Goal: Task Accomplishment & Management: Use online tool/utility

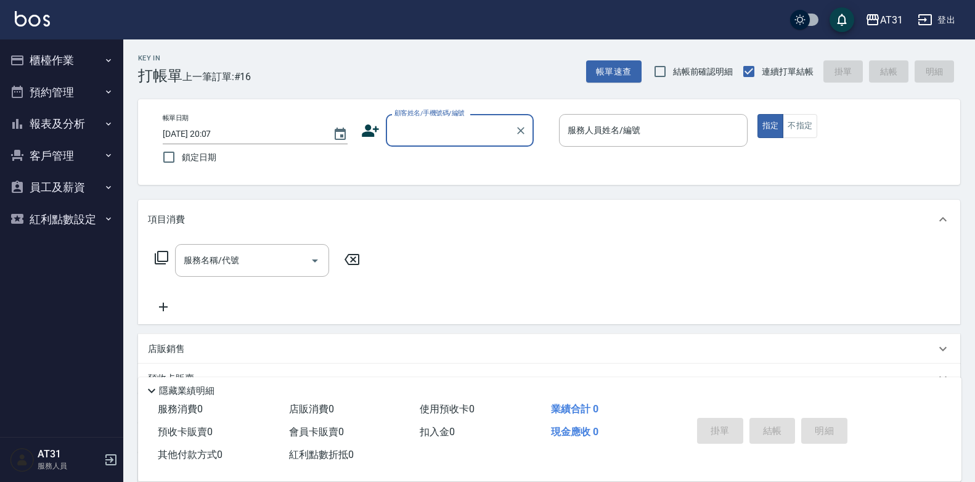
click at [918, 12] on icon "button" at bounding box center [925, 19] width 15 height 15
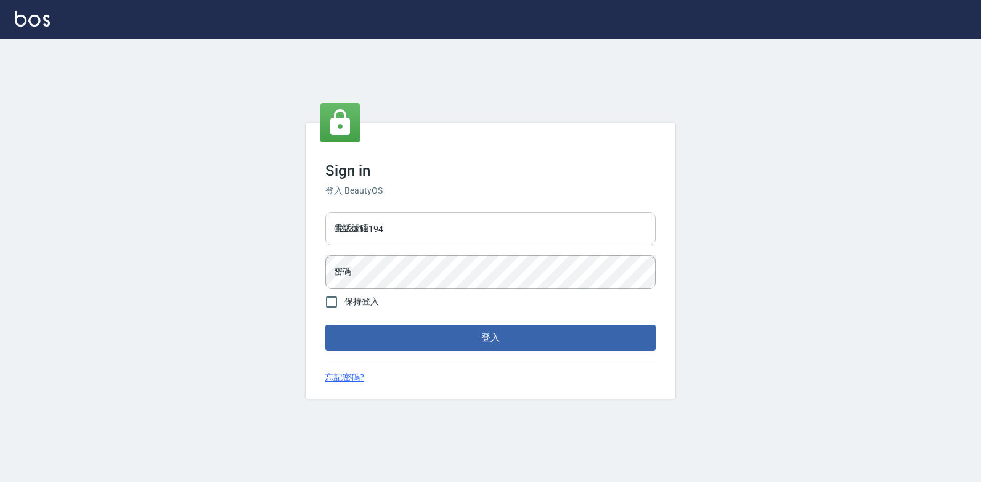
click at [519, 243] on input "0223312194" at bounding box center [490, 228] width 330 height 33
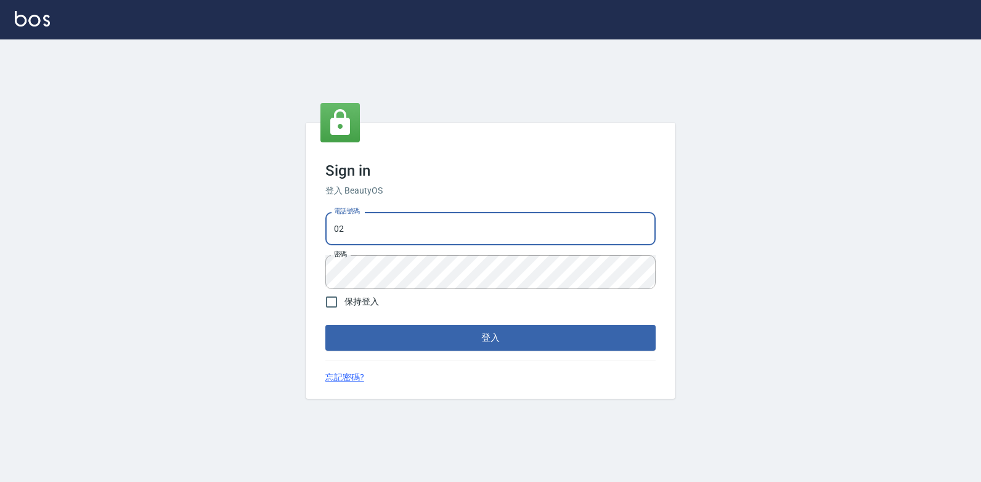
type input "0"
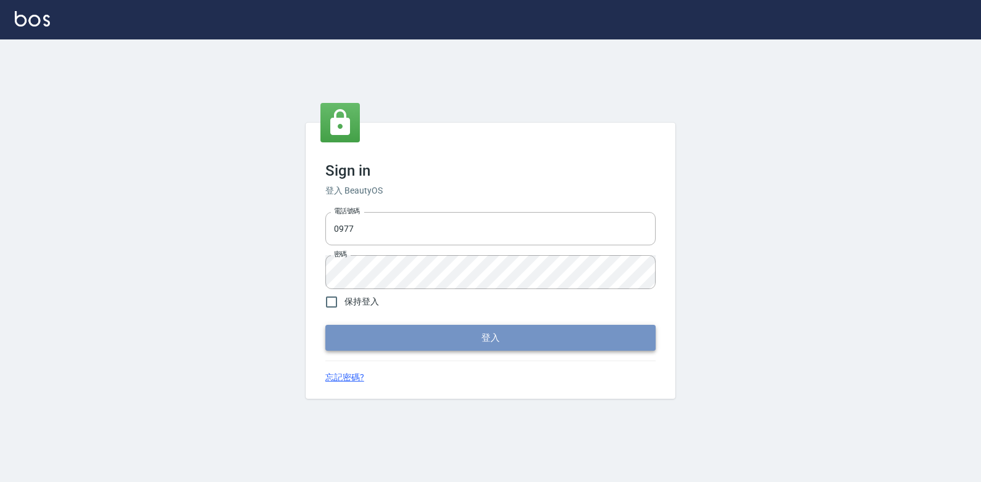
click at [637, 346] on button "登入" at bounding box center [490, 338] width 330 height 26
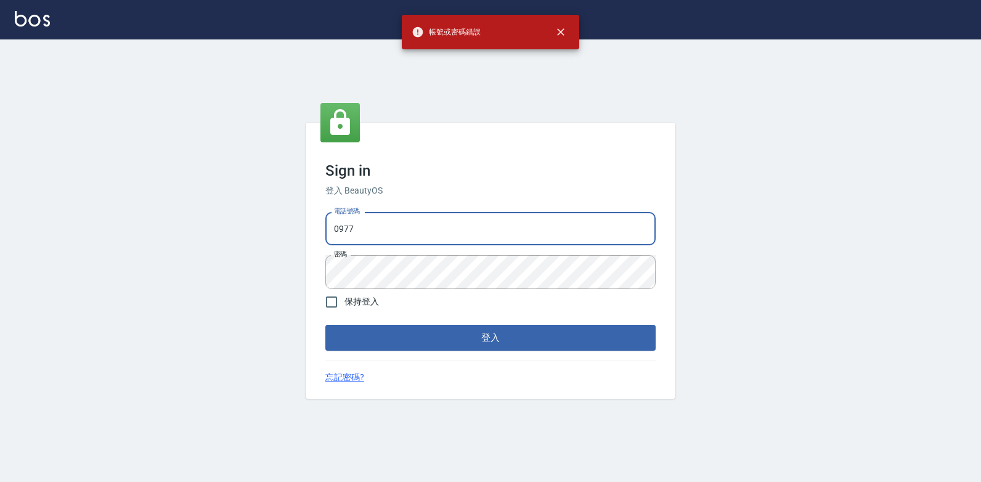
click at [497, 230] on input "0977" at bounding box center [490, 228] width 330 height 33
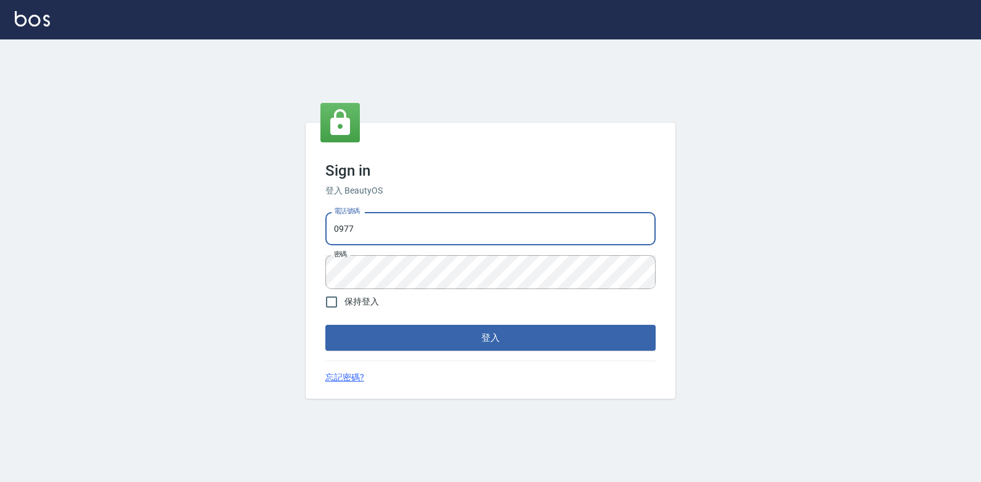
type input "0977130449"
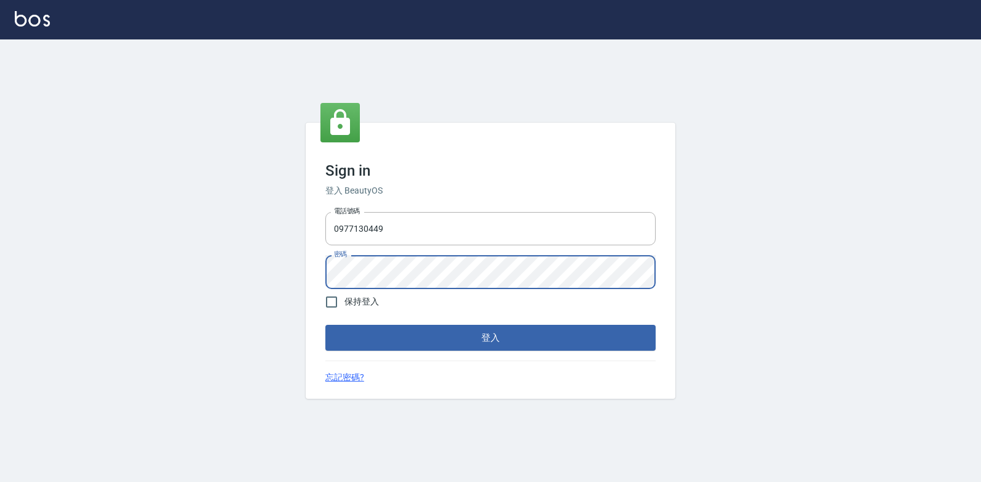
click at [868, 247] on div "Sign in 登入 BeautyOS 電話號碼 0977130449 電話號碼 密碼 密碼 保持登入 登入 忘記密碼?" at bounding box center [490, 260] width 981 height 442
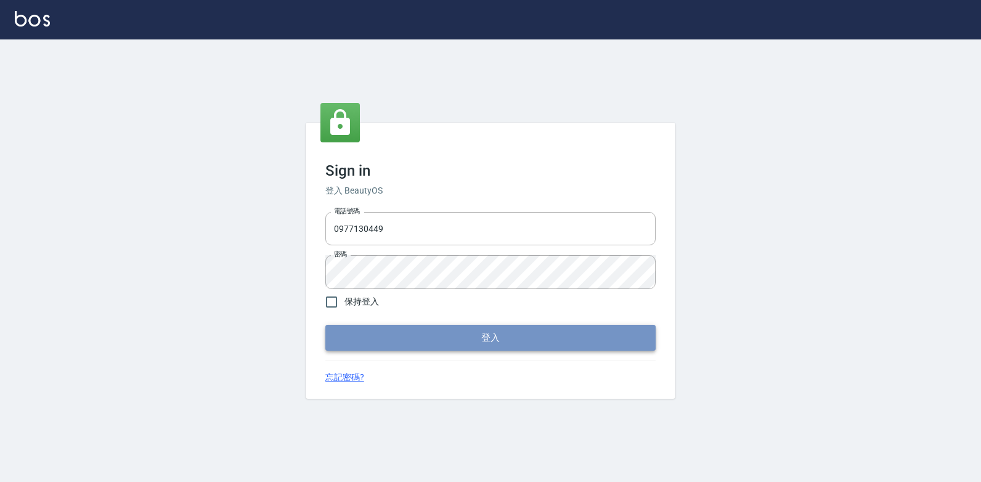
click at [471, 348] on button "登入" at bounding box center [490, 338] width 330 height 26
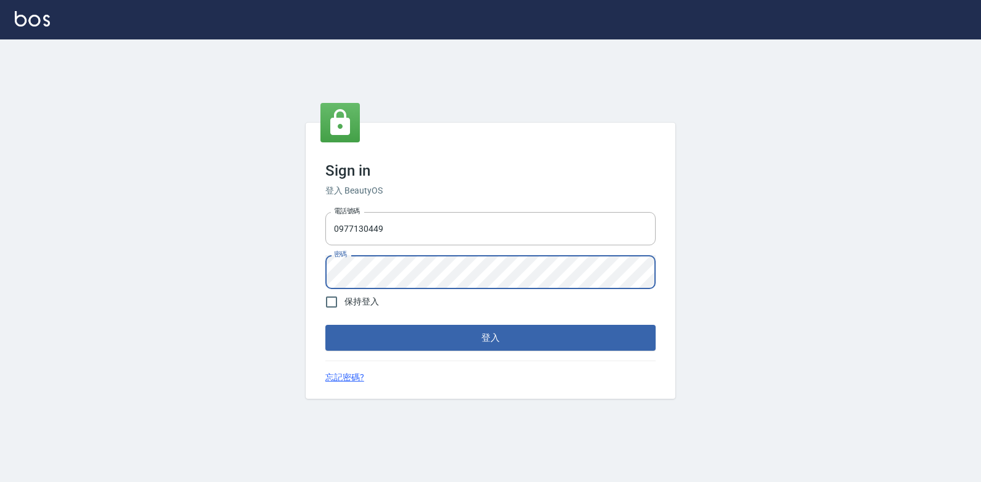
click at [325, 325] on button "登入" at bounding box center [490, 338] width 330 height 26
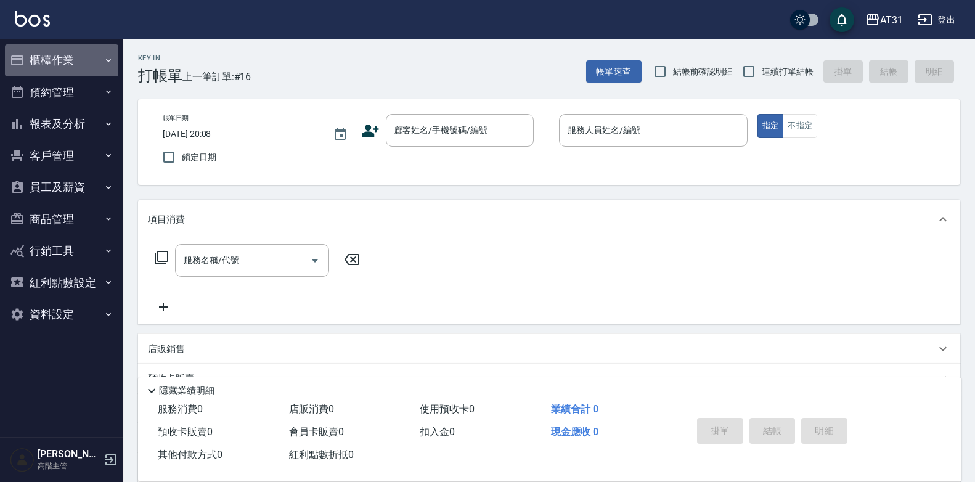
click at [46, 53] on button "櫃檯作業" at bounding box center [61, 60] width 113 height 32
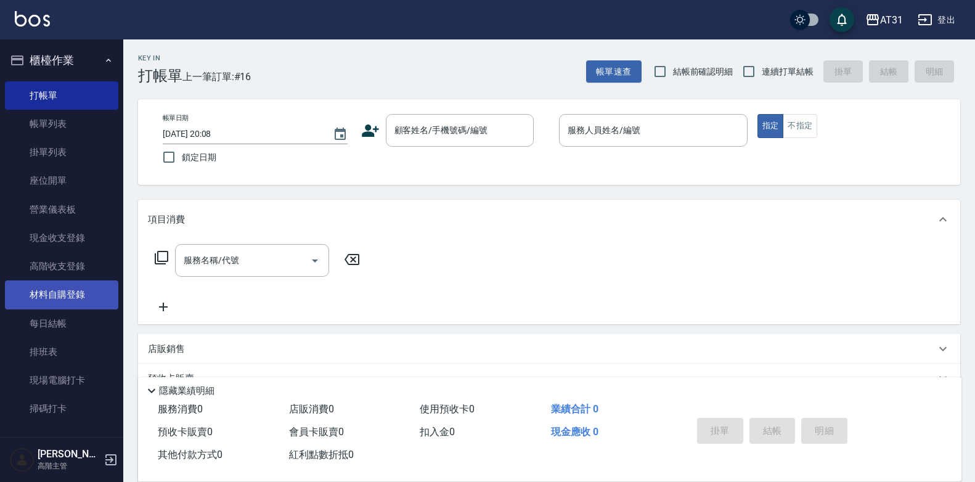
click at [55, 299] on link "材料自購登錄" at bounding box center [61, 294] width 113 height 28
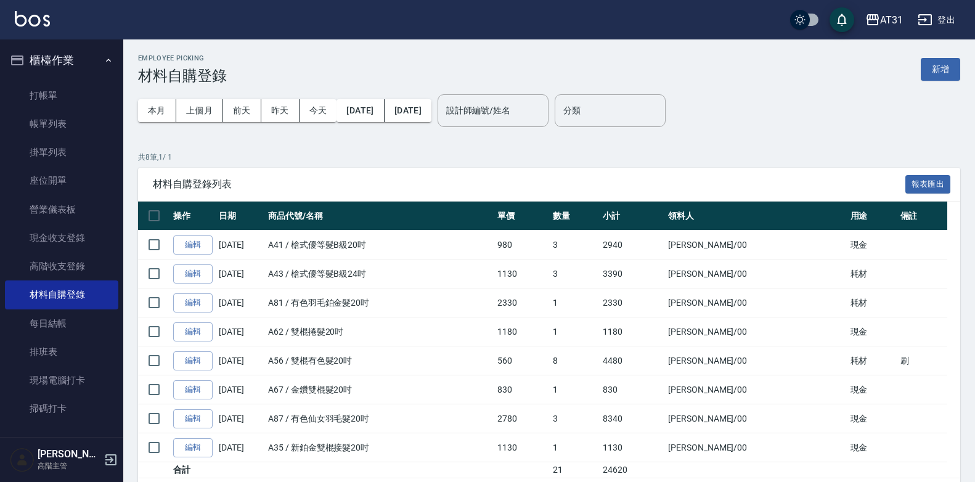
click at [950, 73] on button "新增" at bounding box center [940, 69] width 39 height 23
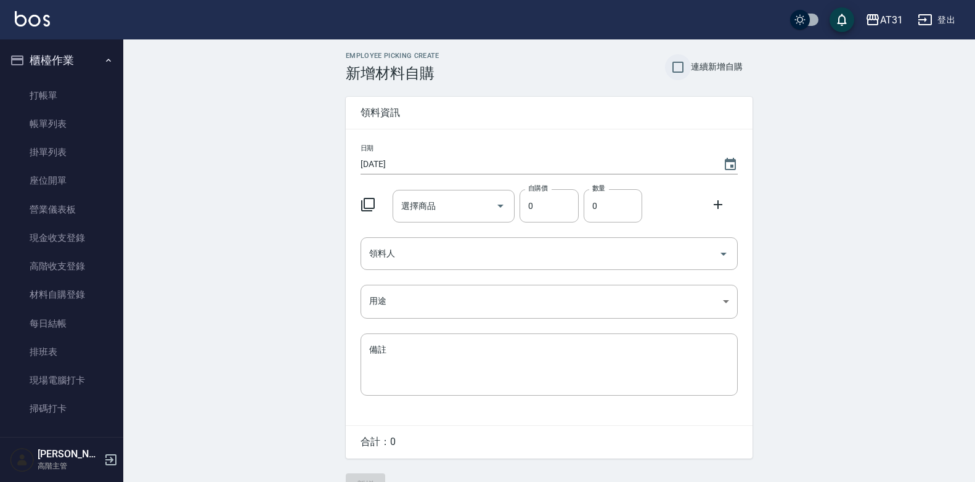
click at [682, 66] on input "連續新增自購" at bounding box center [678, 67] width 26 height 26
checkbox input "true"
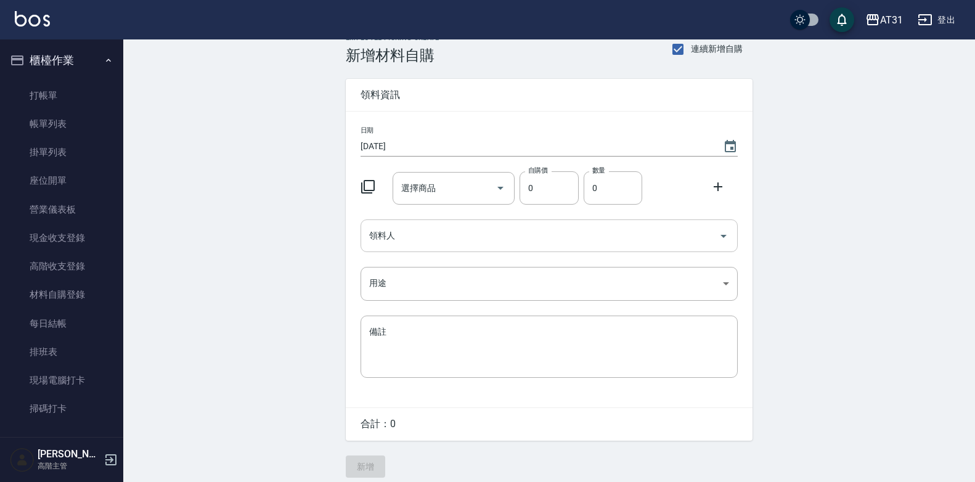
scroll to position [28, 0]
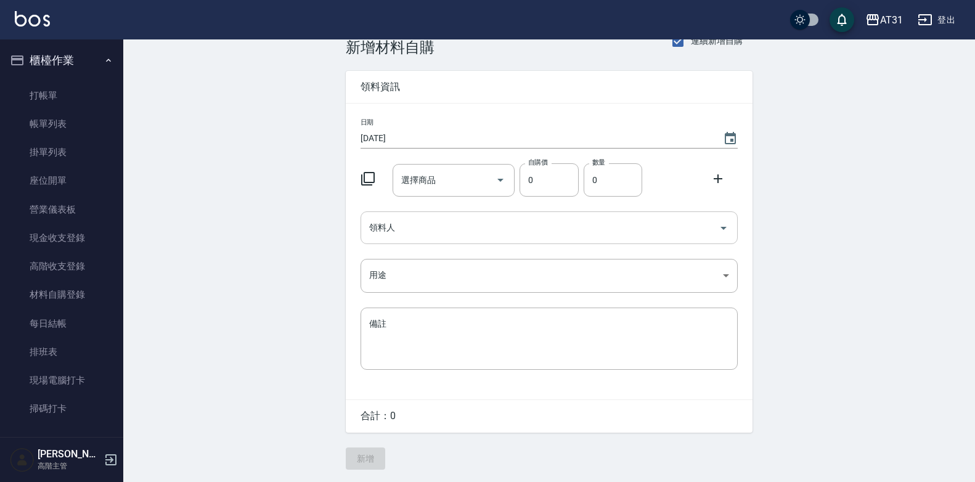
click at [436, 224] on input "領料人" at bounding box center [540, 228] width 348 height 22
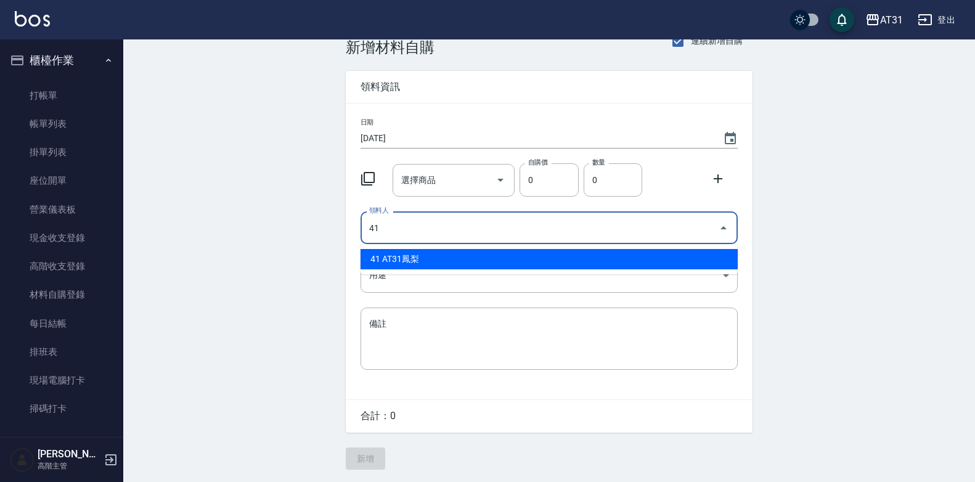
type input "41 AT31鳳梨"
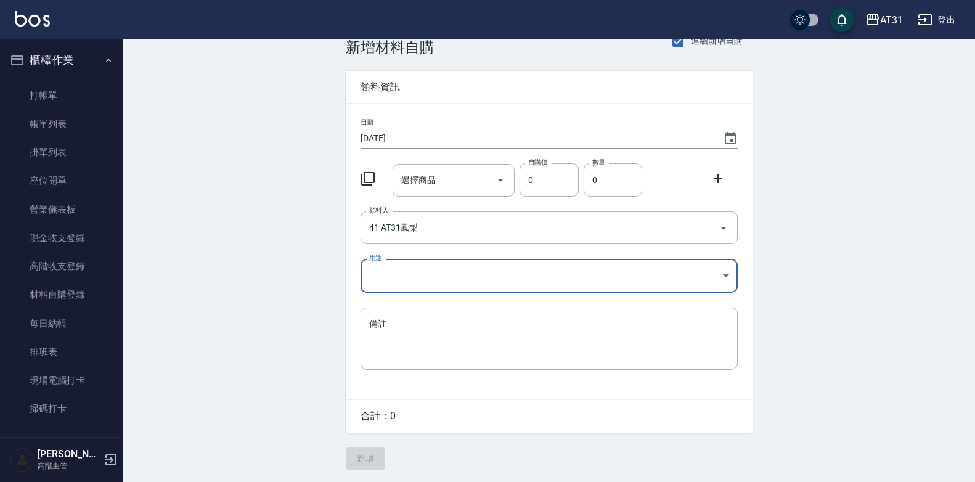
click at [513, 269] on body "AT31 登出 櫃檯作業 打帳單 帳單列表 掛單列表 座位開單 營業儀表板 現金收支登錄 高階收支登錄 材料自購登錄 每日結帳 排班表 現場電腦打卡 掃碼打卡…" at bounding box center [487, 228] width 975 height 508
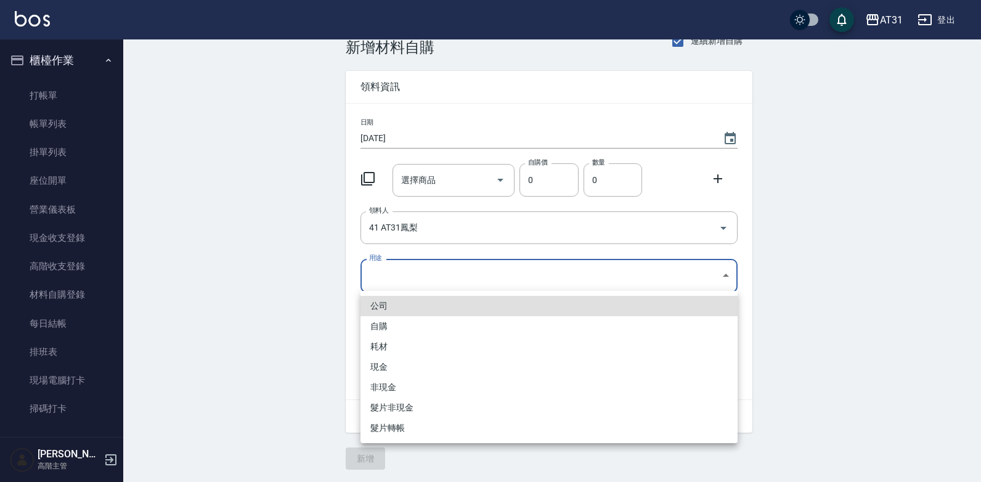
click at [439, 325] on li "自購" at bounding box center [548, 326] width 377 height 20
type input "自購"
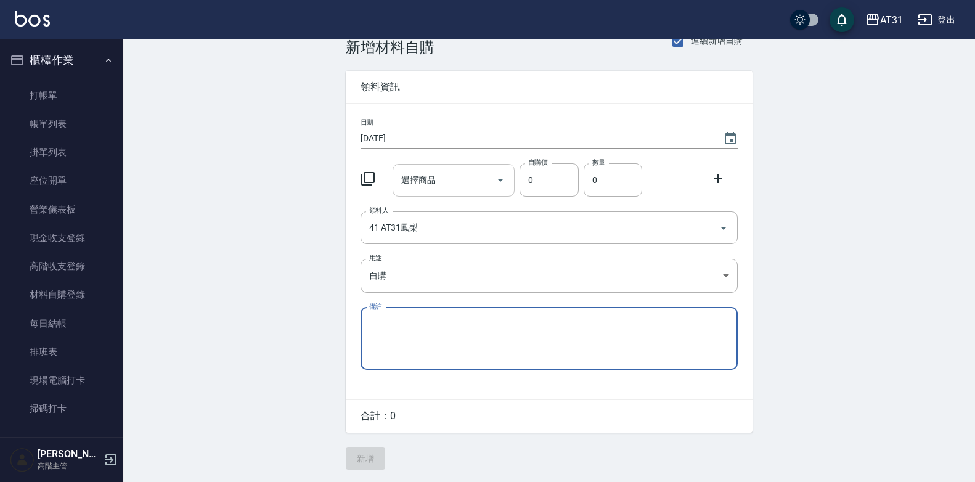
click at [467, 184] on input "選擇商品" at bounding box center [444, 180] width 93 height 22
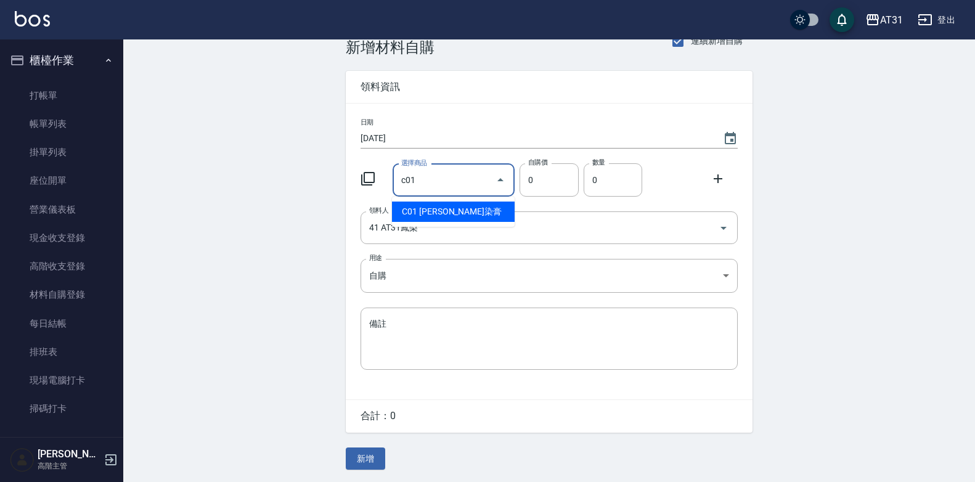
type input "里歐染膏"
type input "90"
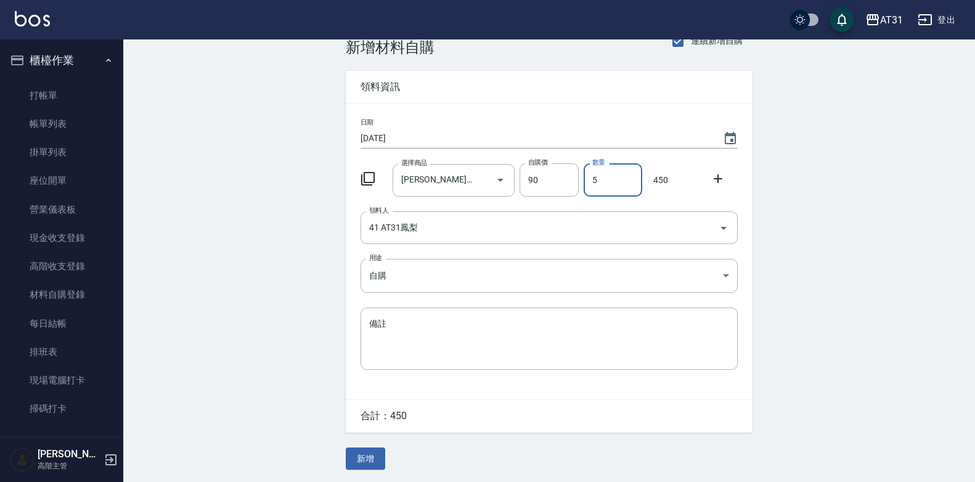
type input "5"
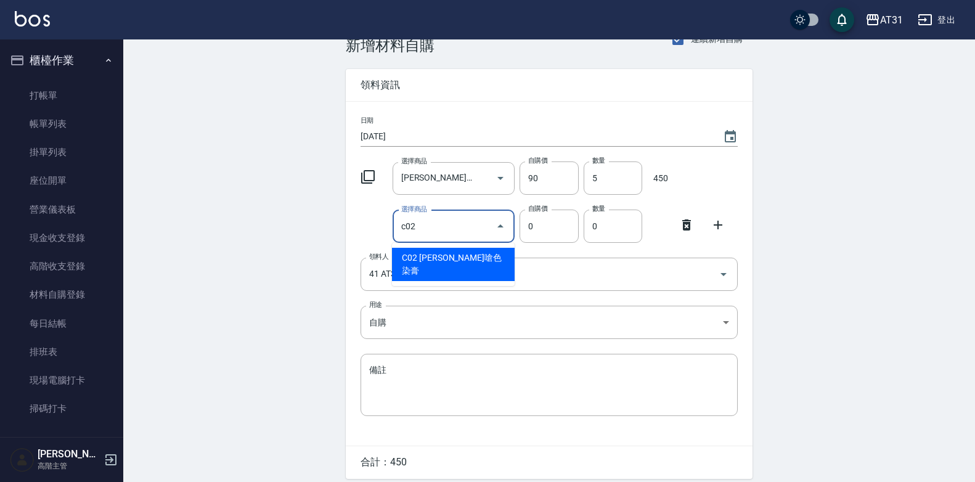
type input "里歐嗆色染膏"
type input "120"
type input "1"
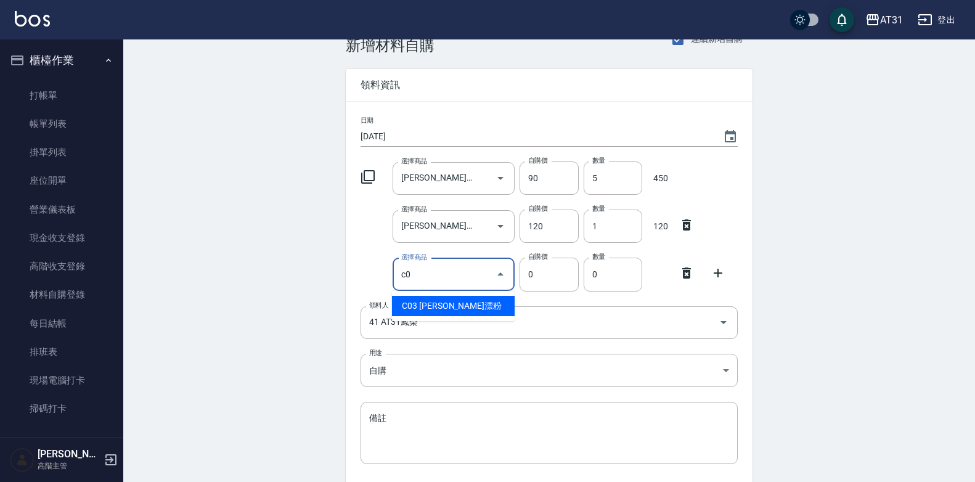
type input "c"
type input "萊卡染膏"
type input "85"
type input "1"
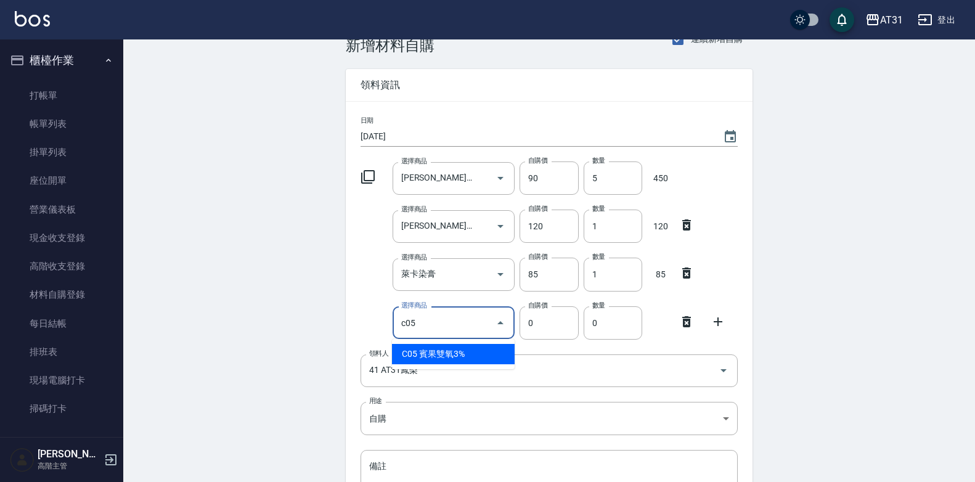
type input "賓果雙氧3%"
type input "105"
type input "1"
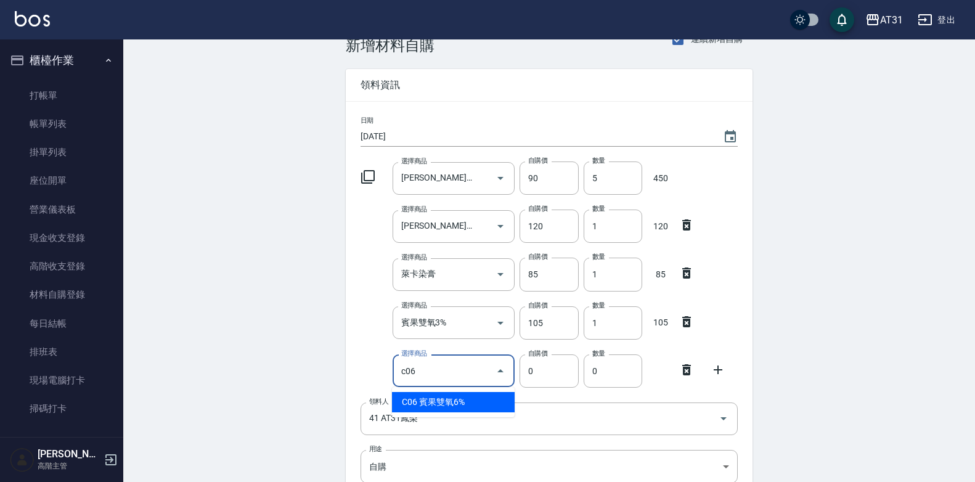
type input "賓果雙氧6%"
type input "105"
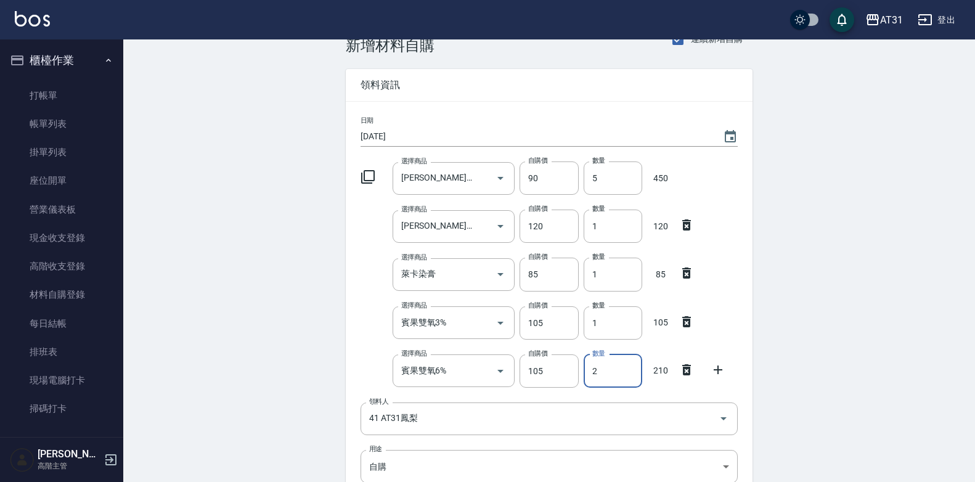
type input "2"
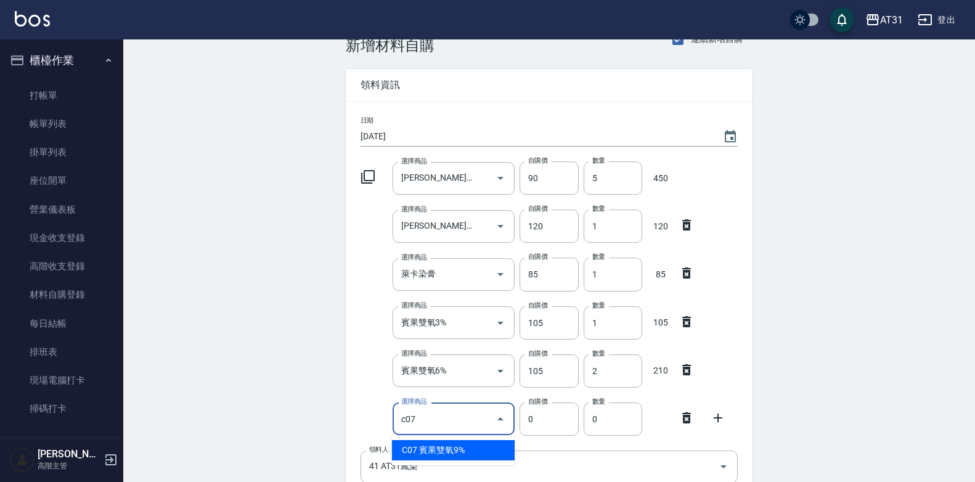
type input "賓果雙氧9%"
type input "105"
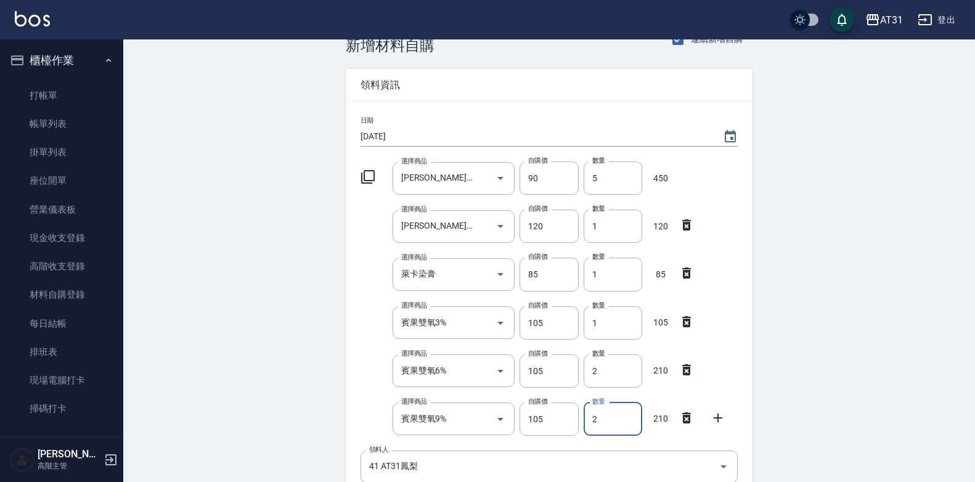
type input "2"
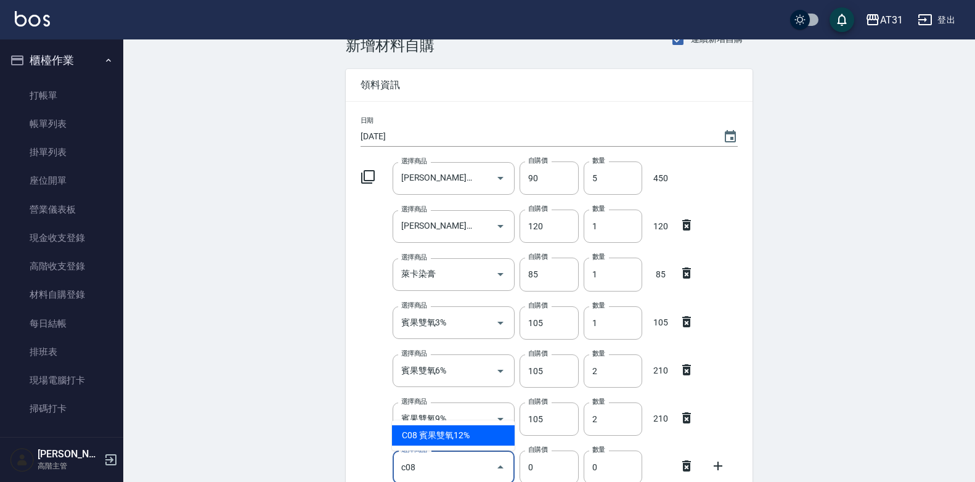
type input "賓果雙氧12%"
type input "105"
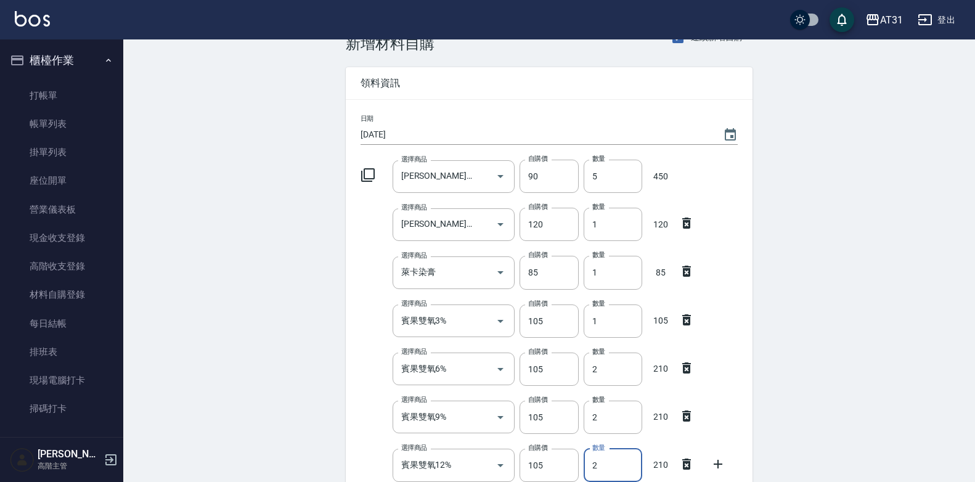
type input "2"
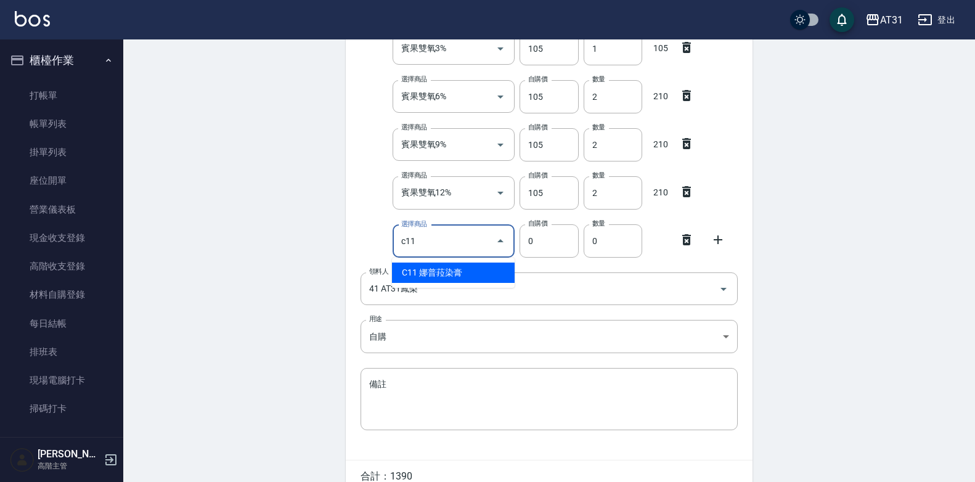
type input "娜普菈染膏"
type input "110"
type input "1"
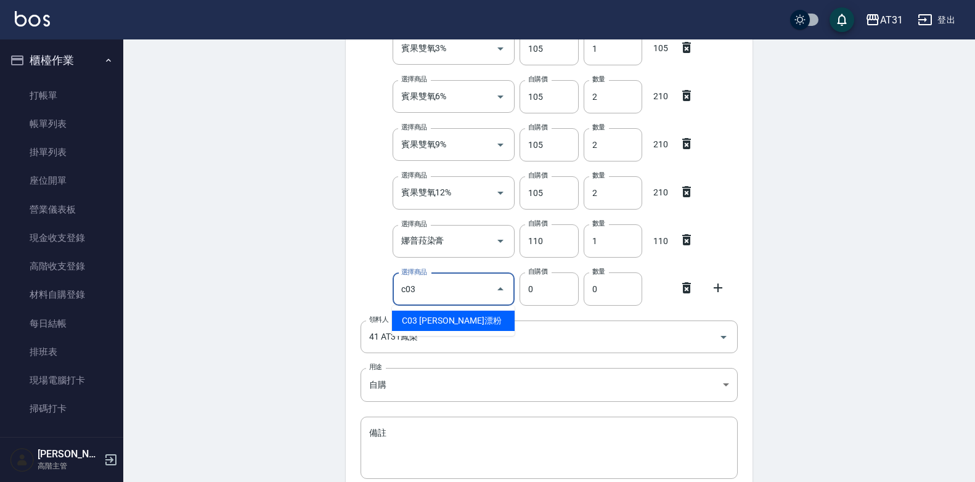
type input "[PERSON_NAME]漂粉"
type input "400"
type input "1"
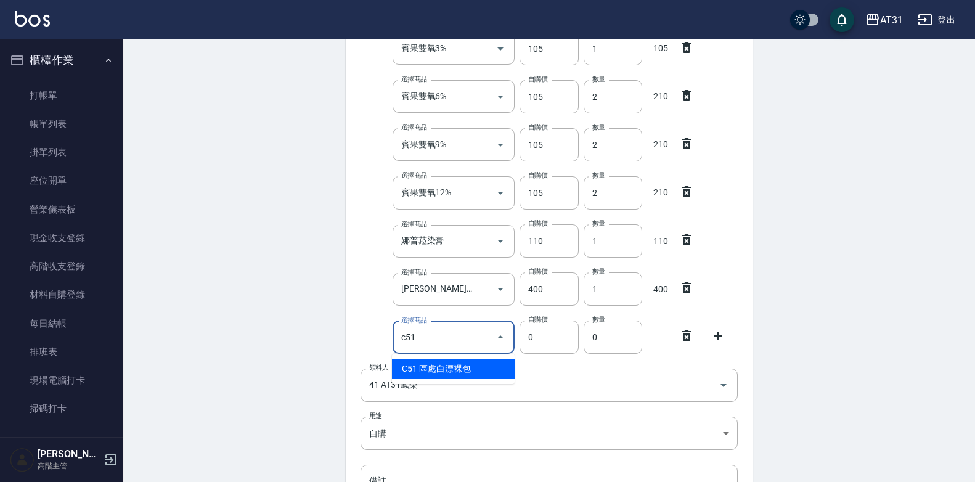
type input "區處白漂裸包"
type input "400"
type input "1"
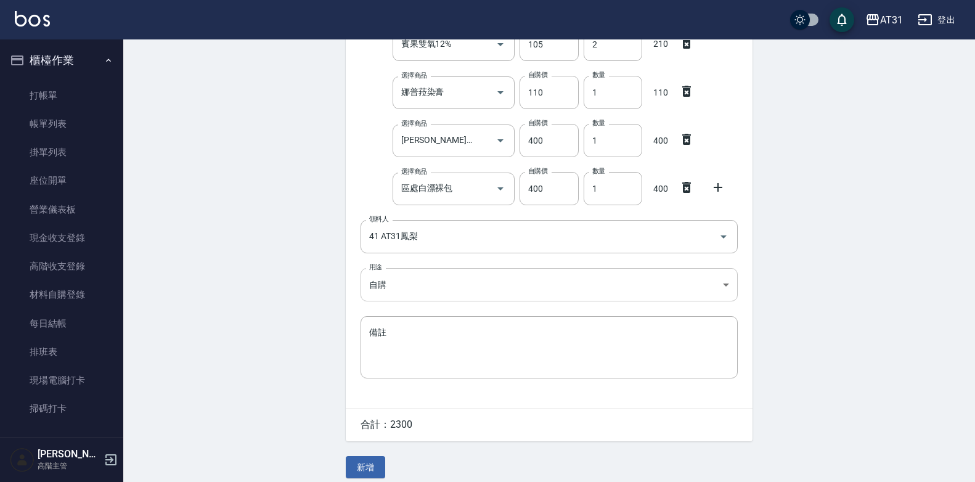
scroll to position [461, 0]
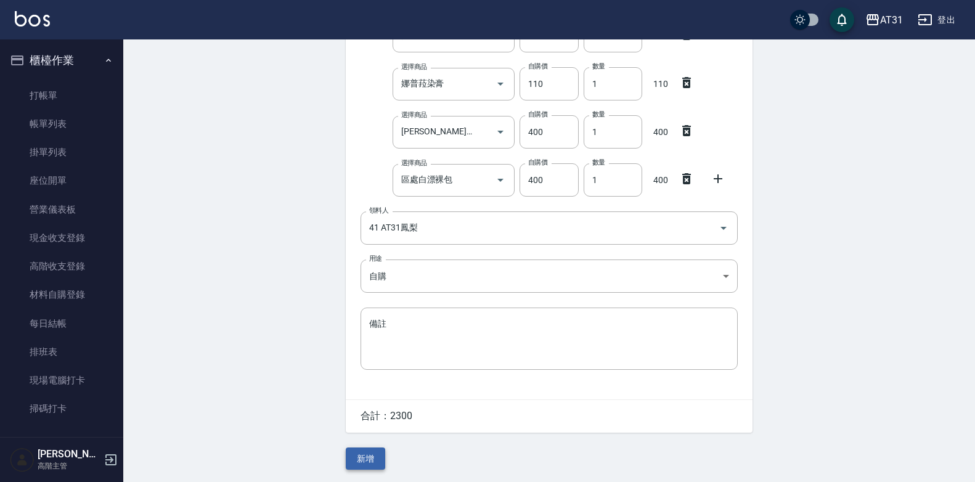
click at [367, 466] on button "新增" at bounding box center [365, 458] width 39 height 23
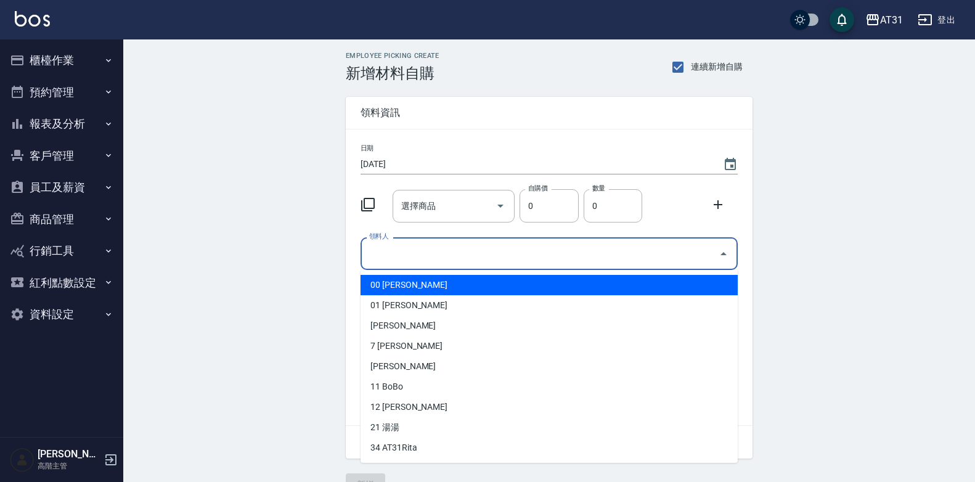
click at [427, 263] on input "領料人" at bounding box center [540, 254] width 348 height 22
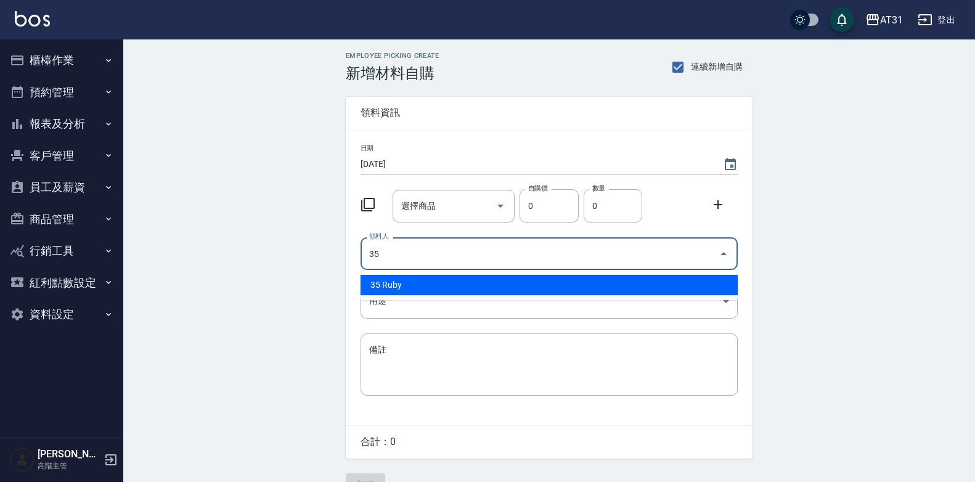
type input "35 Ruby"
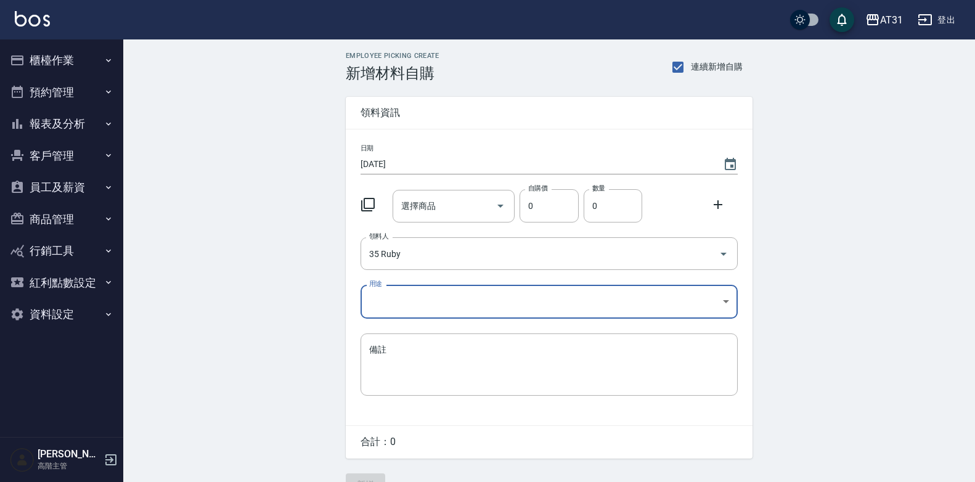
click at [646, 310] on body "AT31 登出 櫃檯作業 打帳單 帳單列表 掛單列表 座位開單 營業儀表板 現金收支登錄 高階收支登錄 材料自購登錄 每日結帳 排班表 現場電腦打卡 掃碼打卡…" at bounding box center [487, 254] width 975 height 508
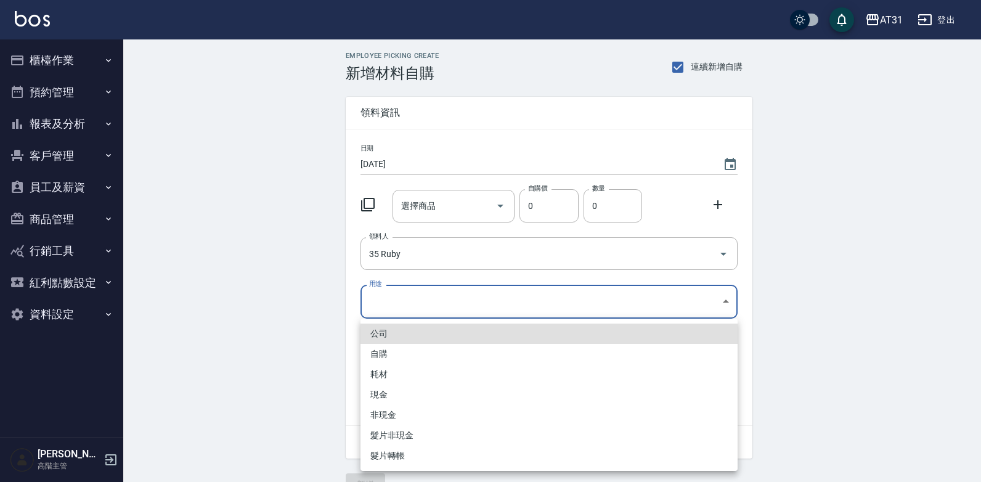
click at [456, 352] on li "自購" at bounding box center [548, 354] width 377 height 20
type input "自購"
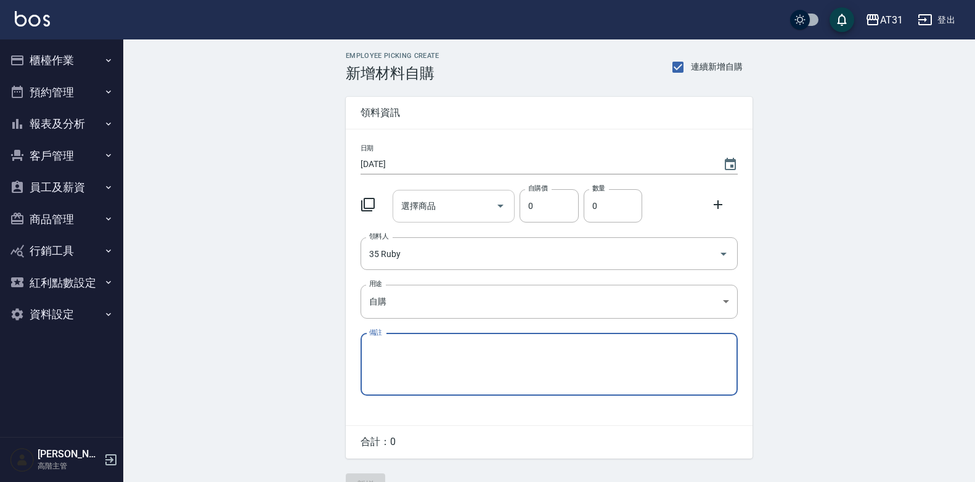
click at [470, 212] on input "選擇商品" at bounding box center [444, 206] width 93 height 22
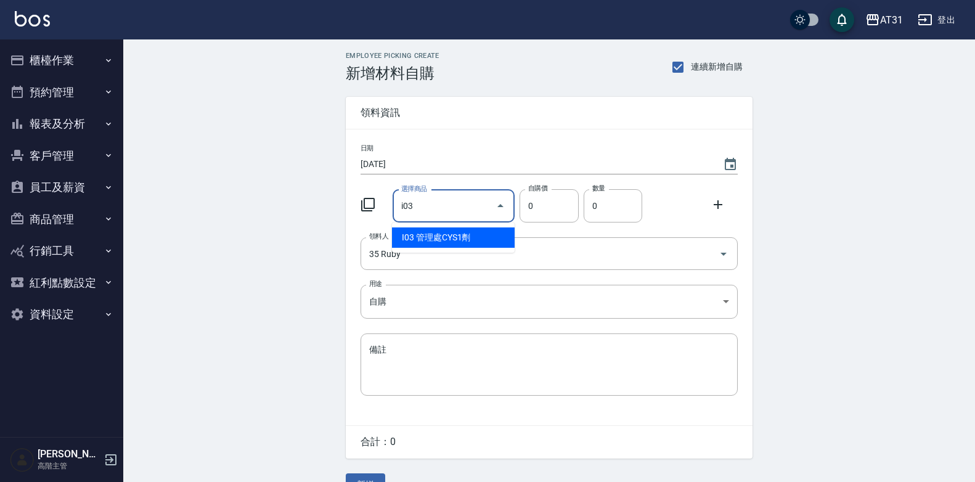
type input "管理處CYS1劑"
type input "270"
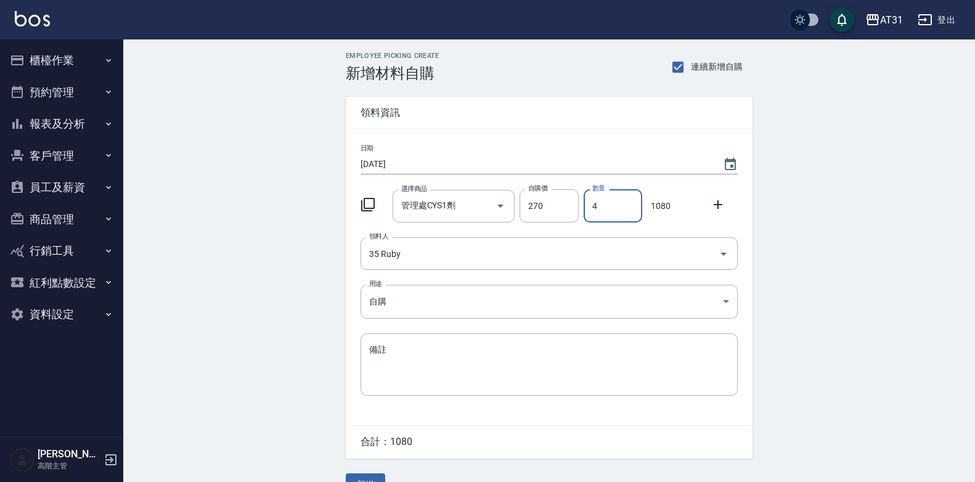
type input "4"
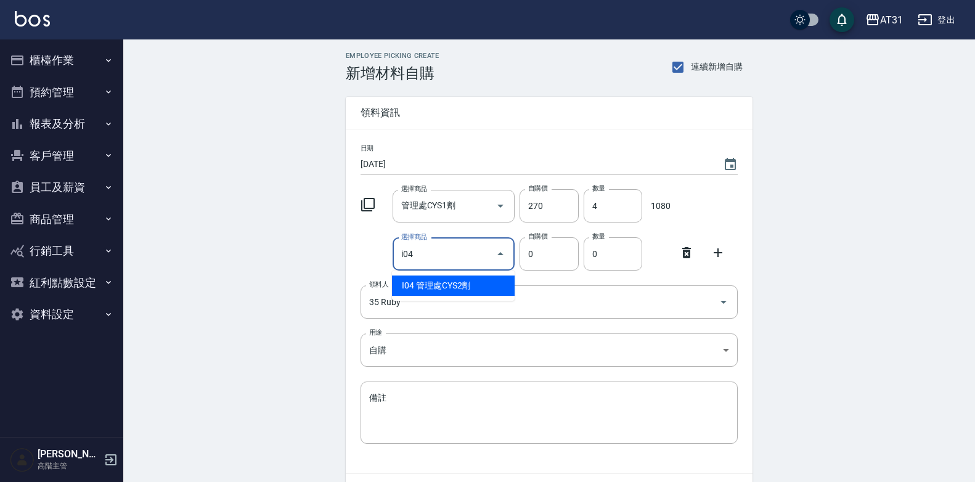
type input "管理處CYS2劑"
type input "120"
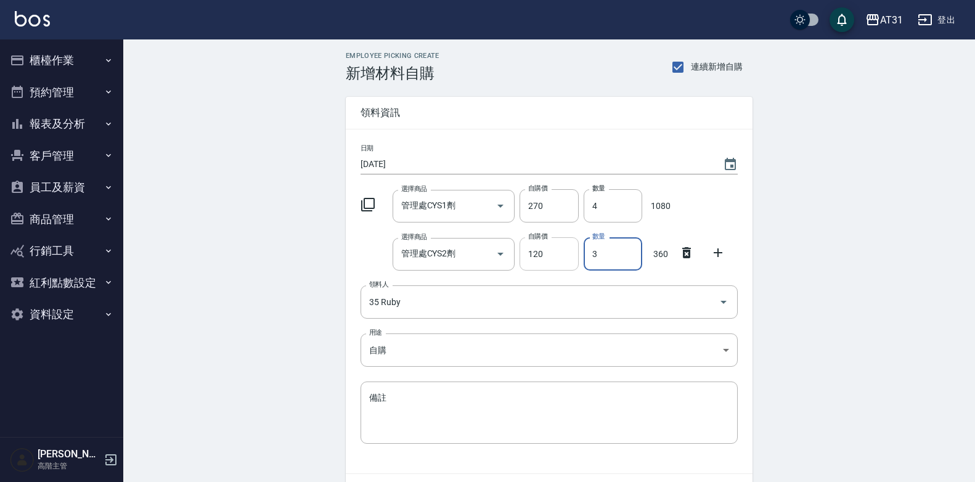
type input "3"
click at [553, 246] on input "120" at bounding box center [548, 253] width 59 height 33
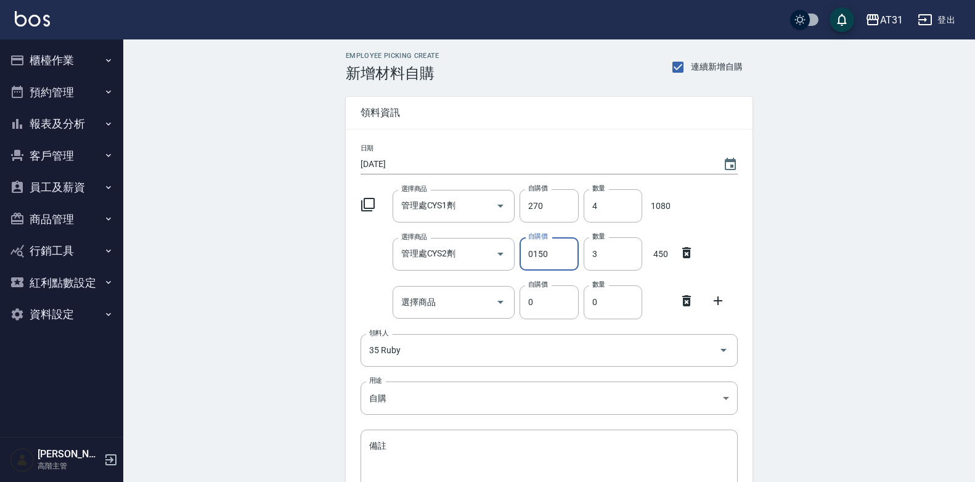
drag, startPoint x: 557, startPoint y: 251, endPoint x: 524, endPoint y: 267, distance: 36.7
click at [524, 267] on input "0150" at bounding box center [548, 253] width 59 height 33
click at [439, 290] on div "選擇商品" at bounding box center [454, 302] width 123 height 33
type input "150"
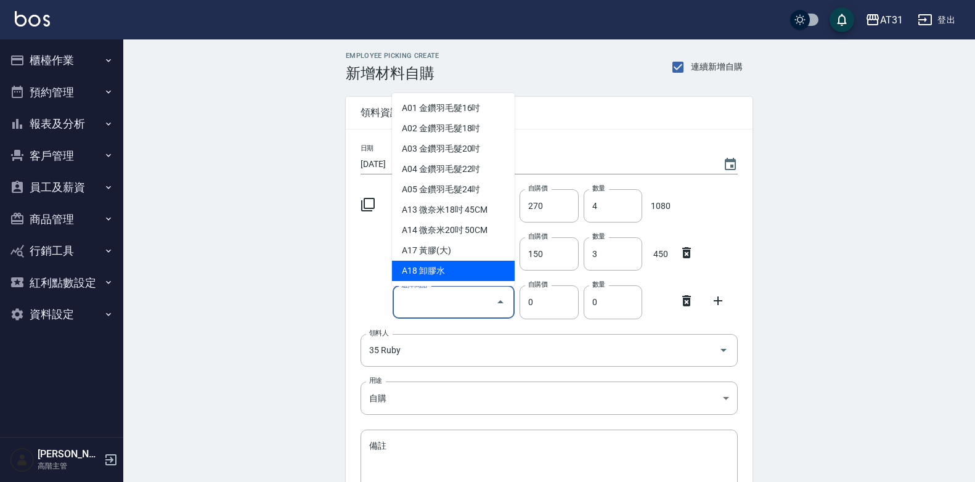
click at [352, 280] on div "日期 2025/08/18 選擇商品 管理處CYS1劑 選擇商品 自購價 270 自購價 數量 4 數量 1080 選擇商品 管理處CYS2劑 選擇商品 自購…" at bounding box center [549, 325] width 407 height 392
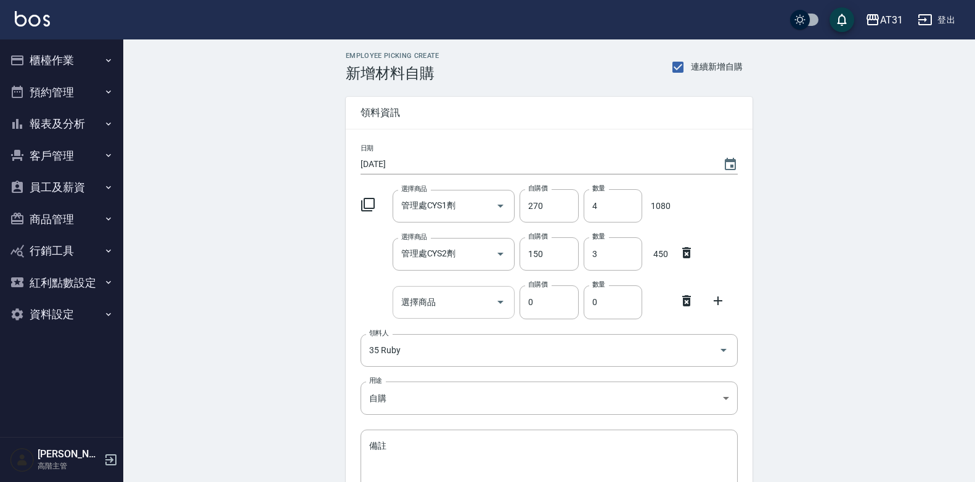
click at [436, 306] on input "選擇商品" at bounding box center [444, 302] width 93 height 22
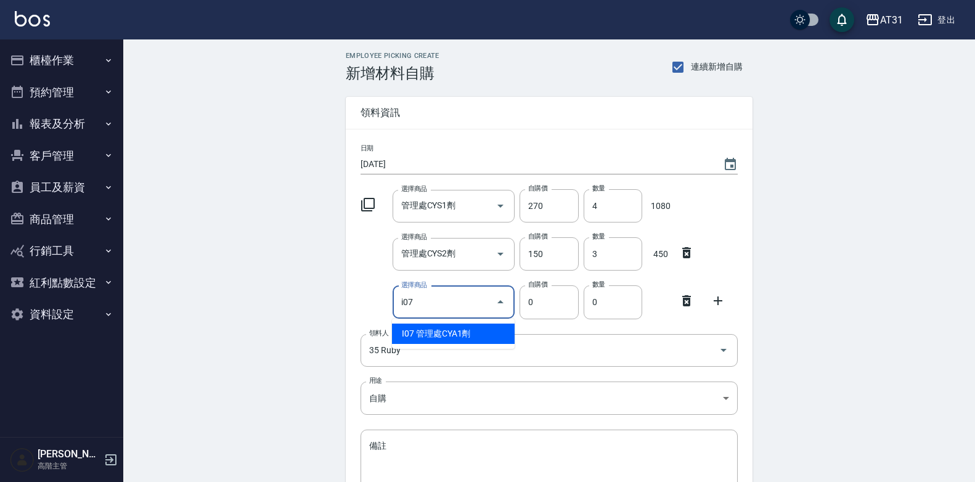
type input "管理處CYA1劑"
type input "225"
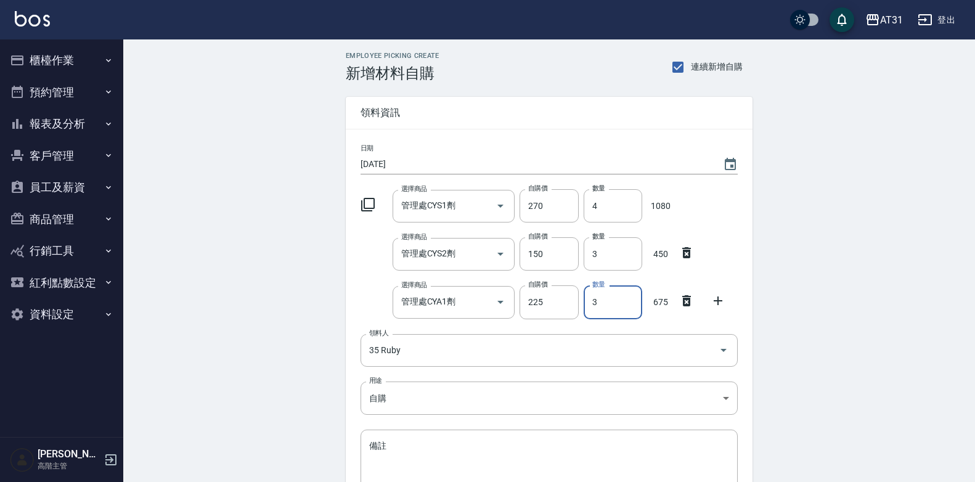
type input "3"
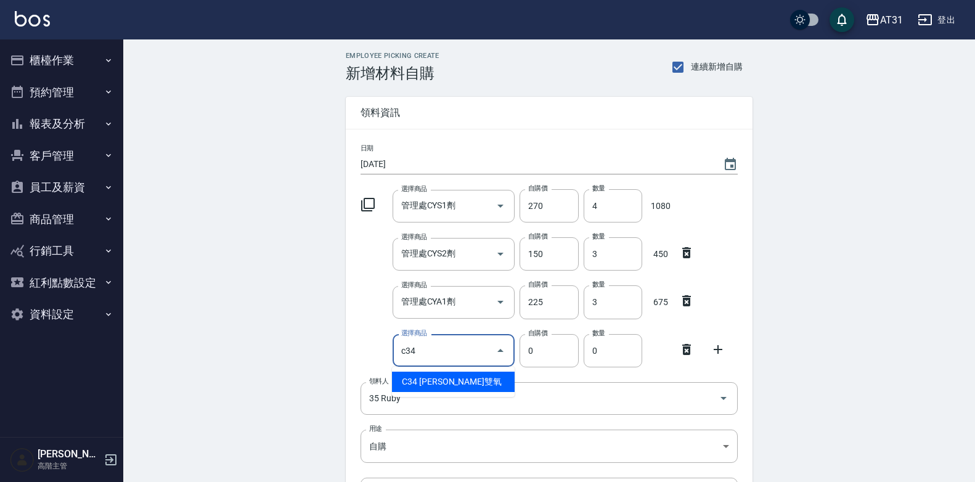
type input "里歐雙氧"
type input "120"
type input "1"
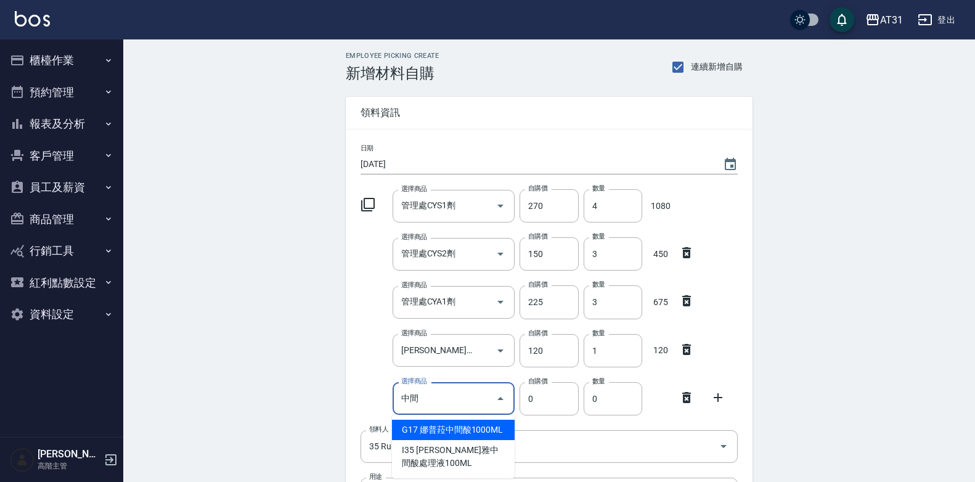
click at [479, 434] on li "G17 娜普菈中間酸1000ML" at bounding box center [453, 430] width 123 height 20
type input "娜普菈中間酸1000ML"
type input "494"
type input "1"
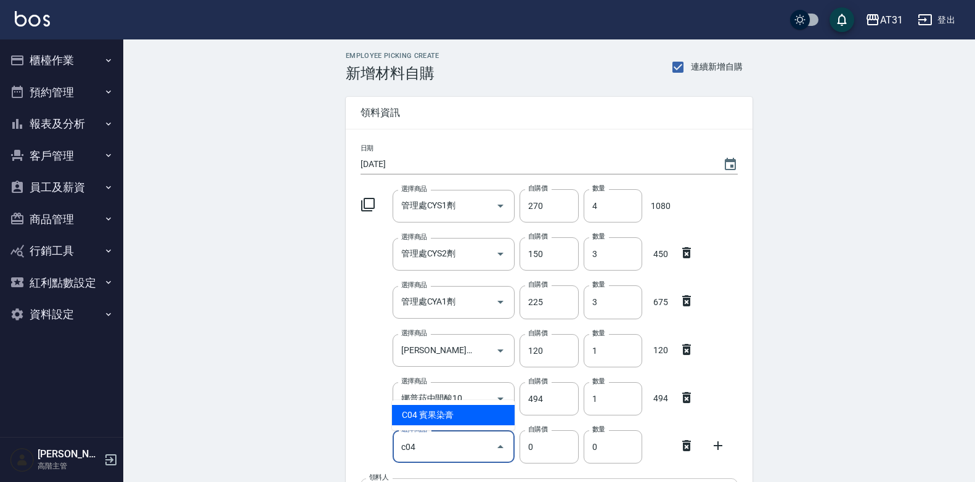
type input "賓果染膏"
type input "90"
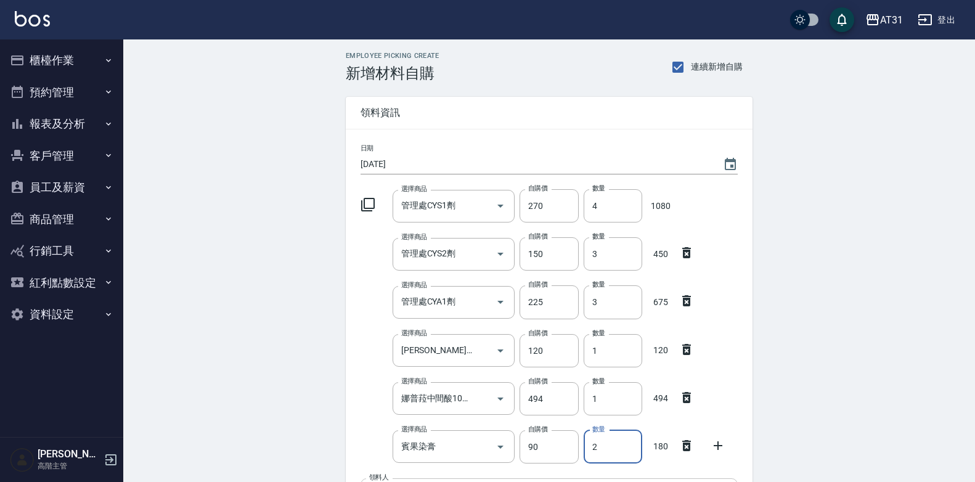
type input "2"
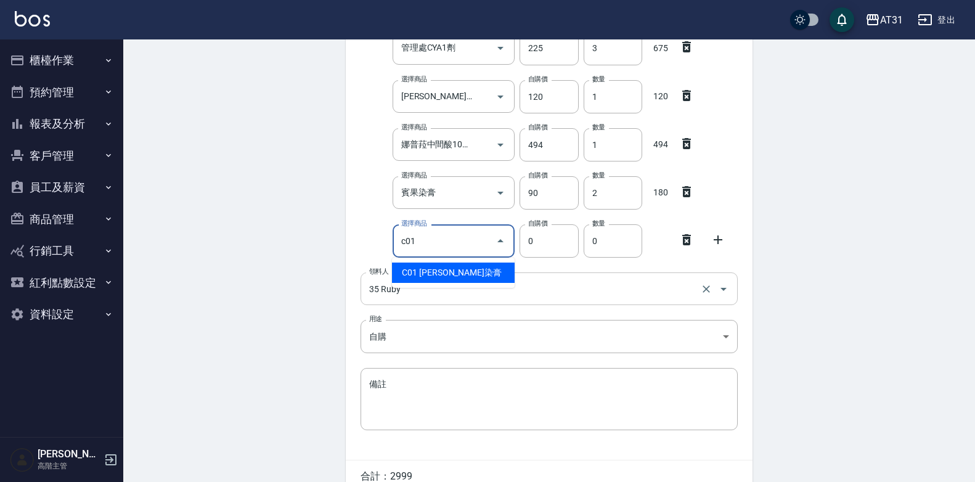
type input "里歐染膏"
type input "90"
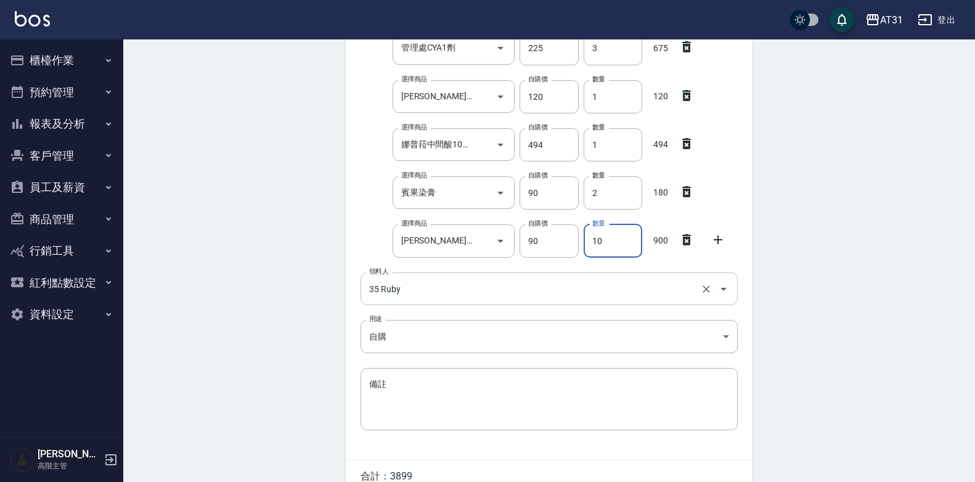
type input "10"
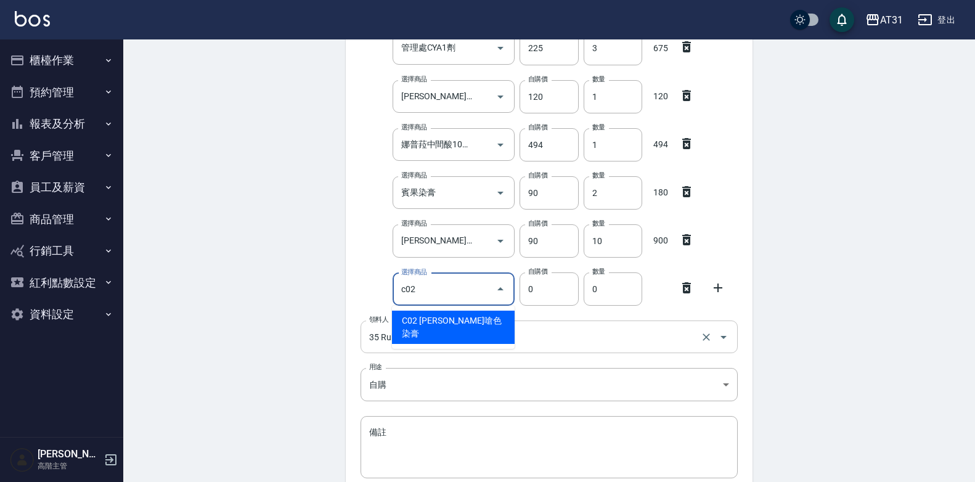
type input "里歐嗆色染膏"
type input "120"
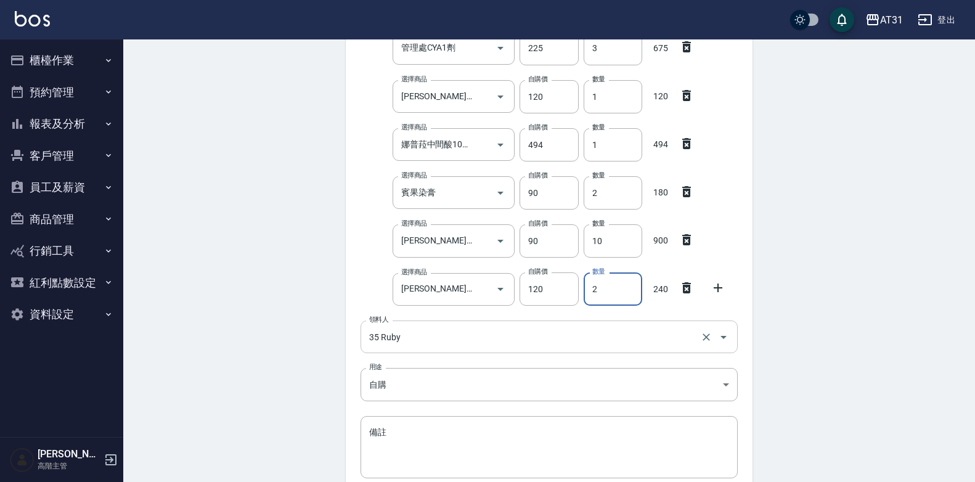
type input "2"
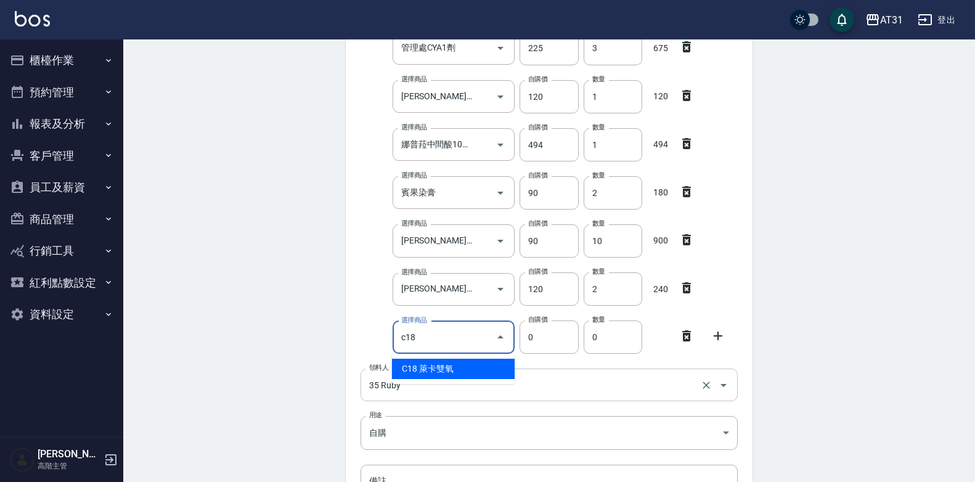
type input "萊卡雙氧"
type input "100"
type input "1"
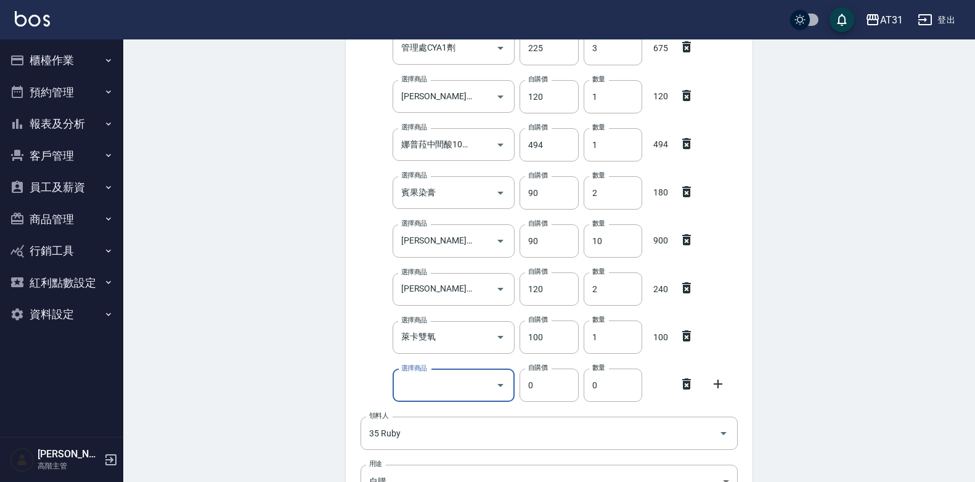
click at [691, 387] on icon at bounding box center [686, 384] width 15 height 15
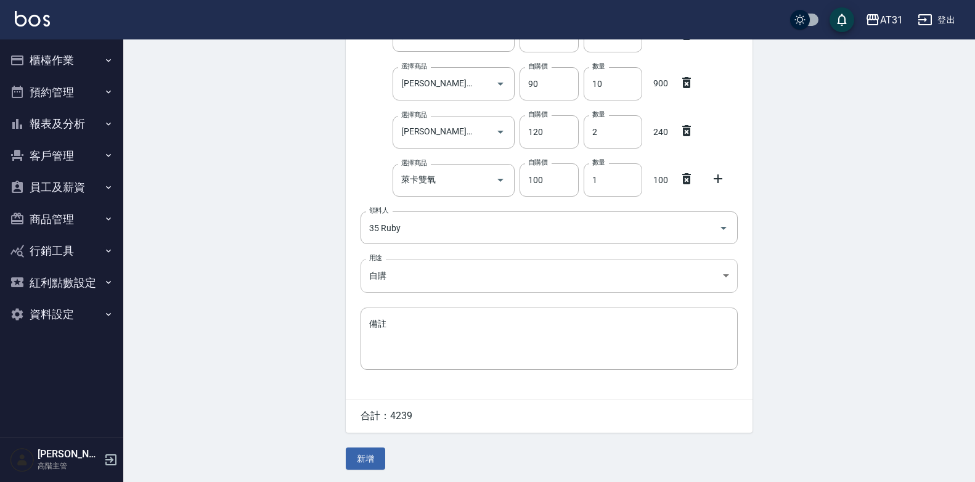
scroll to position [413, 0]
click at [363, 458] on button "新增" at bounding box center [365, 458] width 39 height 23
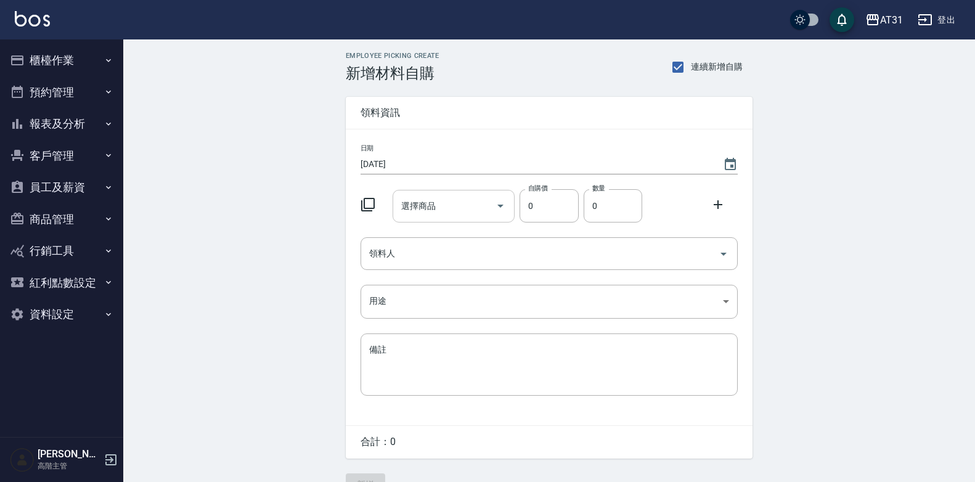
click at [428, 204] on input "選擇商品" at bounding box center [444, 206] width 93 height 22
click at [296, 123] on div "Employee Picking Create 新增材料自購 連續新增自購 領料資訊 日期 2025/08/18 選擇商品 選擇商品 自購價 0 自購價 數量…" at bounding box center [549, 273] width 852 height 468
click at [87, 64] on button "櫃檯作業" at bounding box center [61, 60] width 113 height 32
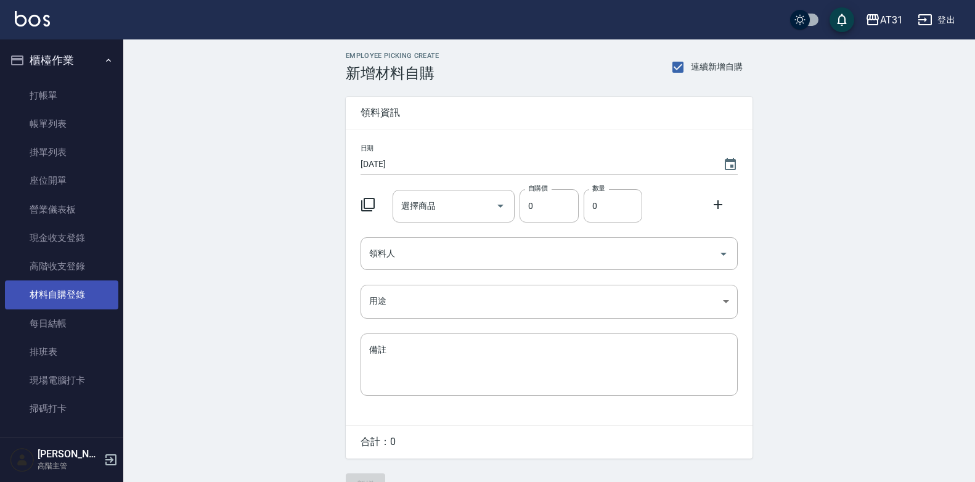
click at [79, 293] on link "材料自購登錄" at bounding box center [61, 294] width 113 height 28
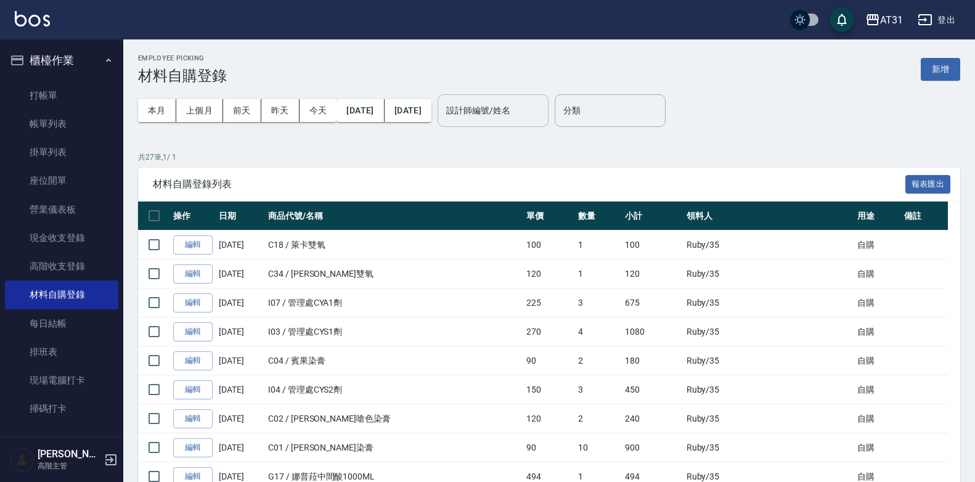
click at [543, 120] on input "設計師編號/姓名" at bounding box center [493, 111] width 100 height 22
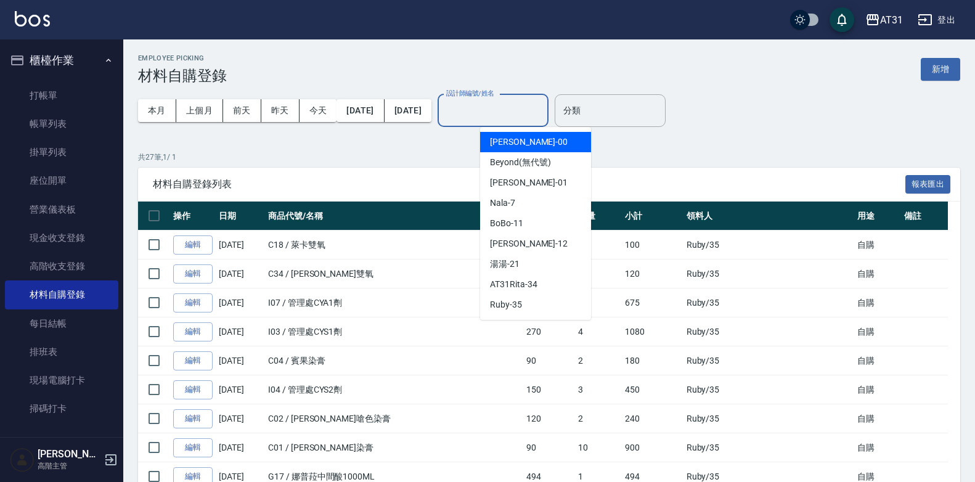
type input "2"
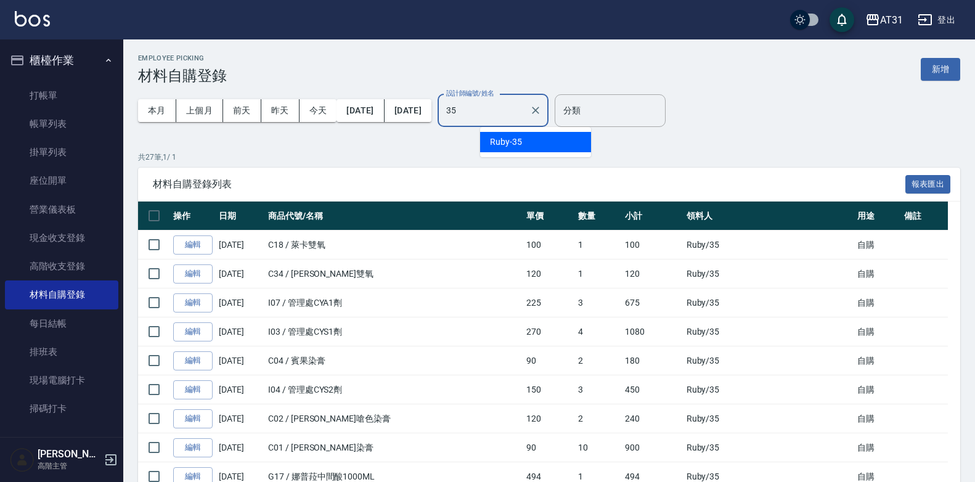
click at [523, 145] on div "Ruby -35" at bounding box center [535, 142] width 111 height 20
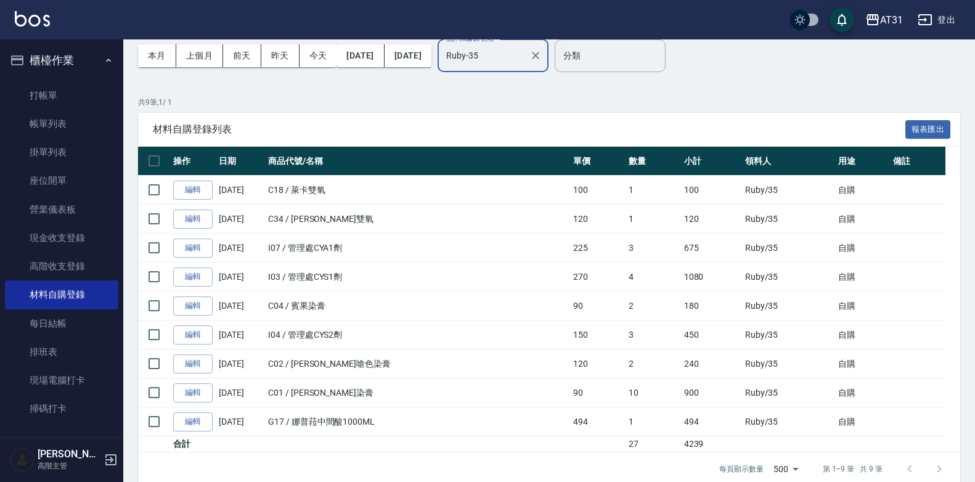
scroll to position [73, 0]
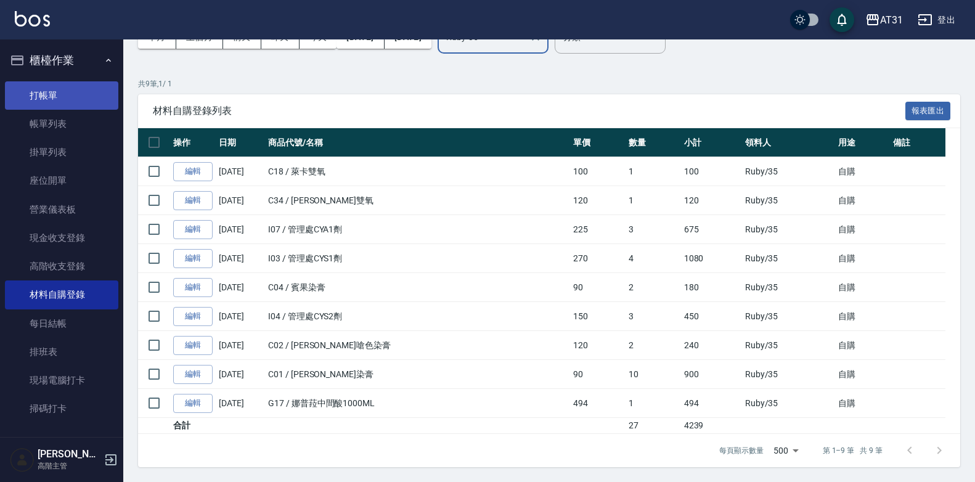
type input "Ruby-35"
click at [65, 102] on link "打帳單" at bounding box center [61, 95] width 113 height 28
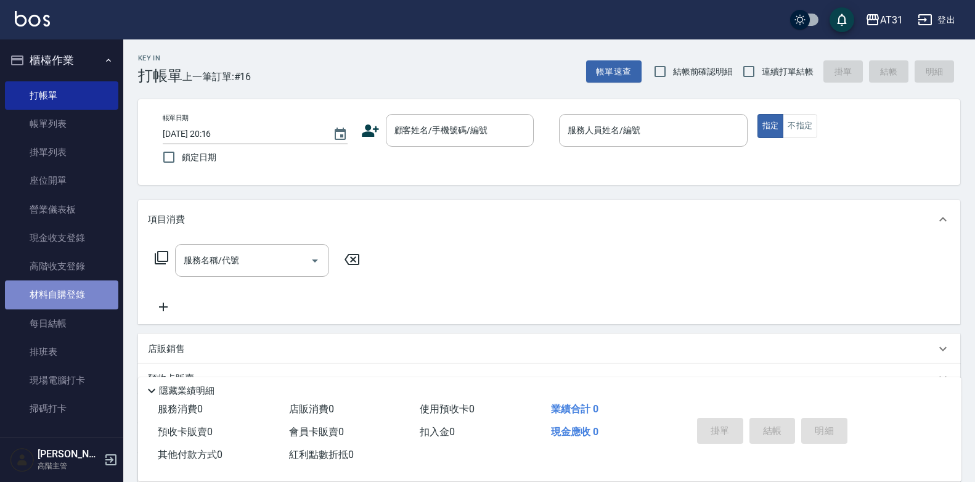
click at [77, 301] on link "材料自購登錄" at bounding box center [61, 294] width 113 height 28
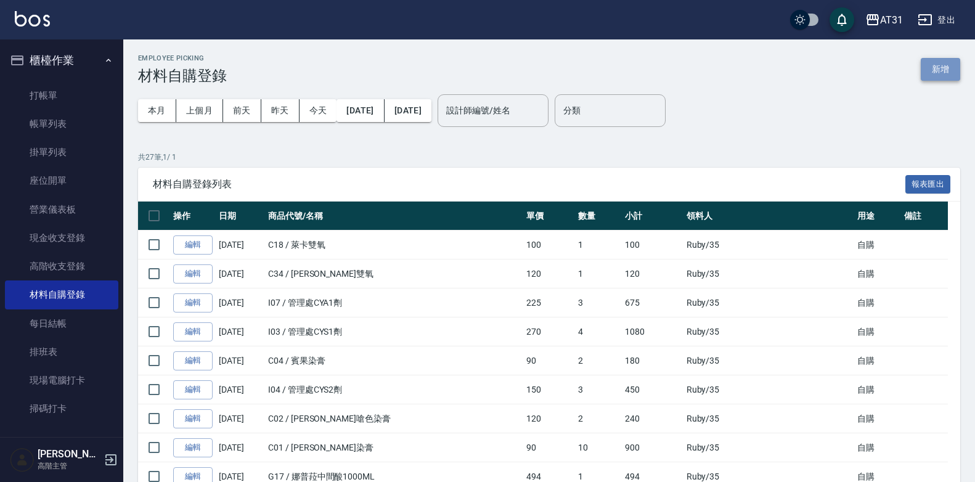
click at [938, 71] on button "新增" at bounding box center [940, 69] width 39 height 23
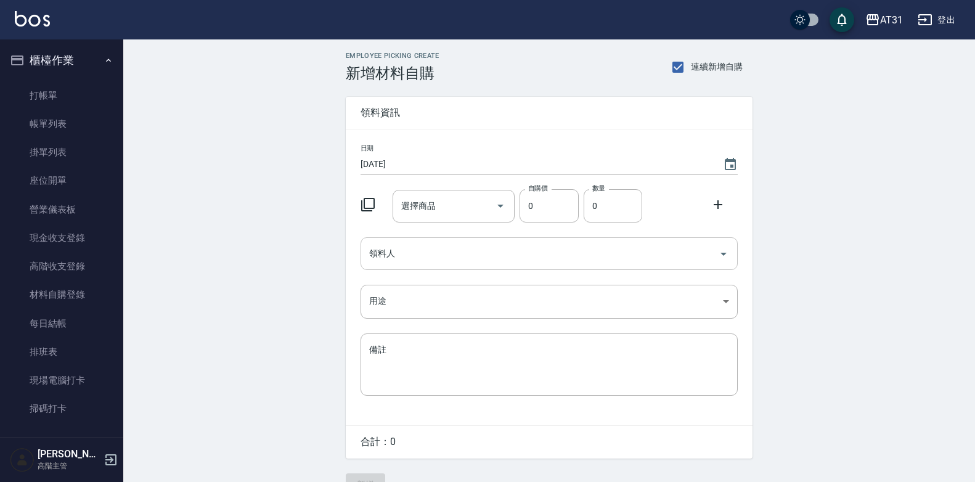
click at [412, 263] on input "領料人" at bounding box center [540, 254] width 348 height 22
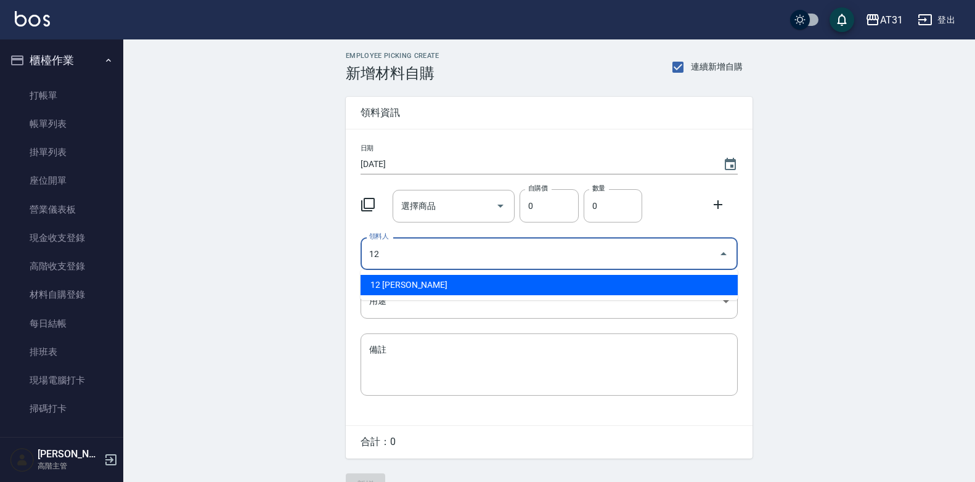
type input "12 [PERSON_NAME]"
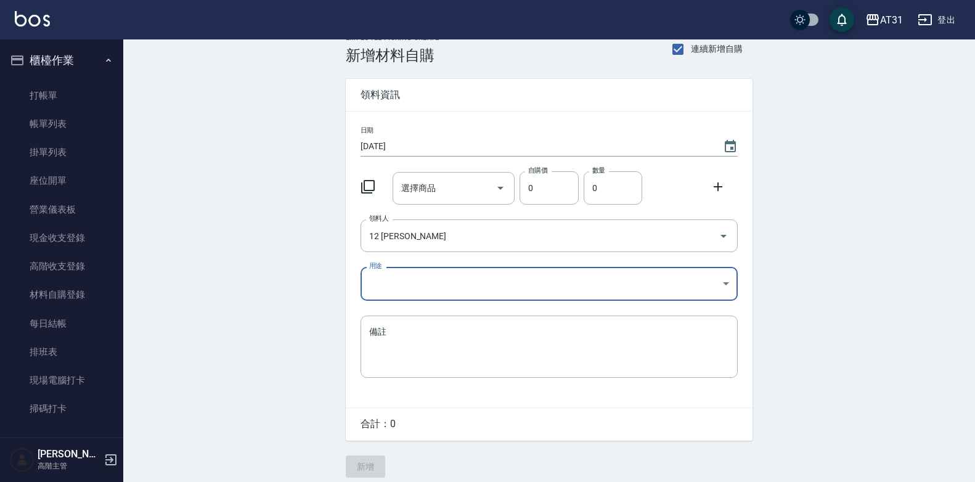
scroll to position [28, 0]
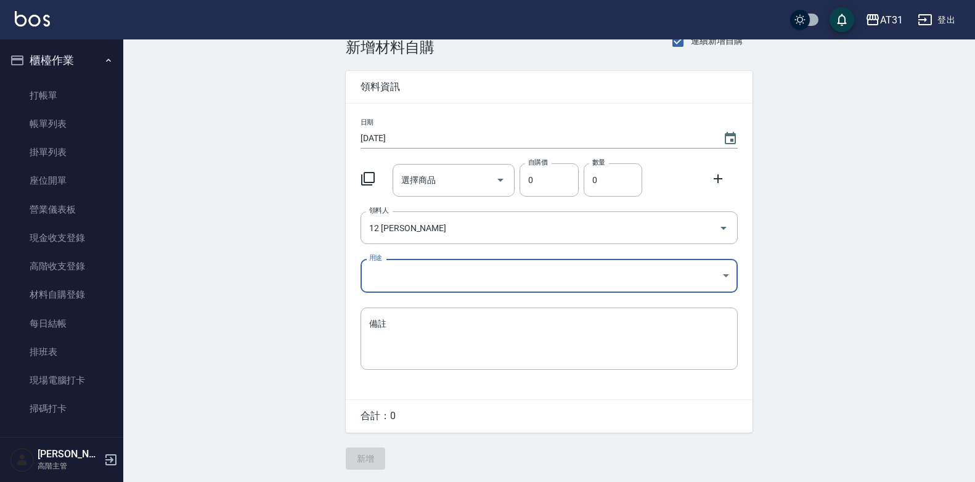
click at [653, 287] on body "AT31 登出 櫃檯作業 打帳單 帳單列表 掛單列表 座位開單 營業儀表板 現金收支登錄 高階收支登錄 材料自購登錄 每日結帳 排班表 現場電腦打卡 掃碼打卡…" at bounding box center [487, 228] width 975 height 508
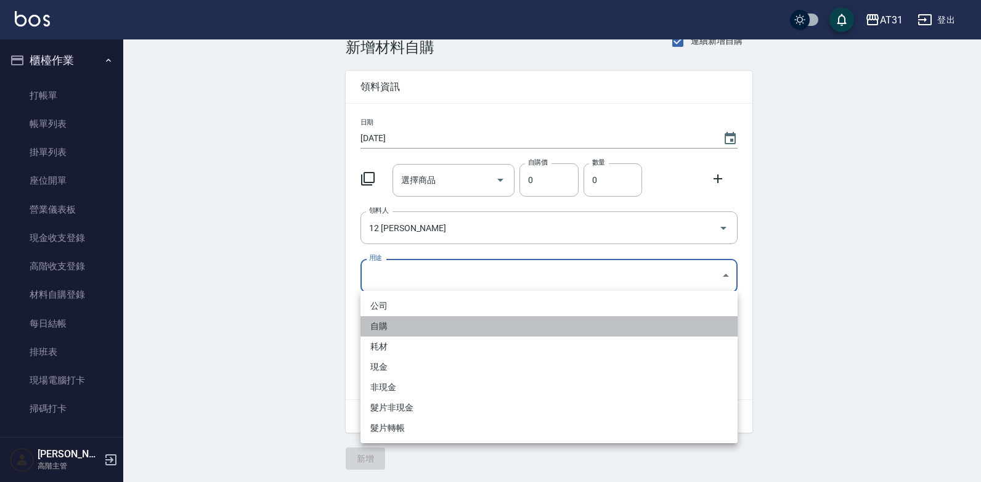
drag, startPoint x: 558, startPoint y: 324, endPoint x: 592, endPoint y: 328, distance: 34.1
click at [572, 325] on li "自購" at bounding box center [548, 326] width 377 height 20
type input "自購"
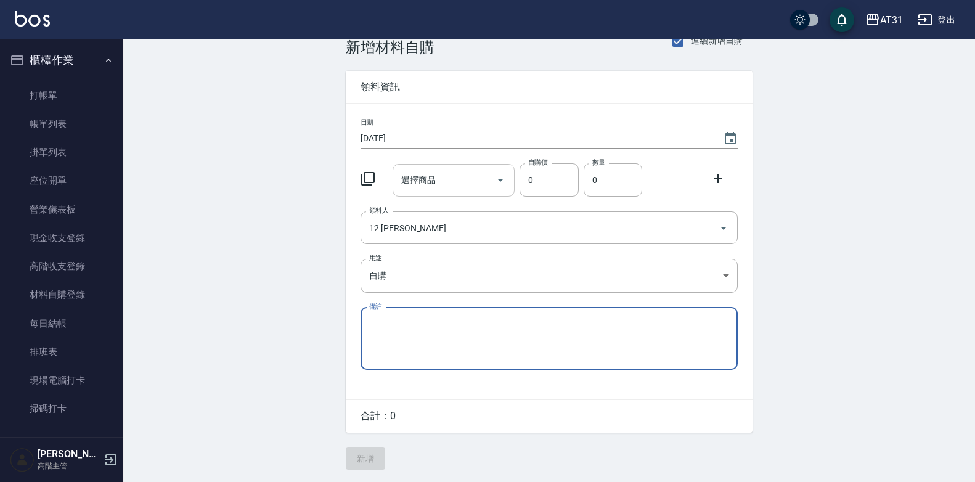
click at [454, 181] on input "選擇商品" at bounding box center [444, 180] width 93 height 22
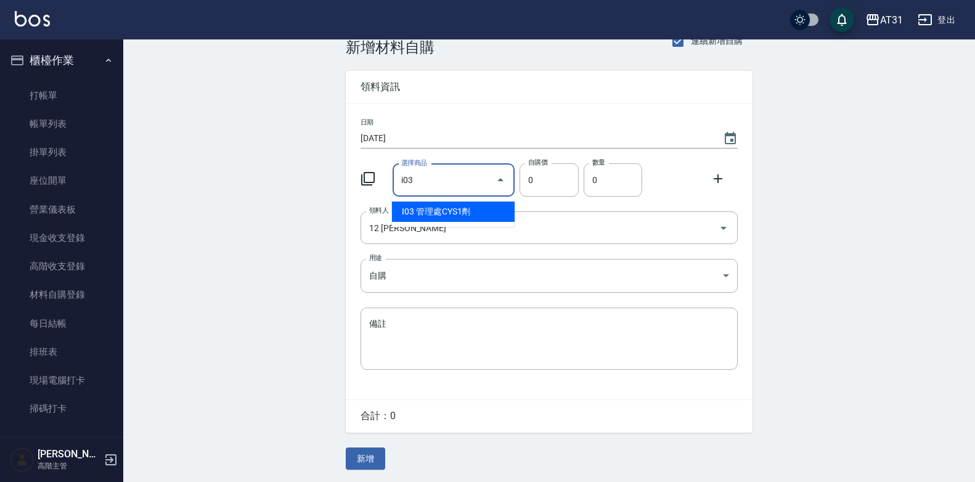
type input "管理處CYS1劑"
type input "270"
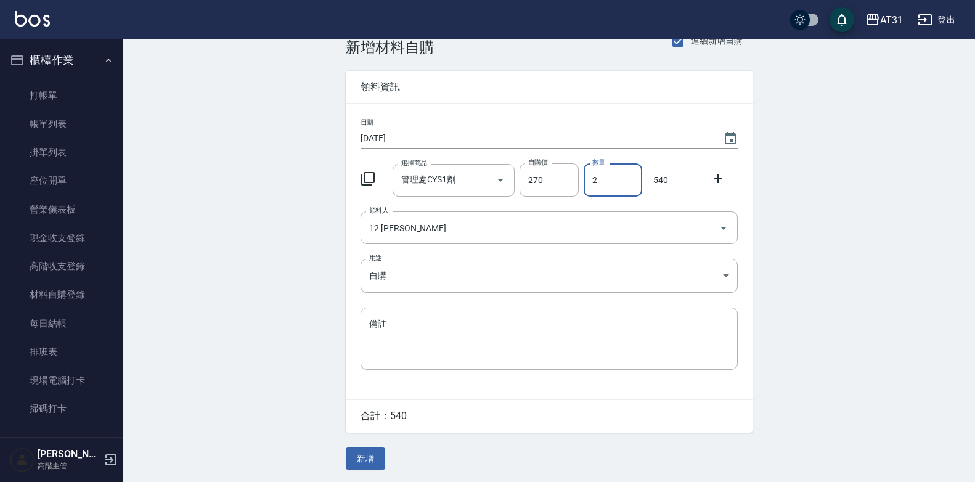
type input "2"
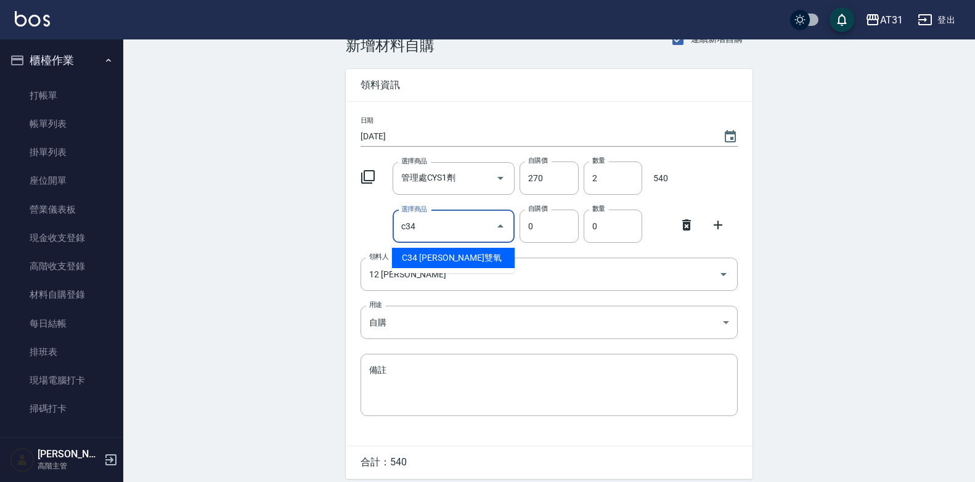
type input "里歐雙氧"
type input "120"
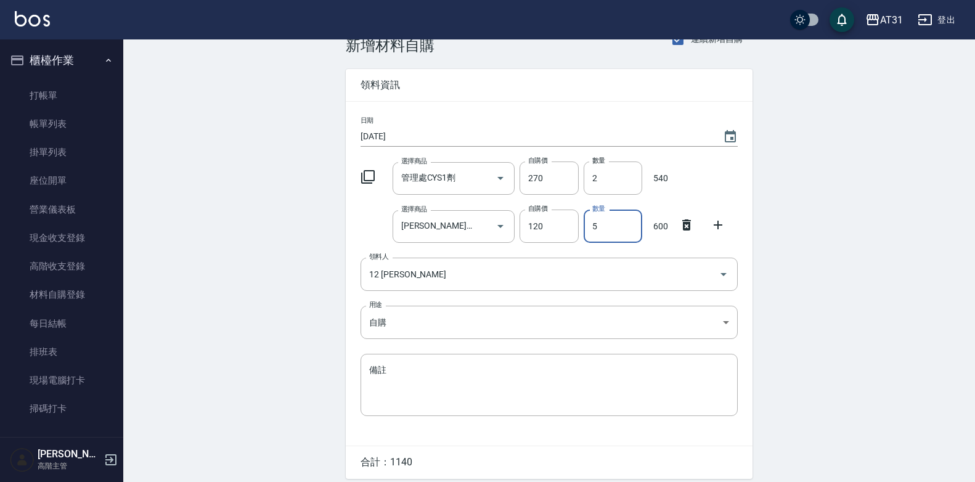
type input "5"
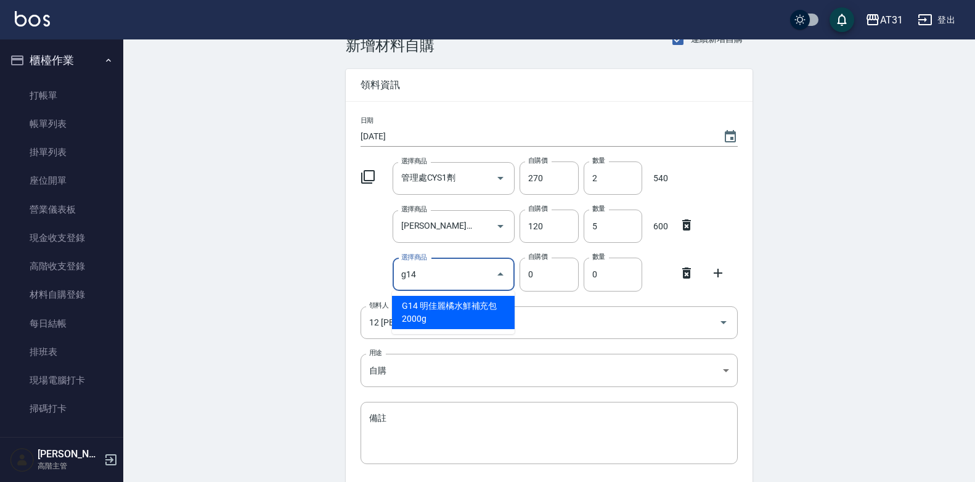
type input "明佳麗橘水鮮補充包2000g"
type input "1440"
type input "1"
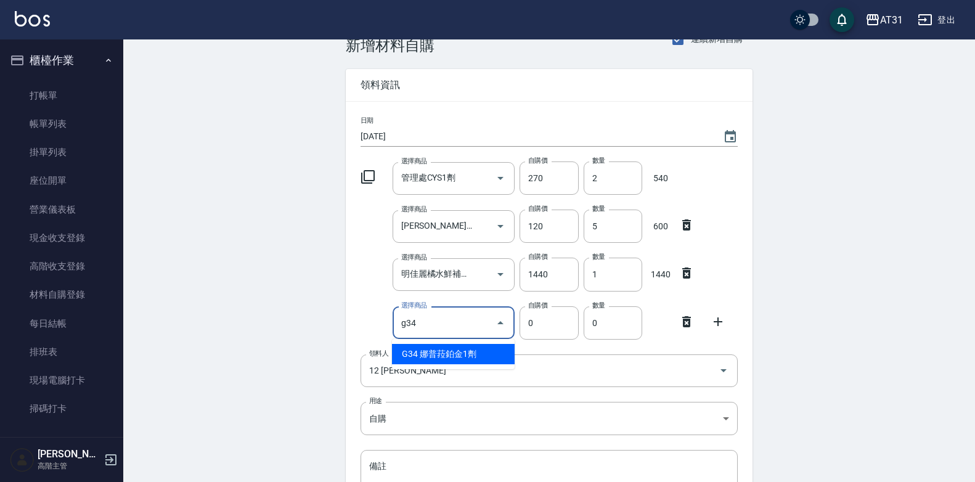
type input "娜普菈鉑金1劑"
type input "1170"
type input "1"
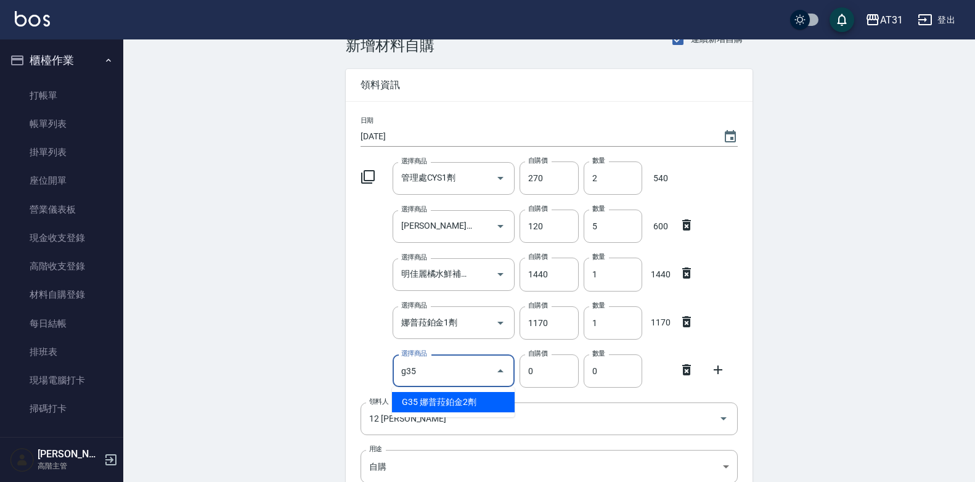
type input "娜普菈鉑金2劑"
type input "520"
type input "1"
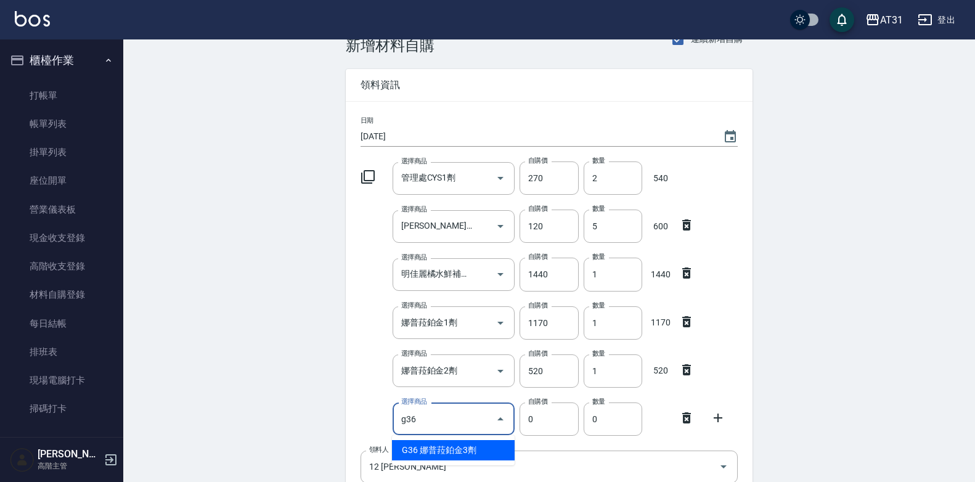
type input "娜普菈鉑金3劑"
type input "1170"
type input "1"
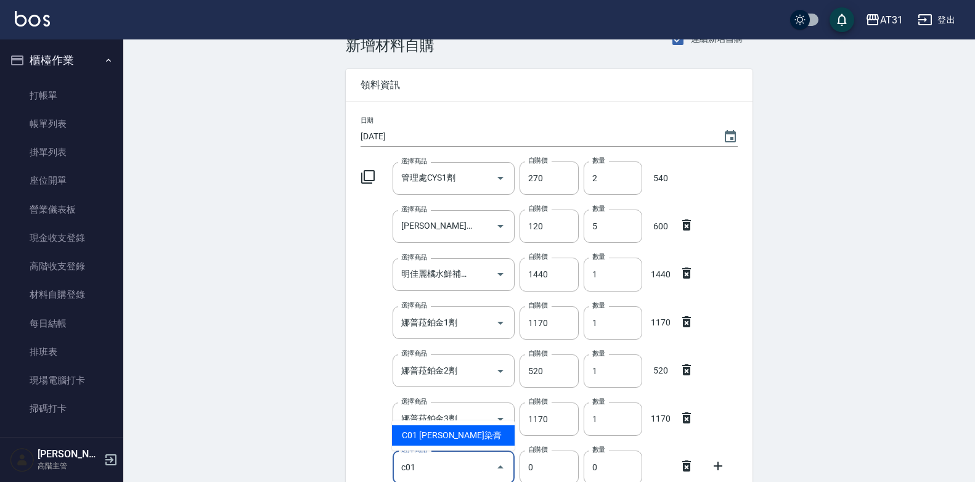
type input "里歐染膏"
type input "90"
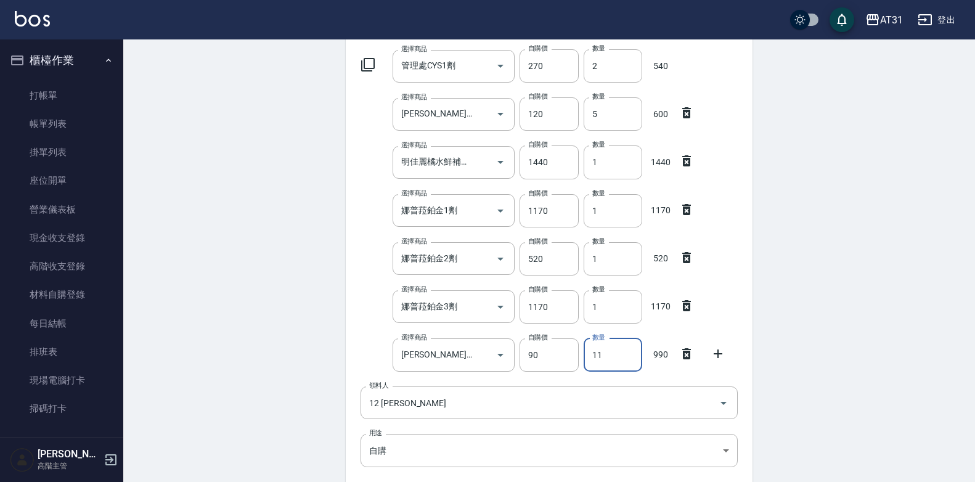
scroll to position [246, 0]
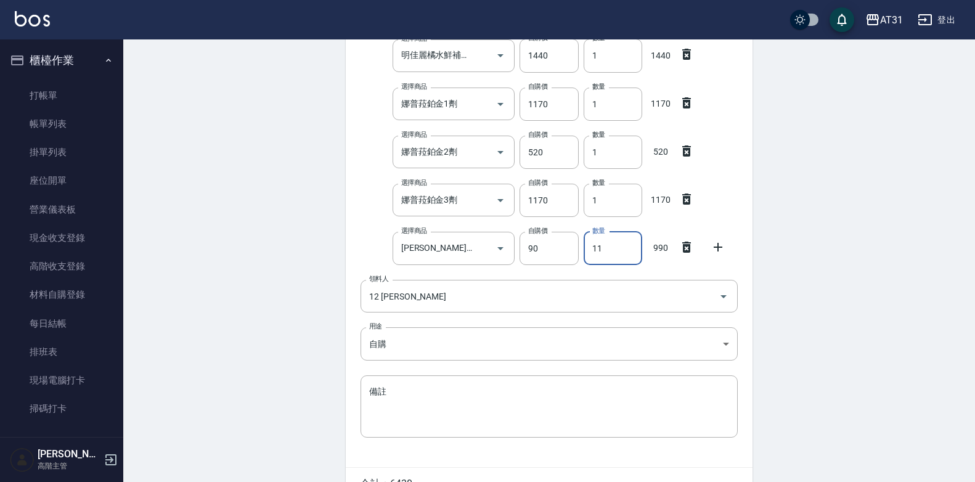
type input "11"
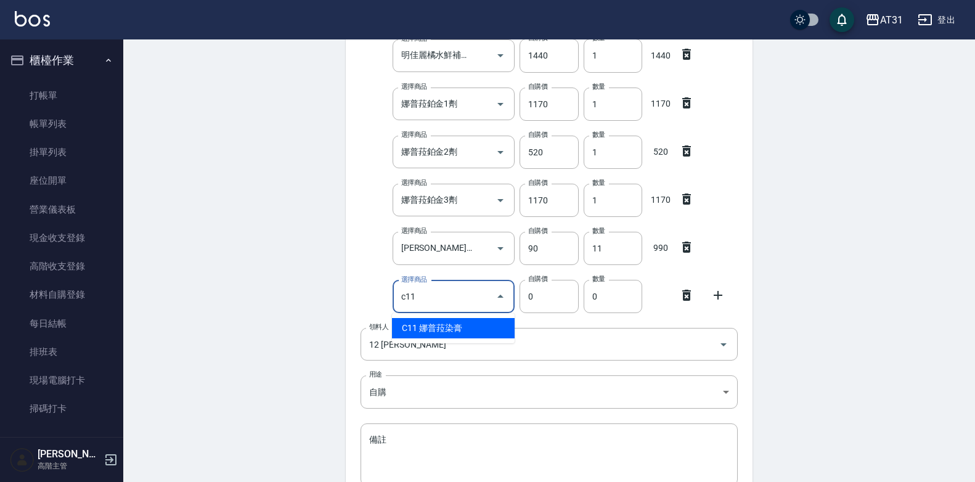
type input "娜普菈染膏"
type input "110"
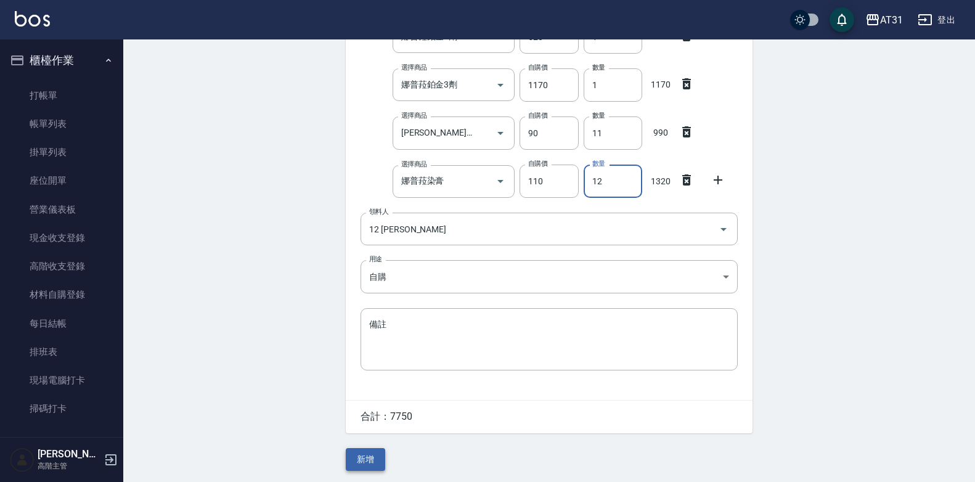
scroll to position [365, 0]
type input "12"
click at [368, 457] on button "新增" at bounding box center [365, 458] width 39 height 23
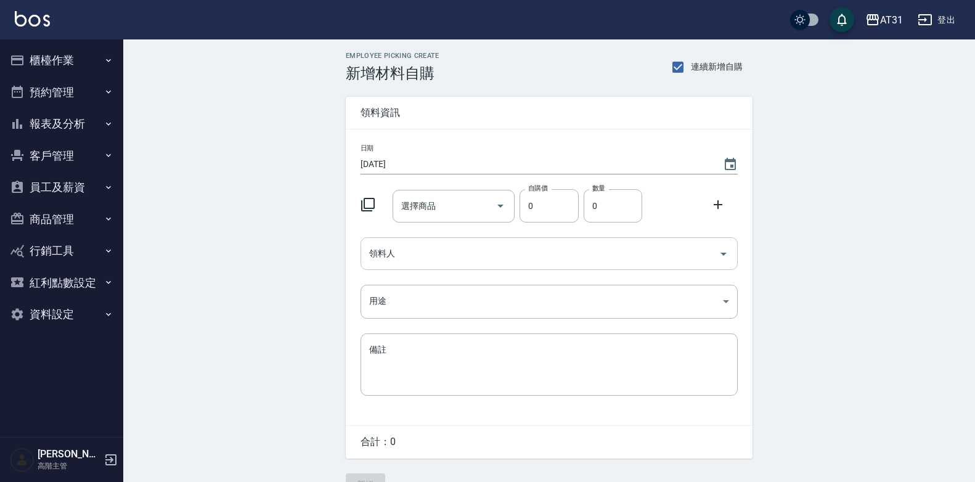
click at [443, 256] on input "領料人" at bounding box center [540, 254] width 348 height 22
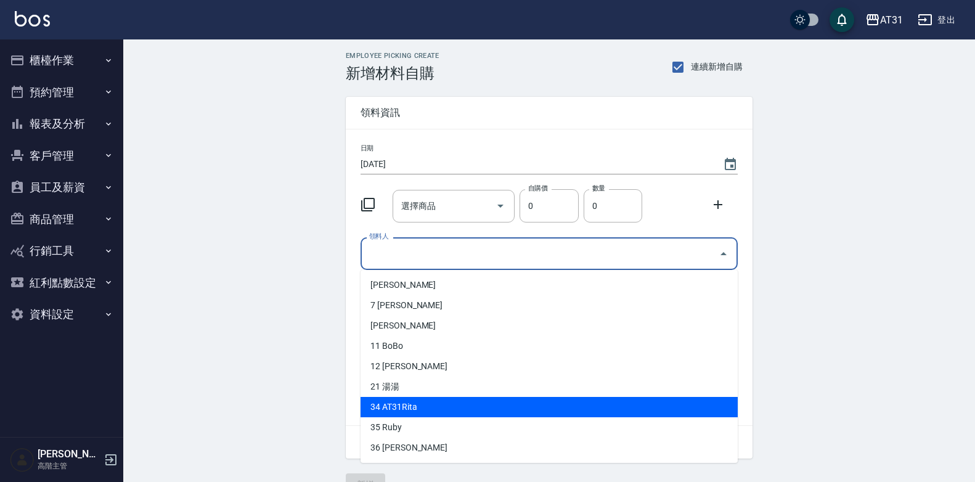
scroll to position [62, 0]
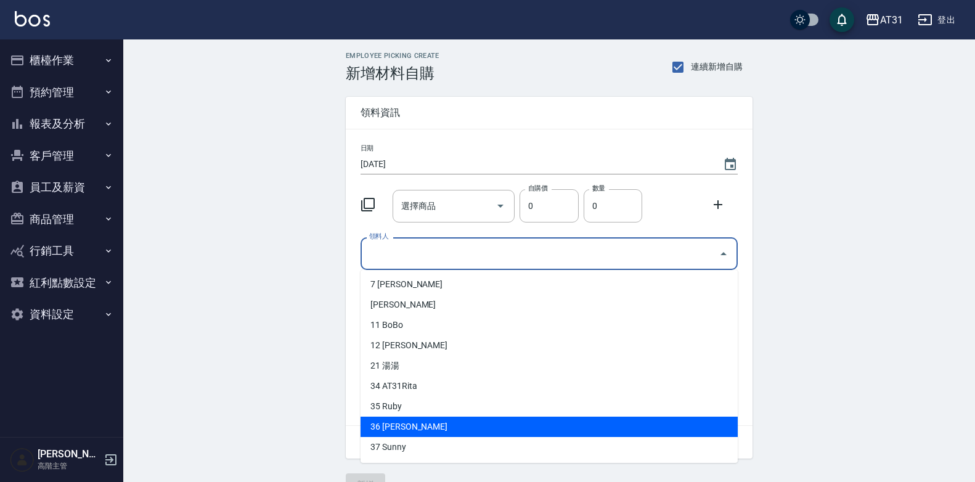
click at [417, 421] on li "36 [PERSON_NAME]" at bounding box center [548, 427] width 377 height 20
type input "[PERSON_NAME]"
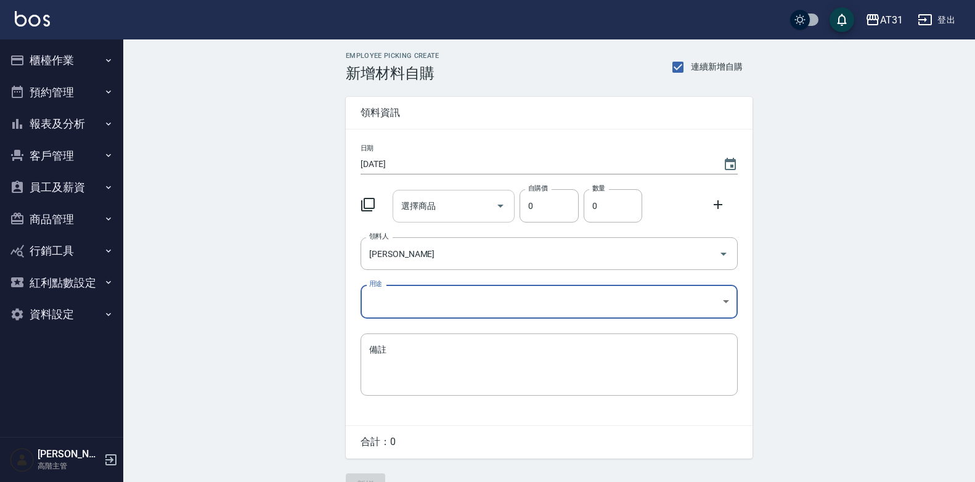
click at [465, 221] on div "選擇商品" at bounding box center [454, 206] width 123 height 33
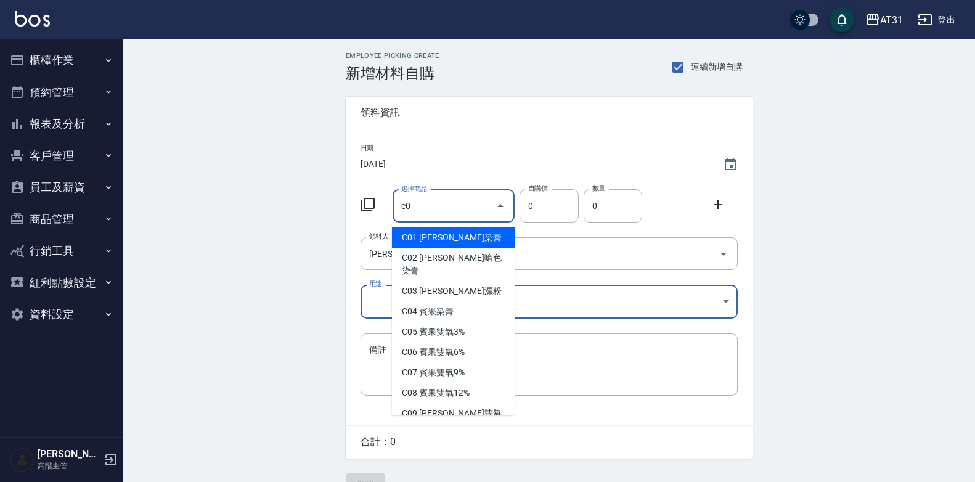
type input "c"
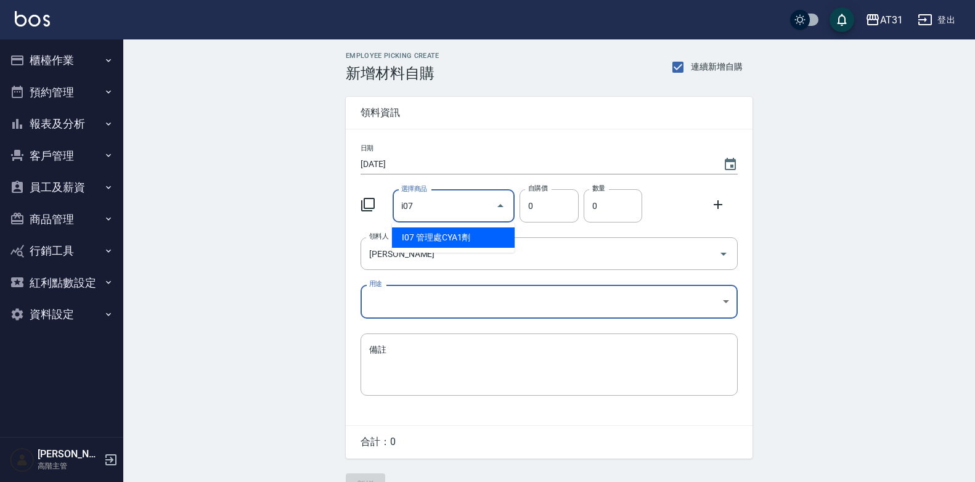
type input "管理處CYA1劑"
type input "225"
type input "1"
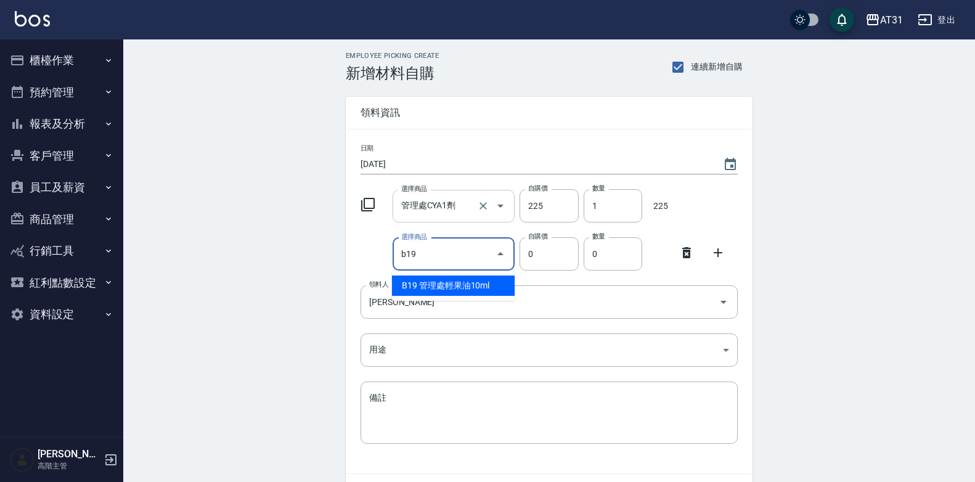
type input "管理處輕果油10ml"
type input "32"
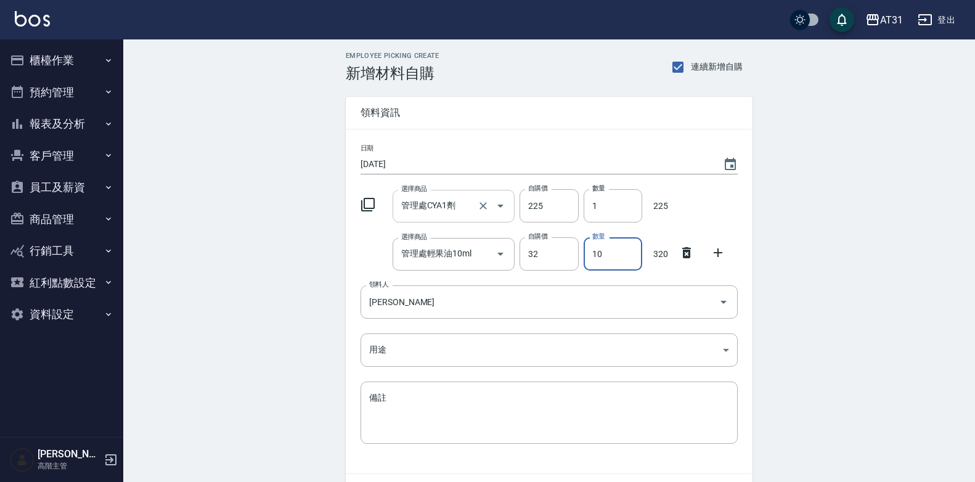
type input "10"
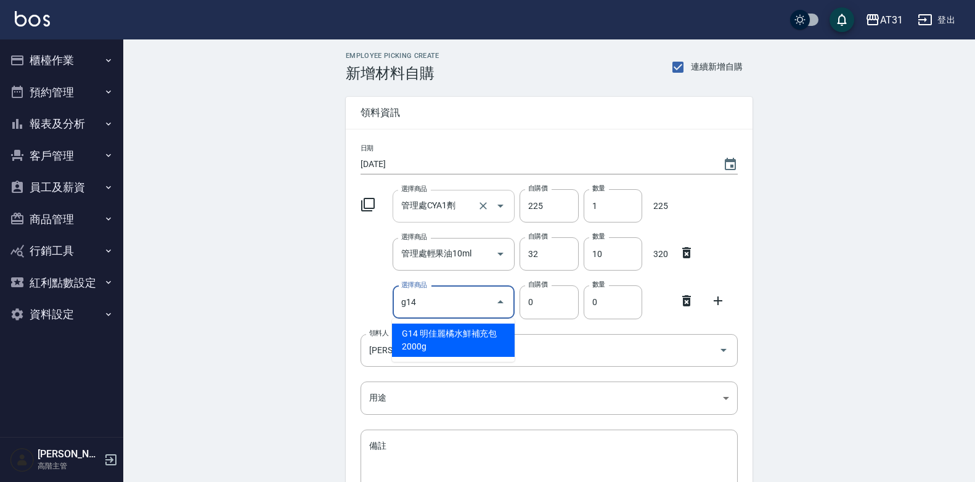
type input "明佳麗橘水鮮補充包2000g"
type input "1440"
type input "1"
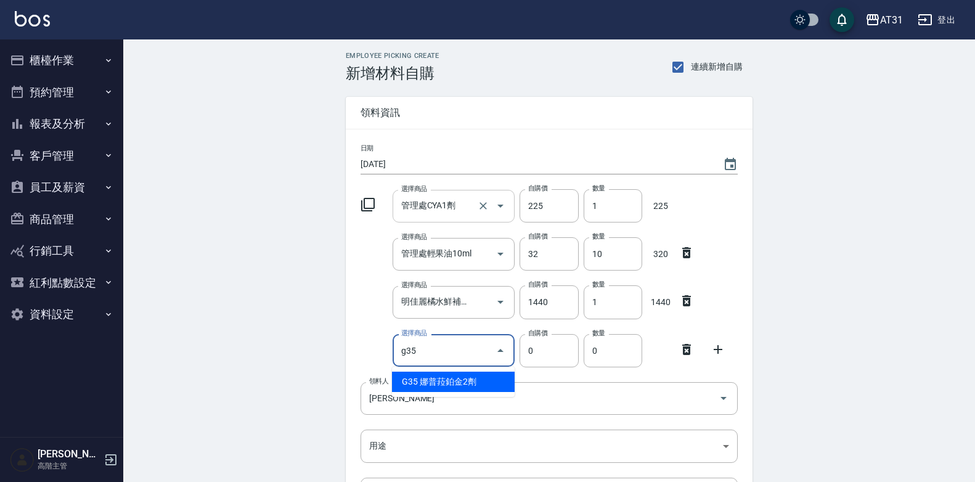
type input "娜普菈鉑金2劑"
type input "520"
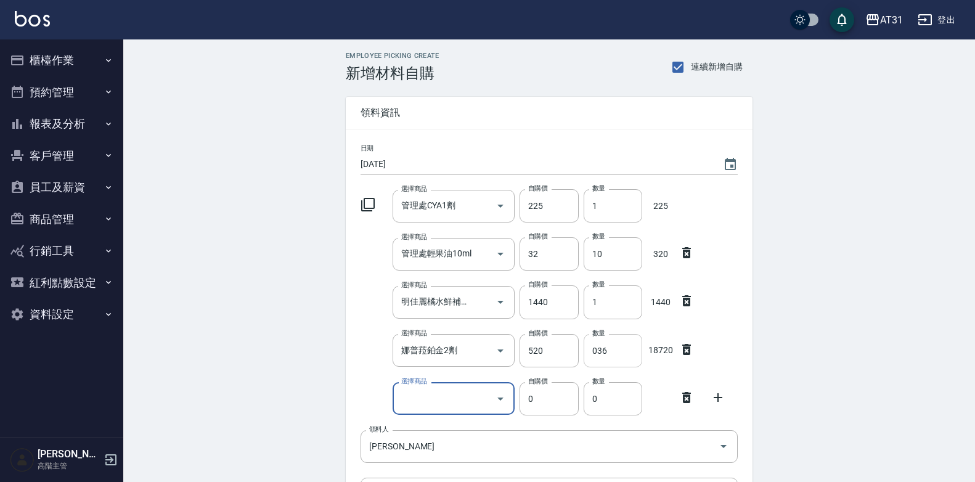
click at [614, 356] on input "036" at bounding box center [613, 350] width 59 height 33
drag, startPoint x: 614, startPoint y: 356, endPoint x: 583, endPoint y: 372, distance: 34.7
click at [583, 372] on div "日期 [DATE] 選擇商品 管理處CYA1劑 選擇商品 自購價 225 自購價 數量 1 數量 225 選擇商品 管理處輕果油10ml 選擇商品 自購價 3…" at bounding box center [549, 373] width 407 height 488
drag, startPoint x: 611, startPoint y: 358, endPoint x: 573, endPoint y: 377, distance: 41.9
click at [573, 377] on div "日期 [DATE] 選擇商品 管理處CYA1劑 選擇商品 自購價 225 自購價 數量 1 數量 225 選擇商品 管理處輕果油10ml 選擇商品 自購價 3…" at bounding box center [549, 373] width 407 height 488
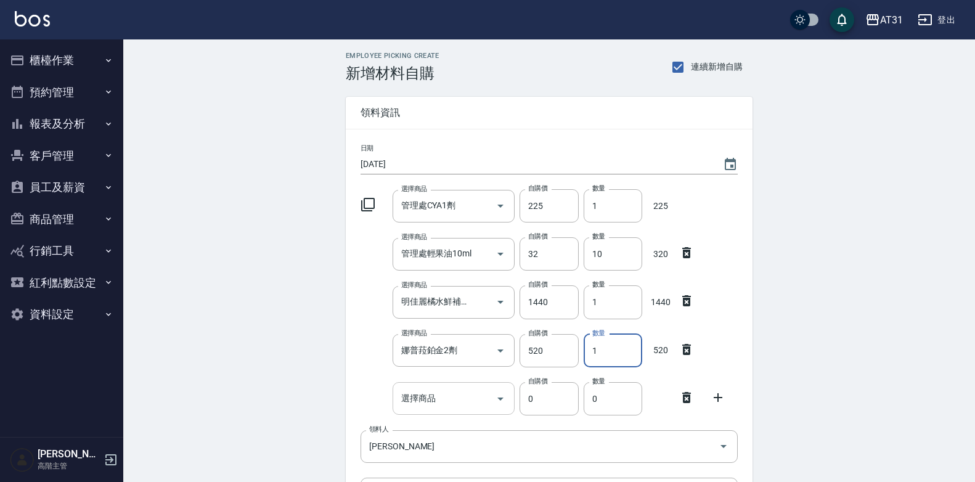
type input "1"
click at [454, 404] on input "選擇商品" at bounding box center [444, 399] width 93 height 22
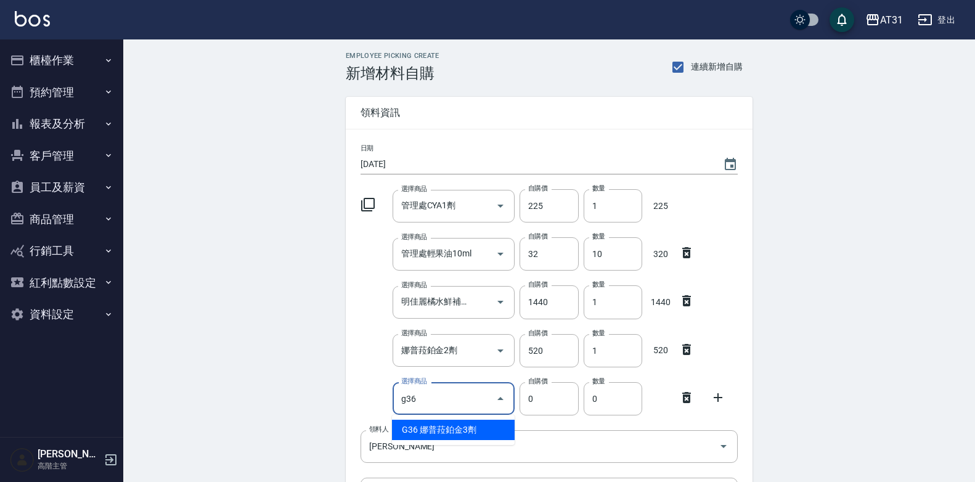
type input "娜普菈鉑金3劑"
type input "1170"
type input "1"
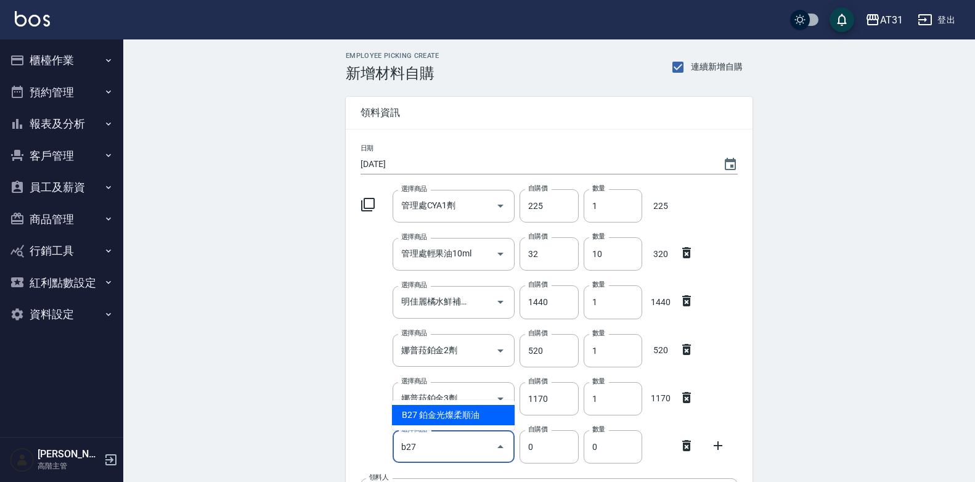
type input "鉑金光燦柔順油"
type input "50"
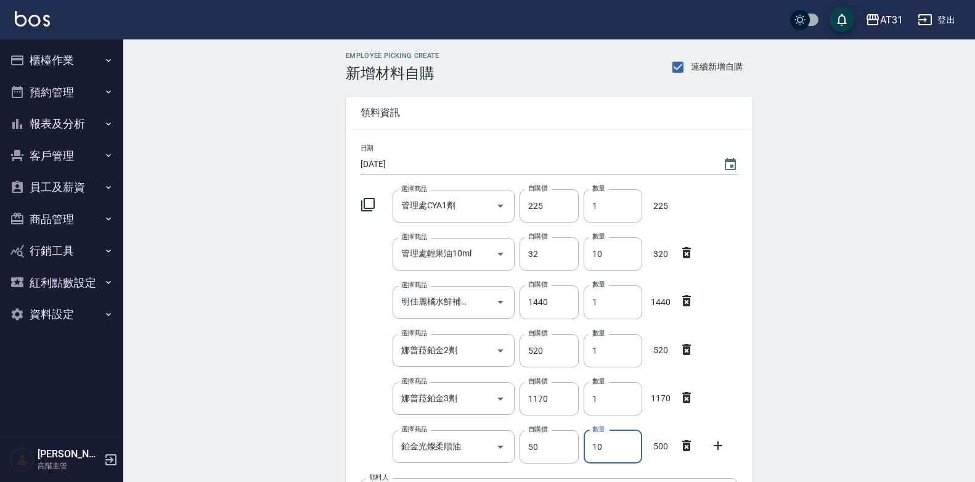
type input "10"
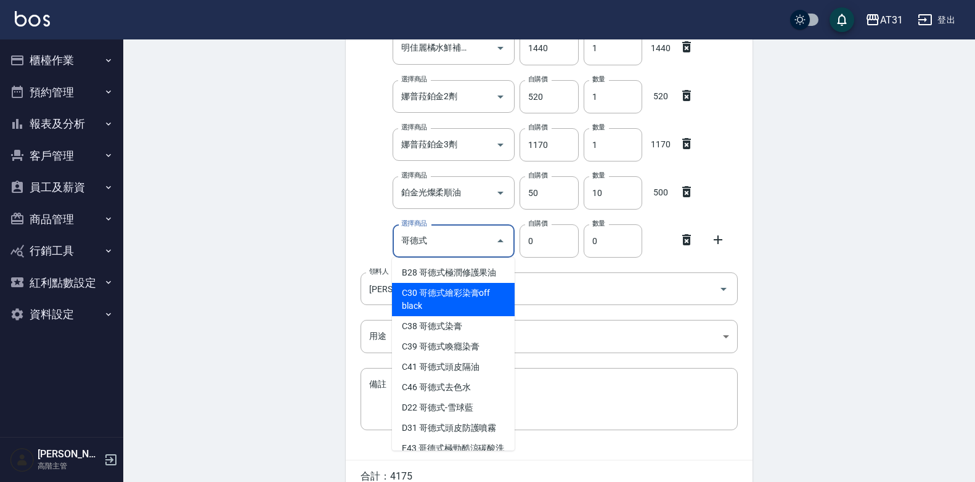
click at [489, 303] on li "C30 哥德式繪彩染膏off black" at bounding box center [453, 299] width 123 height 33
type input "哥德式繪彩染膏off black"
type input "156"
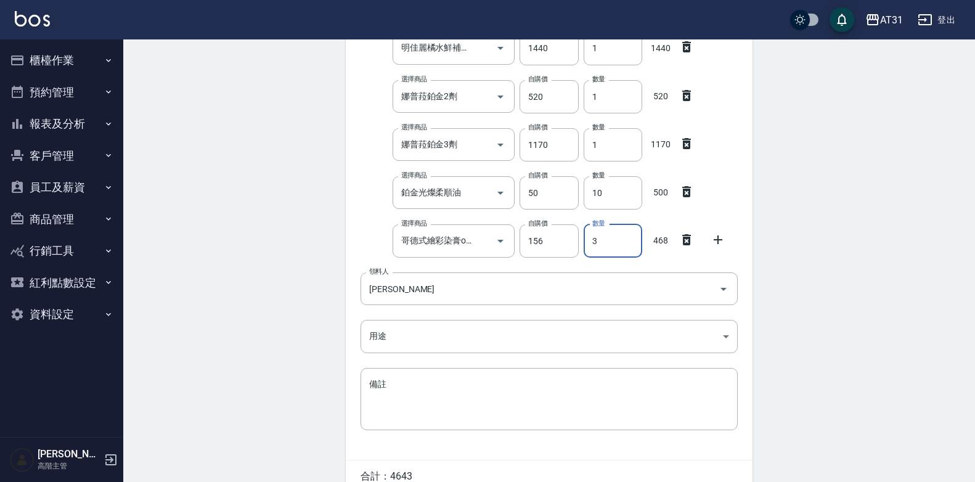
type input "3"
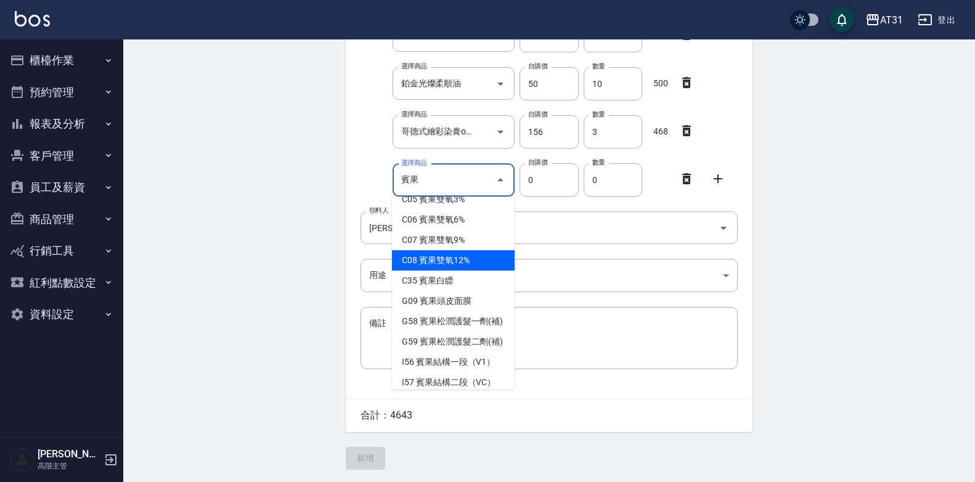
scroll to position [128, 0]
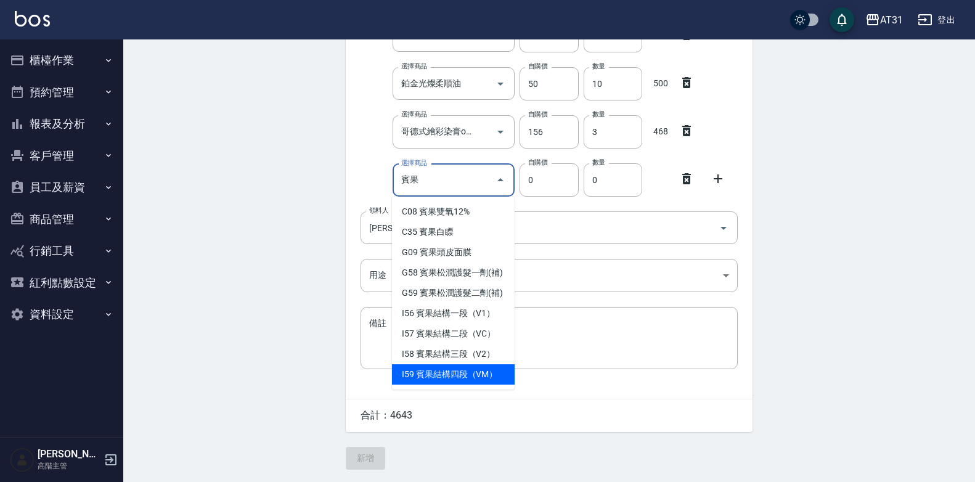
click at [478, 283] on li "G58 賓果松潤護髮一劑(補)" at bounding box center [453, 273] width 123 height 20
type input "賓果松潤護髮一劑(補)"
type input "600"
type input "1"
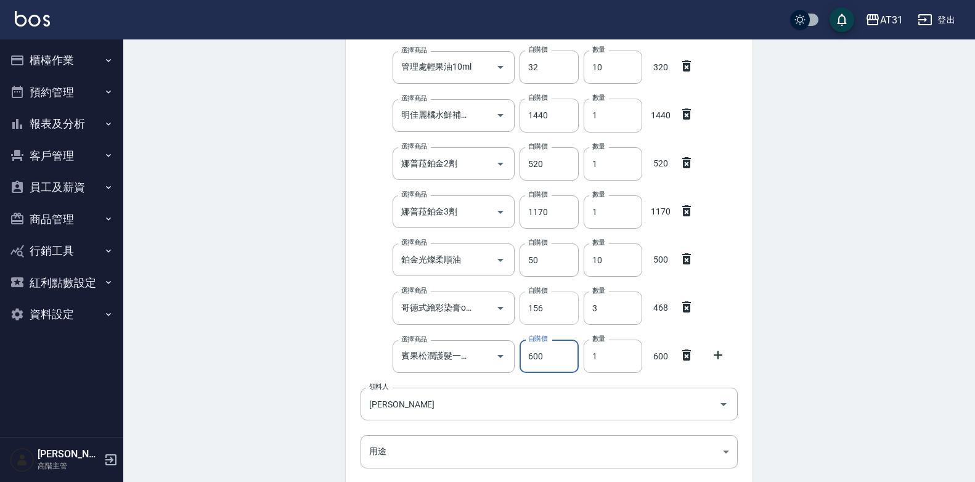
scroll to position [180, 0]
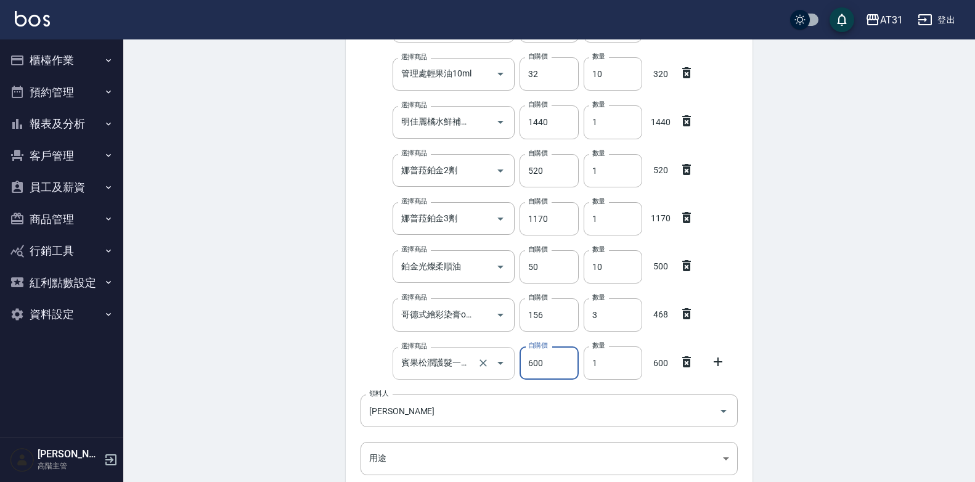
click at [458, 364] on input "賓果松潤護髮一劑(補)" at bounding box center [436, 363] width 77 height 22
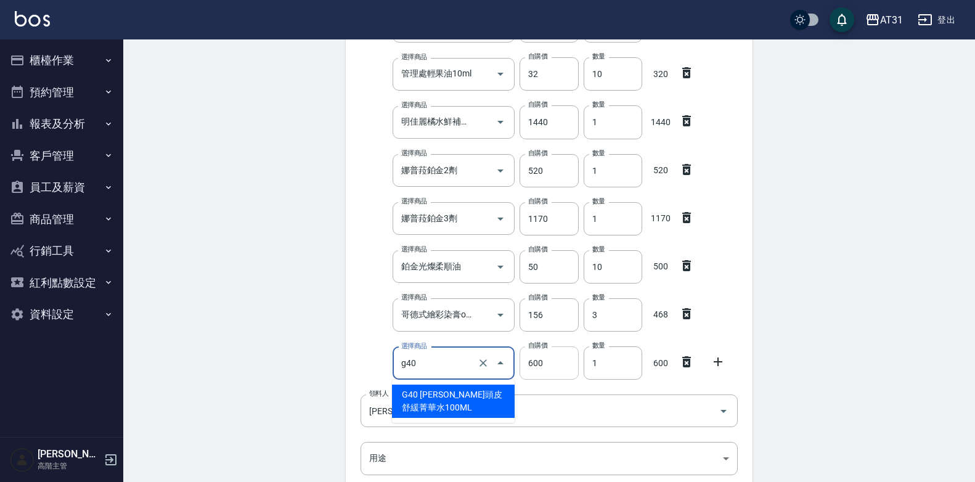
scroll to position [0, 0]
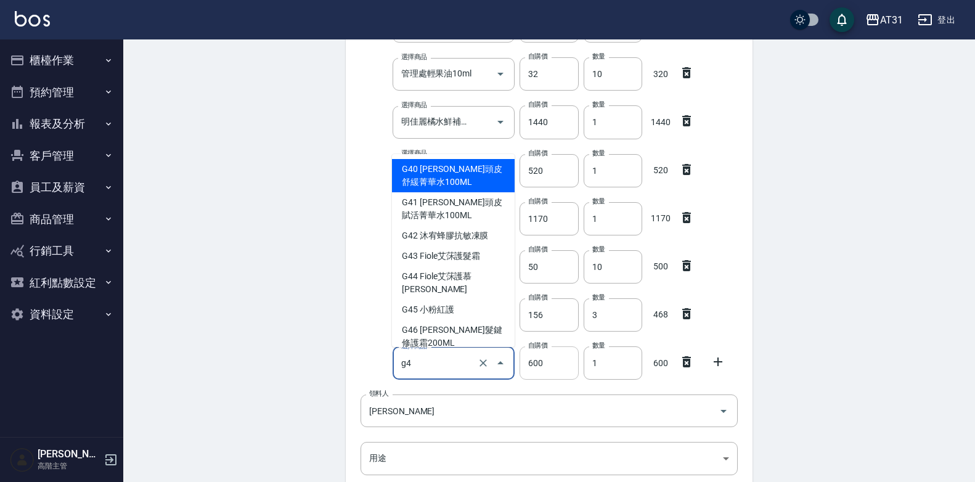
type input "g"
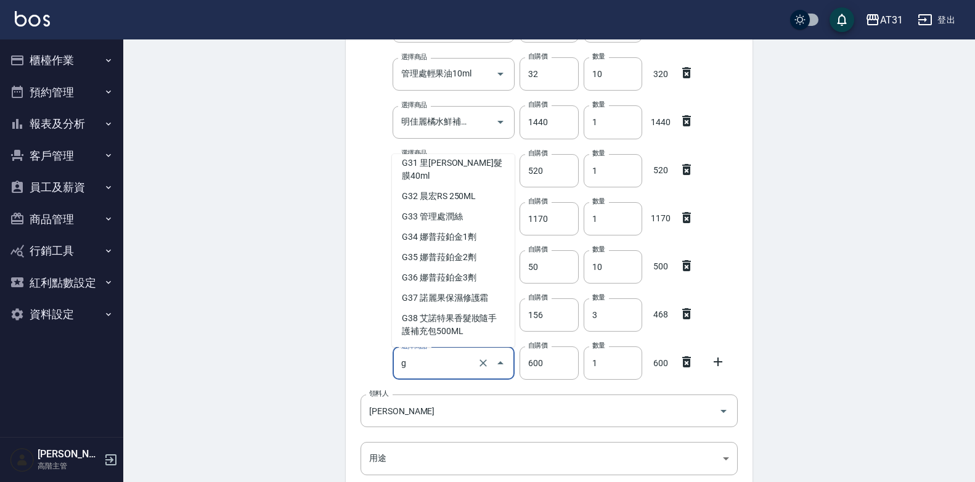
scroll to position [1029, 0]
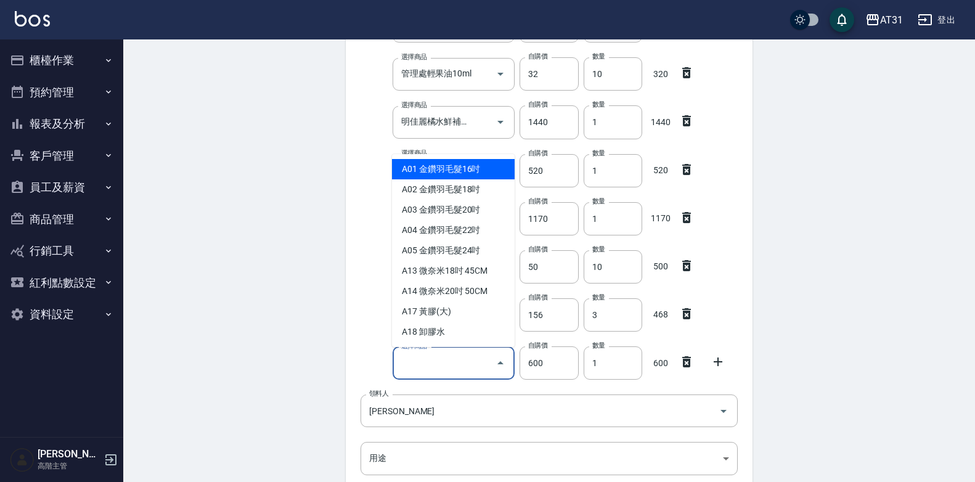
click at [426, 366] on input "選擇商品" at bounding box center [444, 363] width 93 height 22
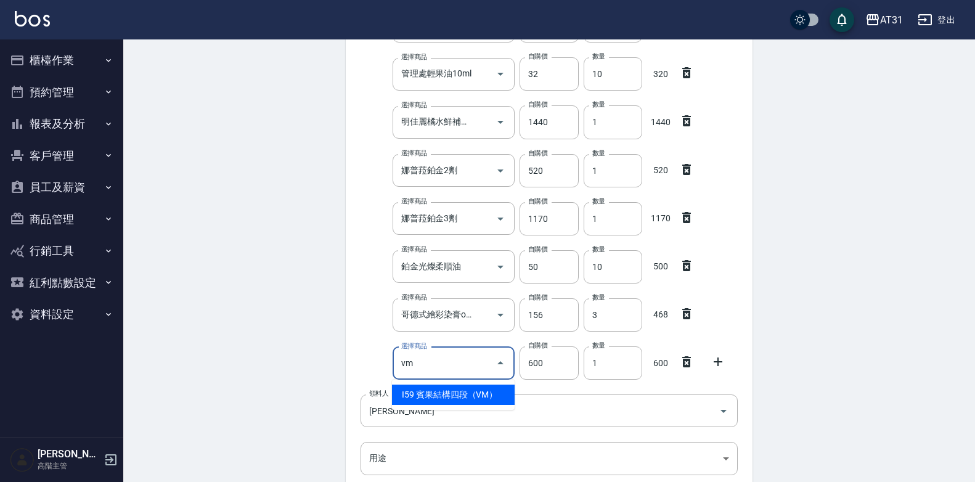
click at [452, 387] on li "I59 賓果結構四段（VM）" at bounding box center [453, 395] width 123 height 20
type input "賓果結構四段（VM）"
type input "1200"
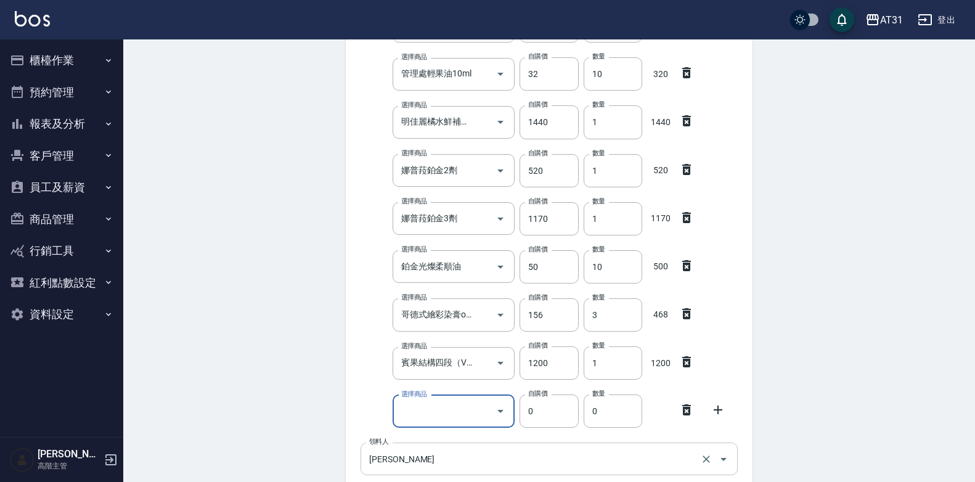
click at [693, 405] on icon at bounding box center [686, 409] width 15 height 15
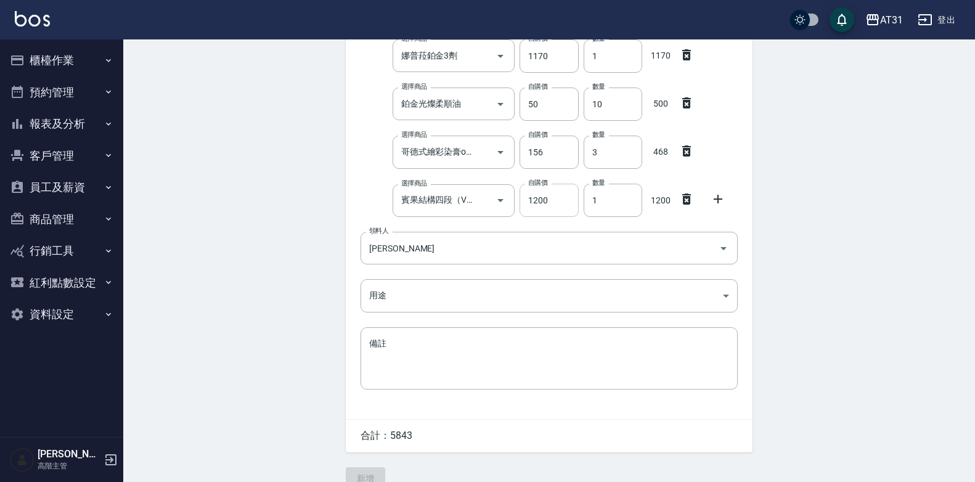
scroll to position [365, 0]
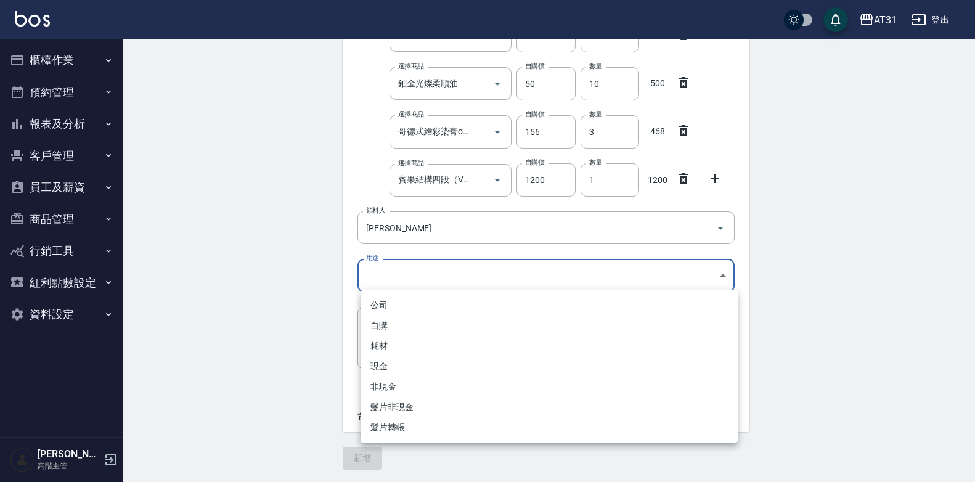
click at [446, 275] on body "AT31 登出 櫃檯作業 打帳單 帳單列表 掛單列表 座位開單 營業儀表板 現金收支登錄 高階收支登錄 材料自購登錄 每日結帳 排班表 現場電腦打卡 掃碼打卡…" at bounding box center [487, 59] width 975 height 845
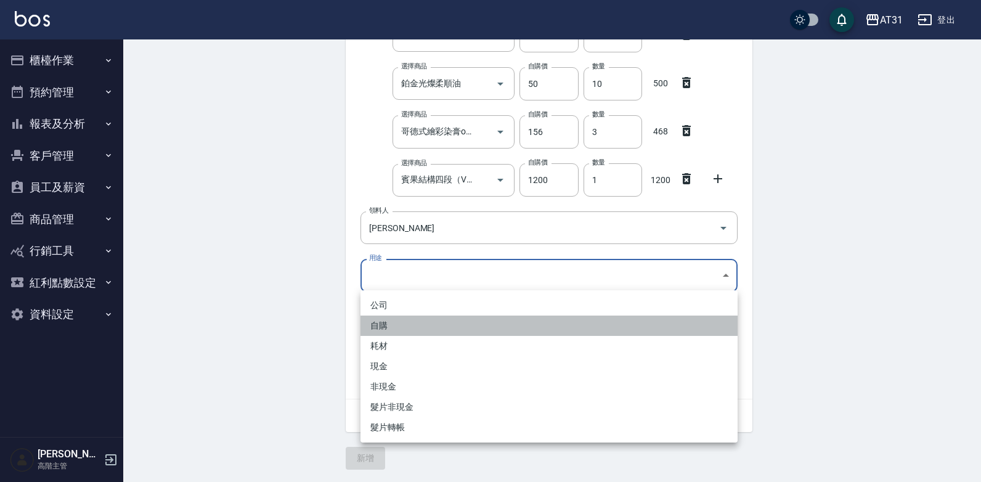
click at [407, 328] on li "自購" at bounding box center [548, 326] width 377 height 20
type input "自購"
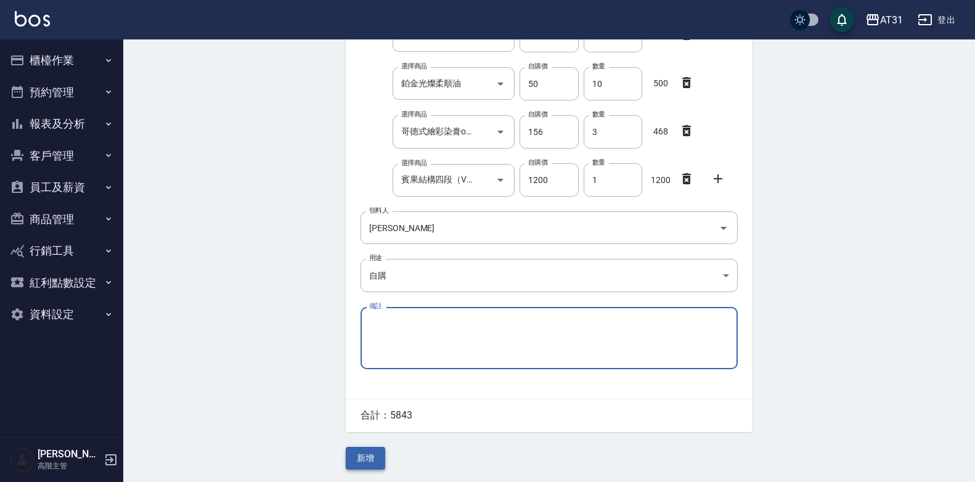
click at [360, 462] on button "新增" at bounding box center [365, 458] width 39 height 23
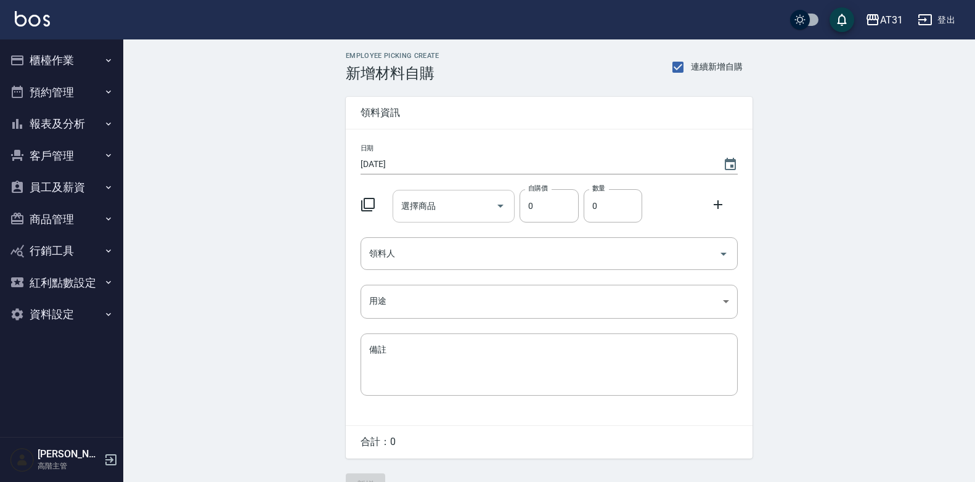
click at [457, 211] on input "選擇商品" at bounding box center [444, 206] width 93 height 22
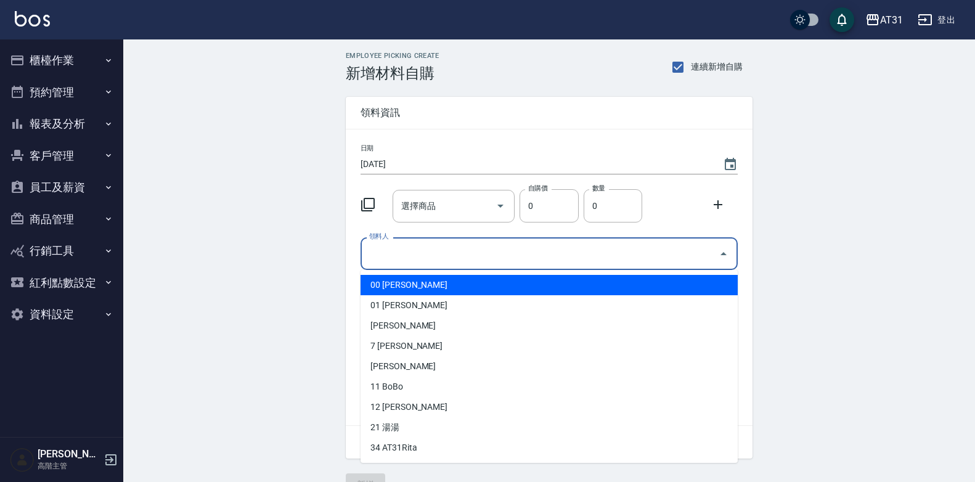
click at [650, 252] on input "領料人" at bounding box center [540, 254] width 348 height 22
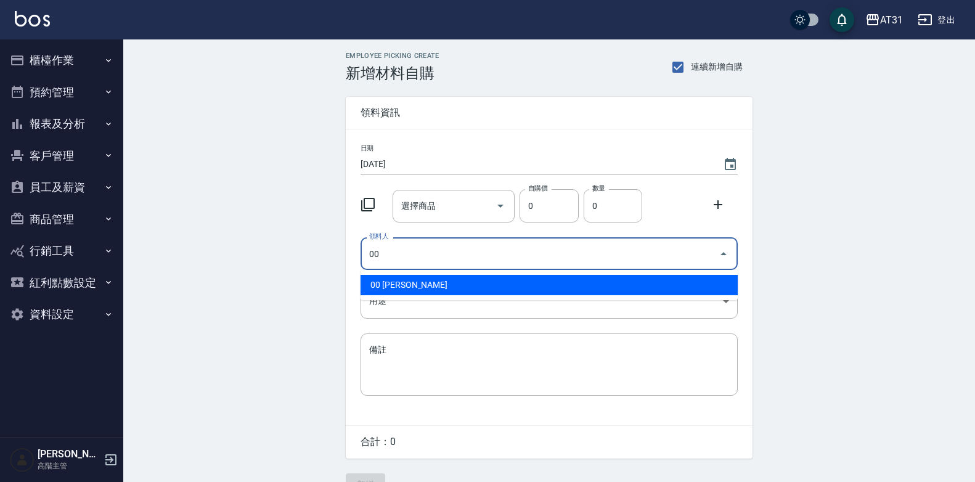
type input "00 [PERSON_NAME]"
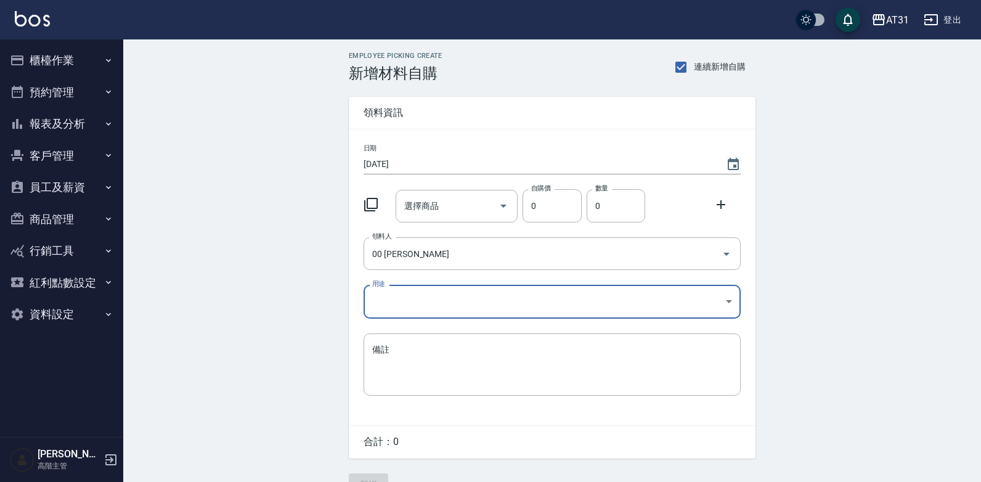
click at [682, 306] on body "AT31 登出 櫃檯作業 打帳單 帳單列表 掛單列表 座位開單 營業儀表板 現金收支登錄 高階收支登錄 材料自購登錄 每日結帳 排班表 現場電腦打卡 掃碼打卡…" at bounding box center [490, 254] width 981 height 508
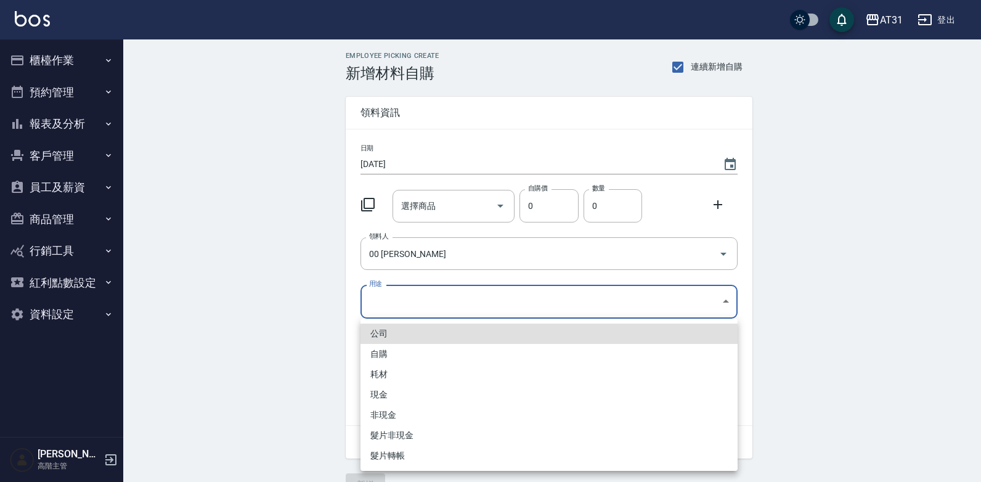
click at [482, 349] on li "自購" at bounding box center [548, 354] width 377 height 20
type input "自購"
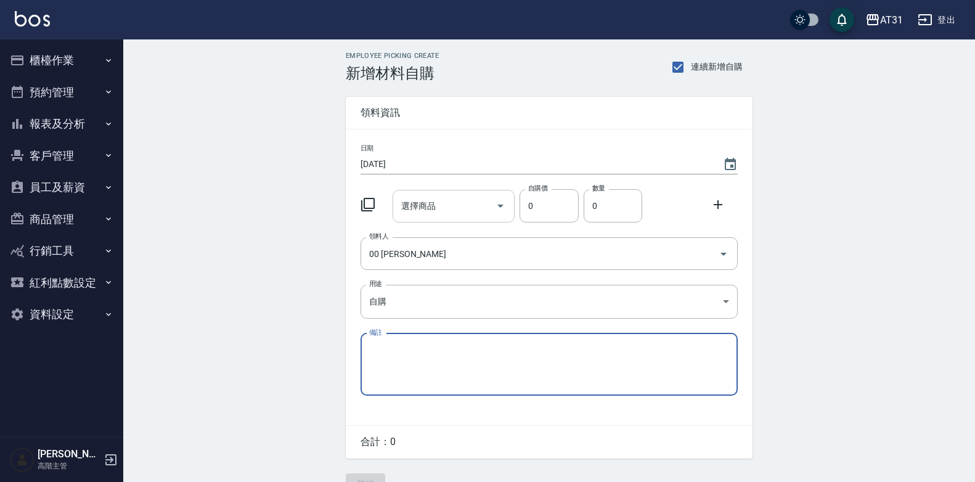
click at [429, 207] on div "選擇商品 選擇商品" at bounding box center [454, 206] width 123 height 33
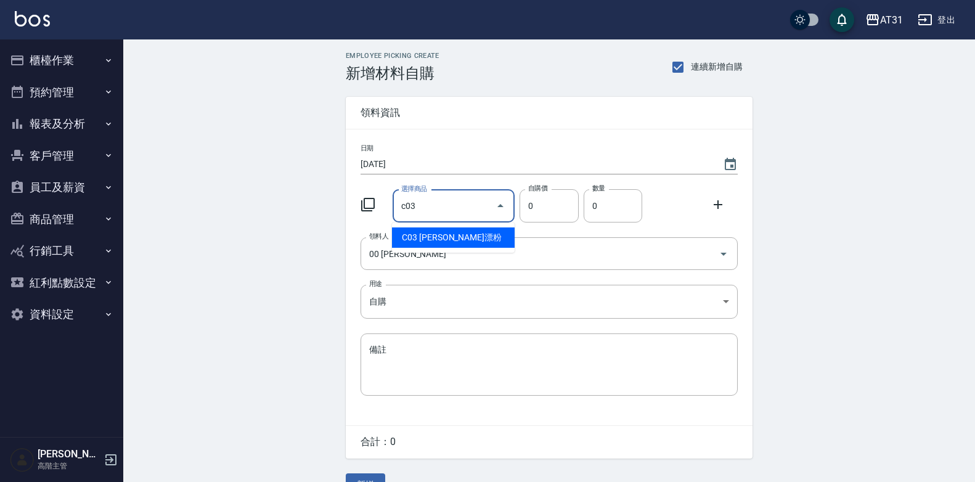
type input "里歐漂粉"
type input "400"
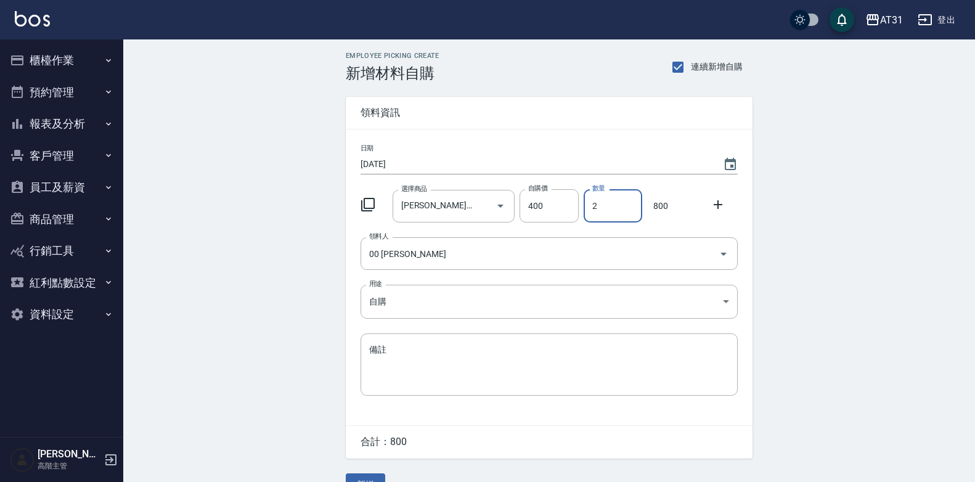
type input "2"
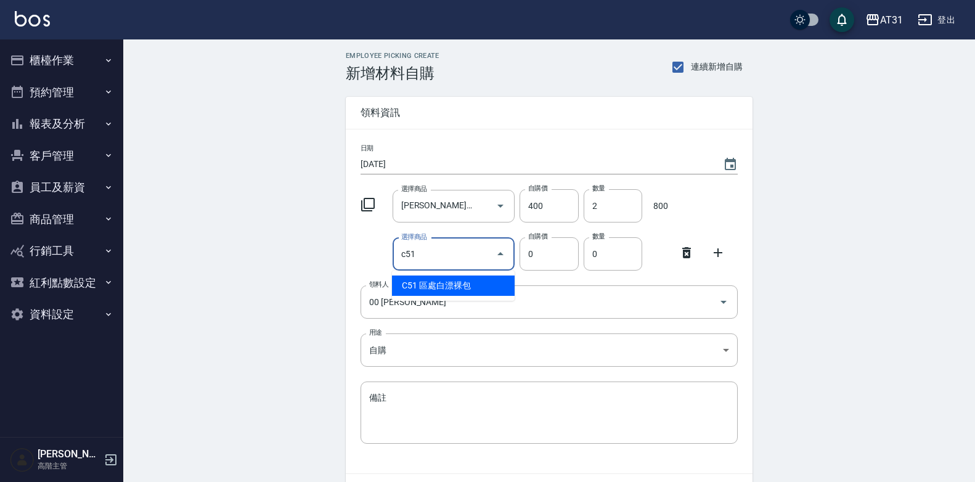
type input "區處白漂裸包"
type input "400"
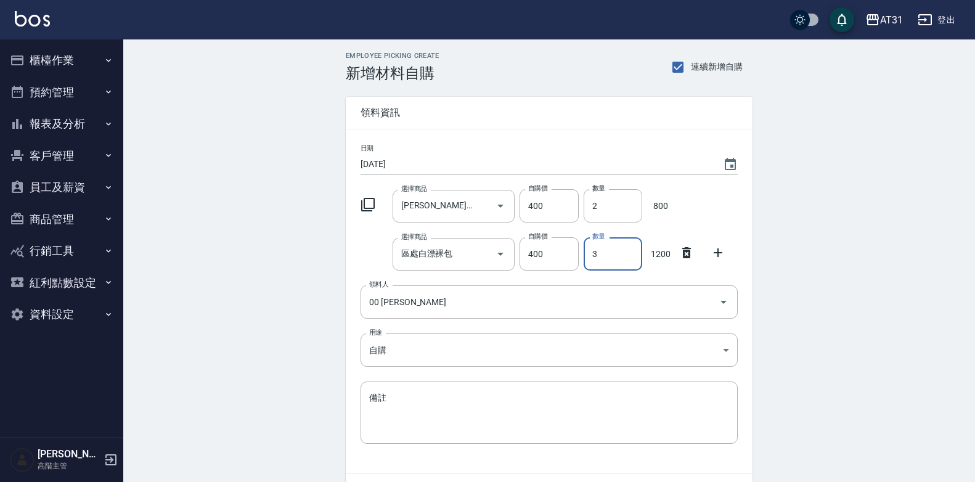
type input "3"
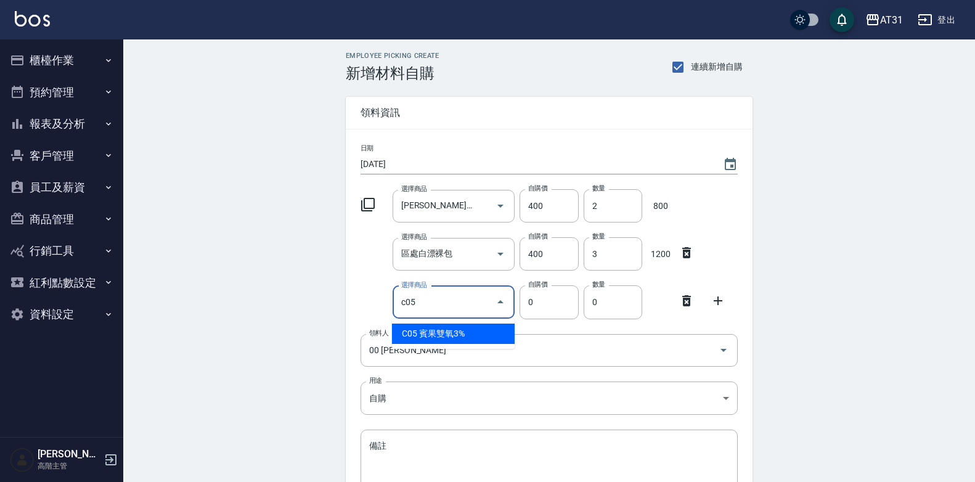
type input "賓果雙氧3%"
type input "105"
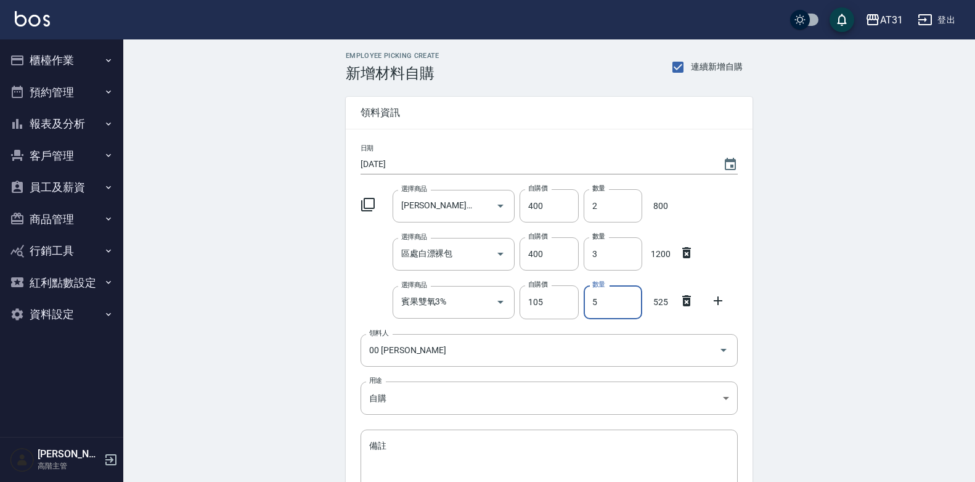
type input "5"
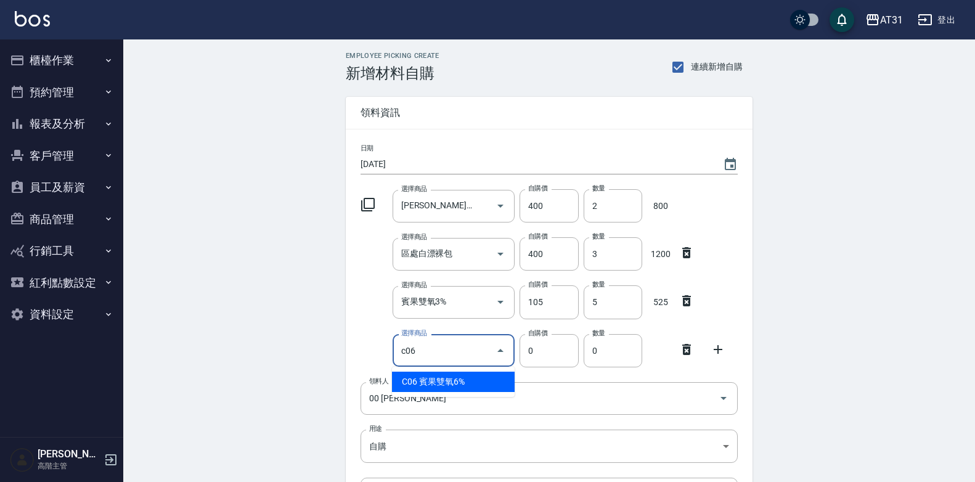
type input "賓果雙氧6%"
type input "105"
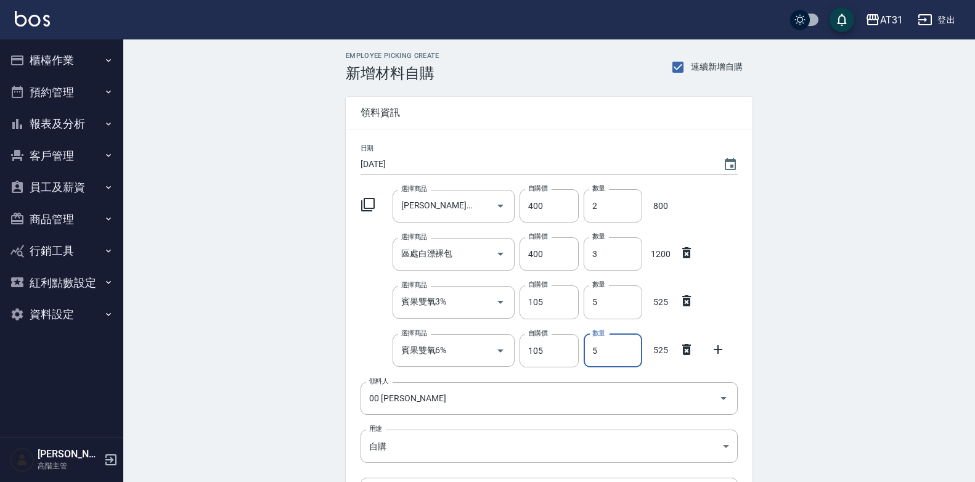
type input "5"
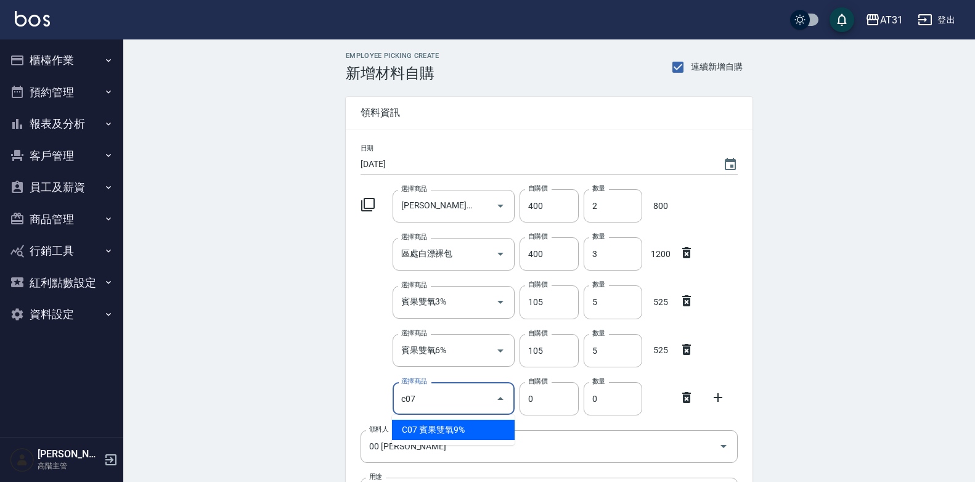
type input "賓果雙氧9%"
type input "105"
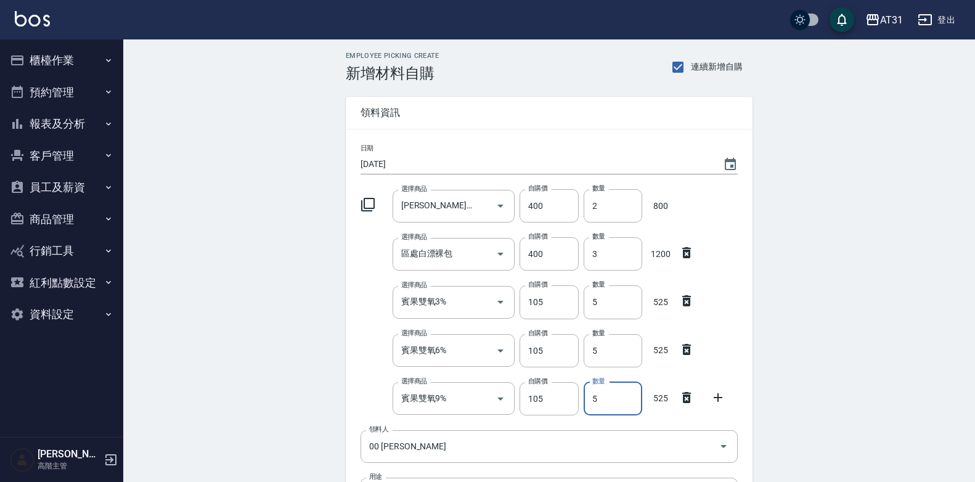
type input "5"
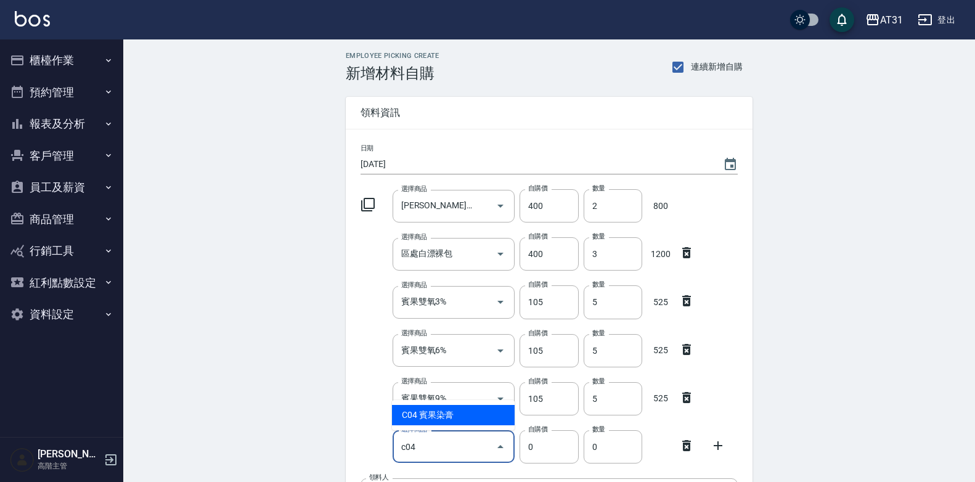
type input "賓果染膏"
type input "90"
type input "1"
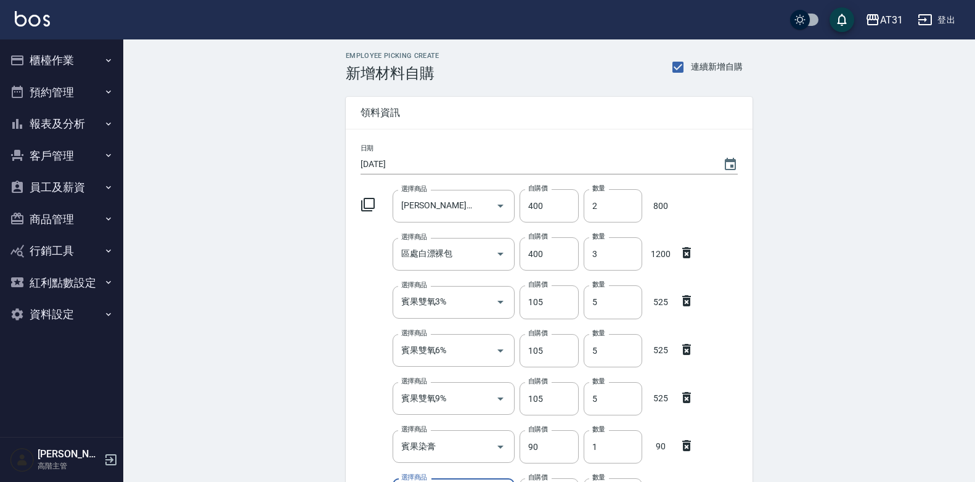
scroll to position [254, 0]
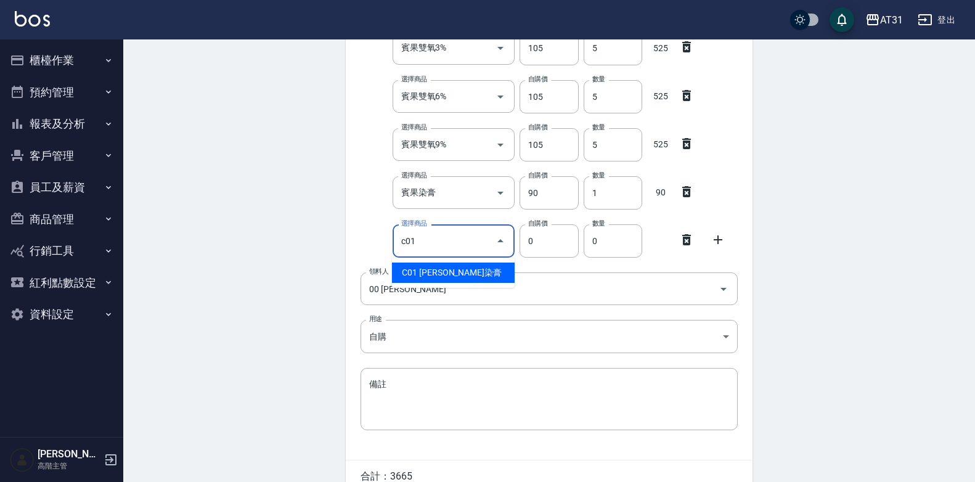
type input "[PERSON_NAME]染膏"
type input "90"
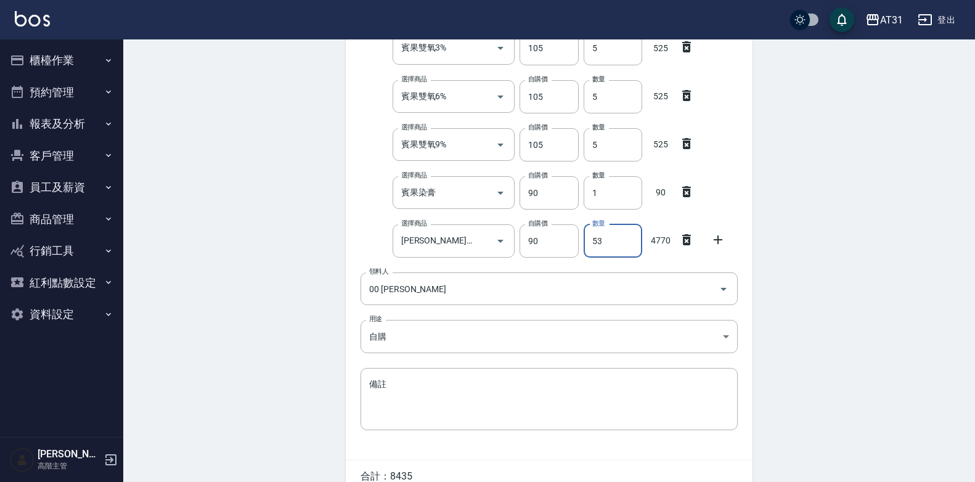
type input "53"
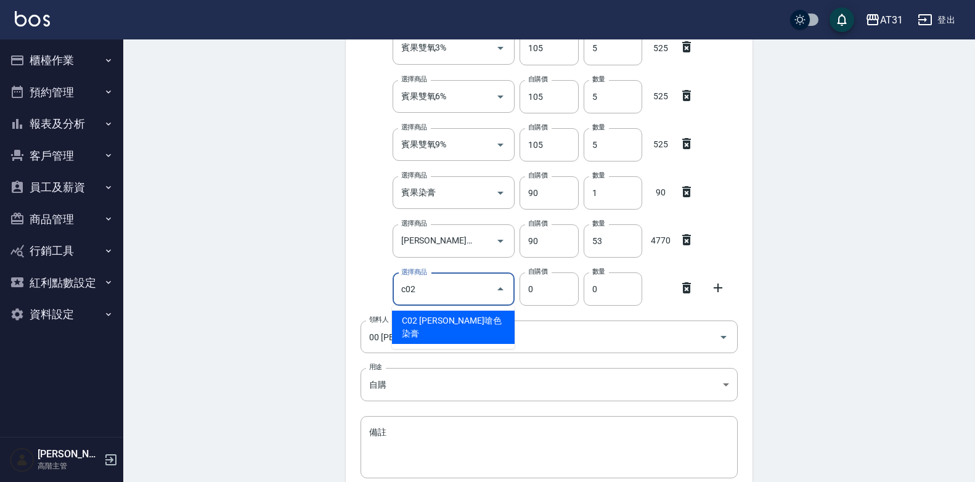
type input "[PERSON_NAME]嗆色染膏"
type input "120"
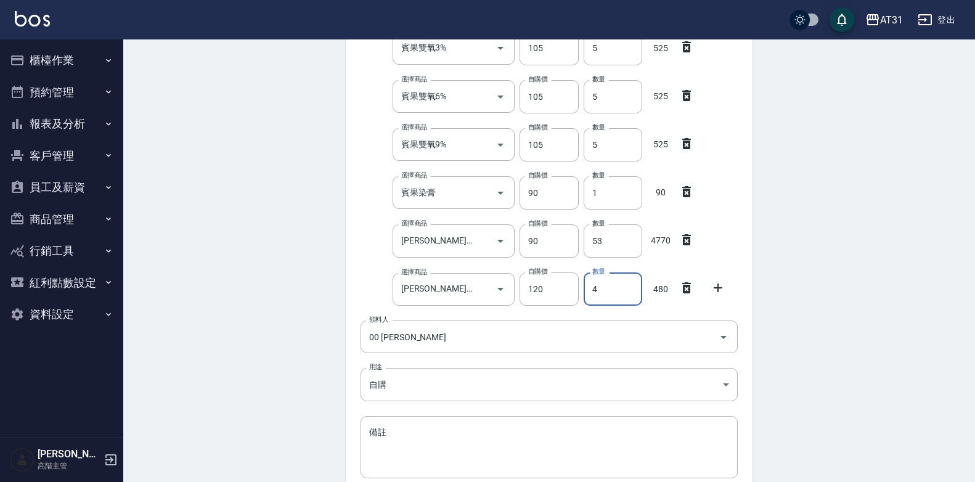
type input "4"
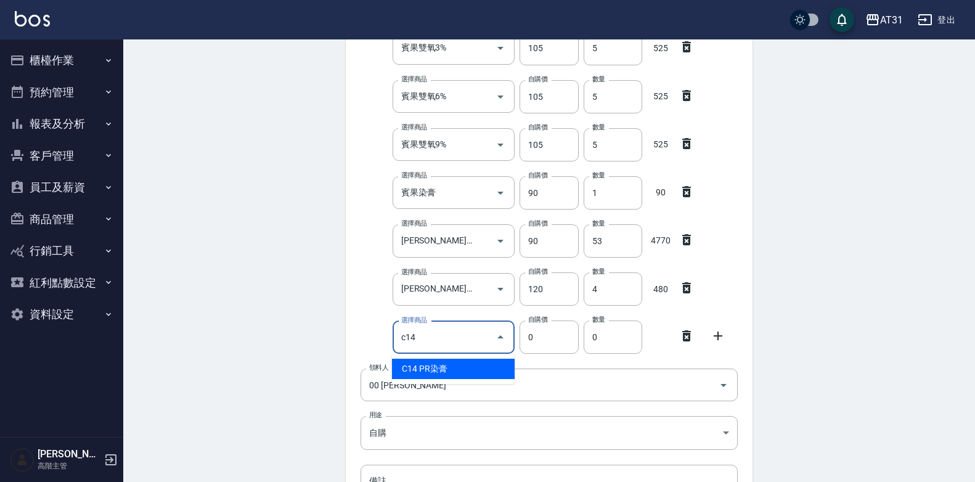
type input "PR染膏"
type input "85"
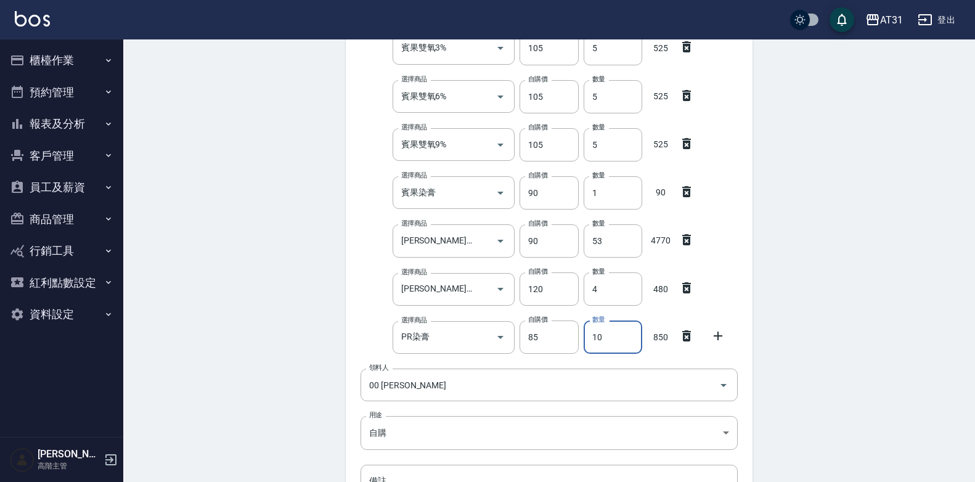
type input "10"
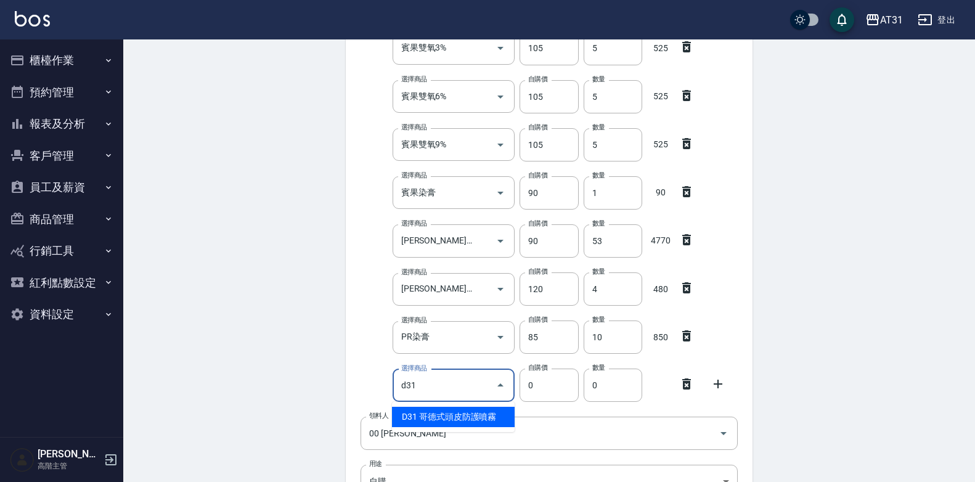
type input "哥德式頭皮防護噴霧"
type input "320"
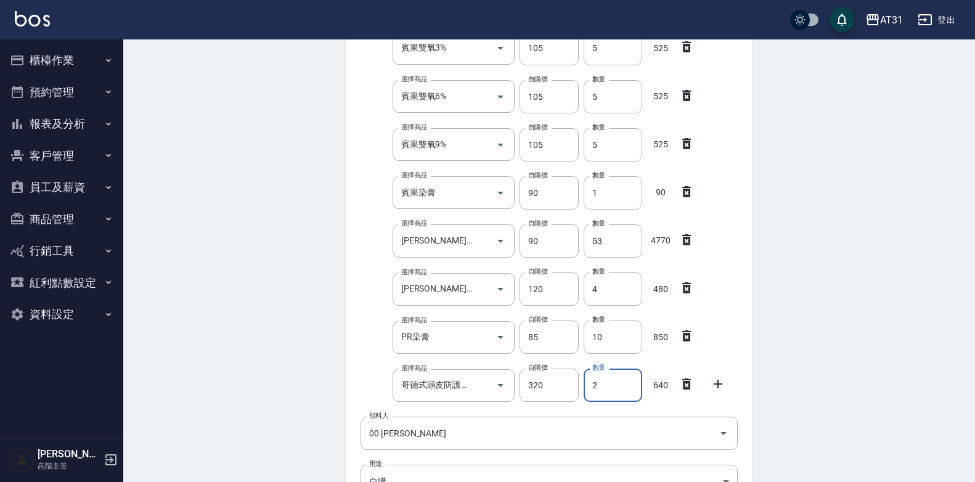
type input "2"
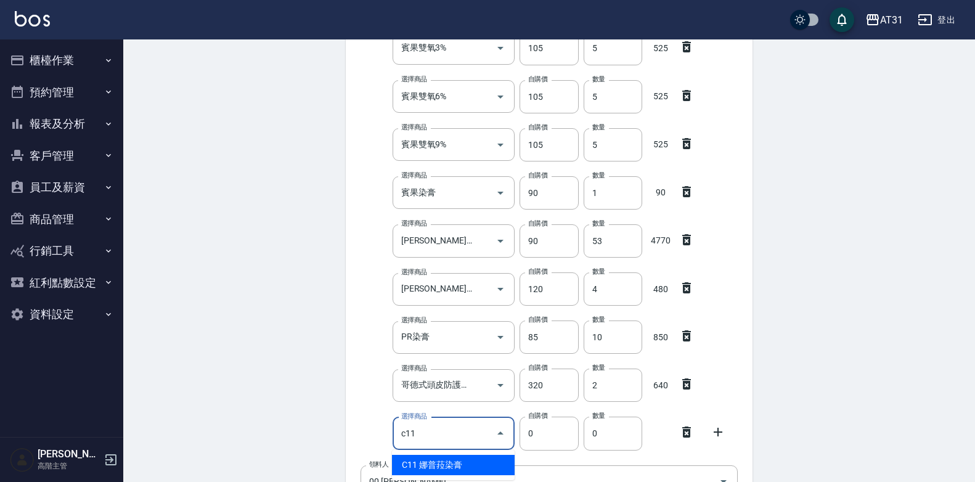
type input "娜普菈染膏"
type input "110"
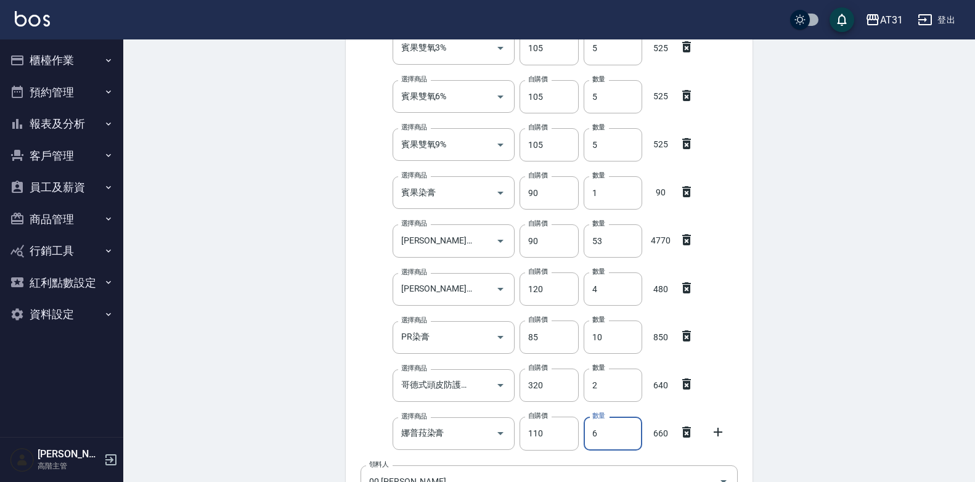
type input "6"
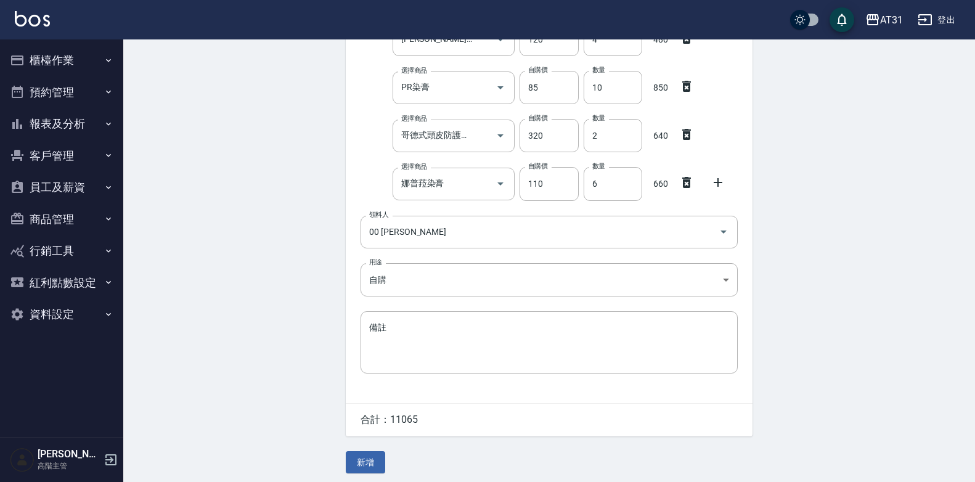
scroll to position [509, 0]
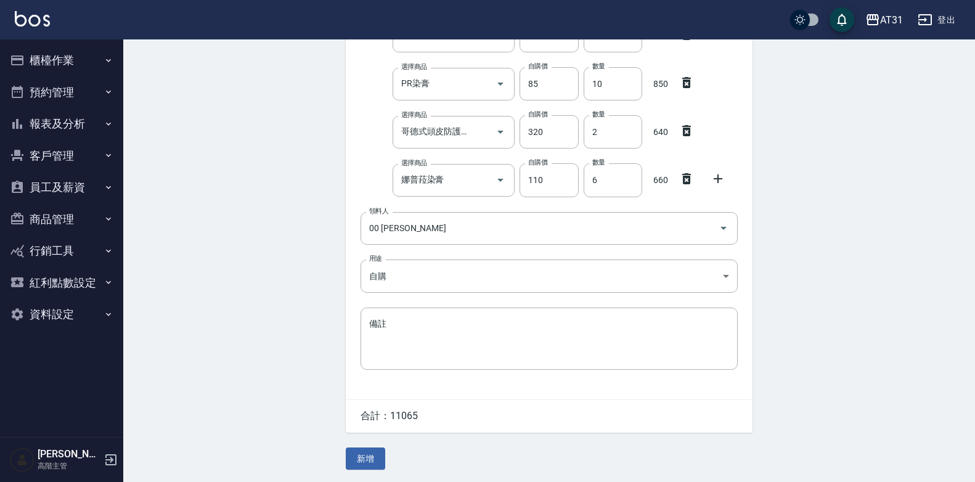
click at [354, 460] on button "新增" at bounding box center [365, 458] width 39 height 23
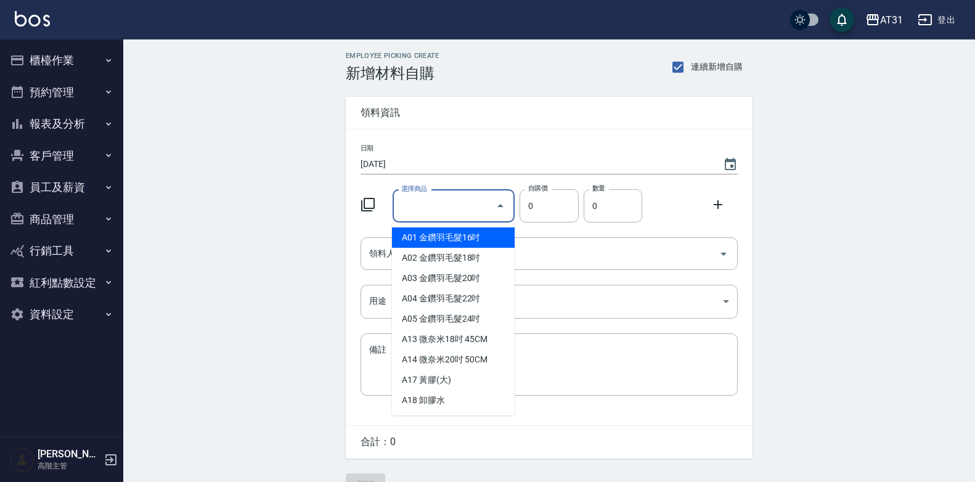
click at [433, 195] on input "選擇商品" at bounding box center [444, 206] width 93 height 22
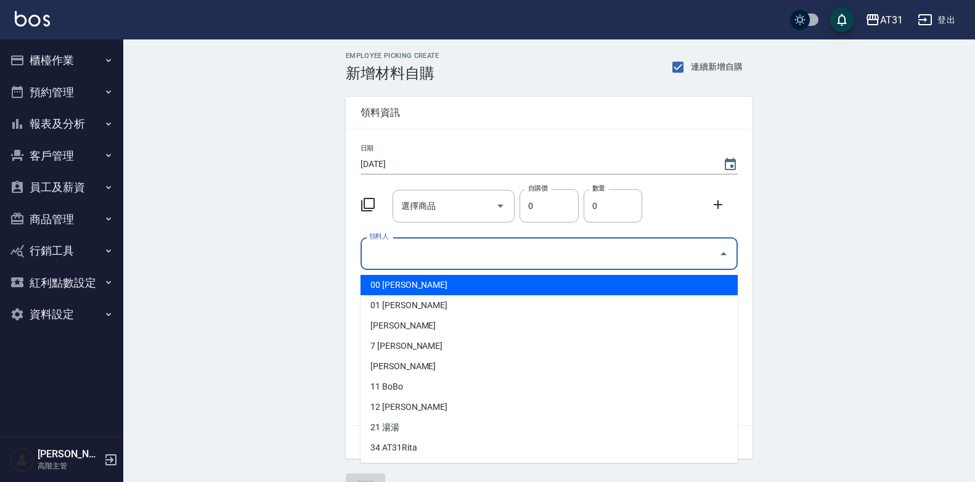
click at [547, 250] on input "領料人" at bounding box center [540, 254] width 348 height 22
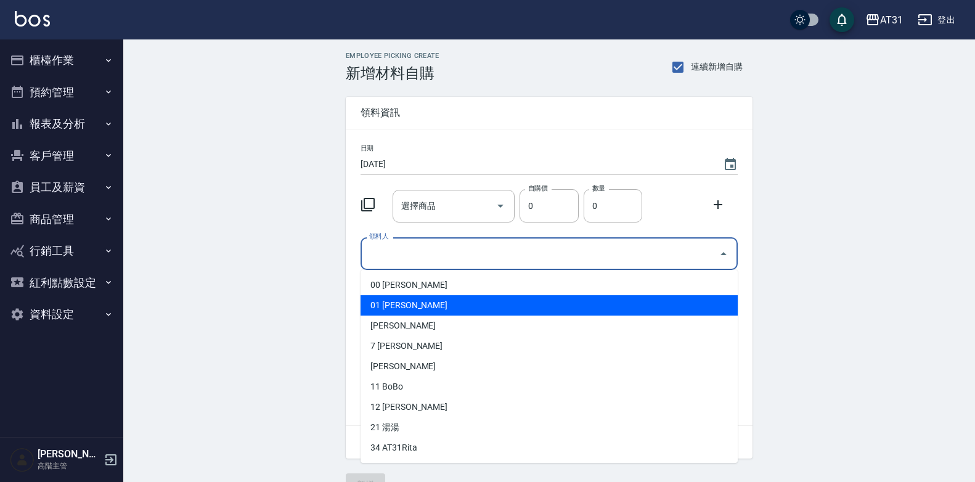
click at [474, 304] on li "01 [PERSON_NAME]" at bounding box center [548, 305] width 377 height 20
type input "[PERSON_NAME]"
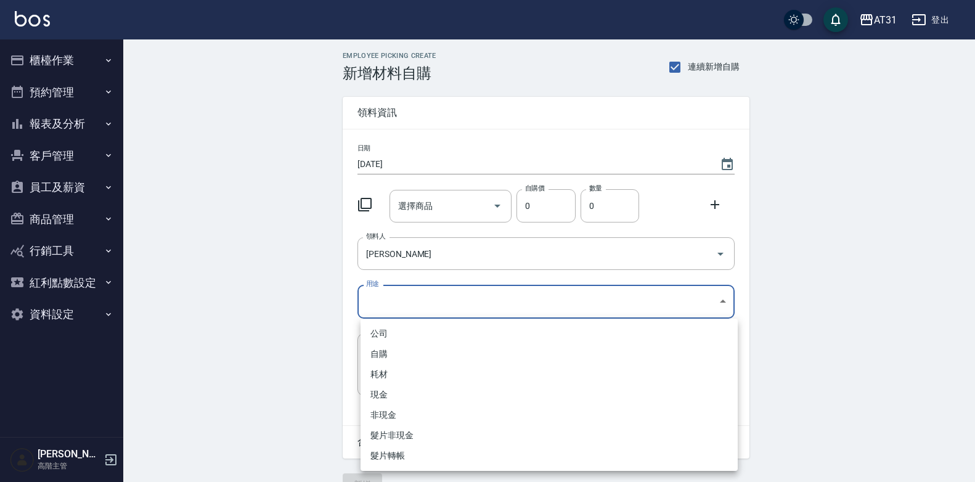
drag, startPoint x: 447, startPoint y: 296, endPoint x: 449, endPoint y: 312, distance: 16.8
click at [450, 296] on body "AT31 登出 櫃檯作業 打帳單 帳單列表 掛單列表 座位開單 營業儀表板 現金收支登錄 高階收支登錄 材料自購登錄 每日結帳 排班表 現場電腦打卡 掃碼打卡…" at bounding box center [487, 254] width 975 height 508
click at [435, 349] on li "自購" at bounding box center [548, 354] width 377 height 20
type input "自購"
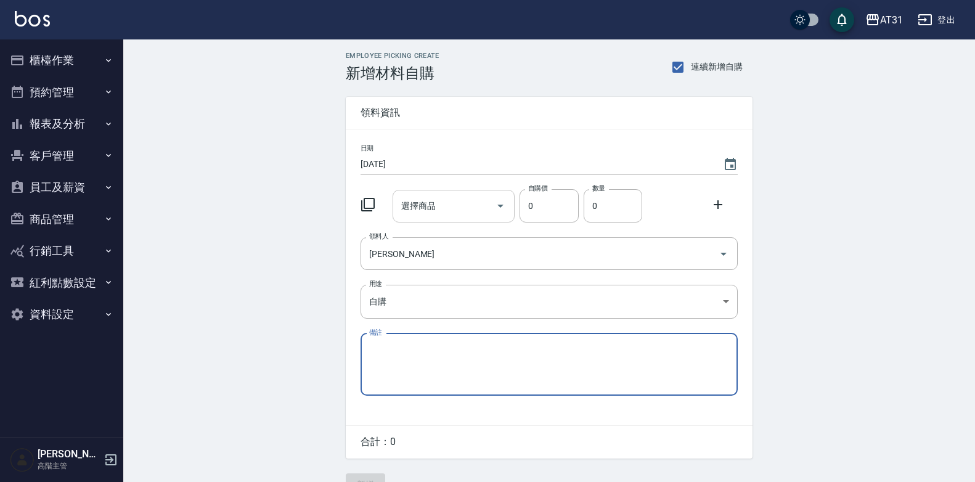
click at [462, 207] on input "選擇商品" at bounding box center [444, 206] width 93 height 22
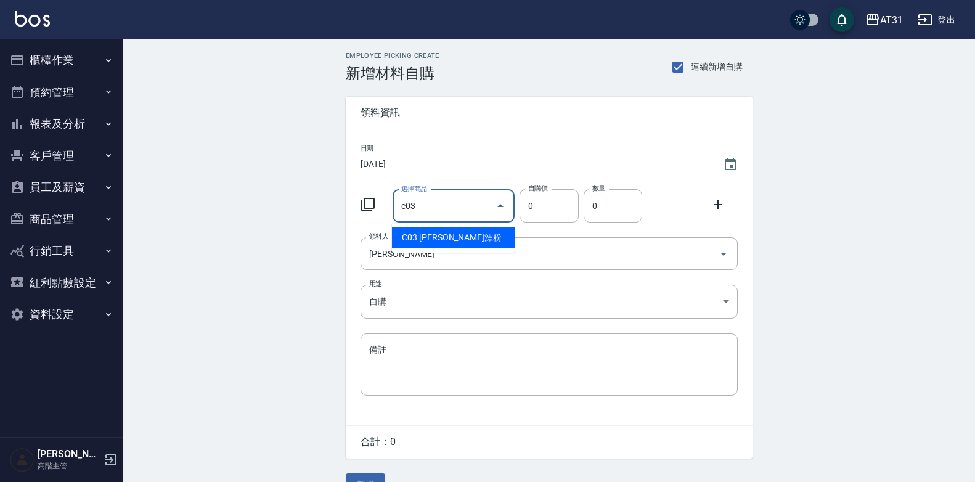
type input "[PERSON_NAME]漂粉"
type input "400"
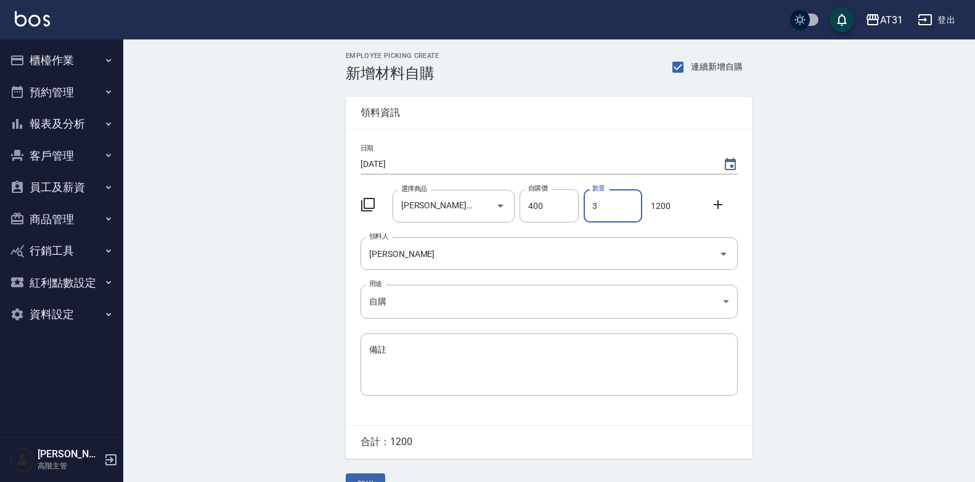
type input "3"
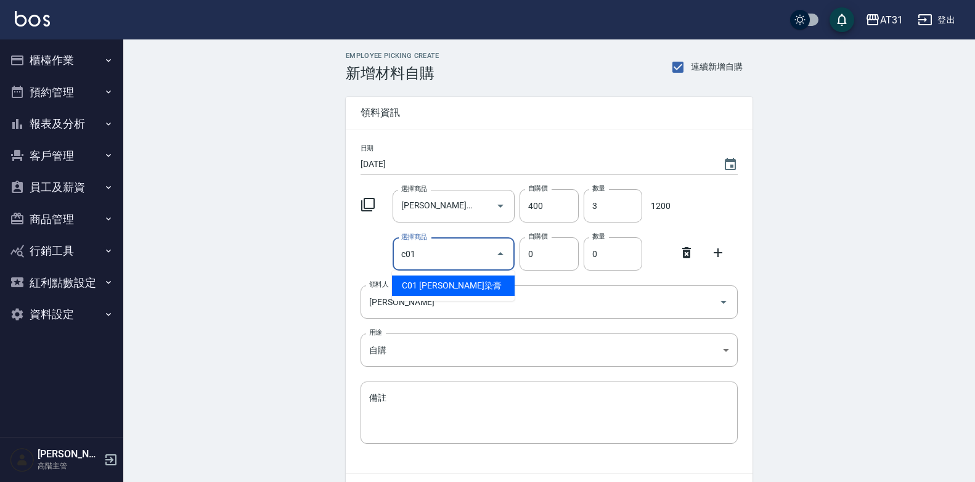
type input "[PERSON_NAME]染膏"
type input "90"
type input "1"
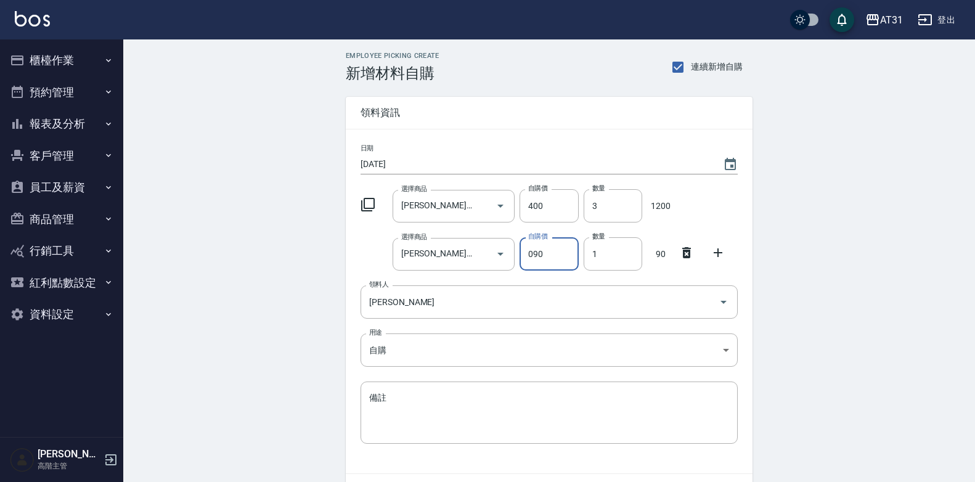
type input "090"
type input "11"
drag, startPoint x: 555, startPoint y: 261, endPoint x: 549, endPoint y: 272, distance: 12.7
click at [521, 265] on input "090" at bounding box center [548, 253] width 59 height 33
drag, startPoint x: 542, startPoint y: 255, endPoint x: 511, endPoint y: 263, distance: 31.8
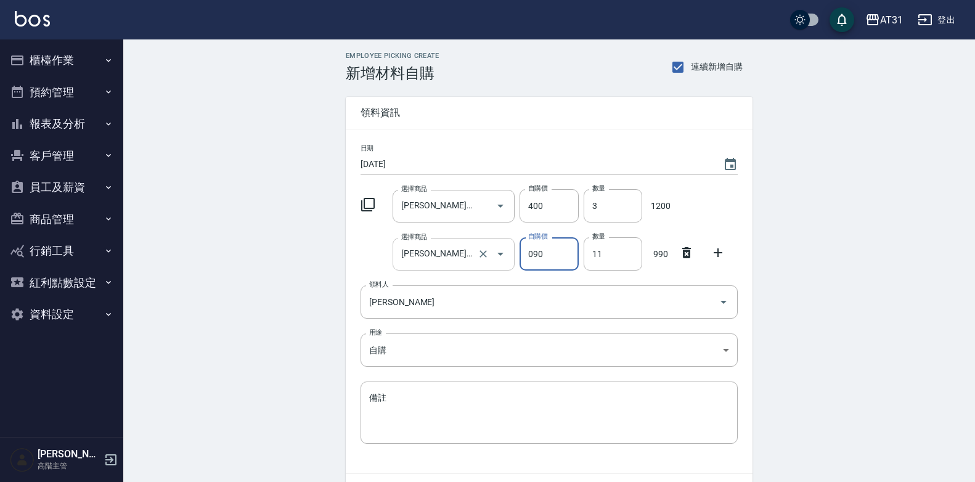
click at [511, 263] on div "選擇商品 里歐染膏 選擇商品 自購價 090 自購價 數量 11 數量 990" at bounding box center [547, 251] width 382 height 38
drag, startPoint x: 542, startPoint y: 254, endPoint x: 532, endPoint y: 252, distance: 10.2
click at [525, 258] on input "90" at bounding box center [548, 253] width 59 height 33
click at [539, 246] on input "90" at bounding box center [548, 253] width 59 height 33
type input "90"
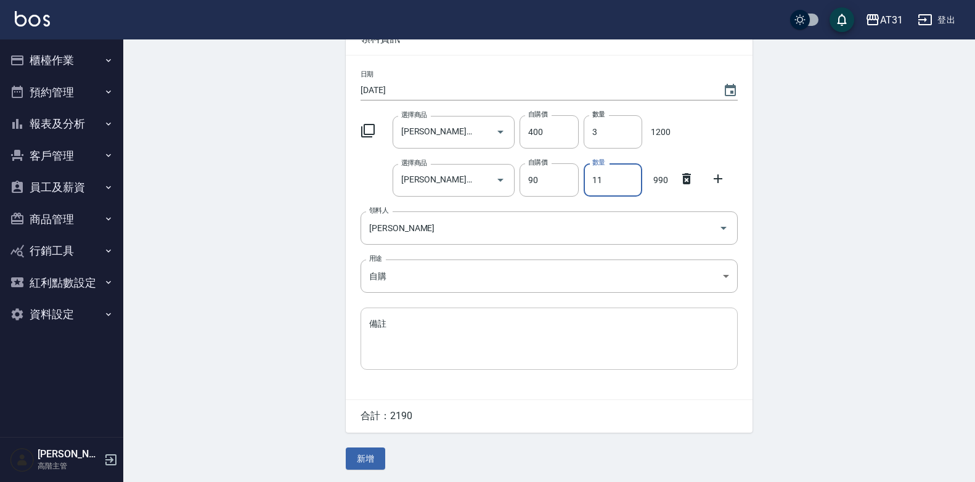
scroll to position [76, 0]
click at [352, 452] on button "新增" at bounding box center [365, 458] width 39 height 23
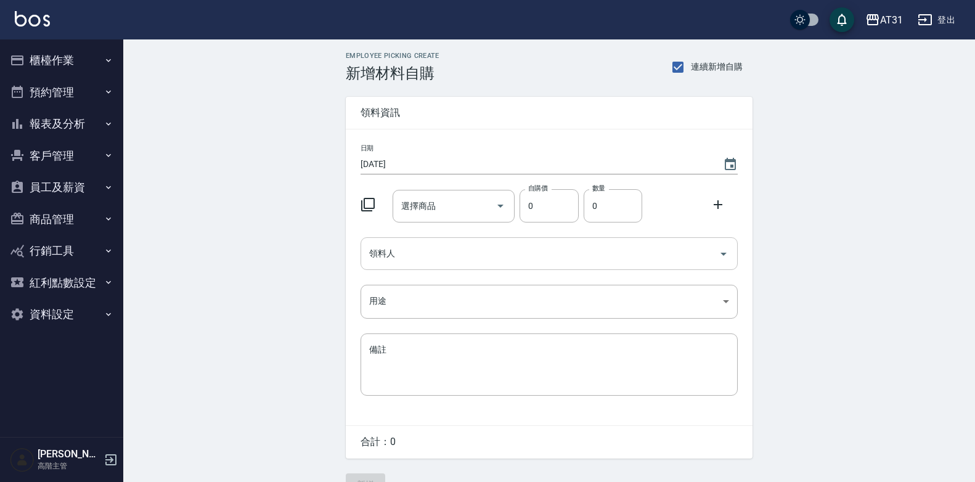
click at [458, 254] on input "領料人" at bounding box center [540, 254] width 348 height 22
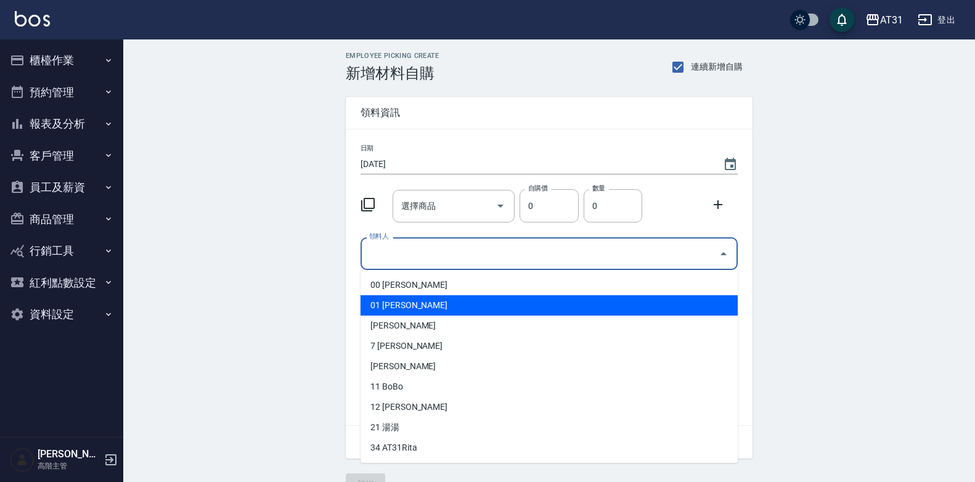
drag, startPoint x: 441, startPoint y: 305, endPoint x: 447, endPoint y: 257, distance: 48.5
click at [441, 304] on li "01 [PERSON_NAME]" at bounding box center [548, 305] width 377 height 20
type input "[PERSON_NAME]"
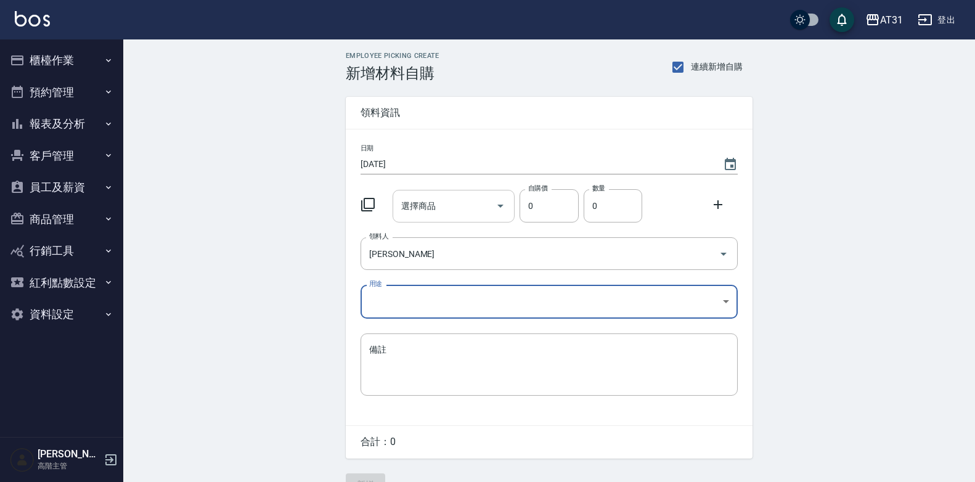
click at [455, 213] on input "選擇商品" at bounding box center [444, 206] width 93 height 22
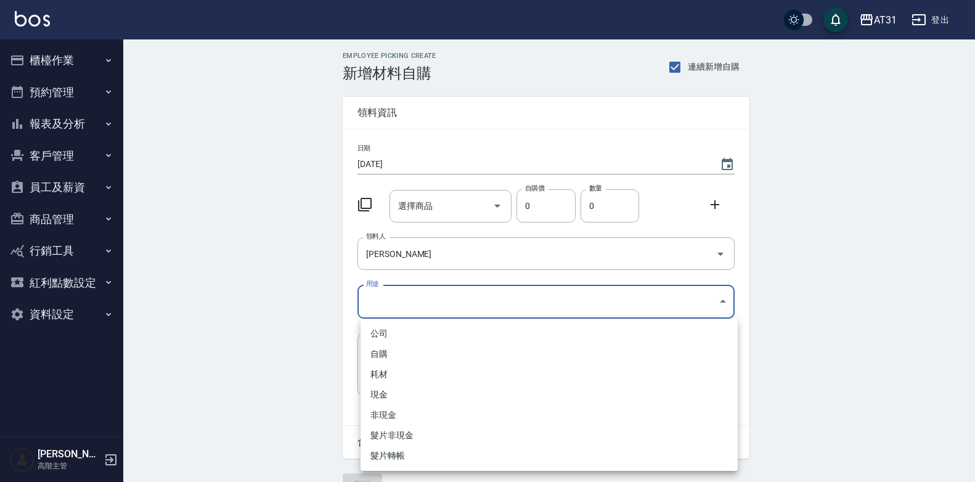
drag, startPoint x: 599, startPoint y: 302, endPoint x: 564, endPoint y: 319, distance: 38.3
click at [593, 303] on body "AT31 登出 櫃檯作業 打帳單 帳單列表 掛單列表 座位開單 營業儀表板 現金收支登錄 高階收支登錄 材料自購登錄 每日結帳 排班表 現場電腦打卡 掃碼打卡…" at bounding box center [487, 254] width 975 height 508
click at [511, 347] on li "自購" at bounding box center [548, 354] width 377 height 20
type input "自購"
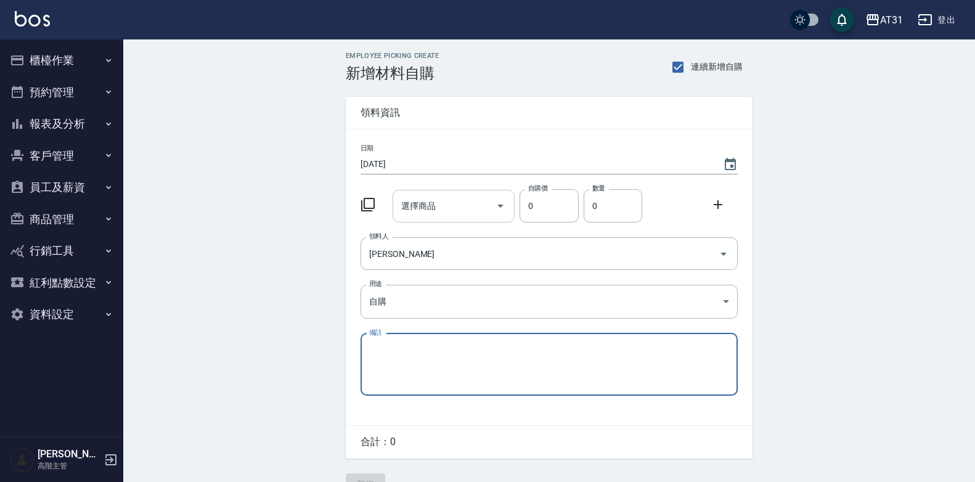
click at [440, 210] on input "選擇商品" at bounding box center [444, 206] width 93 height 22
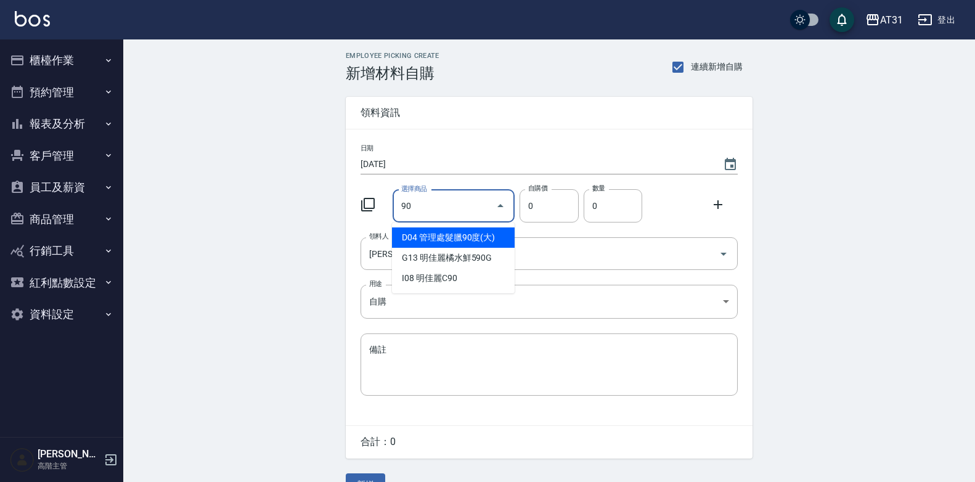
click at [452, 240] on li "D04 管理處髮臘90度(大)" at bounding box center [453, 237] width 123 height 20
type input "管理處髮臘90度(大)"
type input "110"
type input "1"
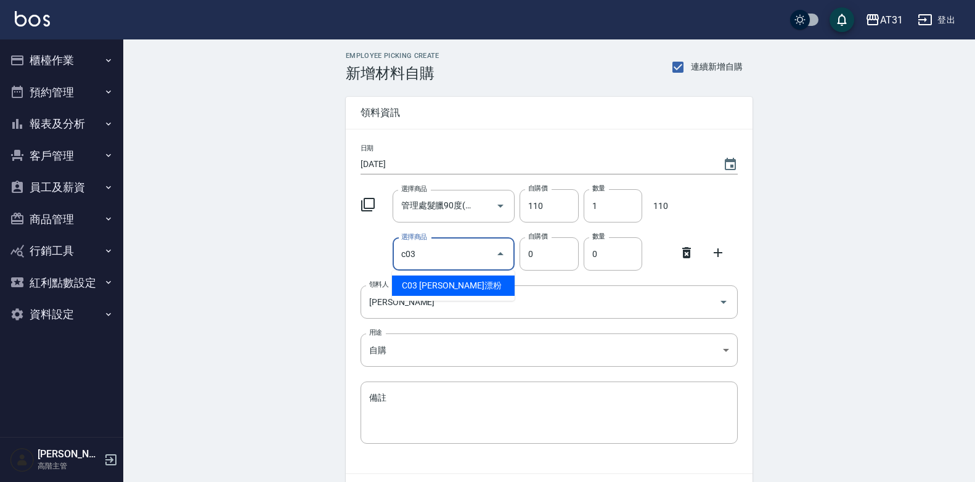
type input "里歐漂粉"
type input "400"
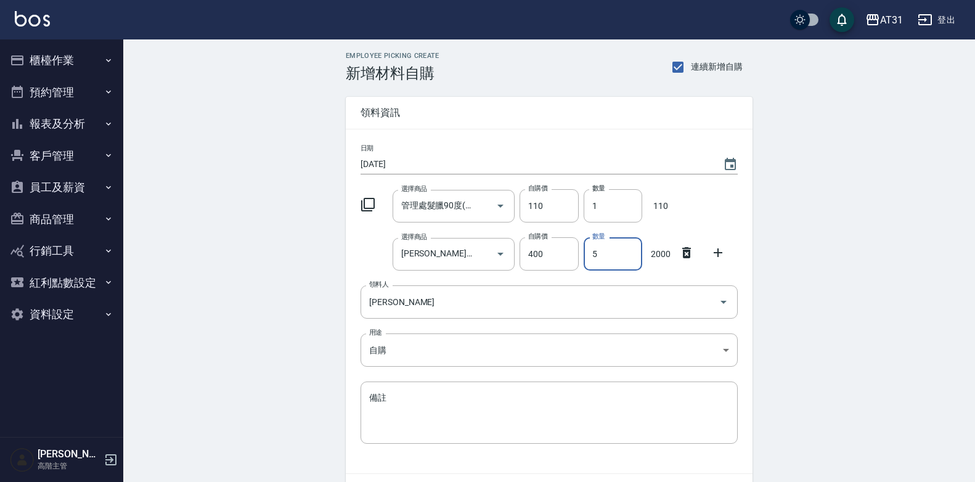
type input "5"
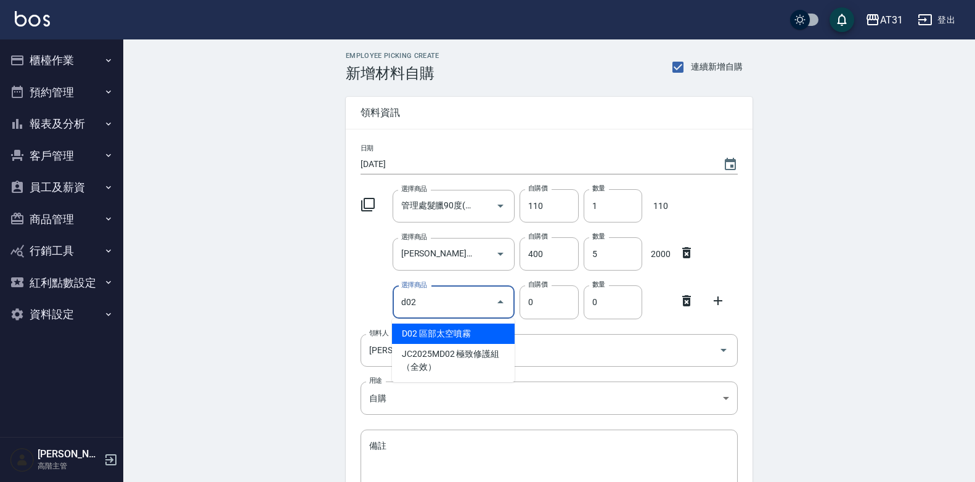
type input "區部太空噴霧"
type input "150"
type input "1"
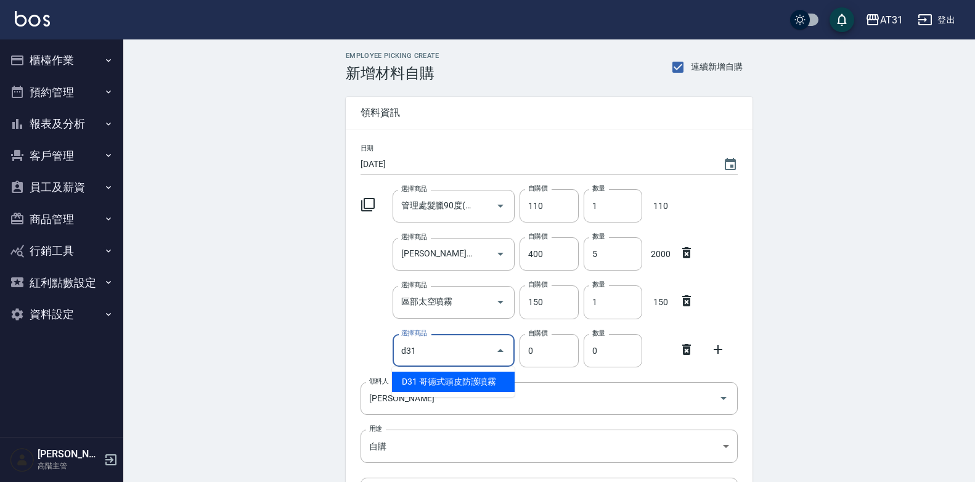
type input "哥德式頭皮防護噴霧"
type input "320"
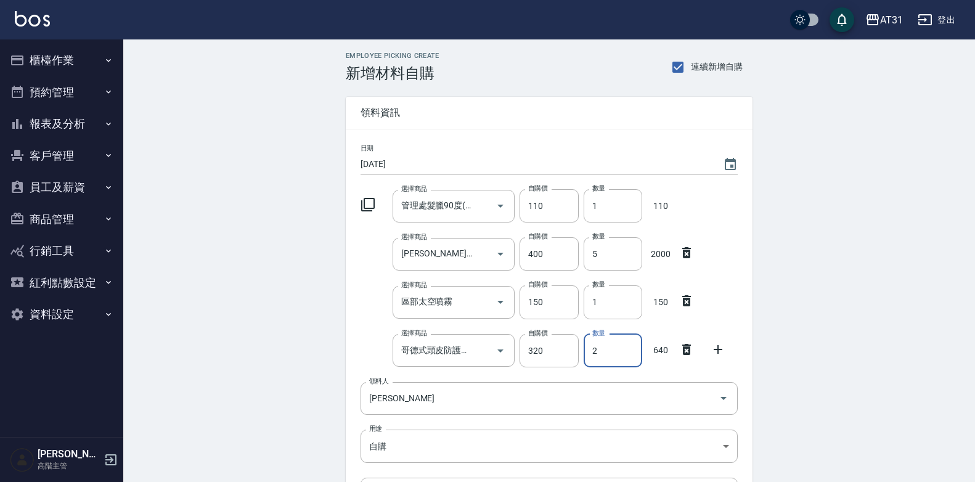
type input "2"
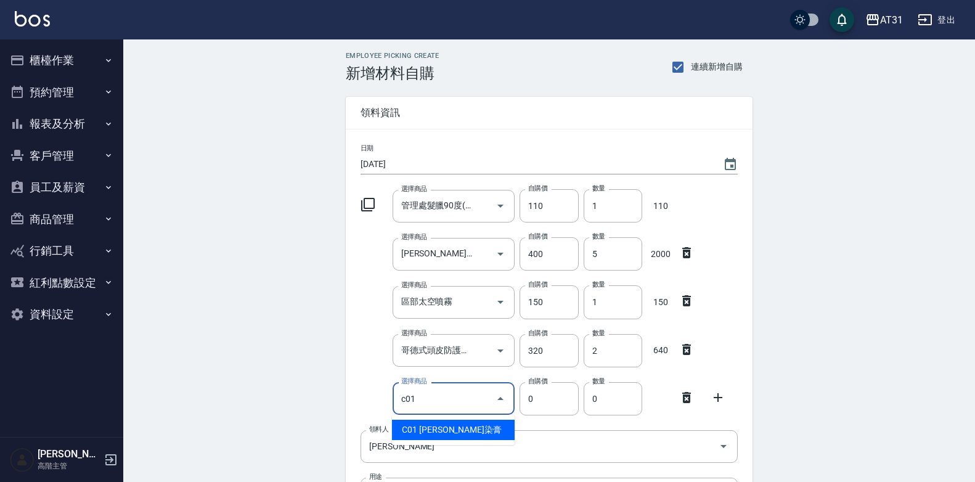
type input "[PERSON_NAME]染膏"
type input "90"
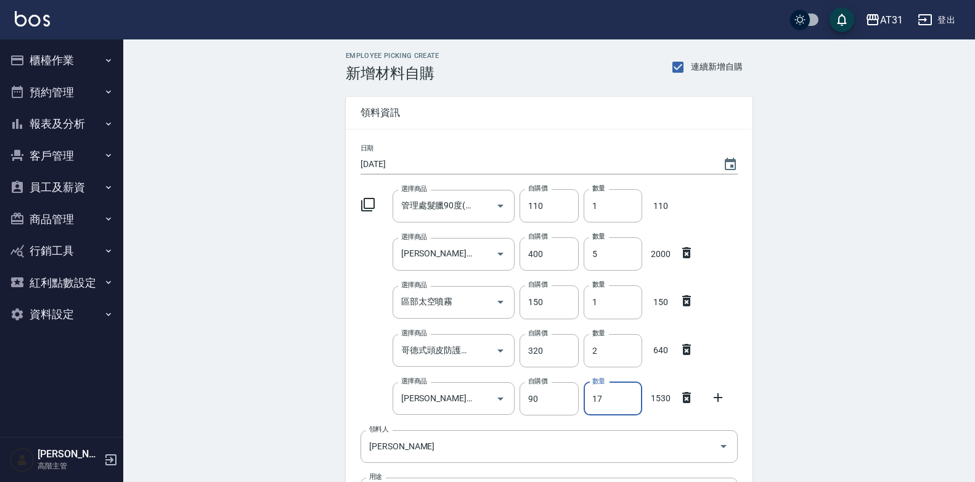
type input "17"
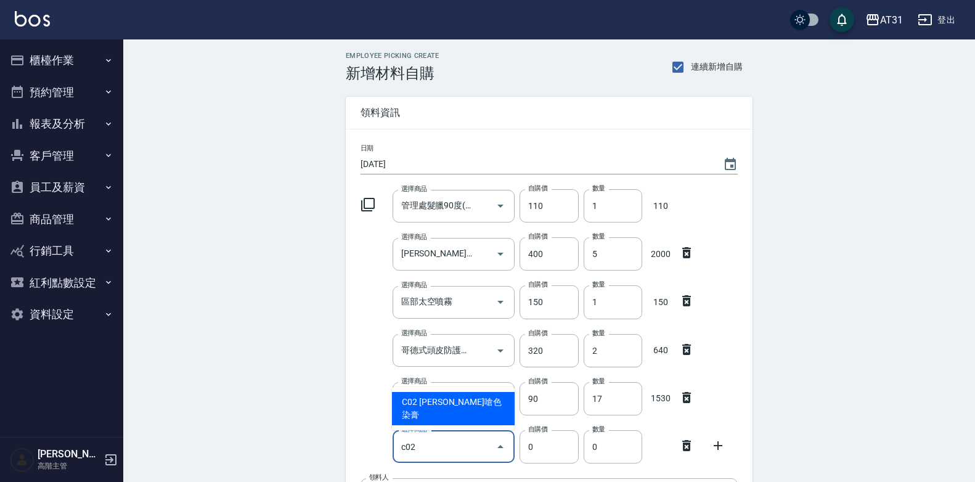
type input "[PERSON_NAME]嗆色染膏"
type input "120"
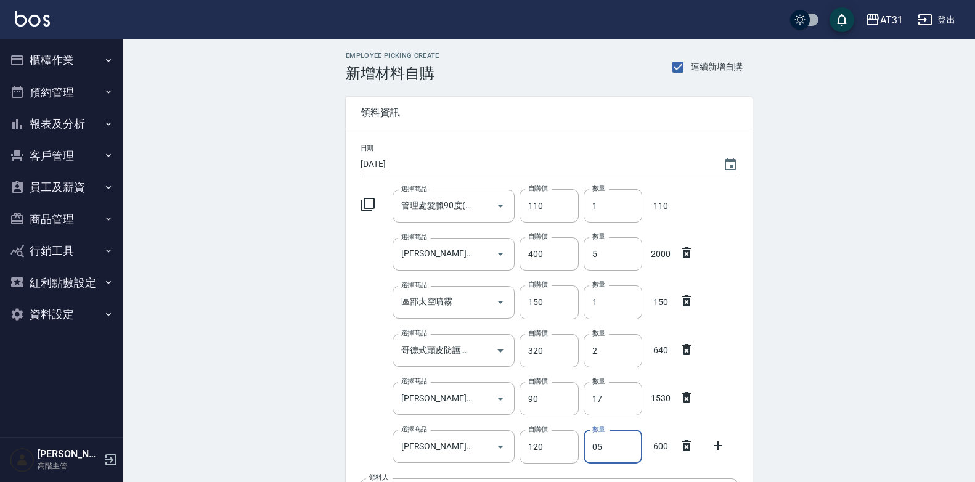
drag, startPoint x: 620, startPoint y: 442, endPoint x: 634, endPoint y: 379, distance: 65.0
click at [552, 459] on div "選擇商品 里歐嗆色染膏 選擇商品 自購價 120 自購價 數量 05 數量 600" at bounding box center [547, 444] width 382 height 38
drag, startPoint x: 608, startPoint y: 444, endPoint x: 637, endPoint y: 409, distance: 46.0
click at [568, 454] on div "選擇商品 里歐嗆色染膏 選擇商品 自購價 120 自購價 數量 0 數量" at bounding box center [547, 444] width 382 height 38
type input "5"
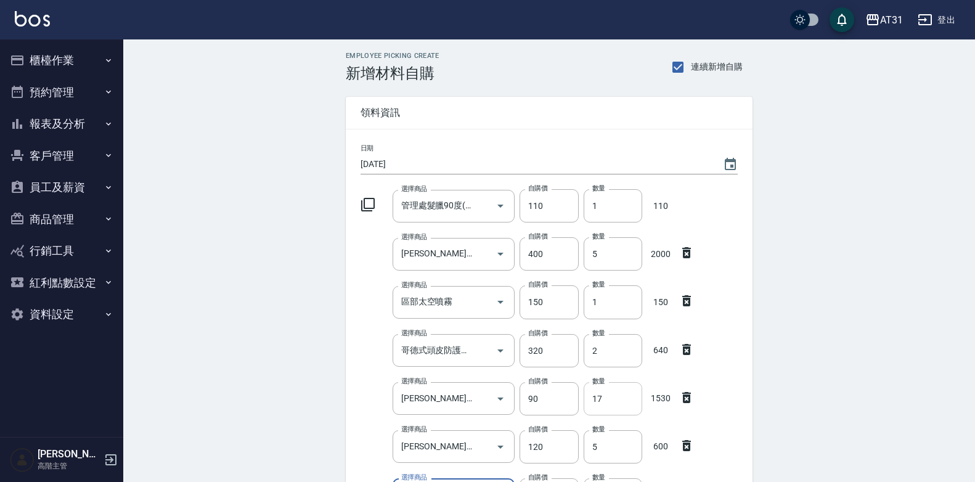
scroll to position [254, 0]
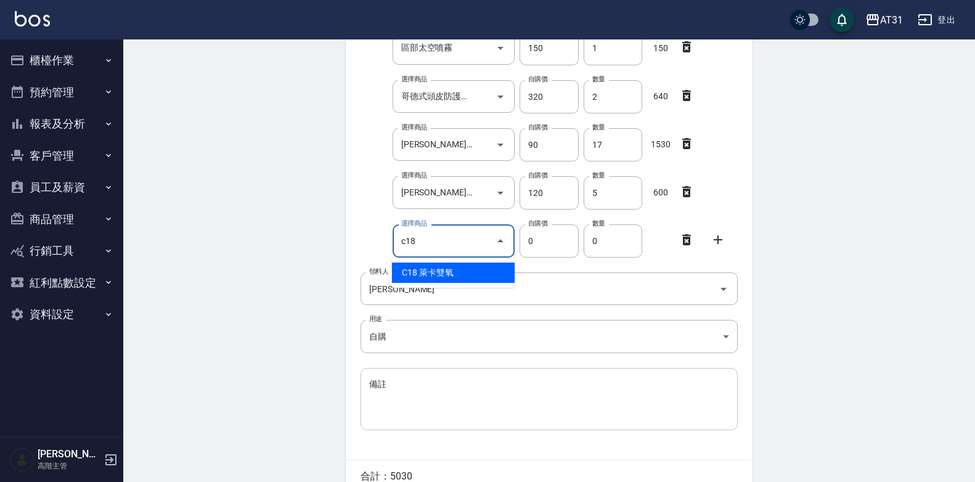
type input "萊卡雙氧"
type input "100"
type input "1"
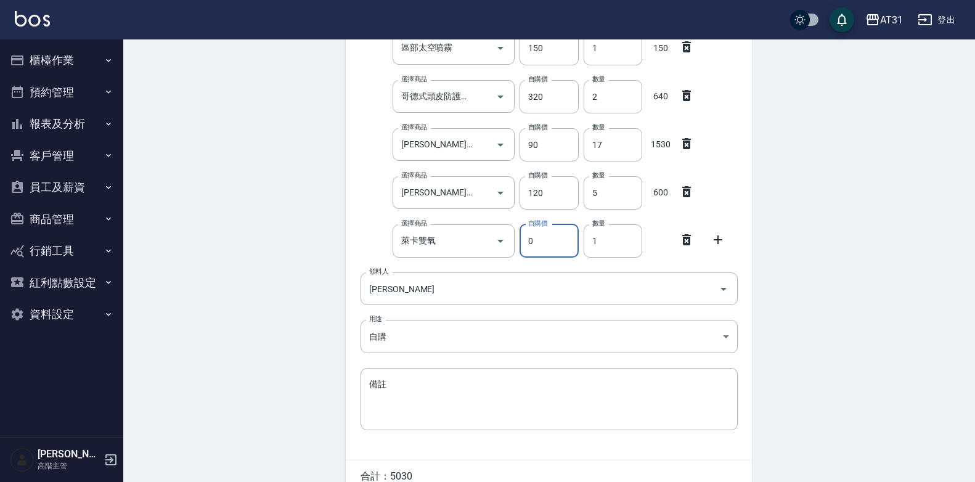
drag, startPoint x: 556, startPoint y: 237, endPoint x: 516, endPoint y: 244, distance: 41.2
click at [516, 244] on div "自購價 0 自購價" at bounding box center [546, 238] width 63 height 38
type input "100"
type input "17"
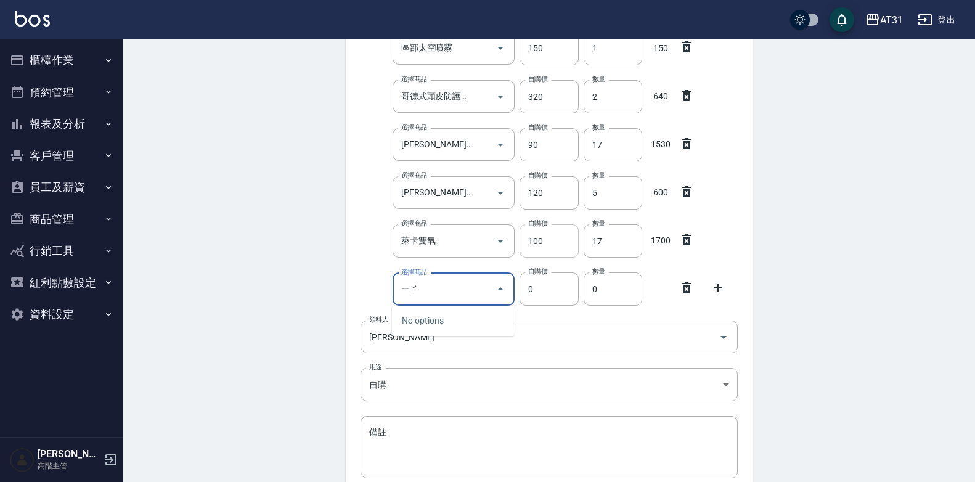
type input "壓"
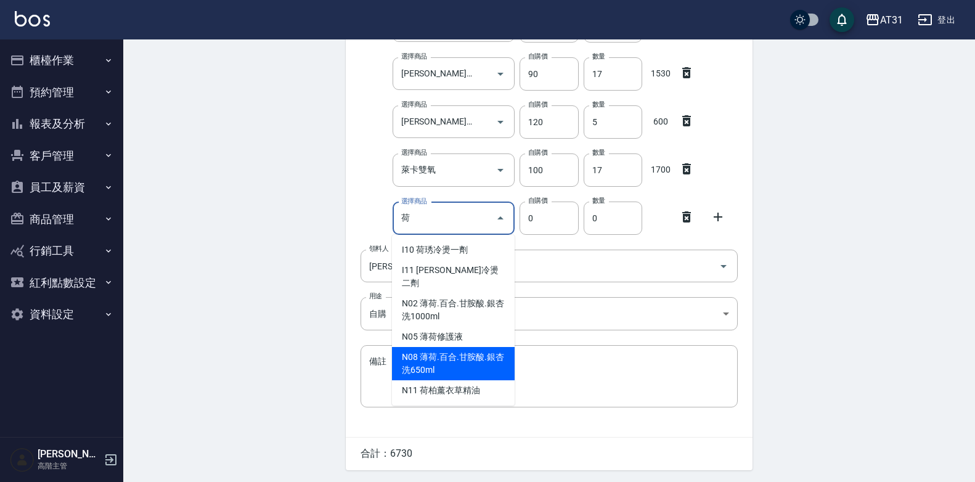
scroll to position [303, 0]
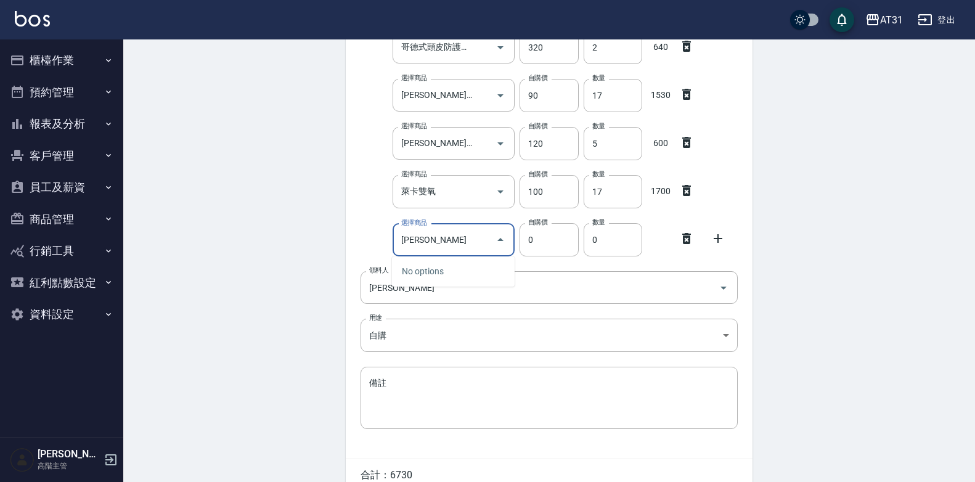
type input "荷"
type input "趟"
click at [683, 239] on icon at bounding box center [686, 238] width 9 height 11
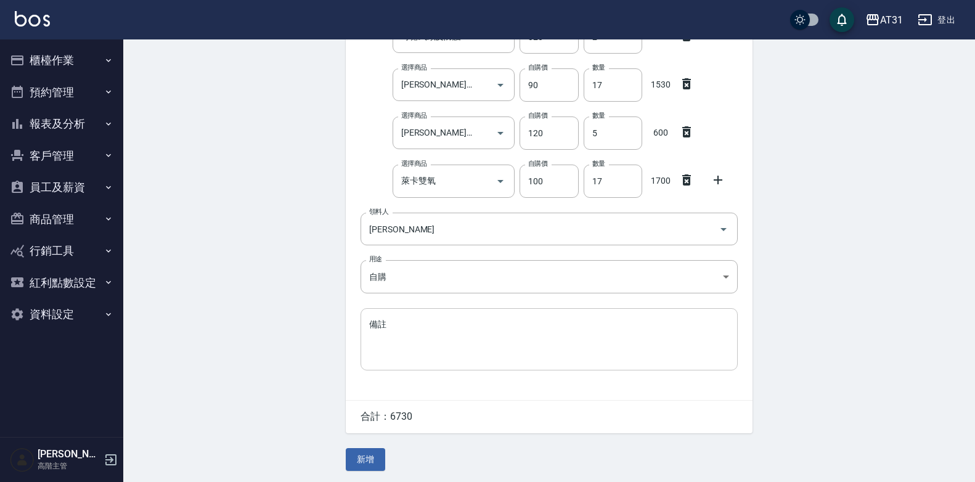
scroll to position [317, 0]
click at [380, 448] on button "新增" at bounding box center [365, 458] width 39 height 23
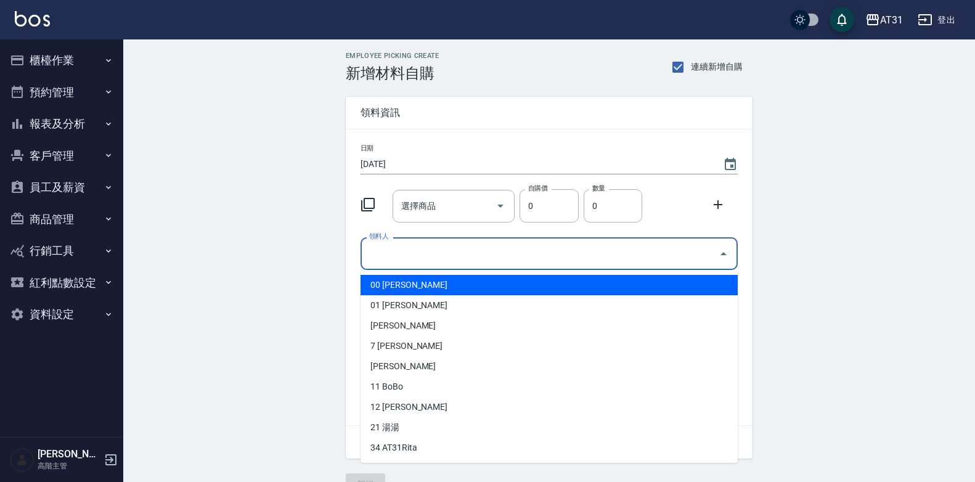
click at [677, 255] on input "領料人" at bounding box center [540, 254] width 348 height 22
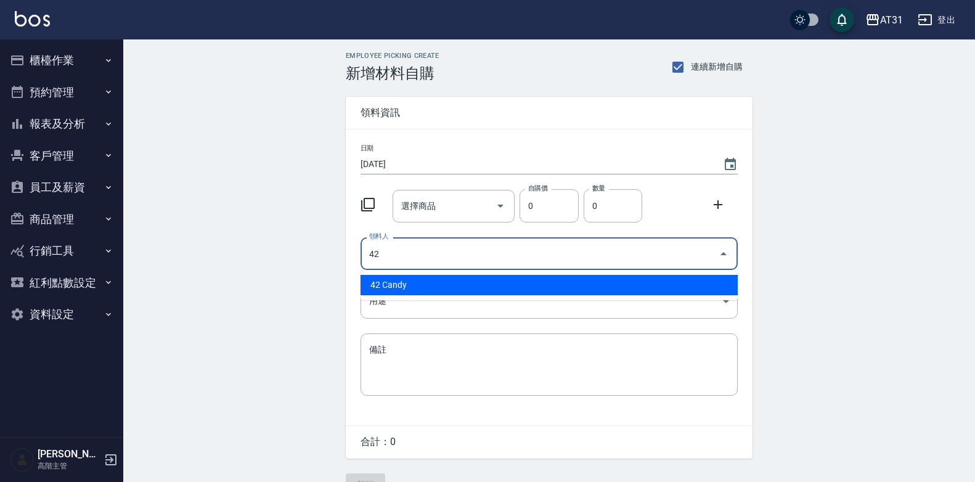
type input "42 Candy"
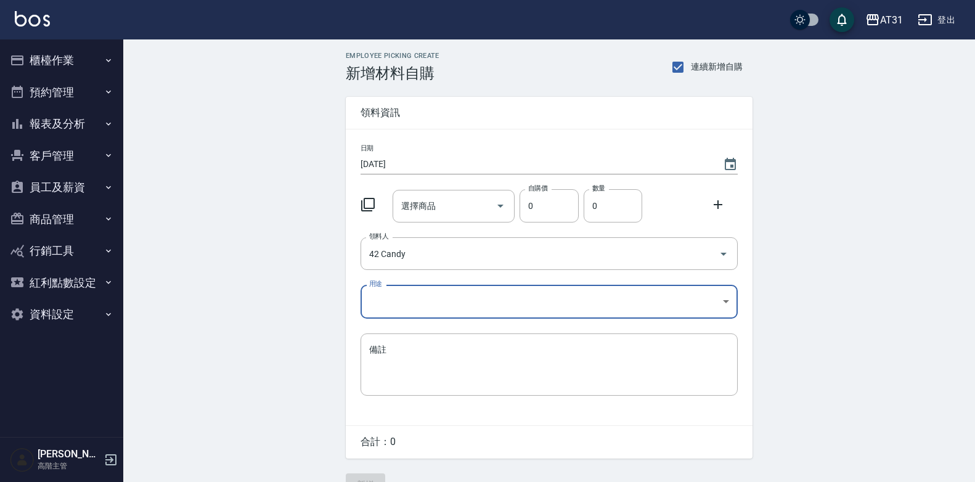
click at [489, 294] on body "AT31 登出 櫃檯作業 打帳單 帳單列表 掛單列表 座位開單 營業儀表板 現金收支登錄 高階收支登錄 材料自購登錄 每日結帳 排班表 現場電腦打卡 掃碼打卡…" at bounding box center [487, 254] width 975 height 508
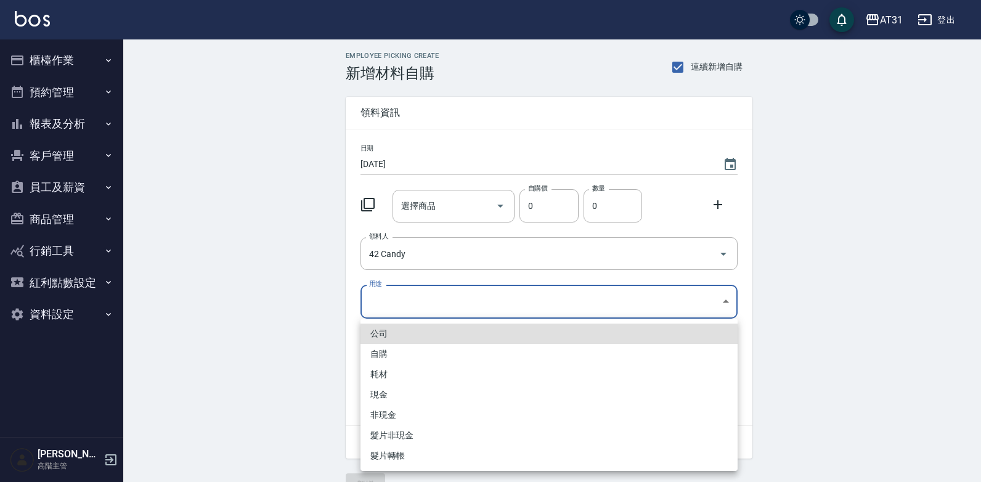
click at [439, 353] on li "自購" at bounding box center [548, 354] width 377 height 20
type input "自購"
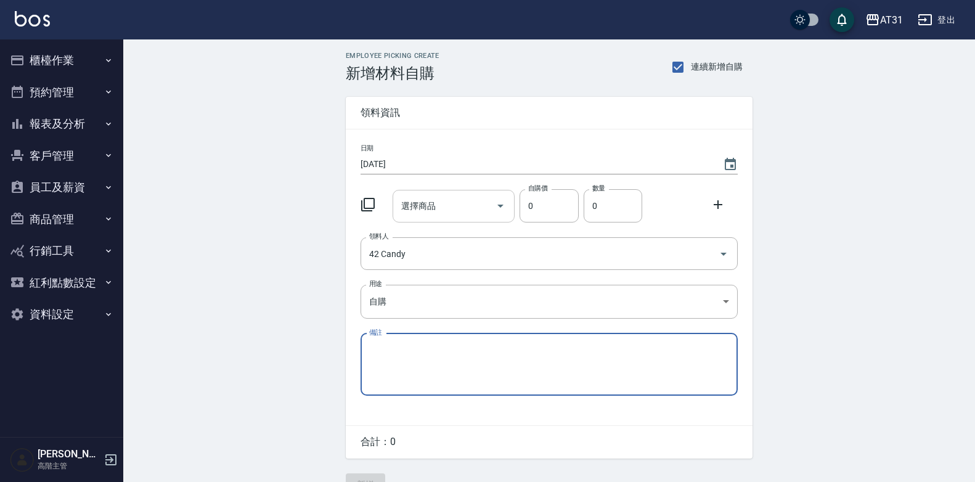
click at [474, 211] on input "選擇商品" at bounding box center [444, 206] width 93 height 22
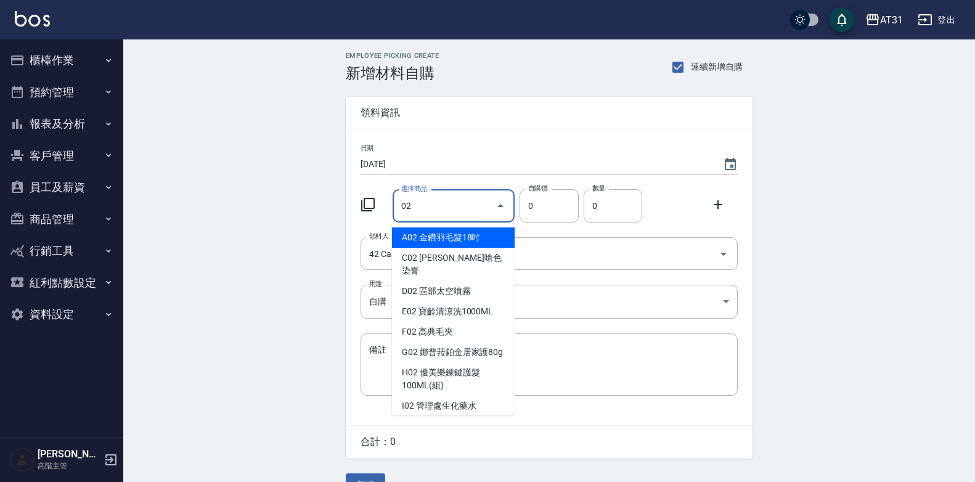
type input "金鑽羽毛髮18吋"
type input "1530"
type input "1"
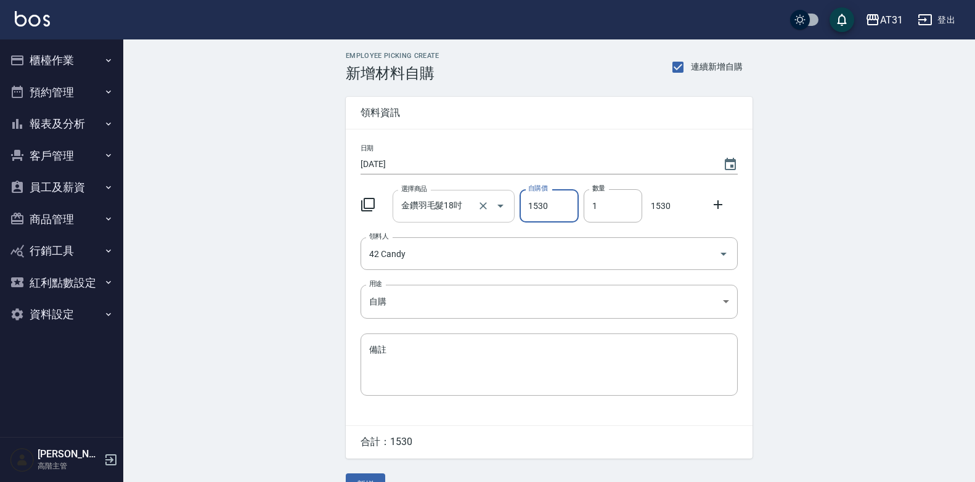
click at [463, 197] on input "金鑽羽毛髮18吋" at bounding box center [436, 206] width 77 height 22
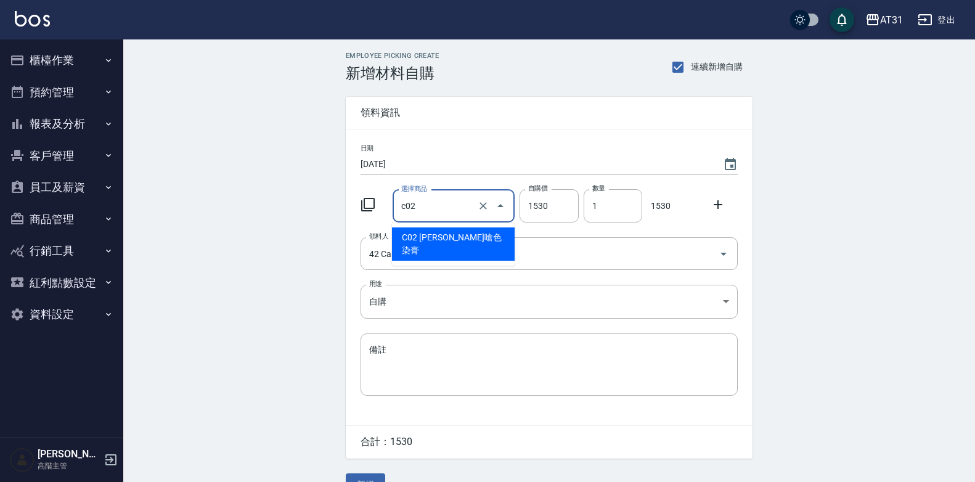
type input "里歐嗆色染膏"
type input "120"
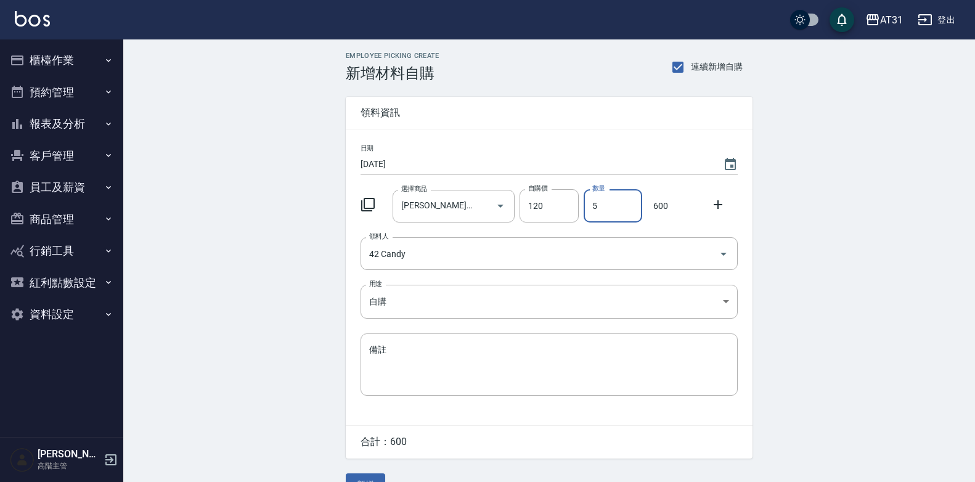
type input "5"
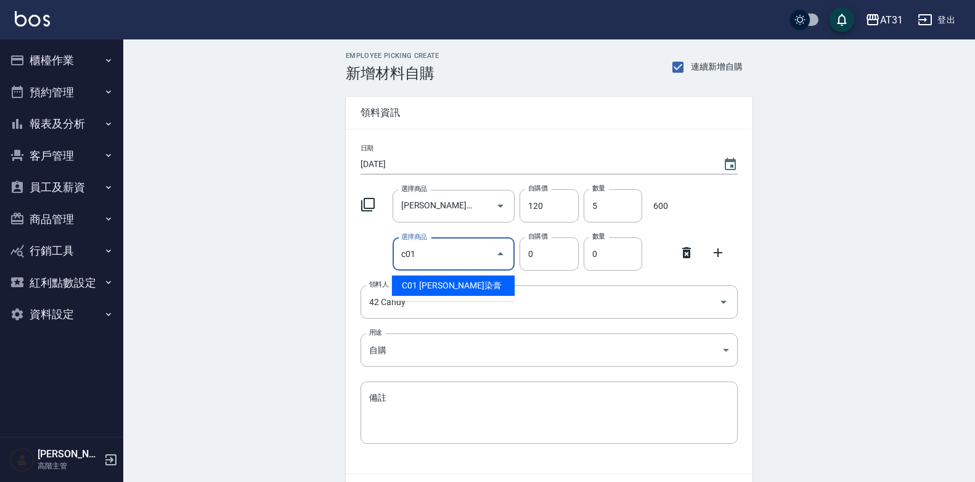
type input "[PERSON_NAME]染膏"
type input "90"
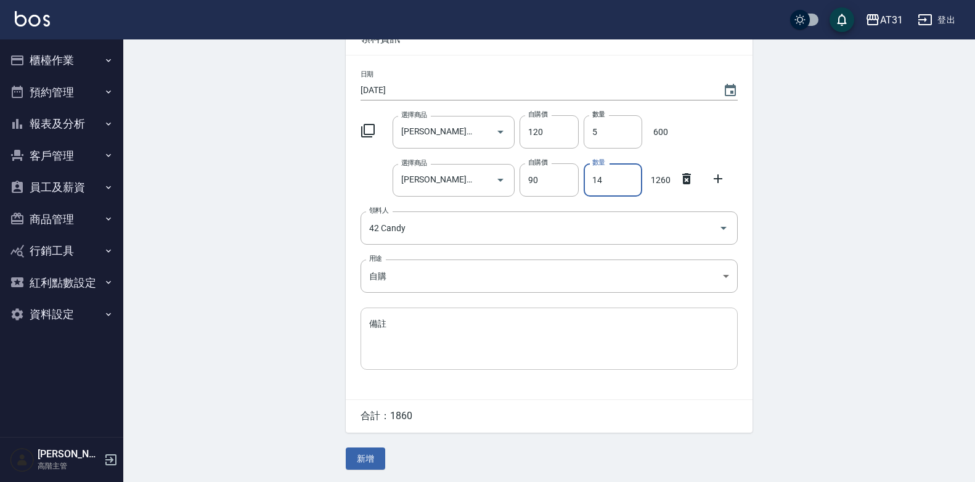
scroll to position [76, 0]
type input "14"
click at [379, 452] on button "新增" at bounding box center [365, 458] width 39 height 23
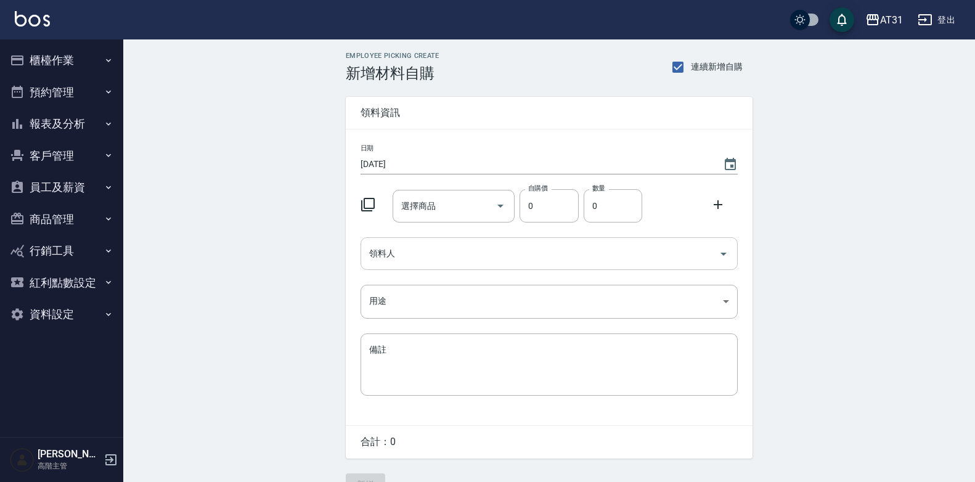
drag, startPoint x: 521, startPoint y: 244, endPoint x: 516, endPoint y: 267, distance: 23.3
click at [521, 245] on input "領料人" at bounding box center [540, 254] width 348 height 22
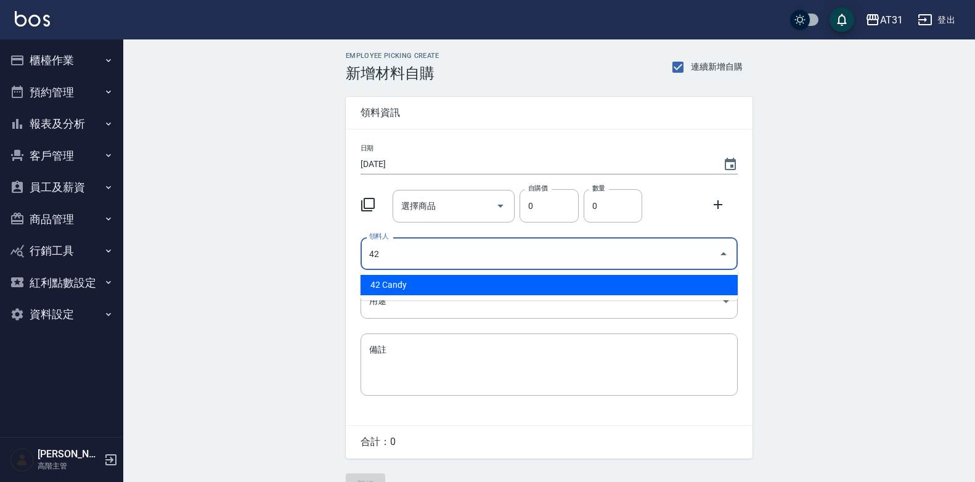
type input "42 Candy"
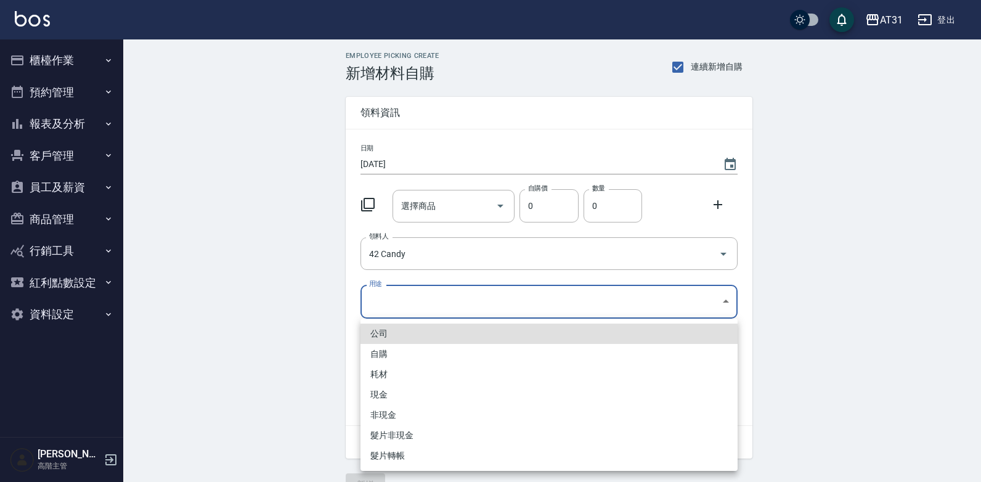
click at [459, 301] on body "AT31 登出 櫃檯作業 打帳單 帳單列表 掛單列表 座位開單 營業儀表板 現金收支登錄 高階收支登錄 材料自購登錄 每日結帳 排班表 現場電腦打卡 掃碼打卡…" at bounding box center [490, 254] width 981 height 508
click at [453, 351] on li "自購" at bounding box center [548, 354] width 377 height 20
type input "自購"
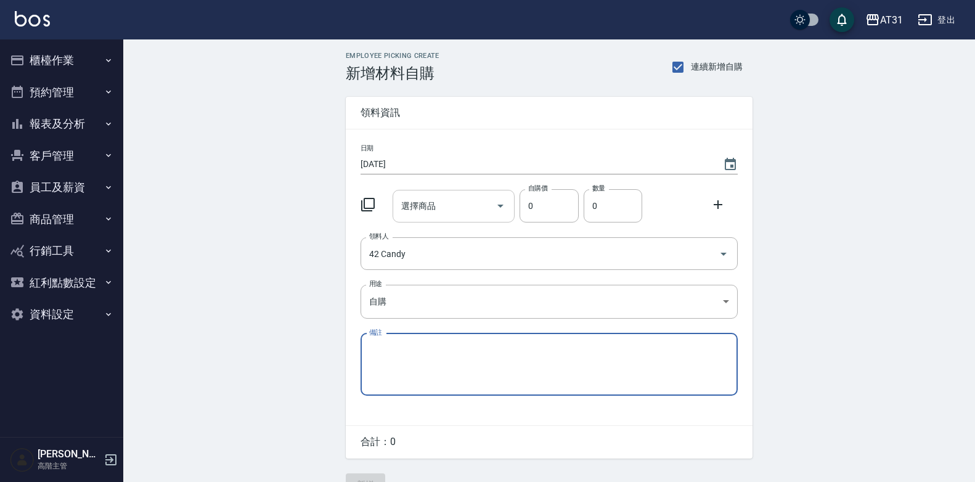
click at [442, 200] on input "選擇商品" at bounding box center [444, 206] width 93 height 22
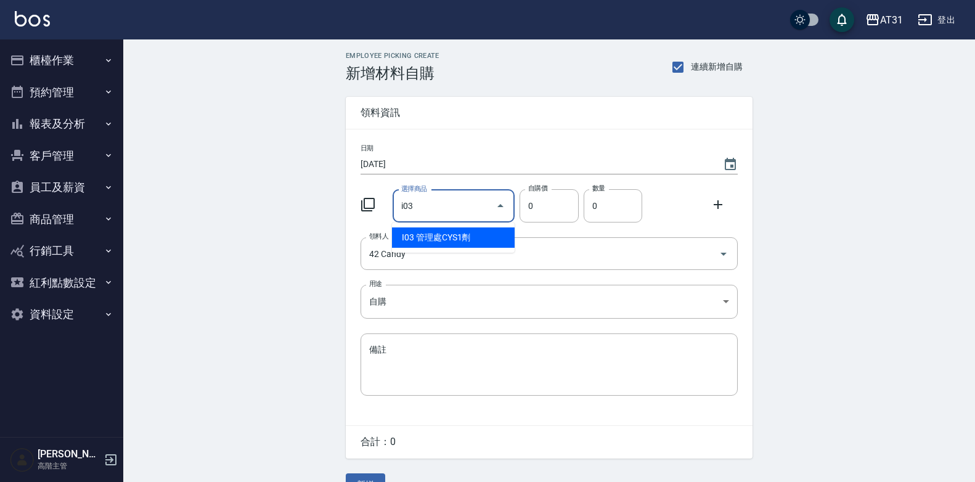
type input "管理處CYS1劑"
type input "270"
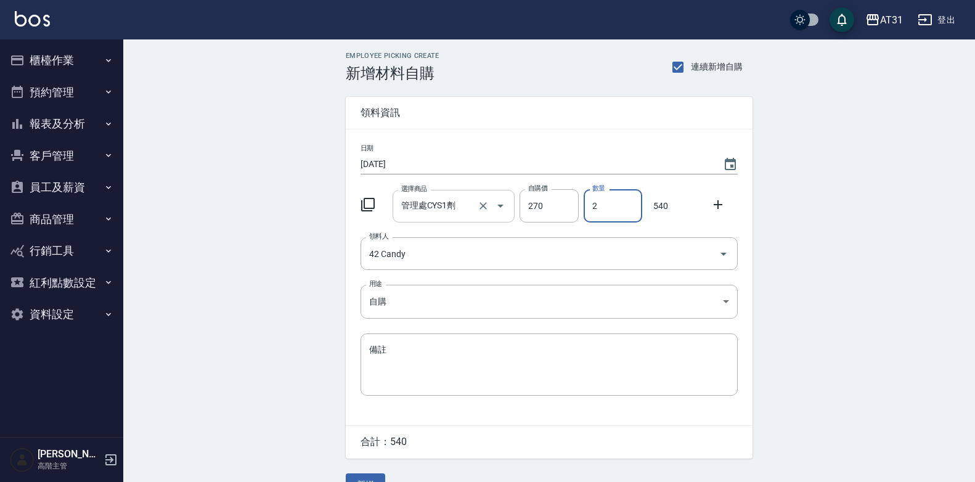
type input "2"
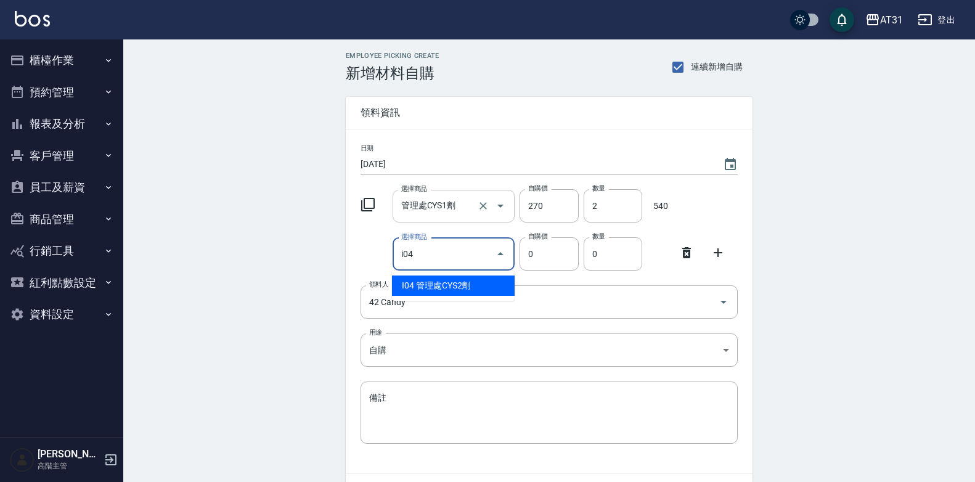
type input "管理處CYS2劑"
type input "120"
type input "1"
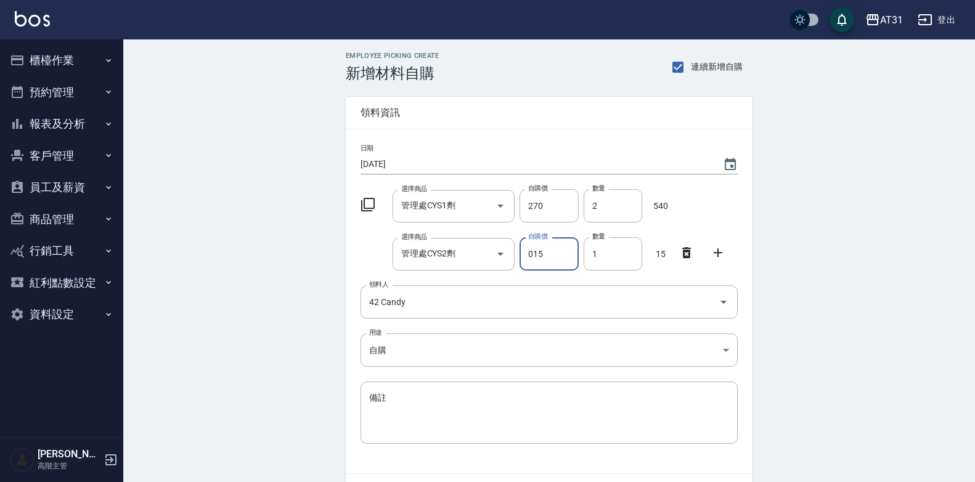
drag, startPoint x: 554, startPoint y: 259, endPoint x: 520, endPoint y: 267, distance: 34.7
click at [520, 267] on input "015" at bounding box center [548, 253] width 59 height 33
type input "150"
type input "2"
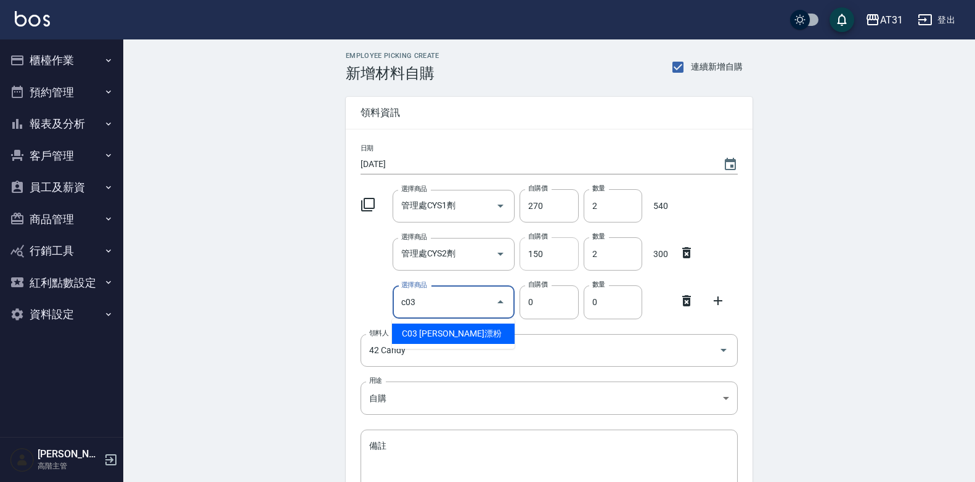
type input "里歐漂粉"
type input "400"
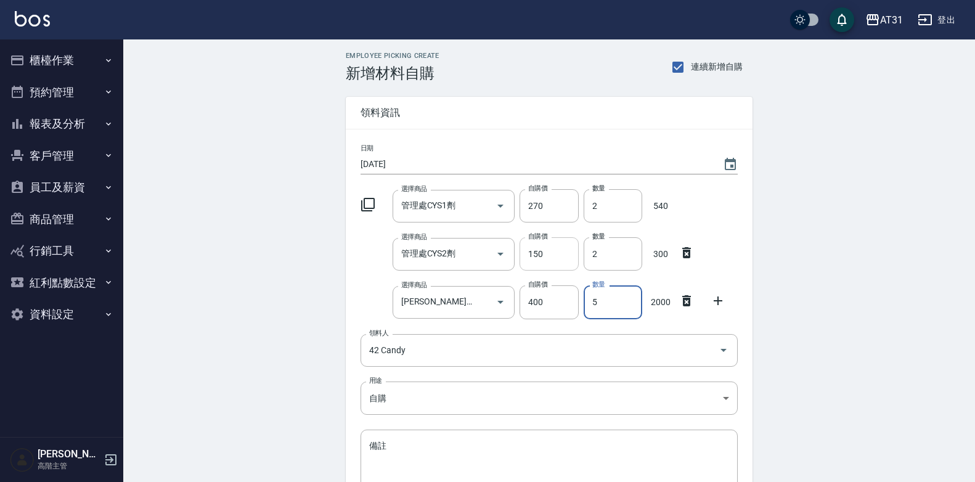
type input "5"
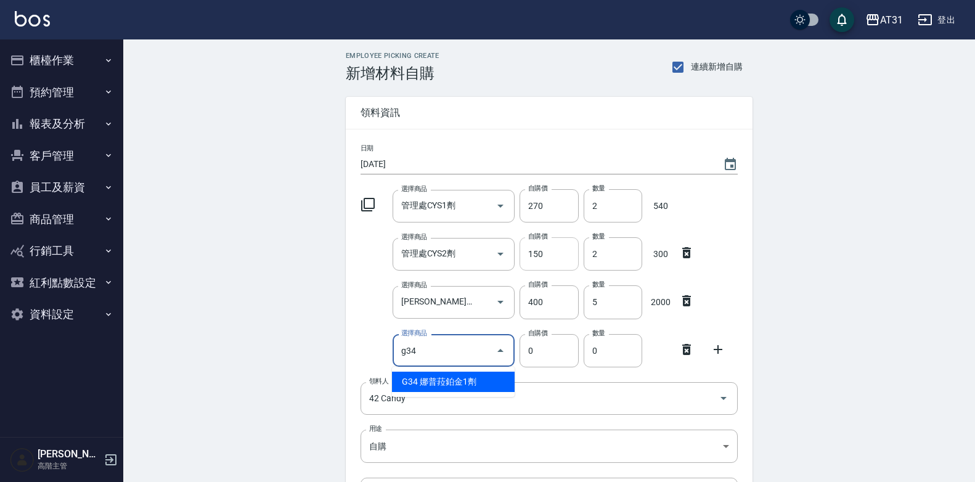
type input "娜普菈鉑金1劑"
type input "1170"
type input "1"
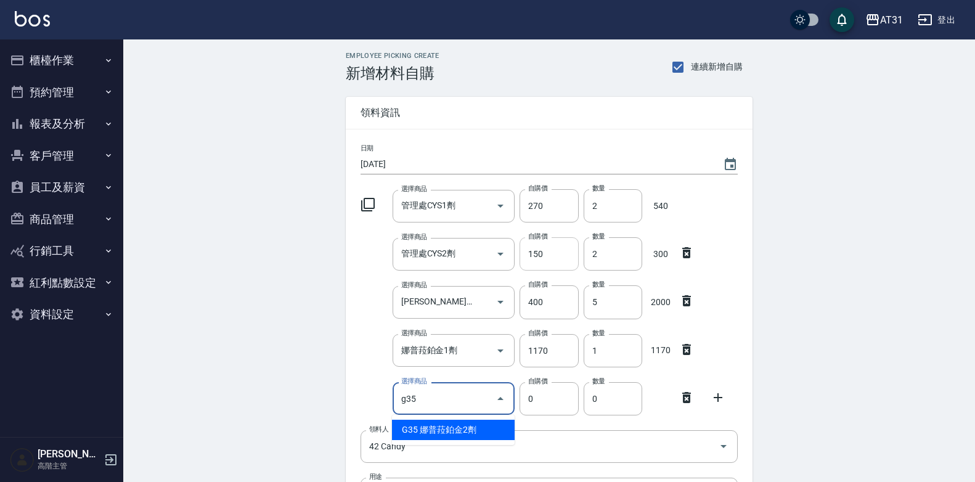
type input "娜普菈鉑金2劑"
type input "520"
type input "1"
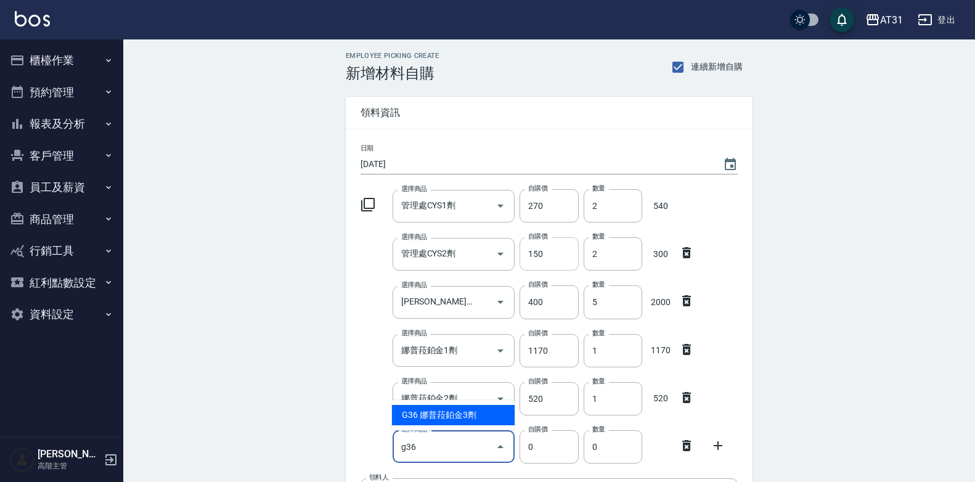
type input "娜普菈鉑金3劑"
type input "1170"
type input "1"
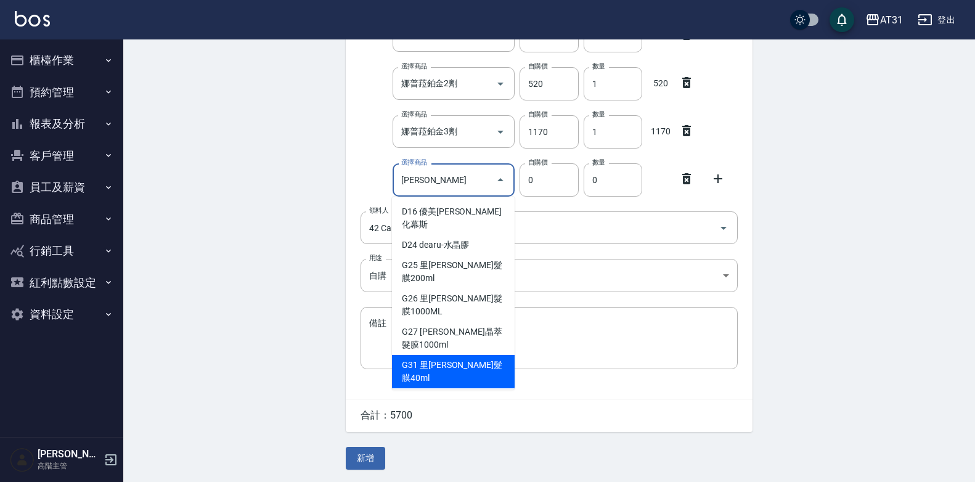
scroll to position [317, 0]
click at [470, 355] on li "G31 里[PERSON_NAME]髮膜40ml" at bounding box center [453, 371] width 123 height 33
type input "里歐晶亮髮膜40ml"
type input "64"
type input "1"
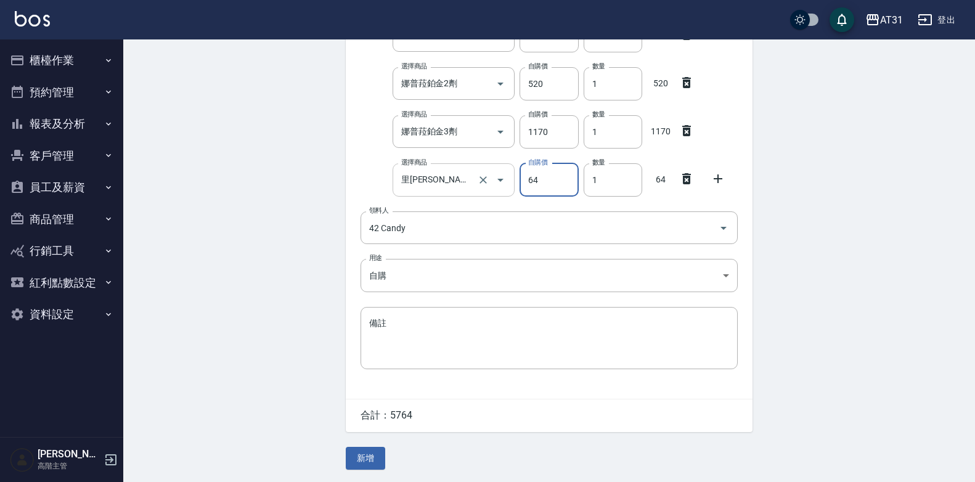
click at [457, 185] on input "里歐晶亮髮膜40ml" at bounding box center [436, 180] width 77 height 22
type input "0"
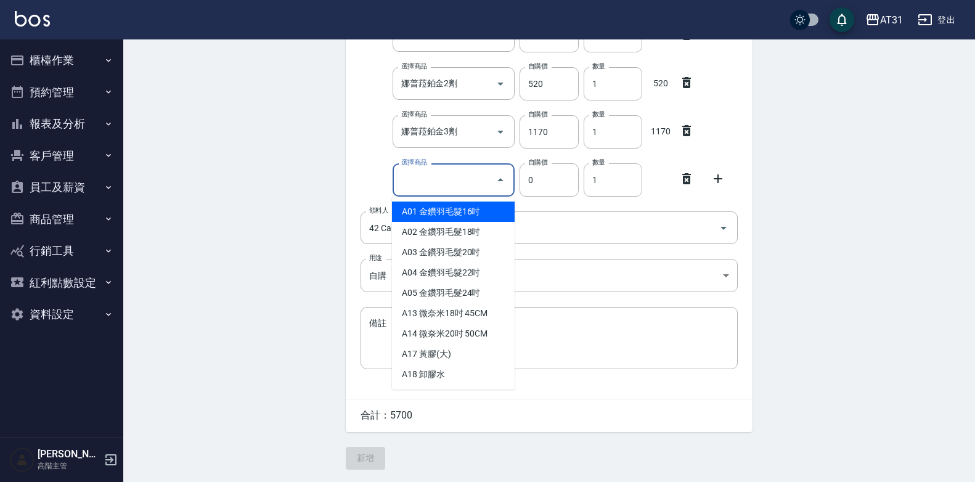
click at [454, 169] on input "選擇商品" at bounding box center [444, 180] width 93 height 22
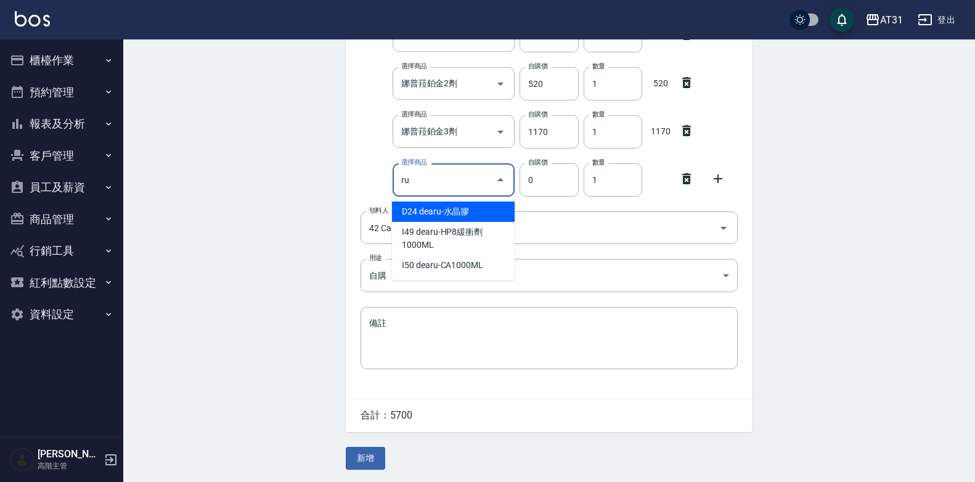
type input "r"
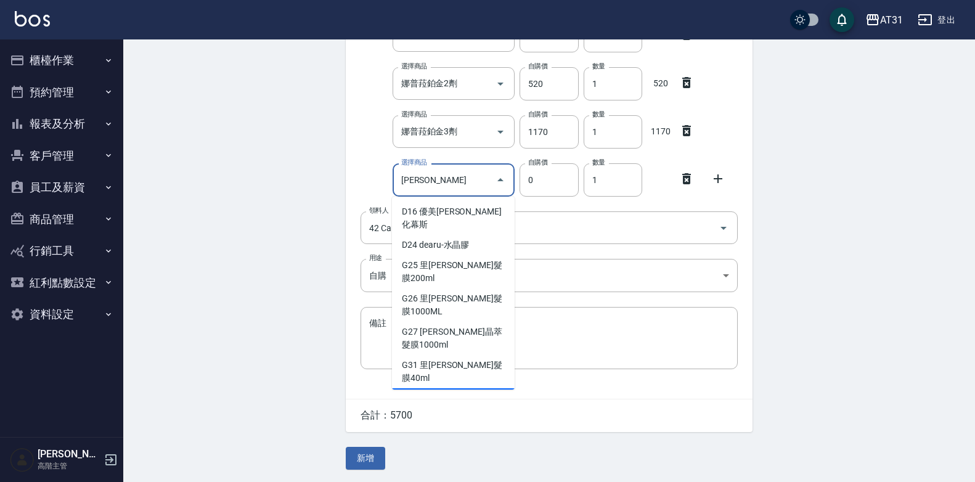
click at [466, 355] on li "G31 里[PERSON_NAME]髮膜40ml" at bounding box center [453, 371] width 123 height 33
type input "里歐晶亮髮膜40ml"
type input "64"
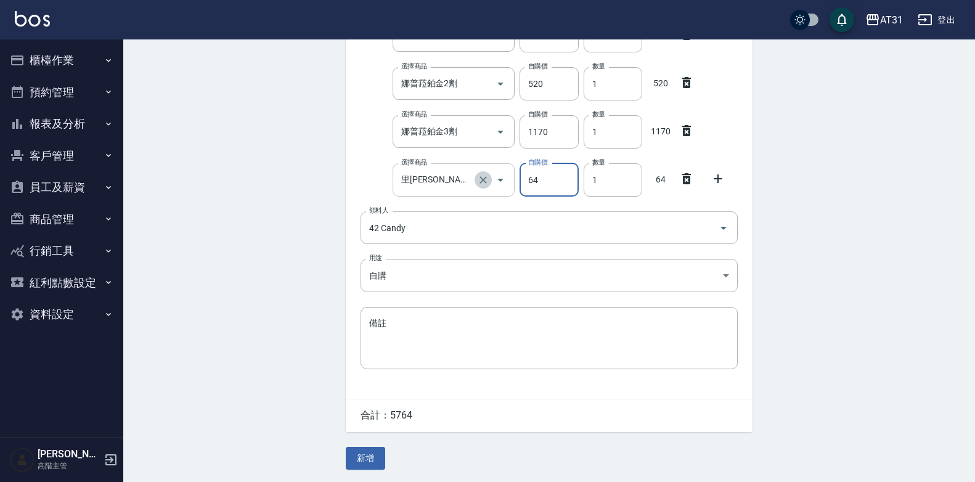
drag, startPoint x: 484, startPoint y: 183, endPoint x: 476, endPoint y: 190, distance: 10.5
click at [484, 184] on button "Clear" at bounding box center [482, 179] width 17 height 17
type input "0"
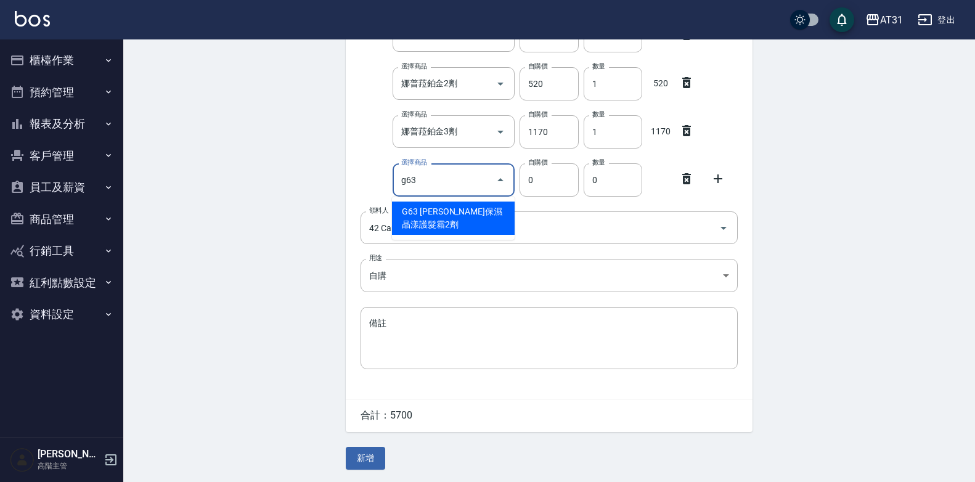
type input "娜普菈保濕晶漾護髮霜2劑"
type input "1170"
type input "1"
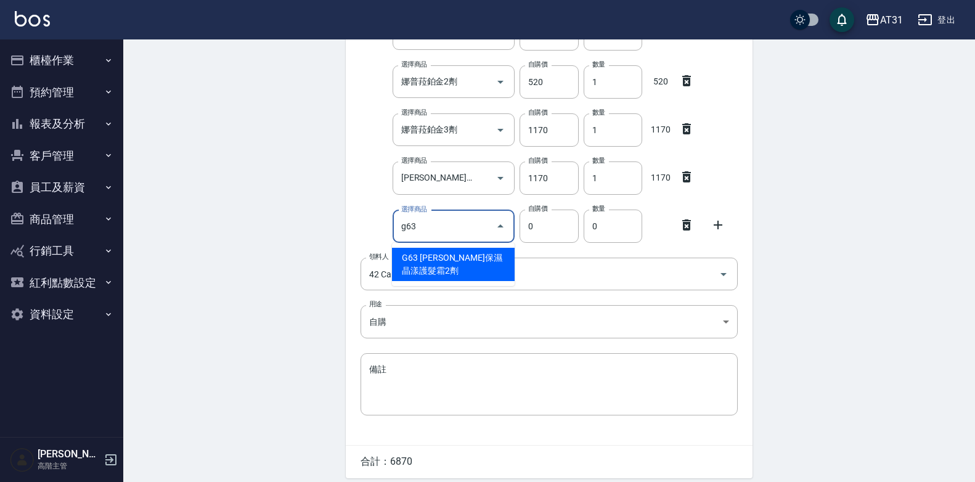
type input "娜普菈保濕晶漾護髮霜2劑"
type input "1170"
type input "1"
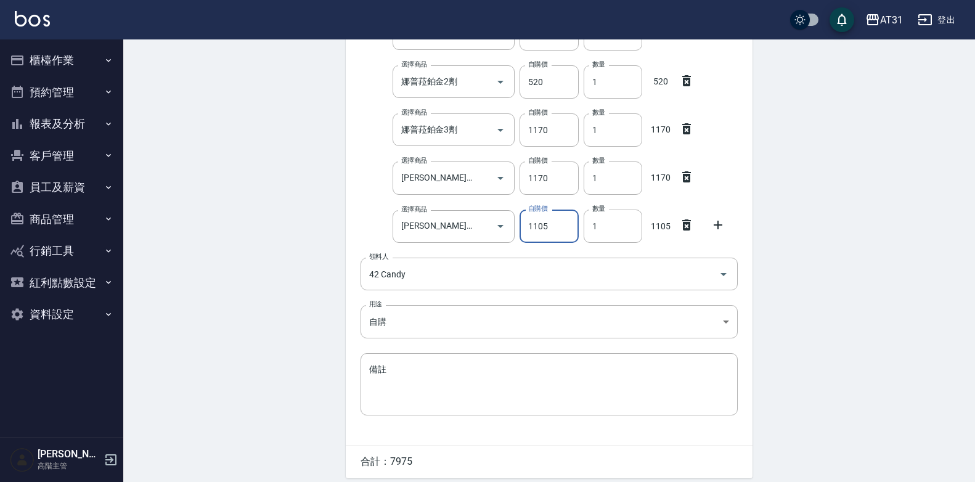
type input "1105"
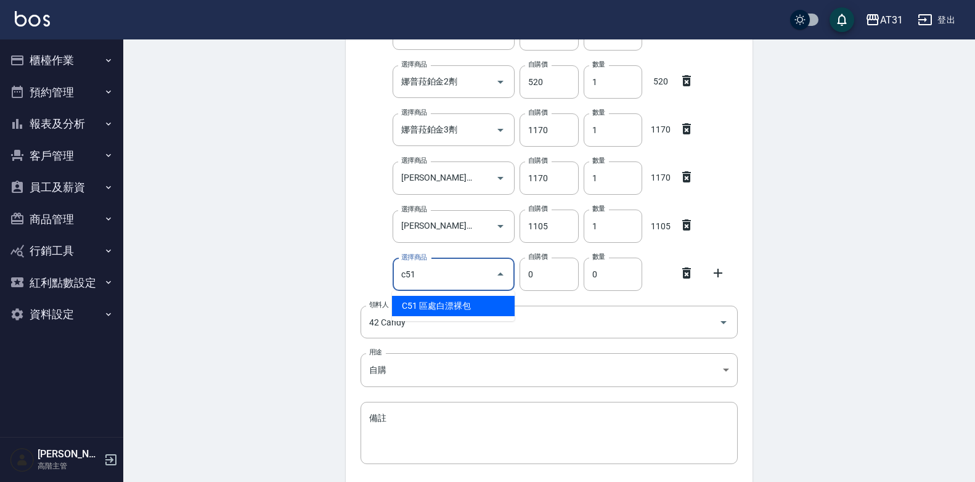
type input "區處白漂裸包"
type input "400"
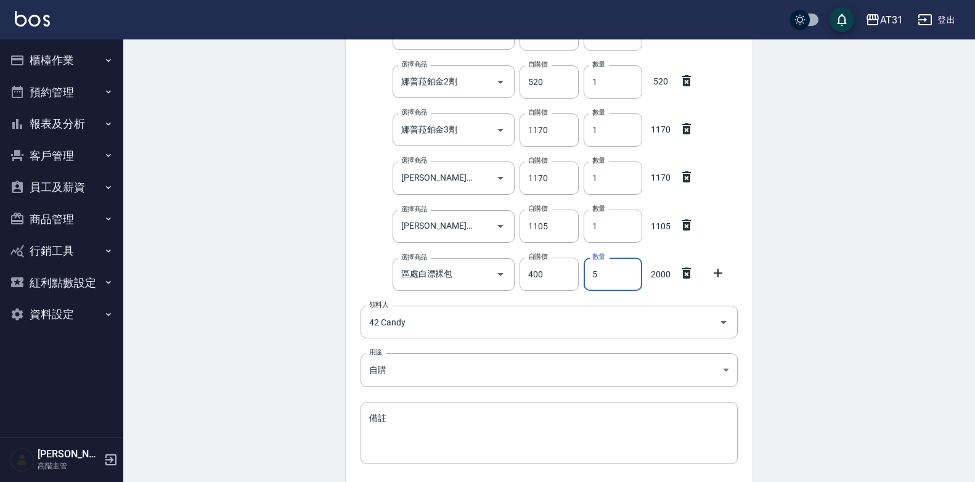
type input "5"
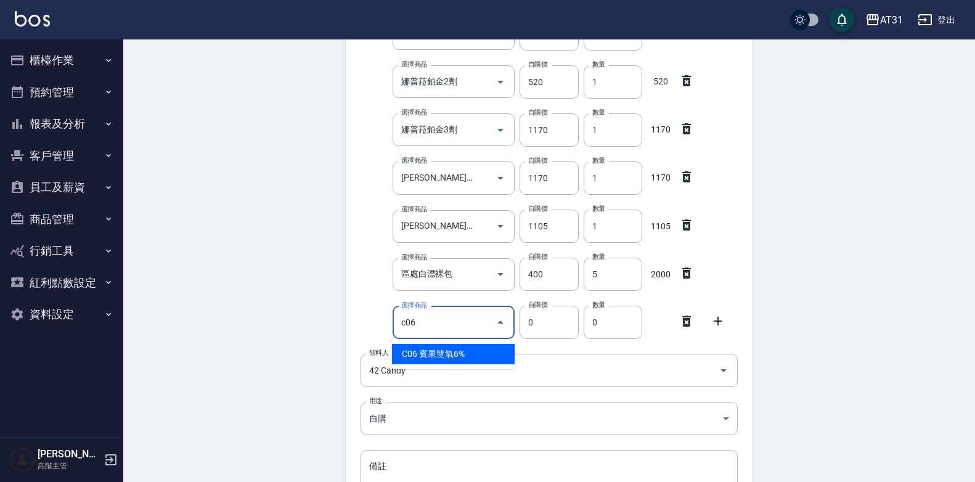
type input "賓果雙氧6%"
type input "105"
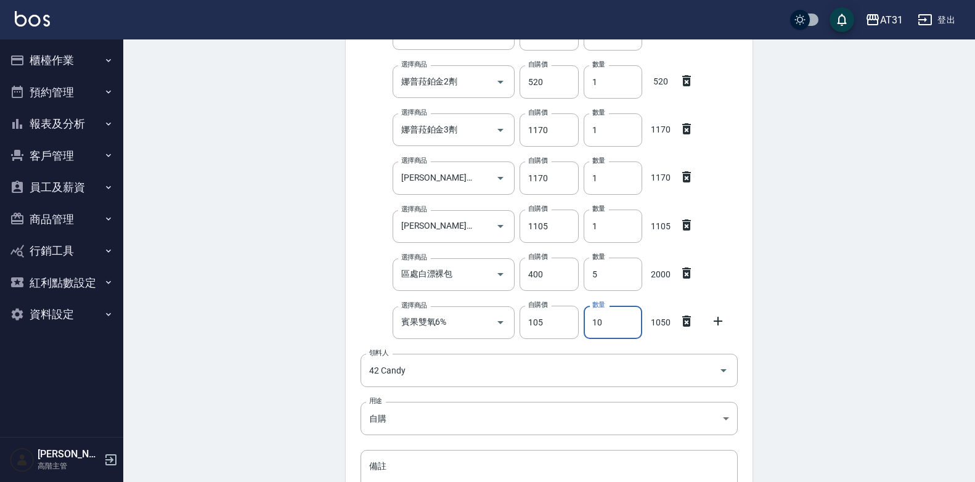
type input "10"
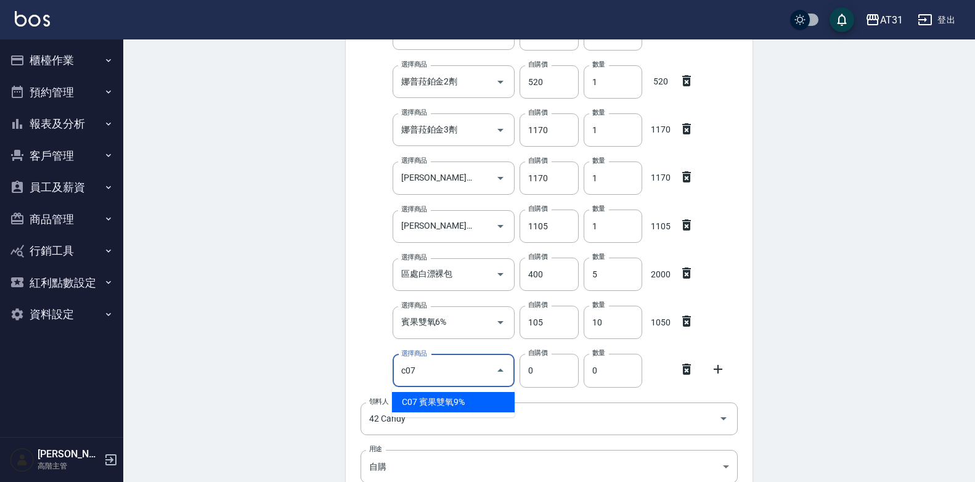
type input "賓果雙氧9%"
type input "105"
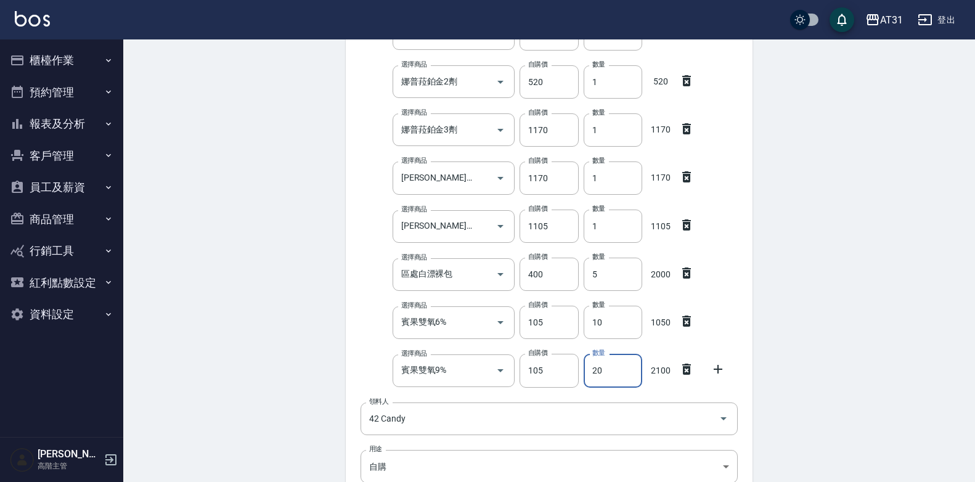
type input "20"
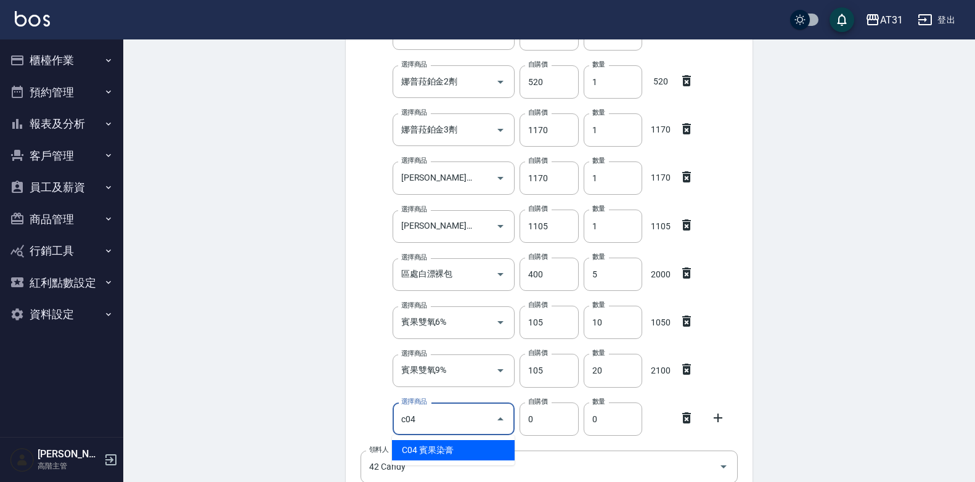
type input "c04"
type input "90"
type input "賓果染膏"
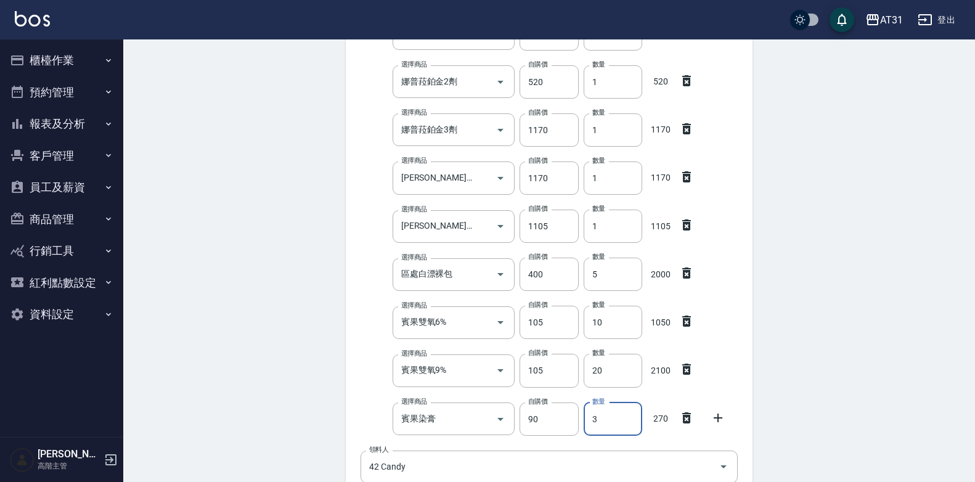
type input "3"
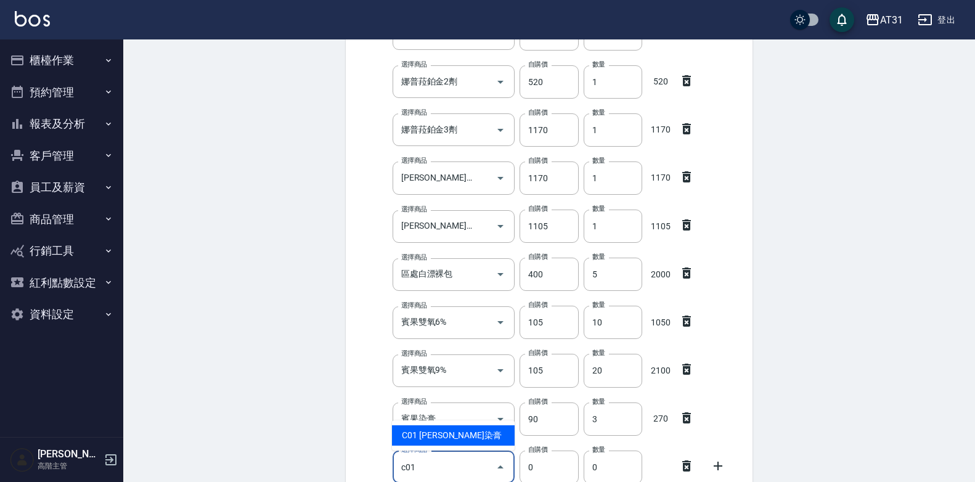
type input "[PERSON_NAME]染膏"
type input "90"
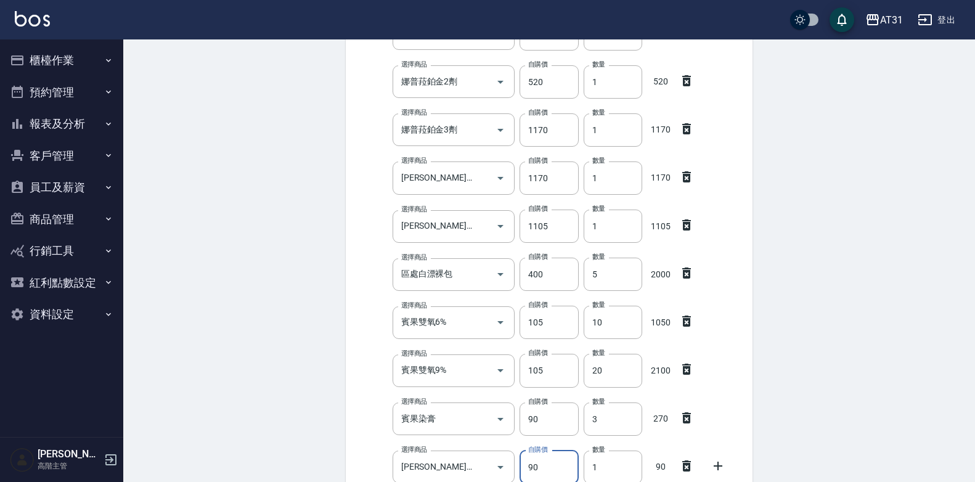
scroll to position [319, 0]
type input "116"
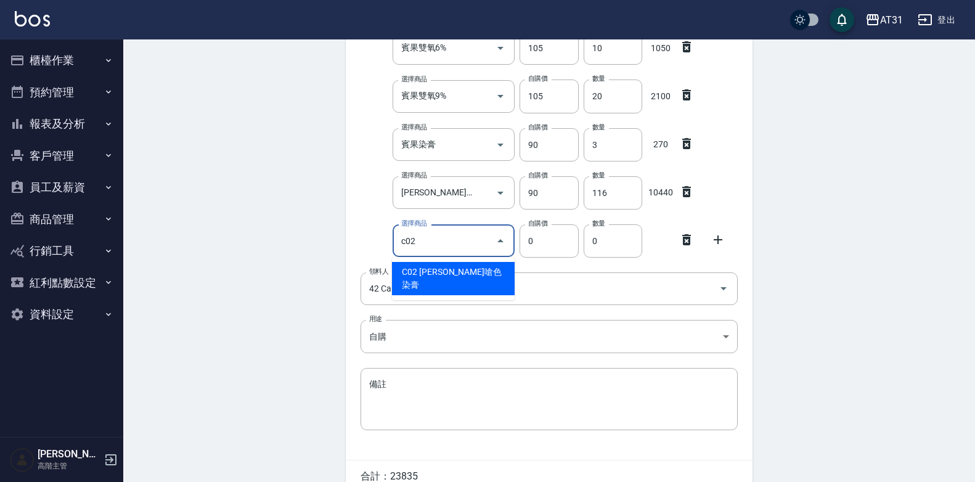
type input "c02"
type input "120"
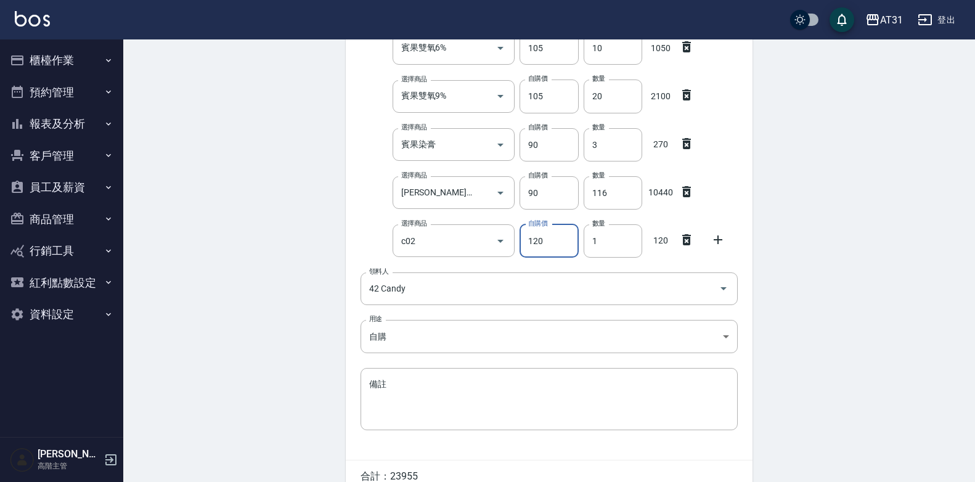
type input "[PERSON_NAME]嗆色染膏"
type input "1"
drag, startPoint x: 555, startPoint y: 250, endPoint x: 460, endPoint y: 242, distance: 94.6
click at [460, 242] on div "選擇商品 里歐嗆色染膏 選擇商品 自購價 0 自購價 數量 1 數量" at bounding box center [547, 238] width 382 height 38
type input "120"
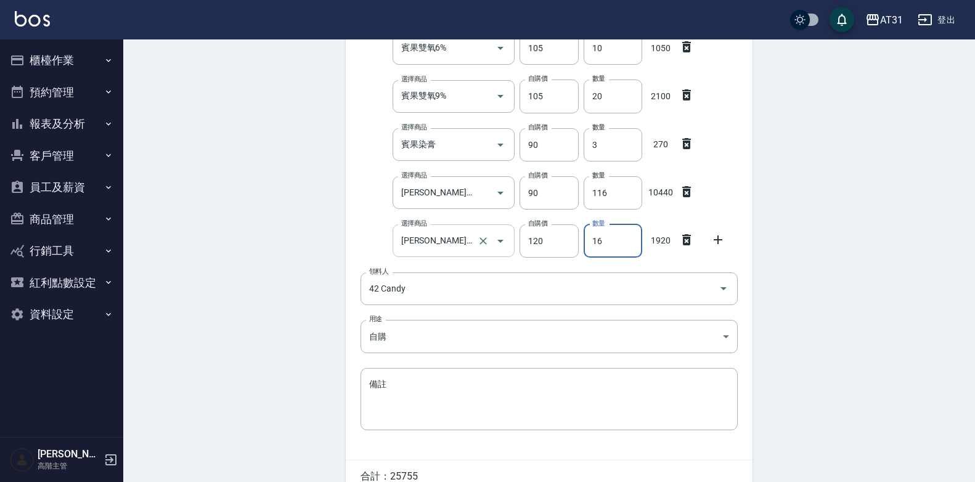
type input "16"
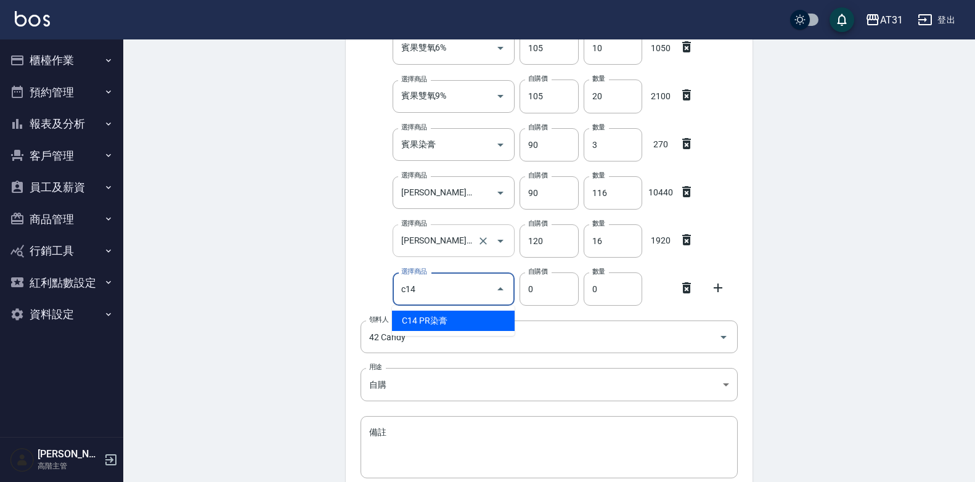
type input "PR染膏"
type input "85"
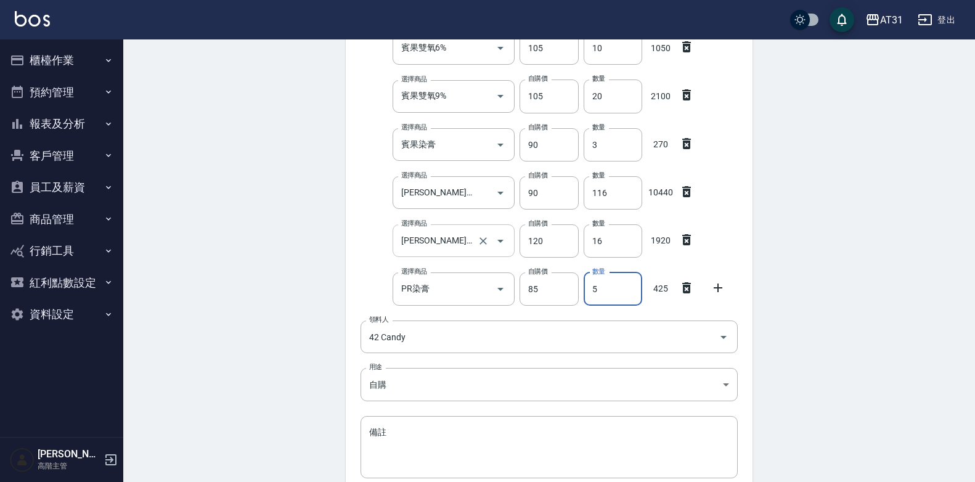
type input "5"
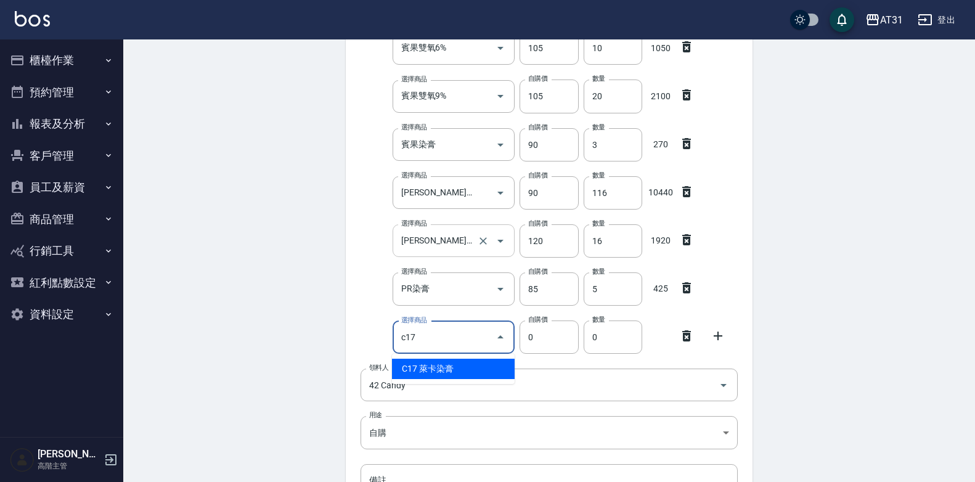
type input "c17"
type input "85"
type input "萊卡染膏"
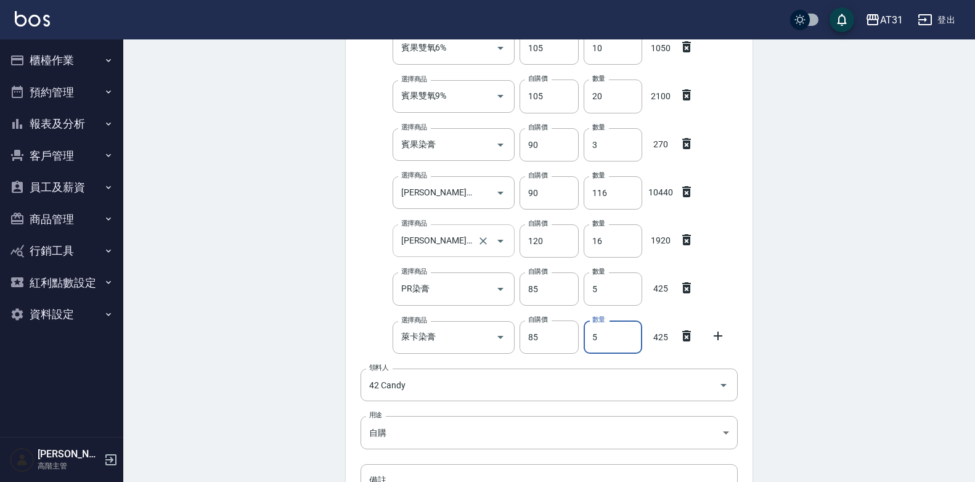
type input "5"
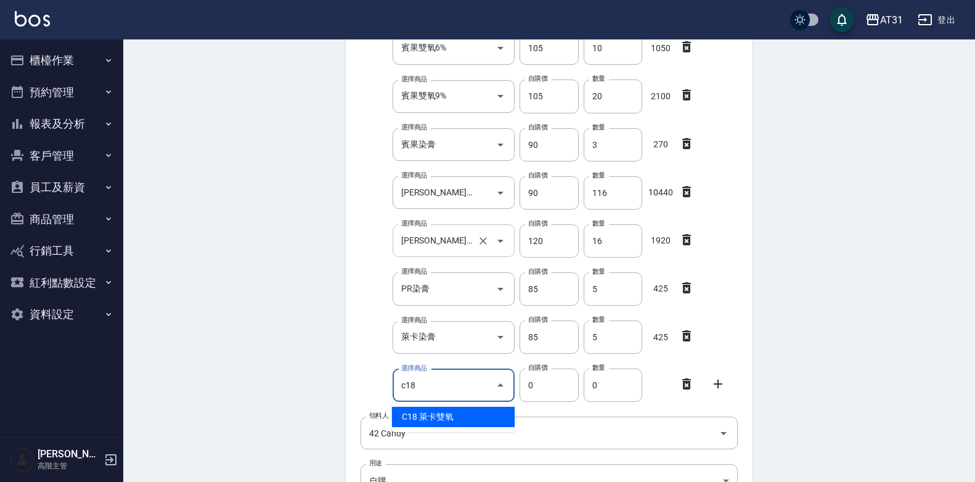
type input "c18"
type input "100"
type input "萊卡雙氧"
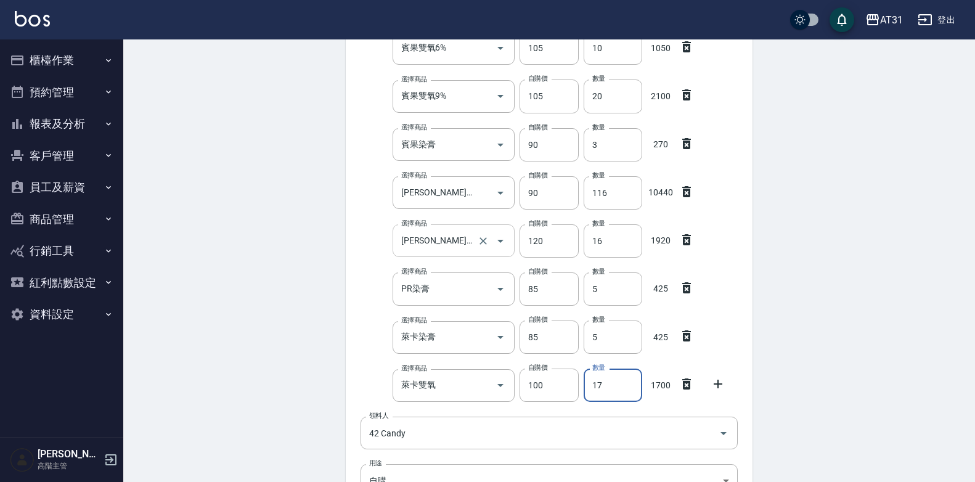
type input "17"
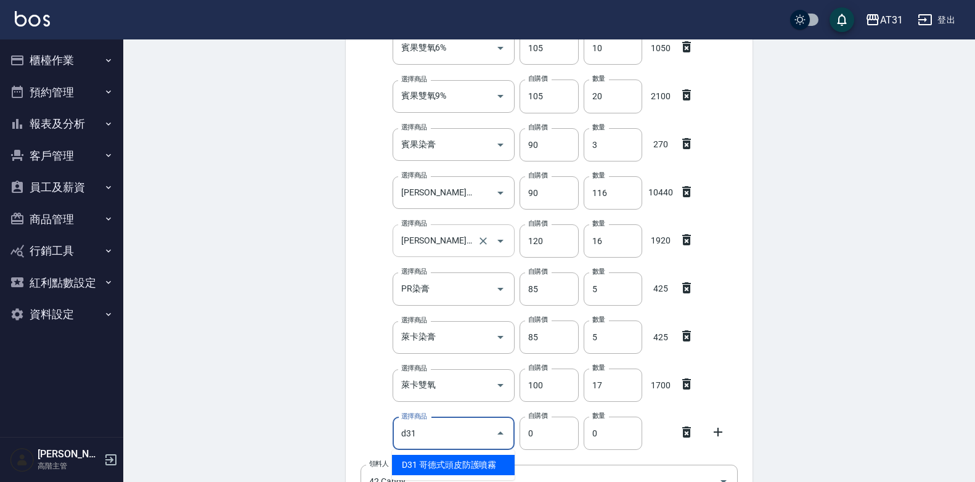
type input "d31"
type input "320"
type input "哥德式頭皮防護噴霧"
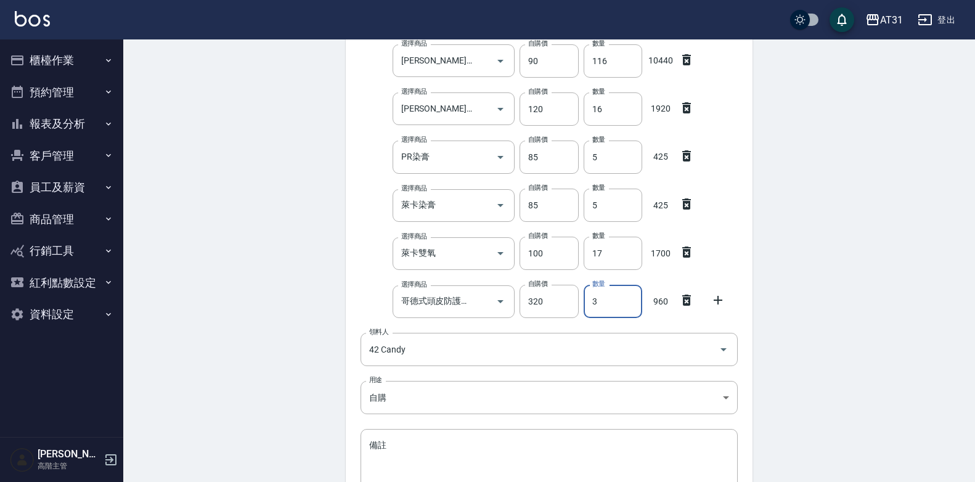
scroll to position [846, 0]
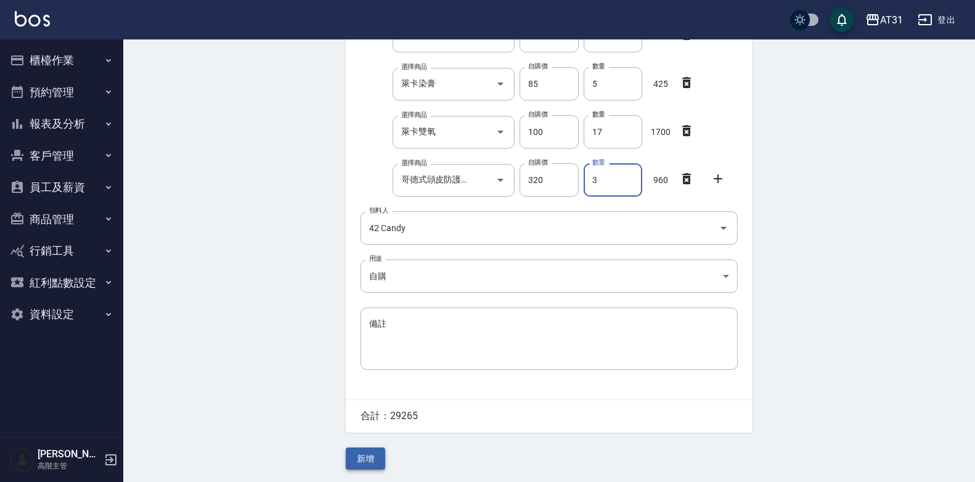
type input "3"
click at [359, 449] on button "新增" at bounding box center [365, 458] width 39 height 23
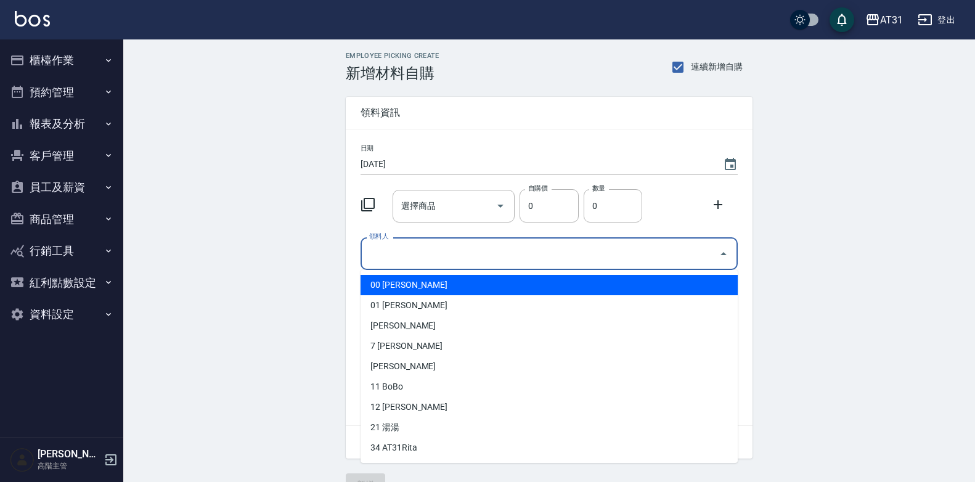
click at [519, 254] on input "領料人" at bounding box center [540, 254] width 348 height 22
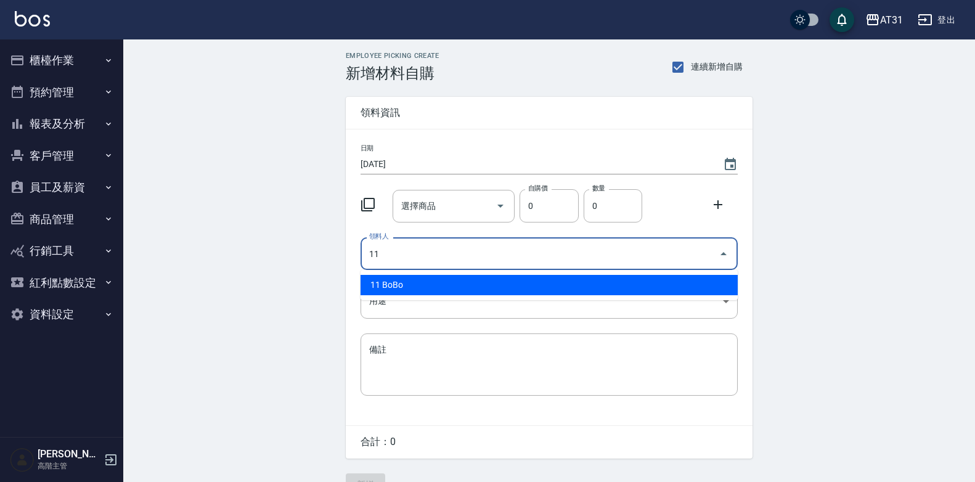
type input "11 BoBo"
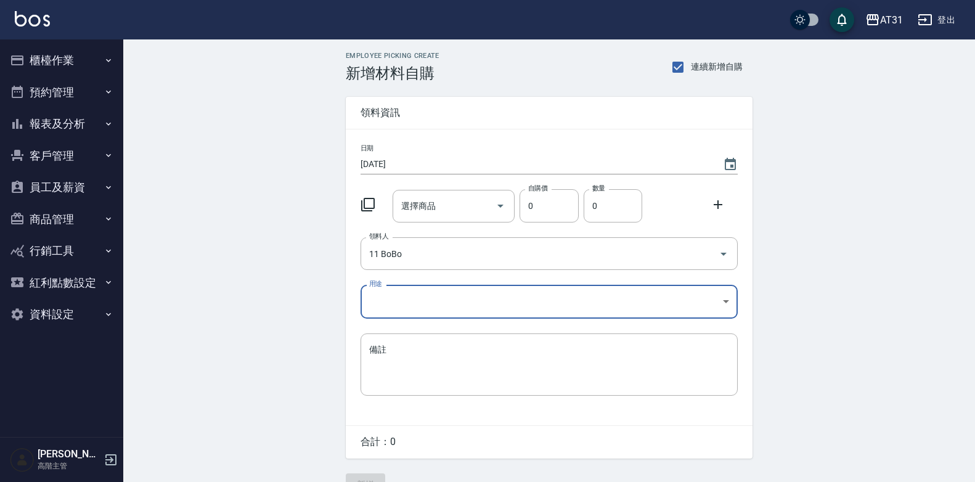
click at [431, 290] on body "AT31 登出 櫃檯作業 打帳單 帳單列表 掛單列表 座位開單 營業儀表板 現金收支登錄 高階收支登錄 材料自購登錄 每日結帳 排班表 現場電腦打卡 掃碼打卡…" at bounding box center [487, 254] width 975 height 508
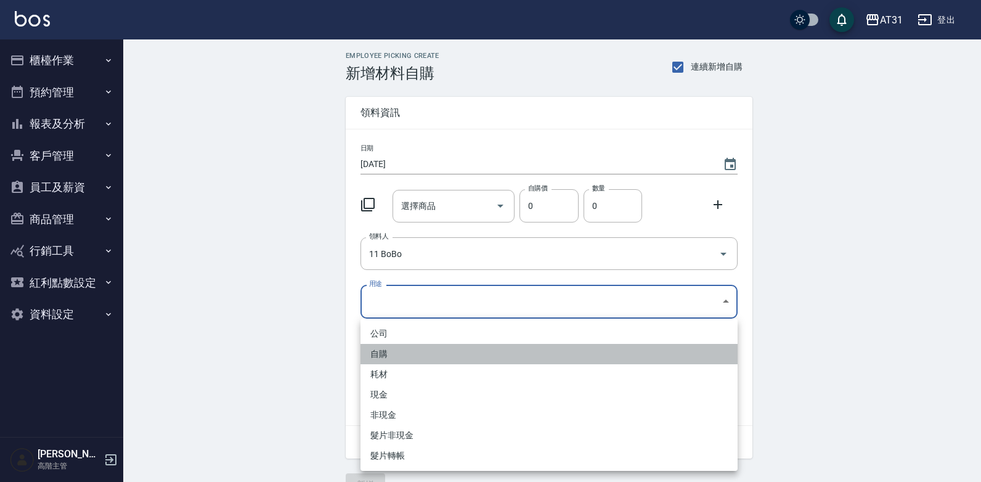
click at [409, 348] on li "自購" at bounding box center [548, 354] width 377 height 20
type input "自購"
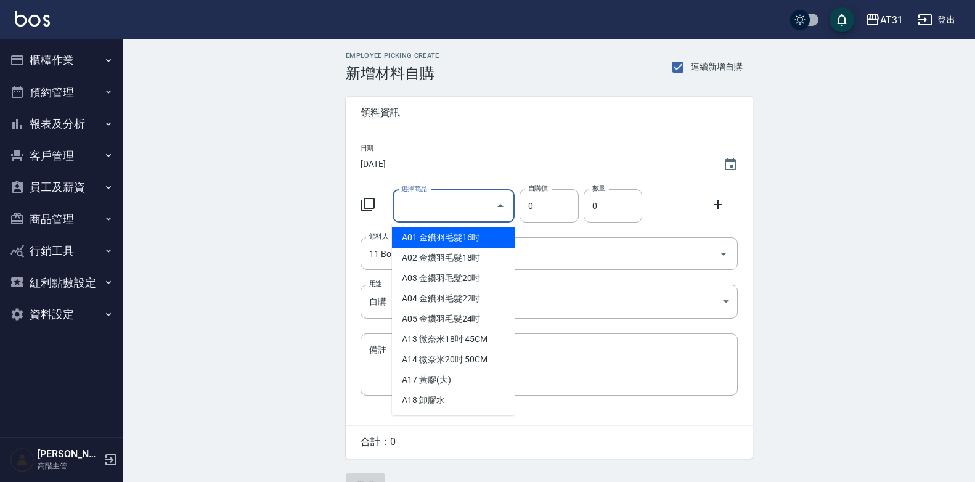
click at [457, 205] on input "選擇商品" at bounding box center [444, 206] width 93 height 22
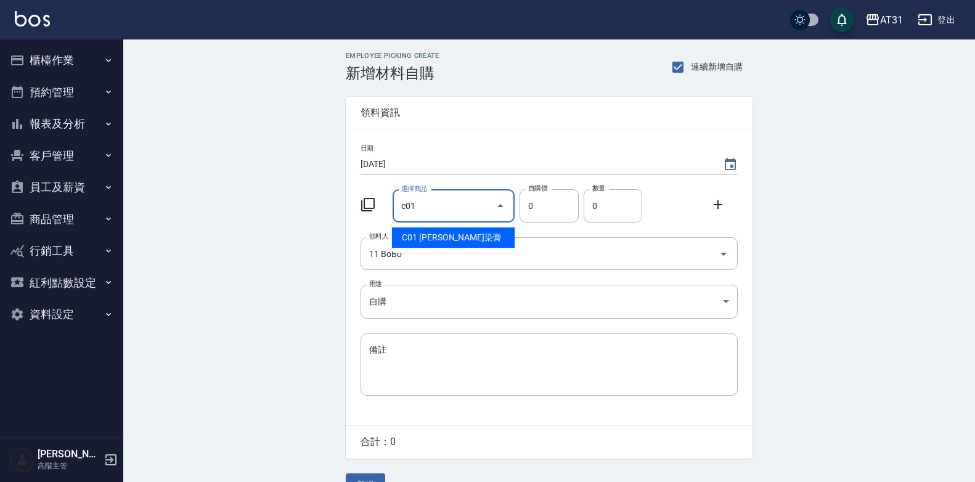
type input "[PERSON_NAME]染膏"
type input "90"
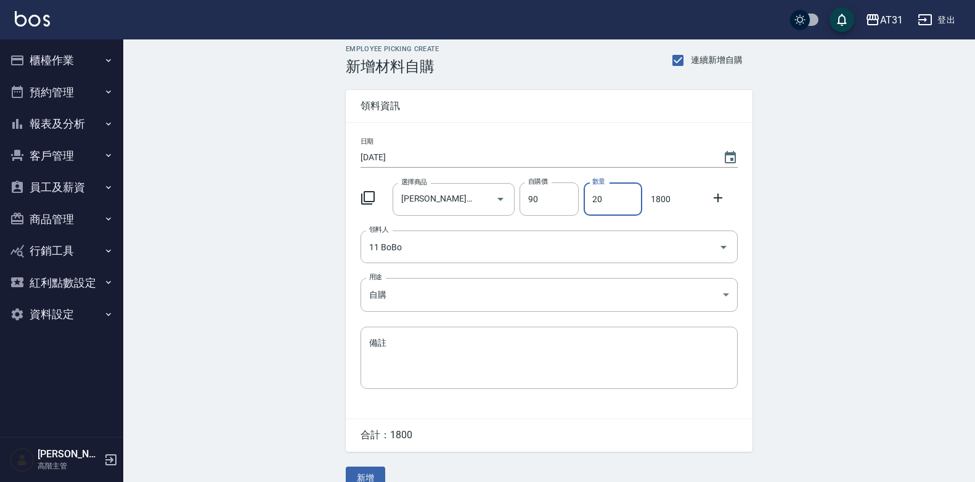
scroll to position [28, 0]
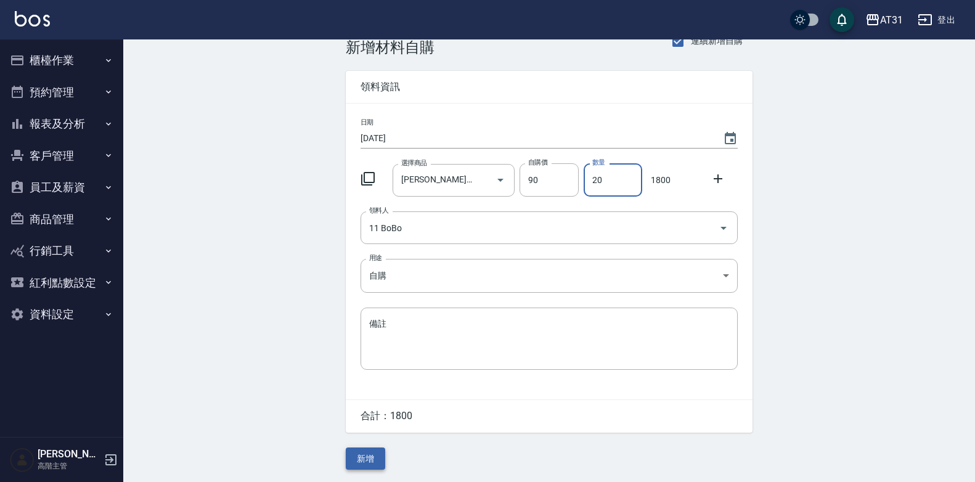
type input "20"
click at [367, 454] on button "新增" at bounding box center [365, 458] width 39 height 23
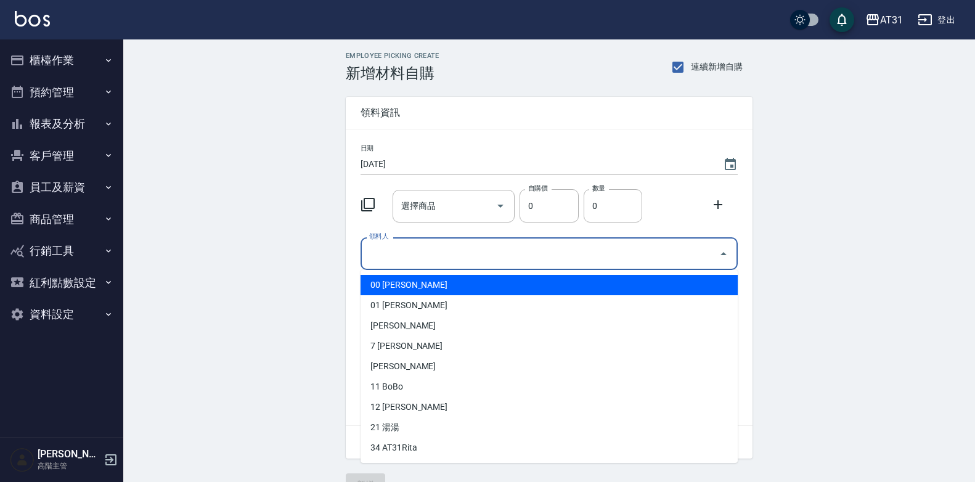
click at [447, 258] on input "領料人" at bounding box center [540, 254] width 348 height 22
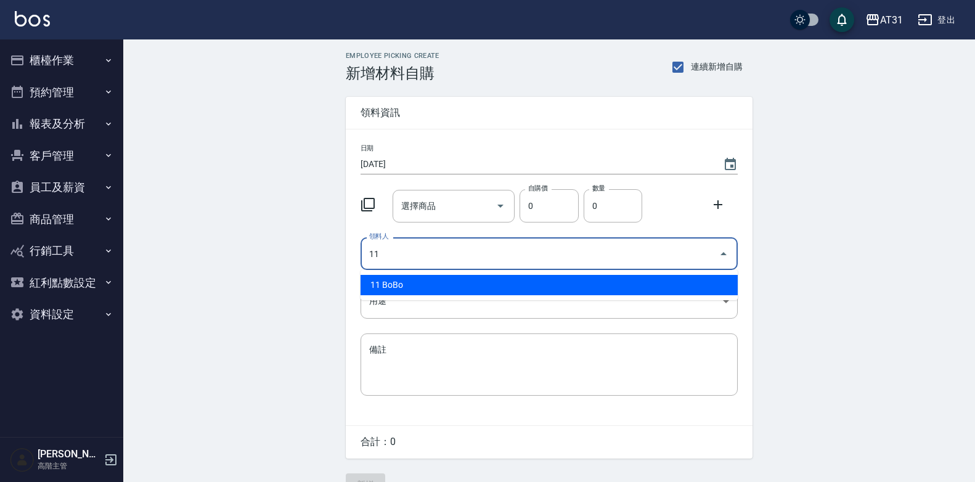
type input "11 BoBo"
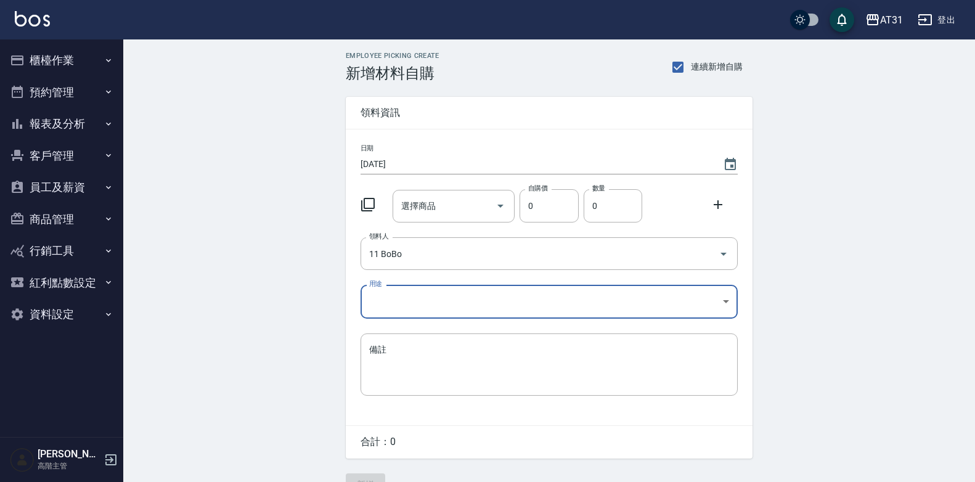
click at [406, 303] on body "AT31 登出 櫃檯作業 打帳單 帳單列表 掛單列表 座位開單 營業儀表板 現金收支登錄 高階收支登錄 材料自購登錄 每日結帳 排班表 現場電腦打卡 掃碼打卡…" at bounding box center [487, 254] width 975 height 508
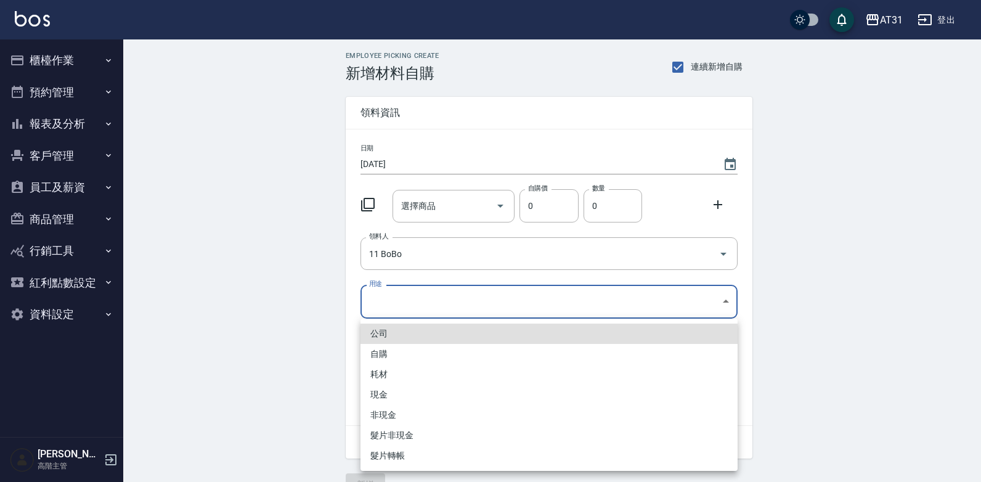
click at [401, 354] on li "自購" at bounding box center [548, 354] width 377 height 20
type input "自購"
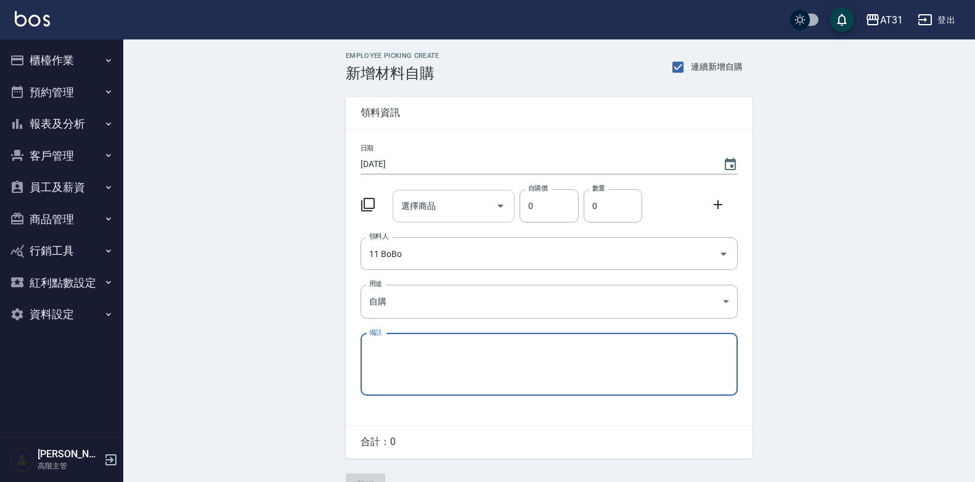
click at [456, 214] on input "選擇商品" at bounding box center [444, 206] width 93 height 22
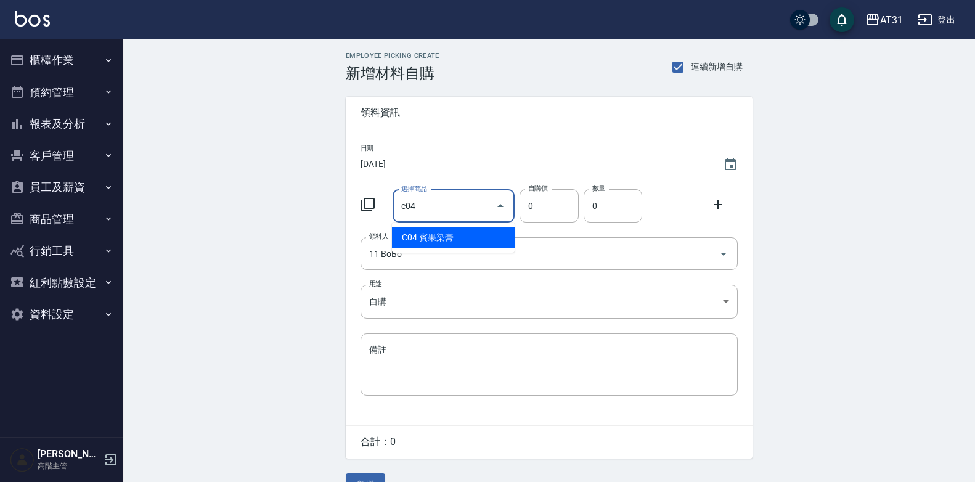
type input "賓果染膏"
type input "90"
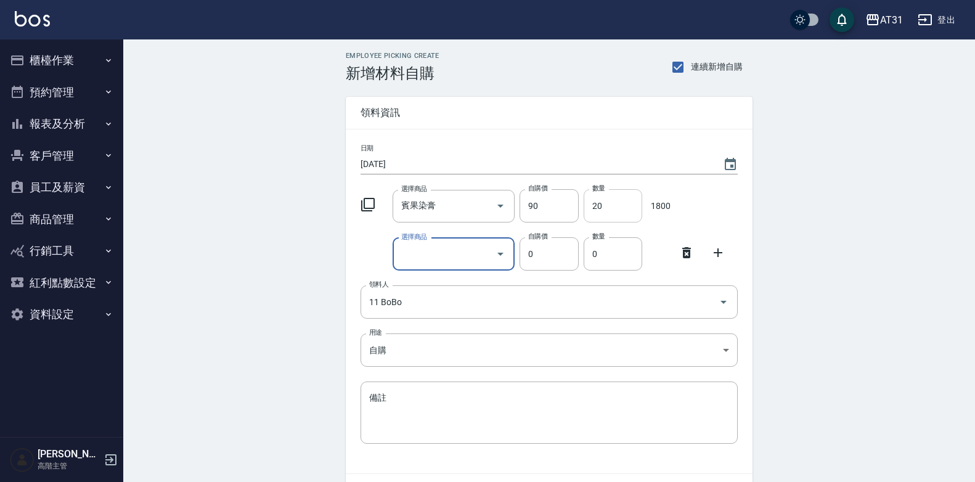
click at [615, 200] on input "20" at bounding box center [613, 205] width 59 height 33
drag, startPoint x: 615, startPoint y: 200, endPoint x: 588, endPoint y: 209, distance: 28.6
click at [588, 209] on input "0" at bounding box center [613, 205] width 59 height 33
type input "35"
click at [405, 245] on input "選擇商品" at bounding box center [444, 254] width 93 height 22
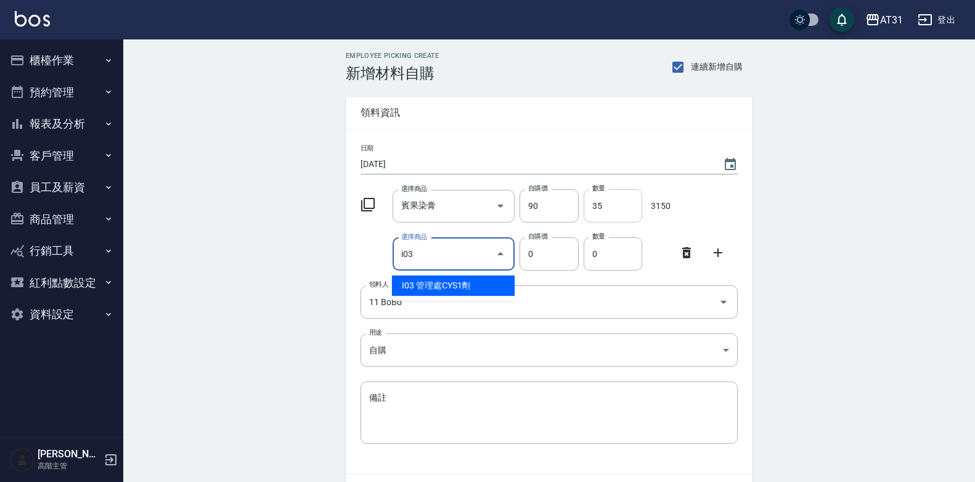
type input "管理處CYS1劑"
type input "270"
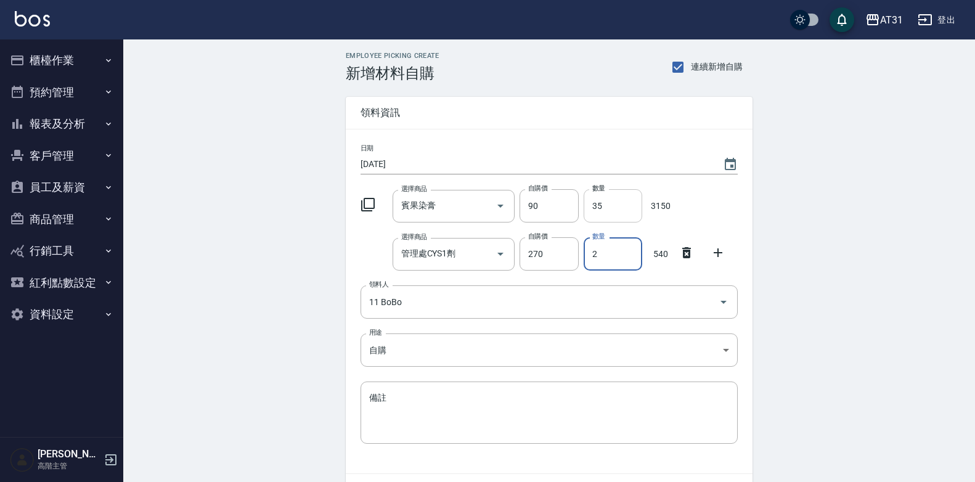
type input "2"
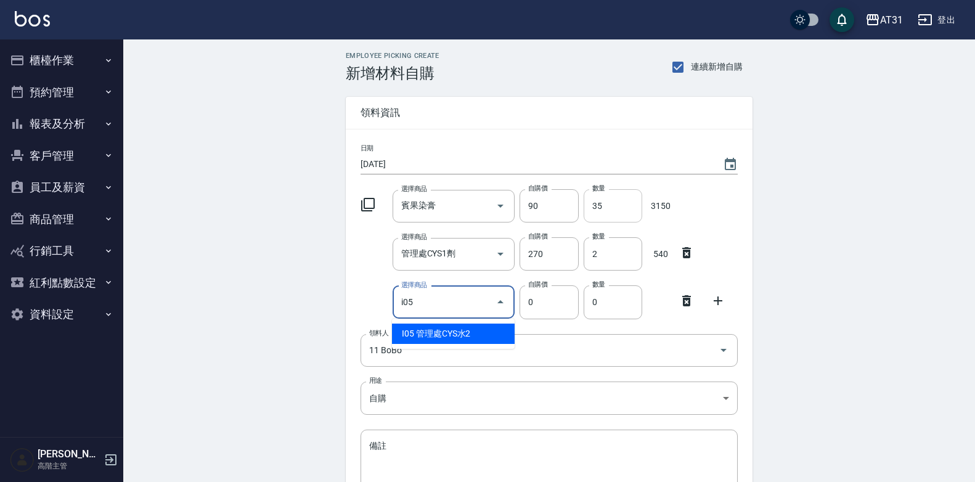
type input "管理處CYS水2"
type input "150"
type input "1"
click at [447, 300] on input "管理處CYS水2" at bounding box center [436, 302] width 77 height 22
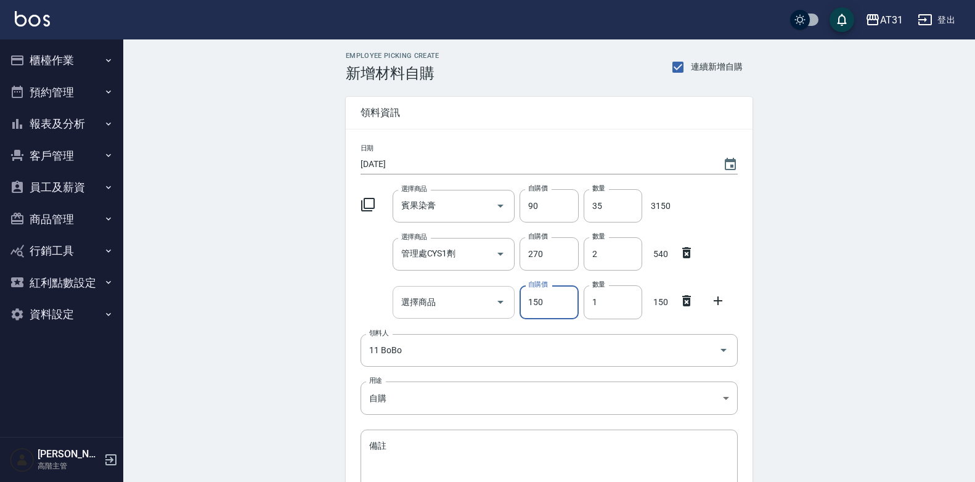
click at [445, 296] on input "選擇商品" at bounding box center [444, 302] width 93 height 22
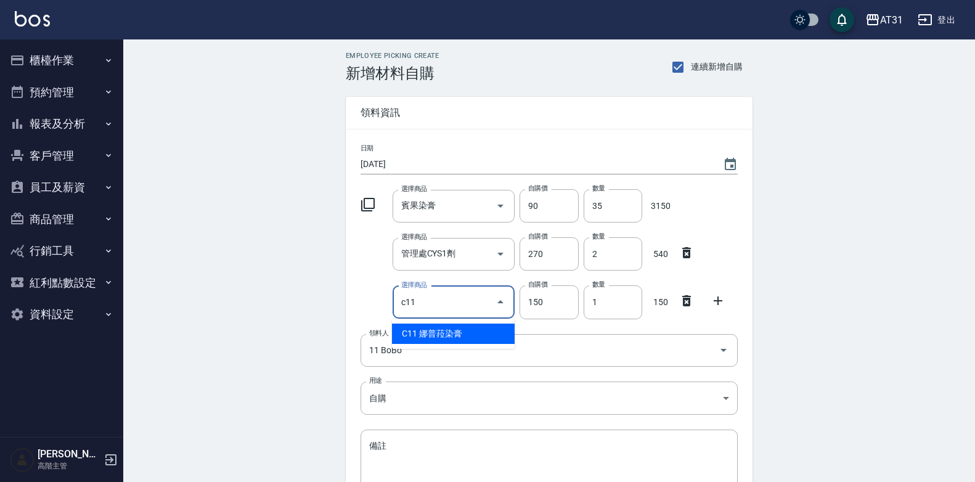
type input "娜普菈染膏"
type input "110"
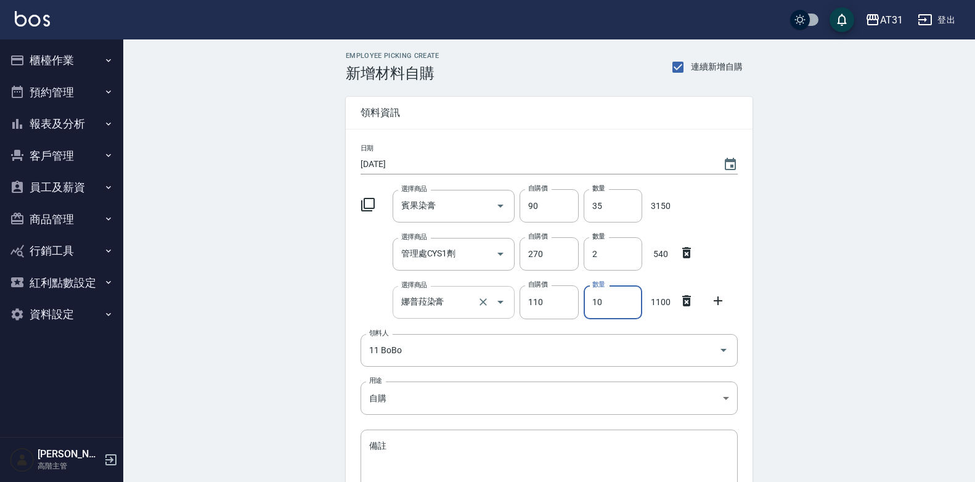
type input "10"
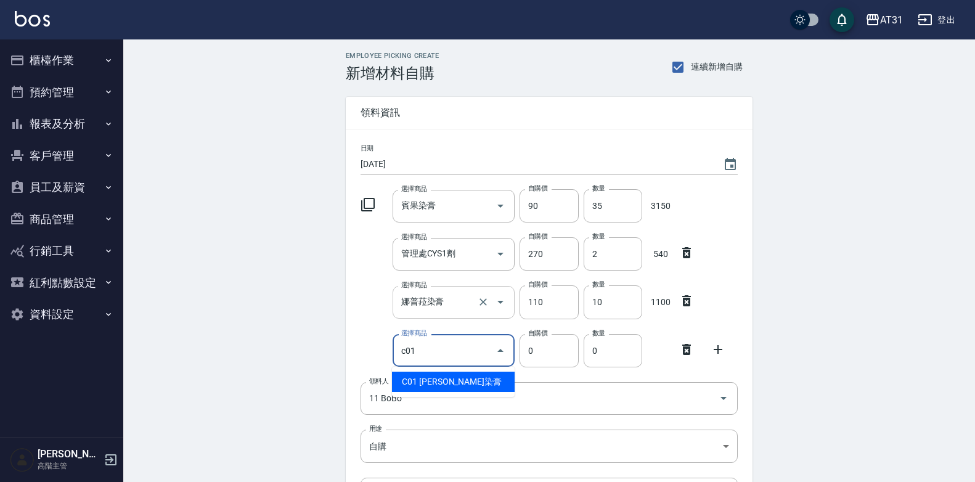
type input "[PERSON_NAME]染膏"
type input "90"
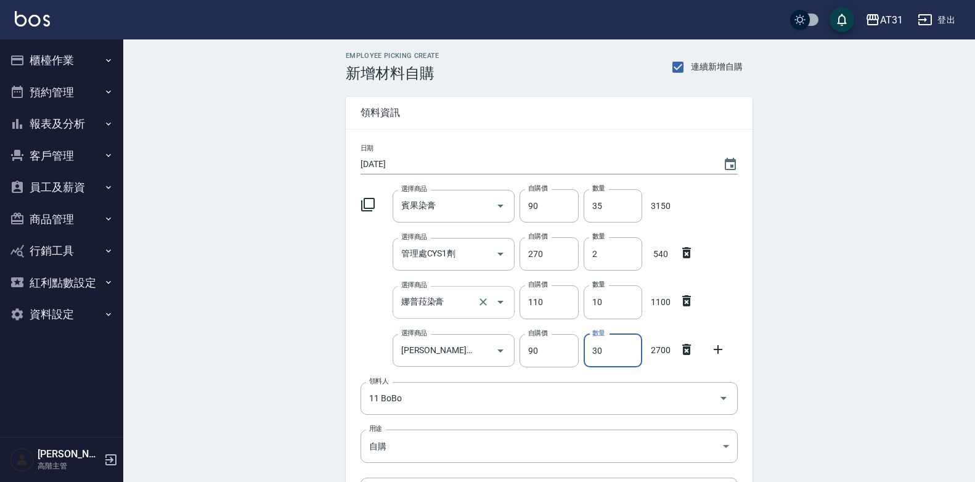
type input "30"
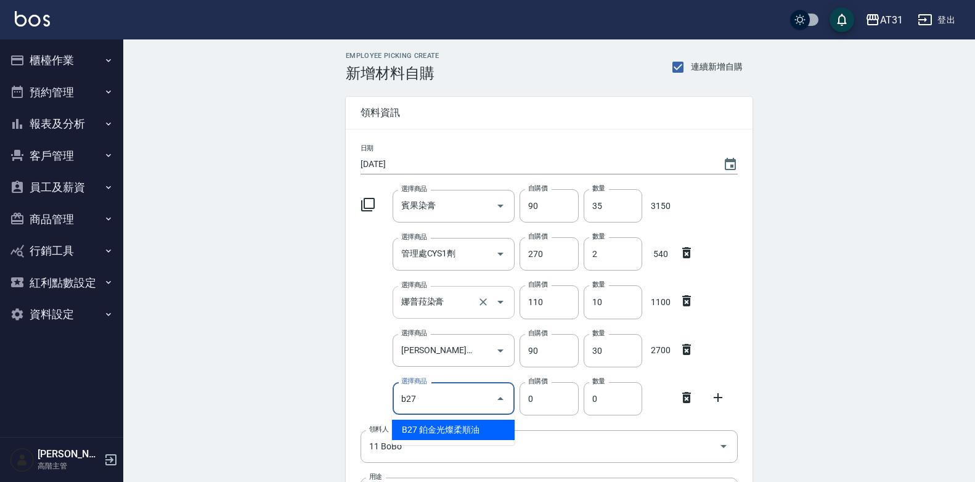
type input "鉑金光燦柔順油"
type input "50"
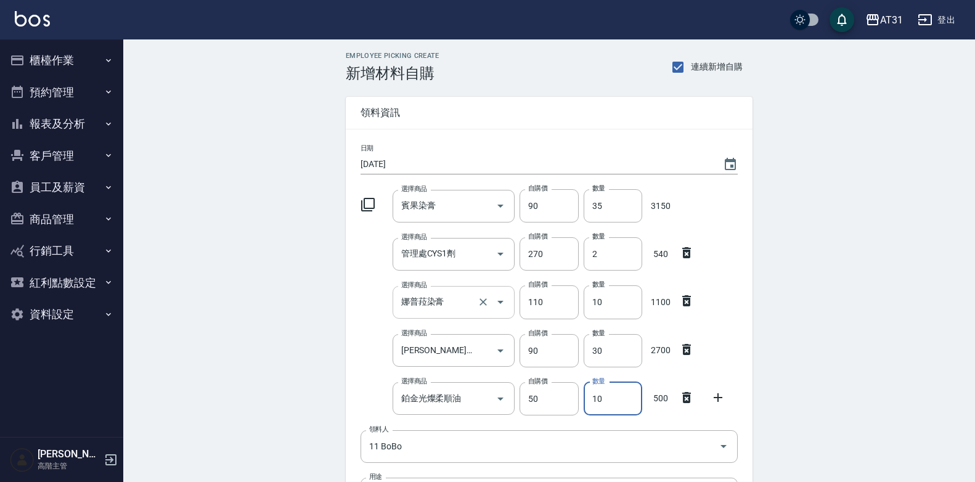
type input "10"
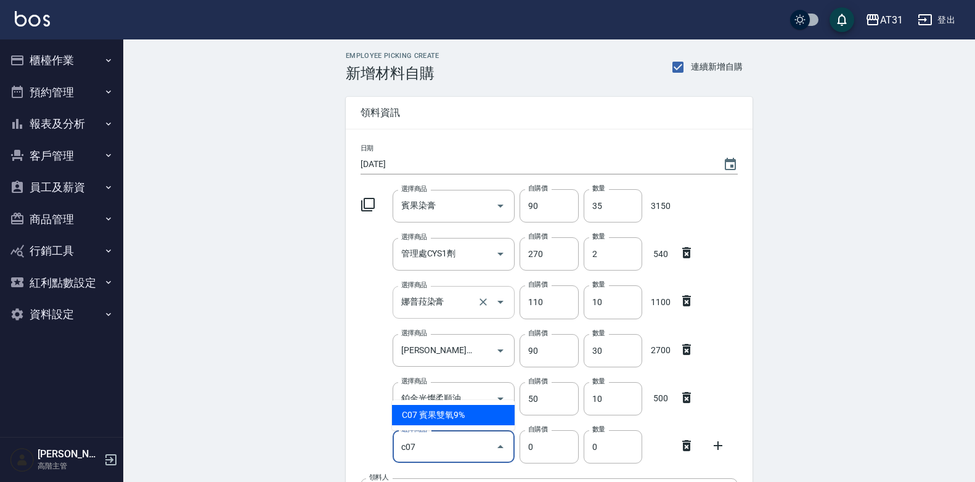
type input "賓果雙氧9%"
type input "105"
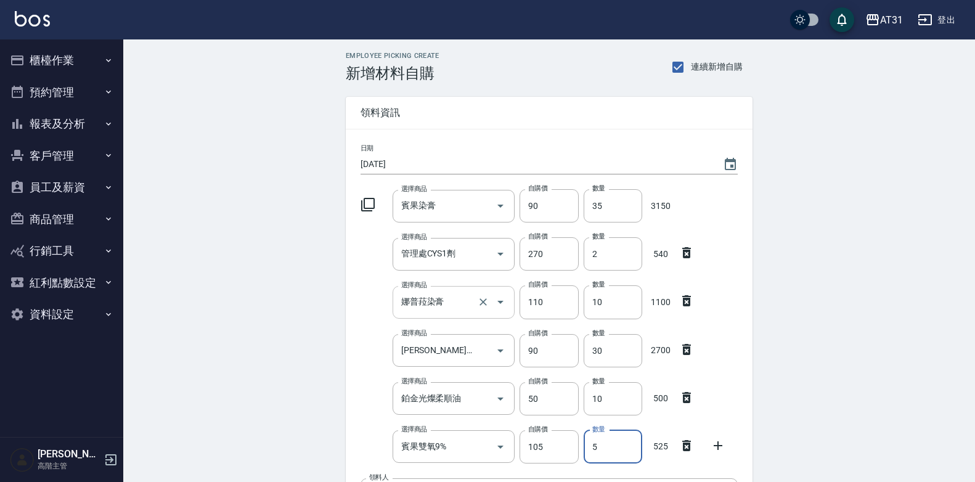
type input "5"
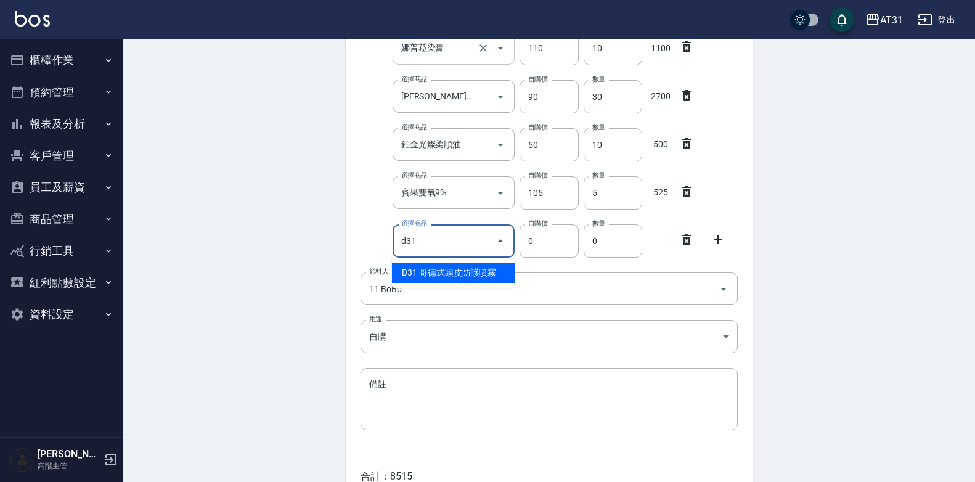
type input "哥德式頭皮防護噴霧"
type input "320"
type input "1"
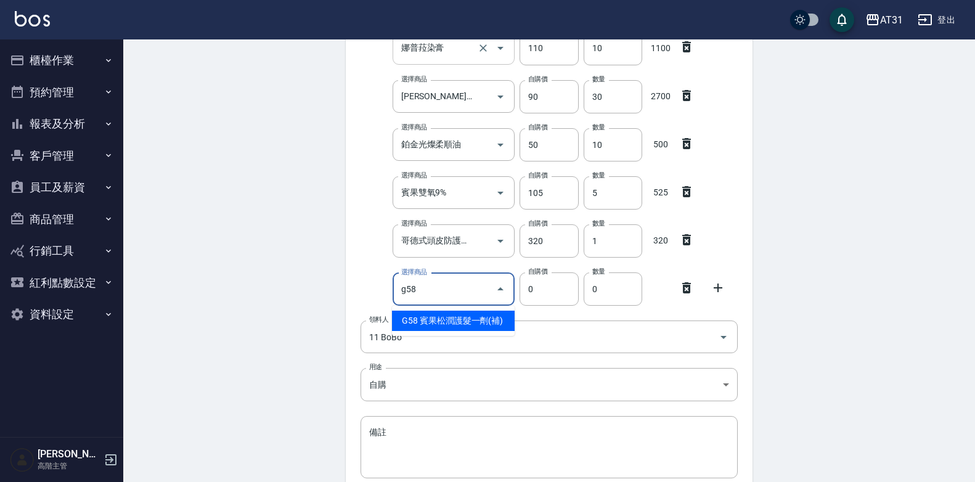
type input "賓果松潤護髮一劑(補)"
type input "600"
type input "1"
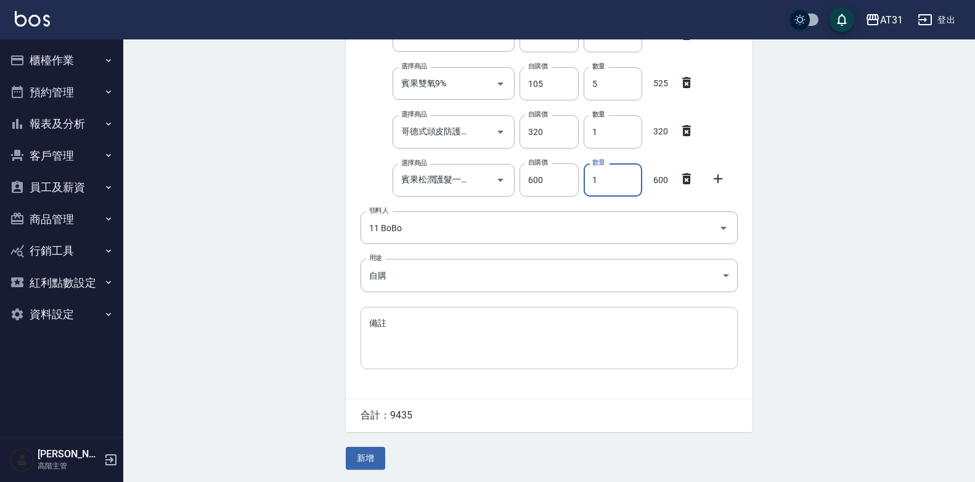
scroll to position [365, 0]
click at [374, 446] on div "Employee Picking Create 新增材料自購 連續新增自購 領料資訊 日期 2025/08/18 選擇商品 賓果染膏 選擇商品 自購價 90 …" at bounding box center [548, 78] width 431 height 805
click at [368, 460] on button "新增" at bounding box center [365, 458] width 39 height 23
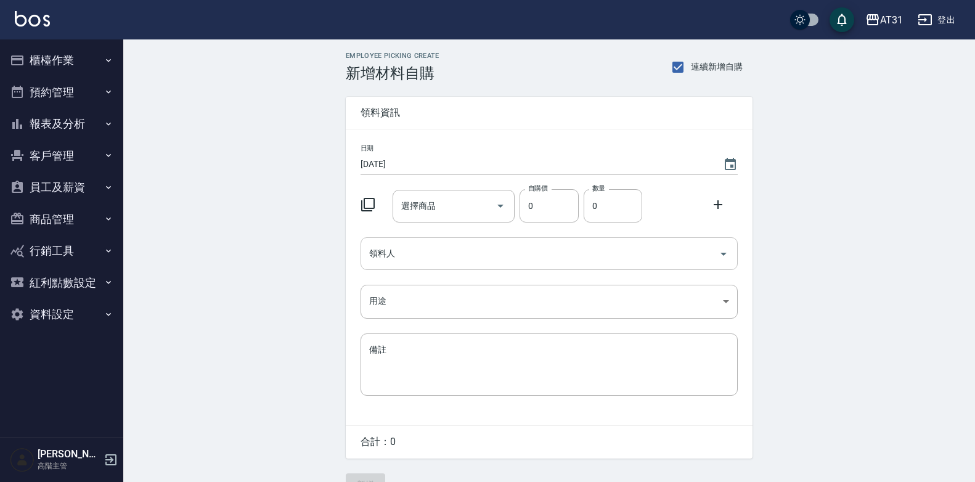
click at [427, 264] on input "領料人" at bounding box center [540, 254] width 348 height 22
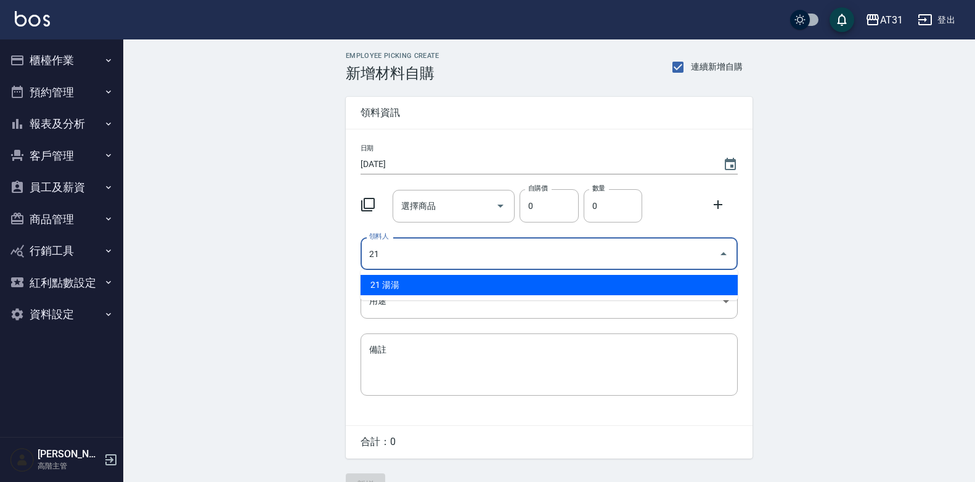
type input "21 湯湯"
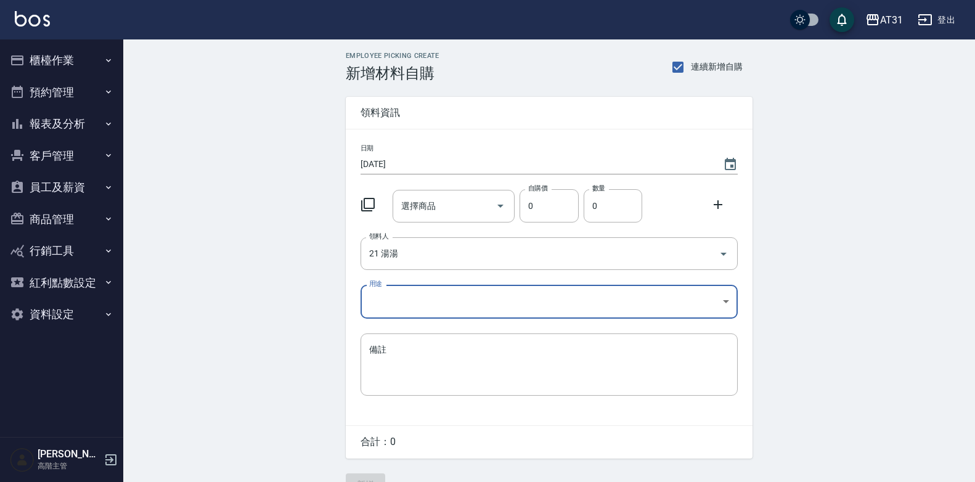
click at [442, 303] on body "AT31 登出 櫃檯作業 打帳單 帳單列表 掛單列表 座位開單 營業儀表板 現金收支登錄 高階收支登錄 材料自購登錄 每日結帳 排班表 現場電腦打卡 掃碼打卡…" at bounding box center [487, 254] width 975 height 508
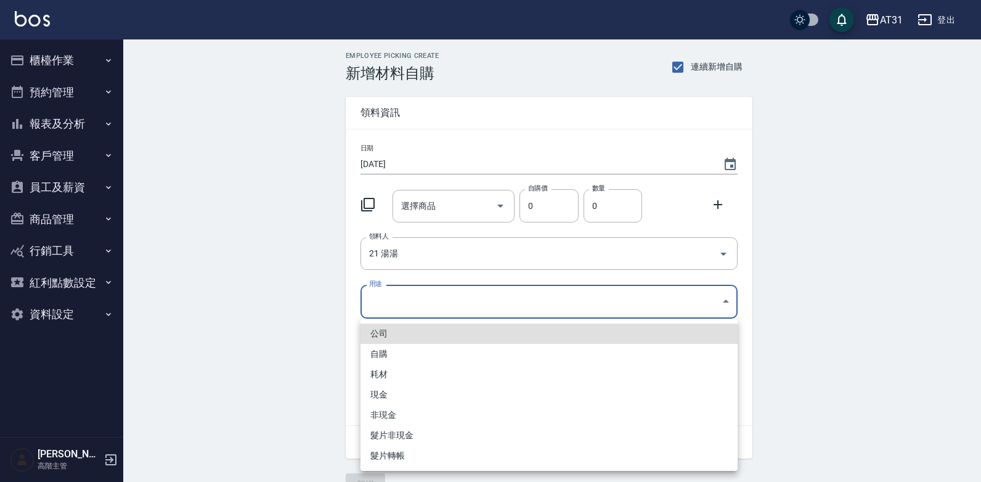
click at [441, 350] on li "自購" at bounding box center [548, 354] width 377 height 20
type input "自購"
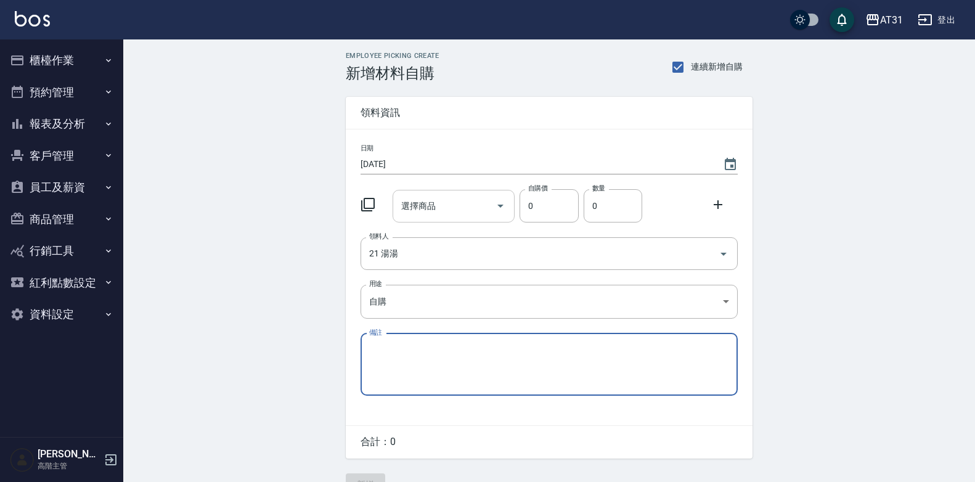
click at [447, 208] on input "選擇商品" at bounding box center [444, 206] width 93 height 22
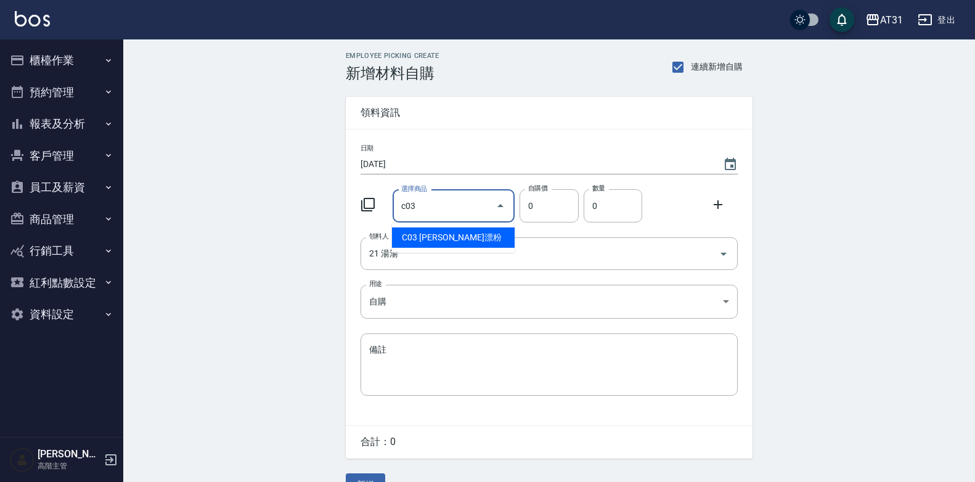
type input "[PERSON_NAME]漂粉"
type input "400"
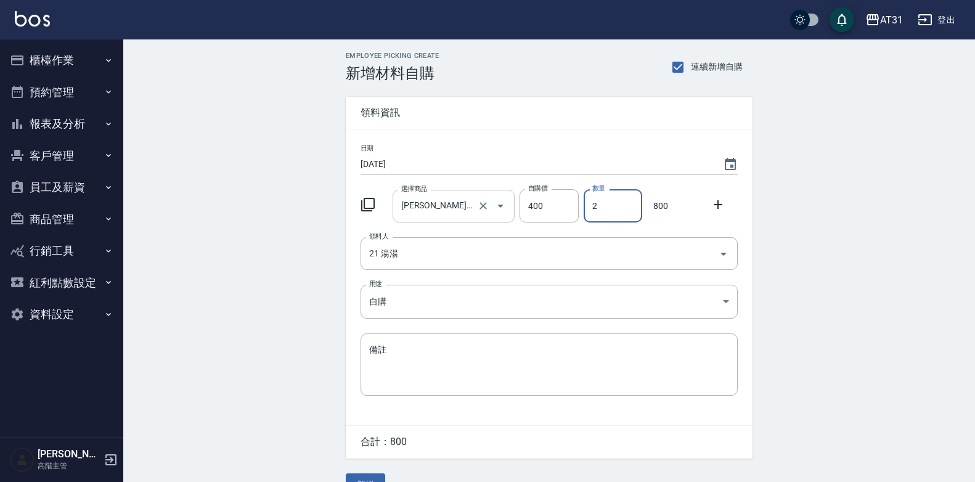
type input "2"
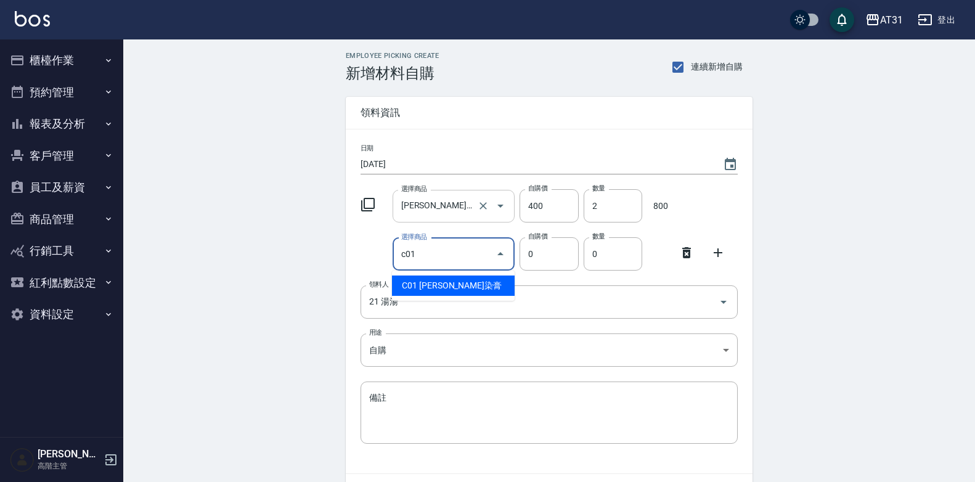
type input "[PERSON_NAME]染膏"
type input "90"
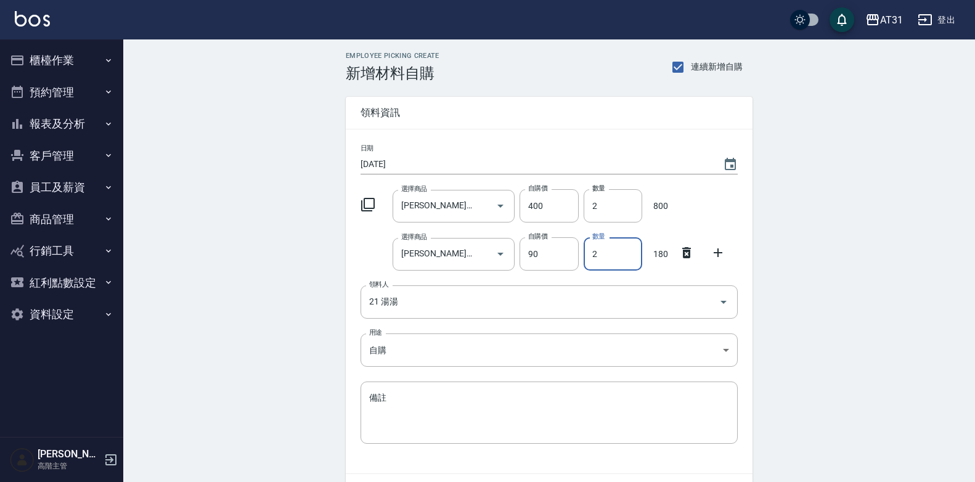
drag, startPoint x: 618, startPoint y: 251, endPoint x: 584, endPoint y: 269, distance: 38.6
click at [584, 269] on input "2" at bounding box center [613, 253] width 59 height 33
type input "18"
click at [684, 298] on icon at bounding box center [686, 300] width 15 height 15
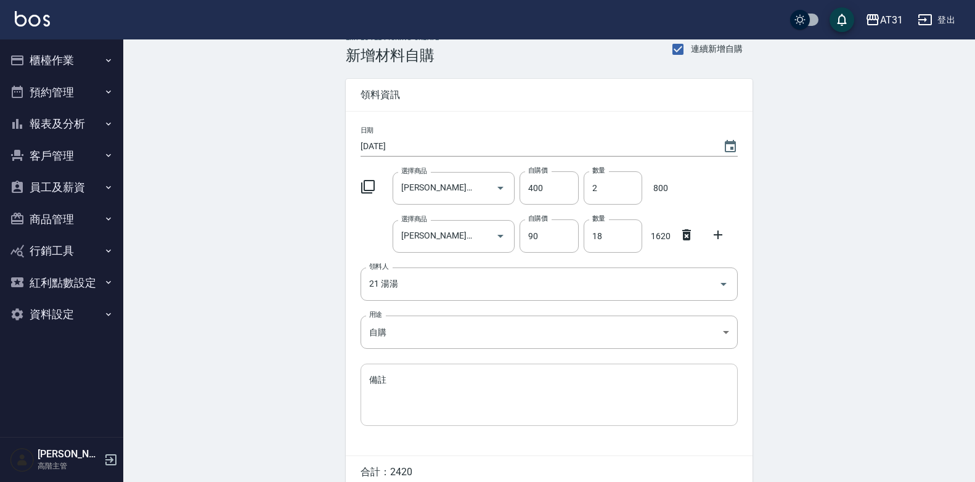
scroll to position [76, 0]
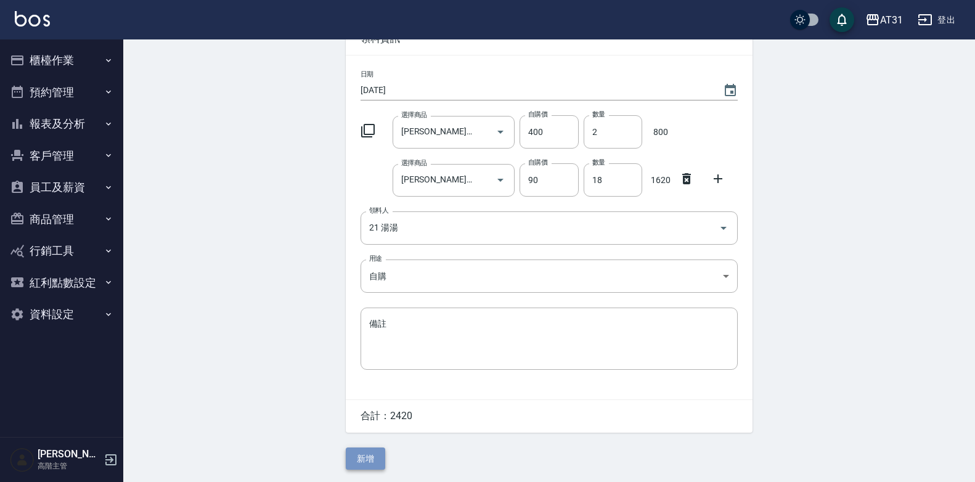
click at [378, 455] on button "新增" at bounding box center [365, 458] width 39 height 23
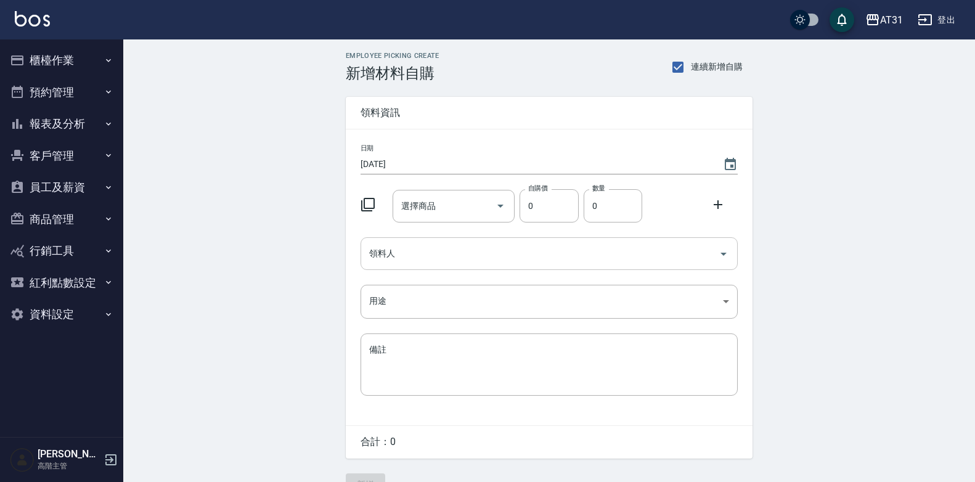
click at [451, 259] on input "領料人" at bounding box center [540, 254] width 348 height 22
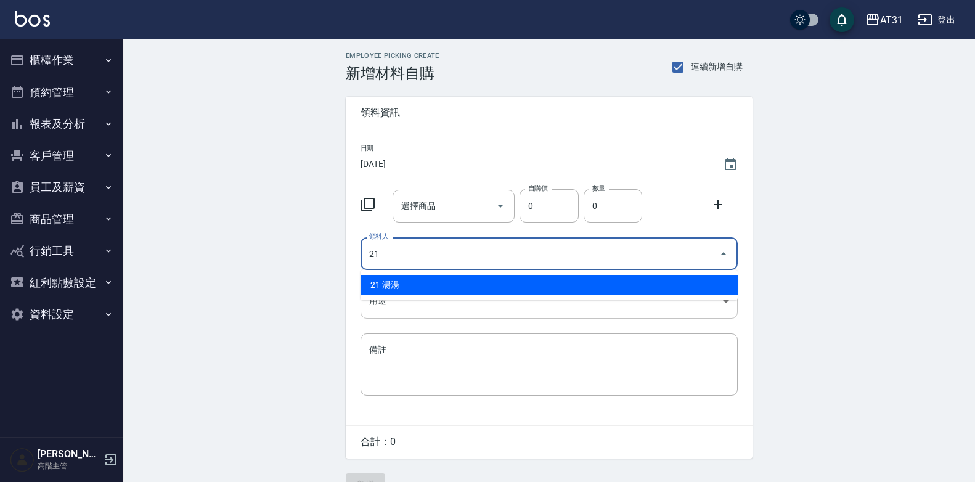
type input "21"
click at [476, 303] on body "AT31 登出 櫃檯作業 打帳單 帳單列表 掛單列表 座位開單 營業儀表板 現金收支登錄 高階收支登錄 材料自購登錄 每日結帳 排班表 現場電腦打卡 掃碼打卡…" at bounding box center [487, 254] width 975 height 508
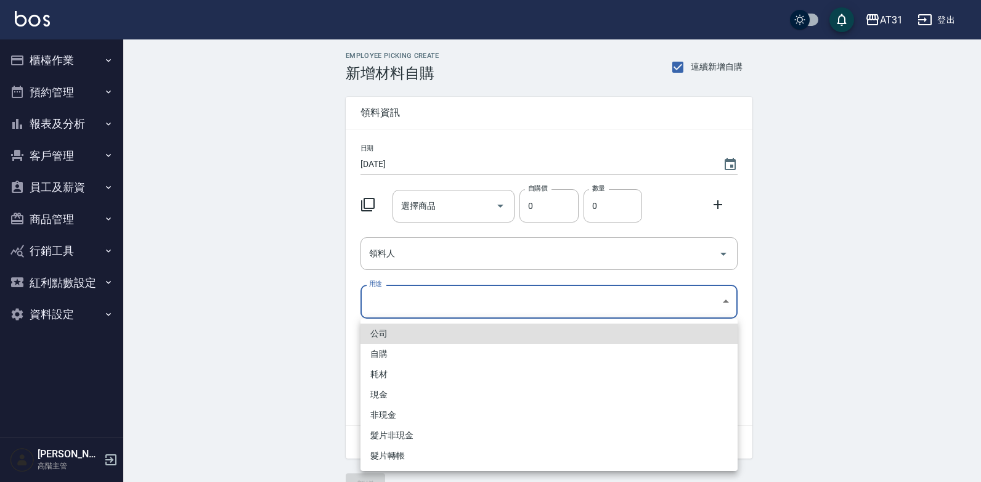
click at [457, 356] on li "自購" at bounding box center [548, 354] width 377 height 20
type input "自購"
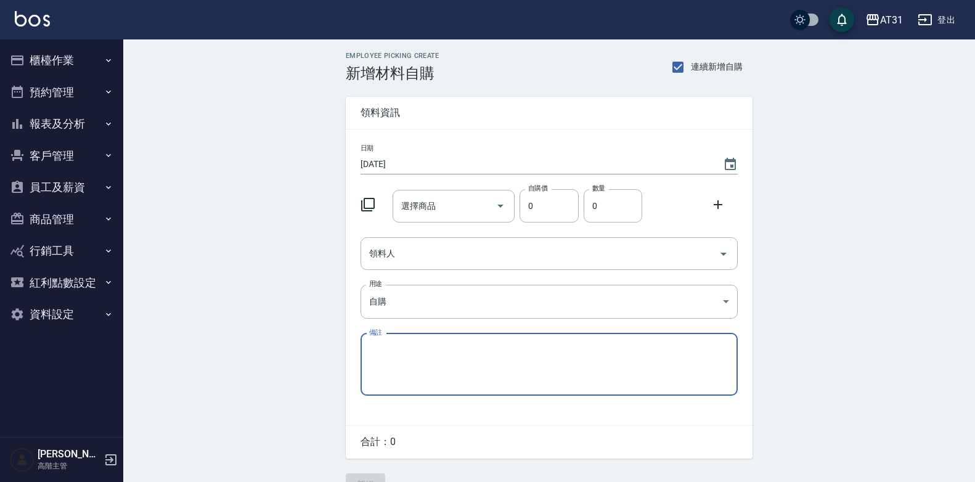
type textarea "i"
click at [441, 213] on input "選擇商品" at bounding box center [444, 206] width 93 height 22
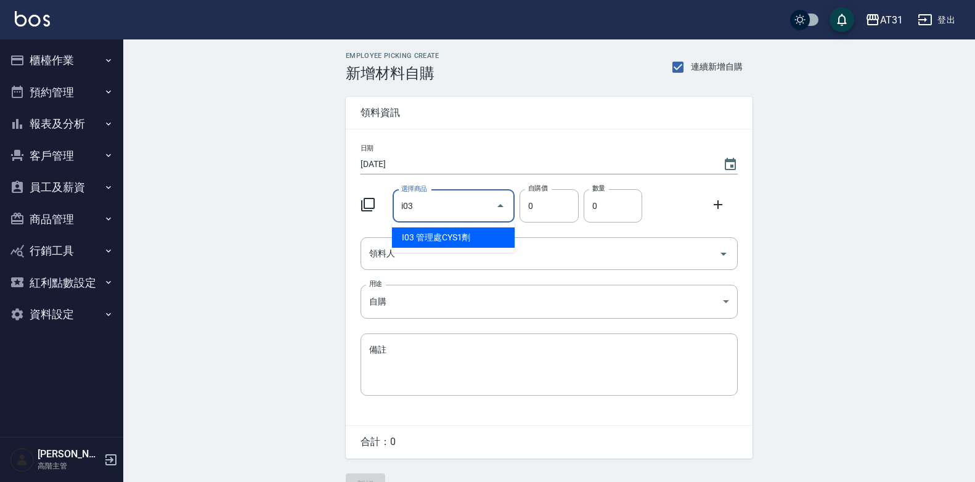
type input "管理處CYS1劑"
type input "270"
type input "1"
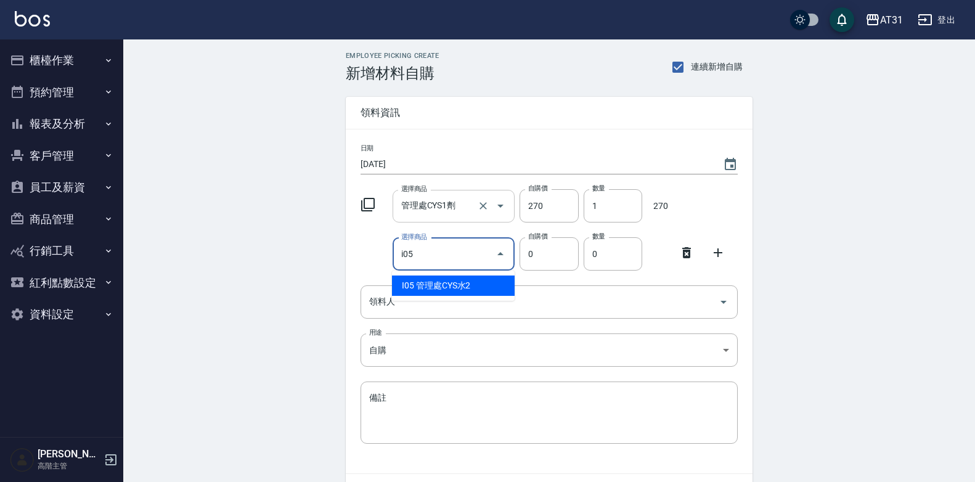
type input "管理處CYS水2"
type input "150"
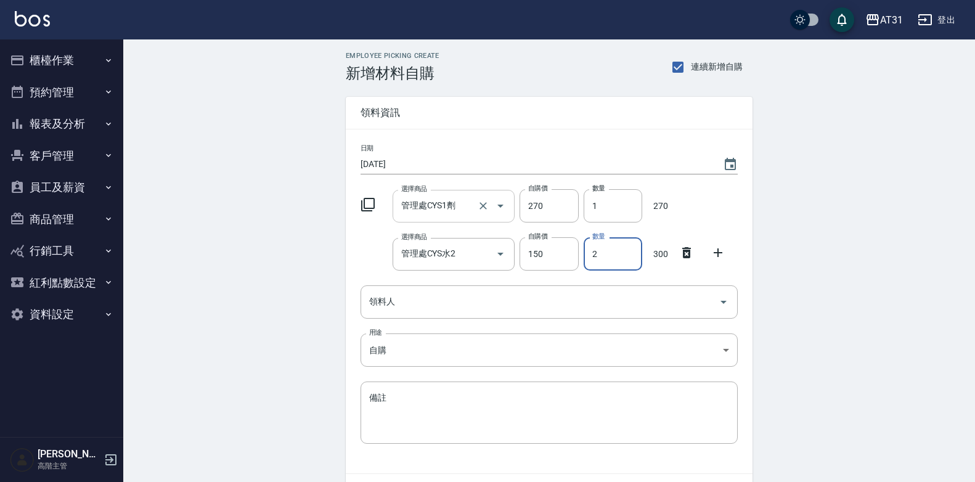
type input "2"
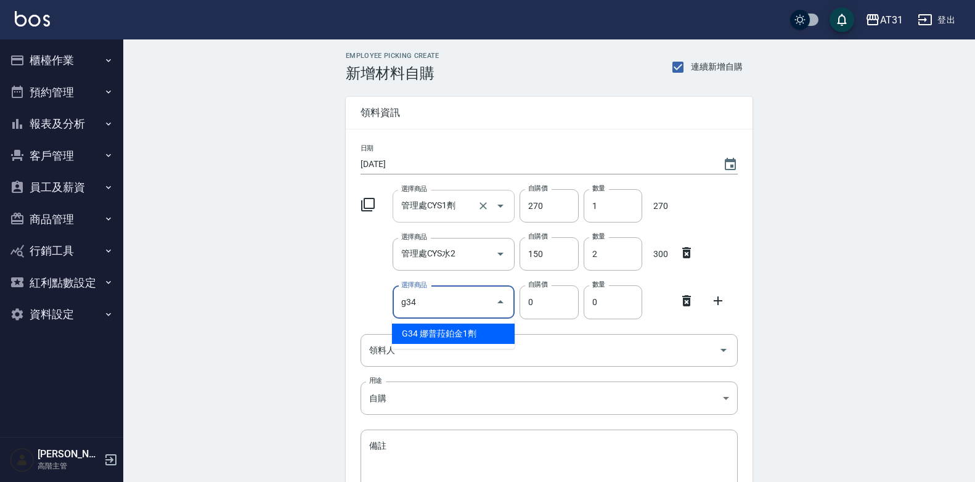
type input "娜普菈鉑金1劑"
type input "1170"
type input "1"
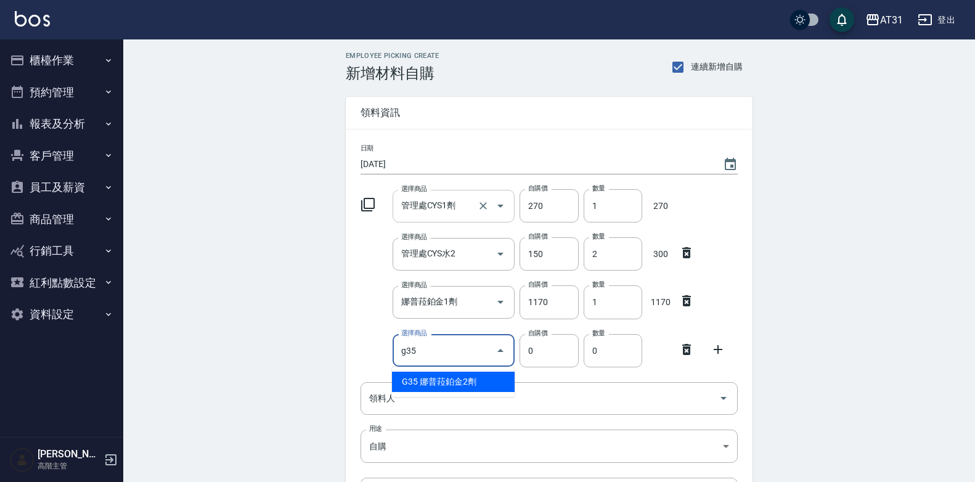
type input "娜普菈鉑金2劑"
type input "520"
type input "1"
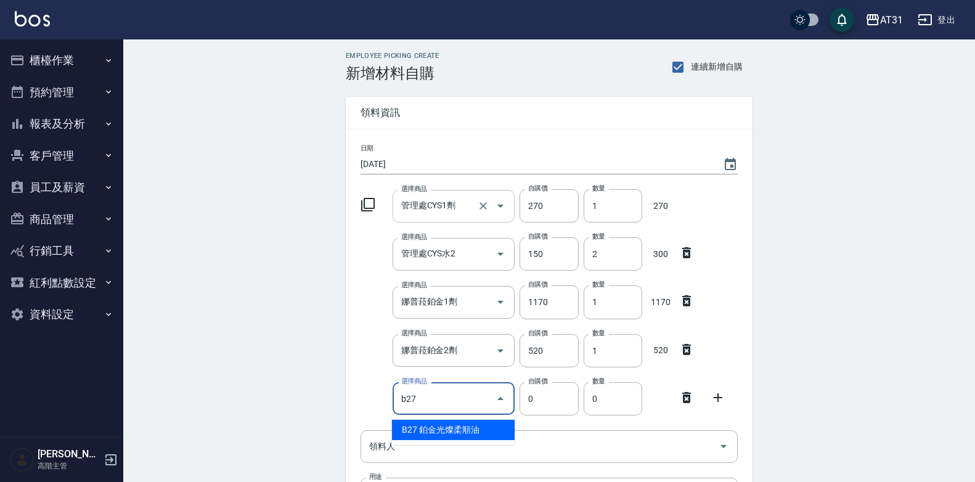
type input "鉑金光燦柔順油"
type input "50"
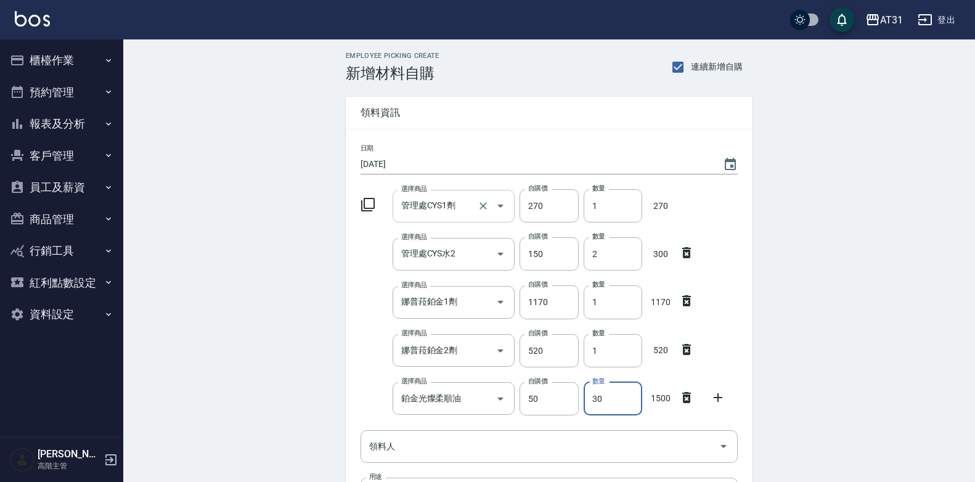
type input "30"
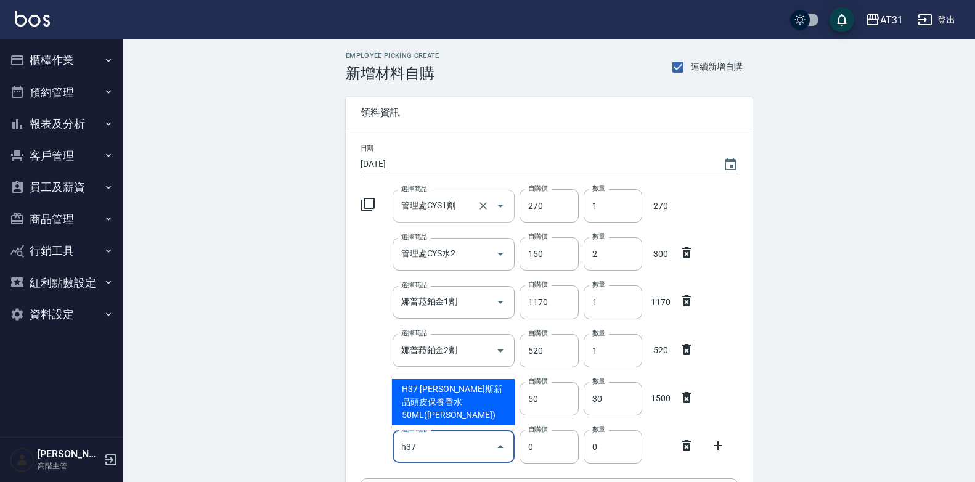
type input "喬娜斯新品頭皮保養香水50ML(橘)"
type input "220"
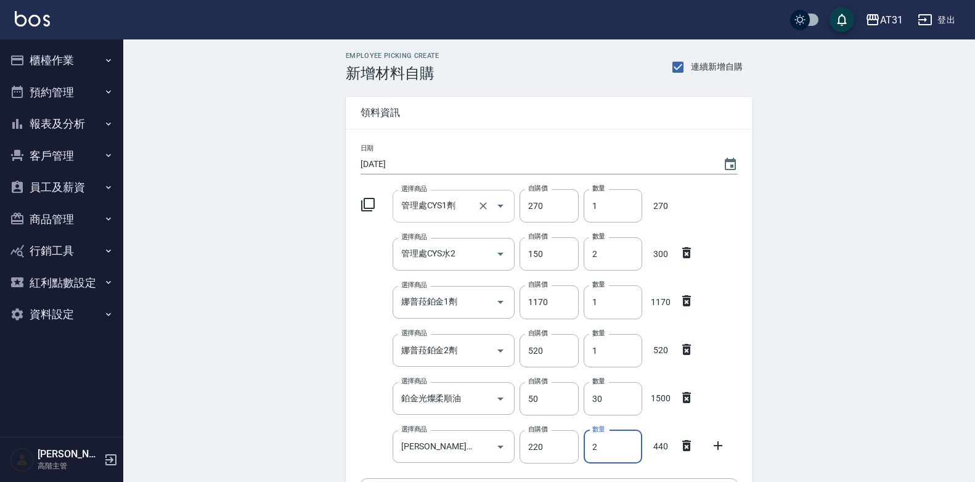
type input "2"
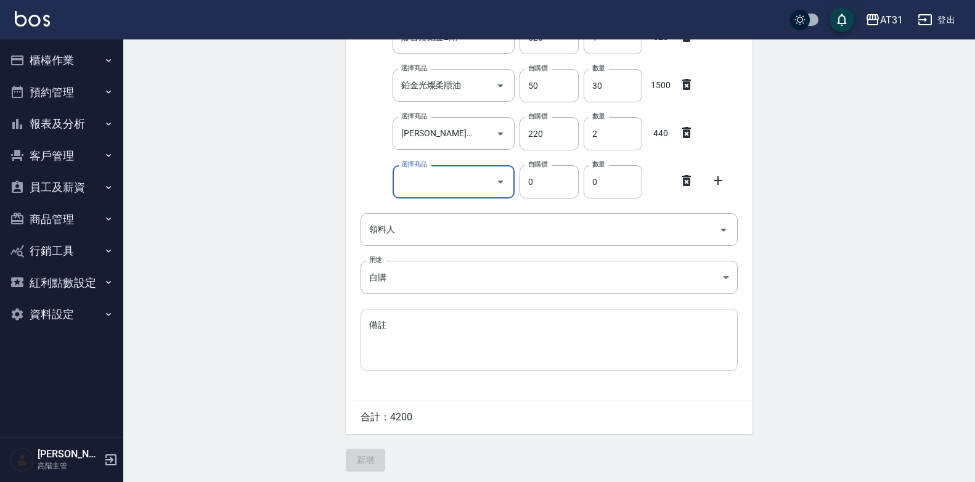
scroll to position [317, 0]
click at [688, 179] on icon at bounding box center [686, 178] width 15 height 15
click at [495, 226] on input "領料人" at bounding box center [540, 228] width 348 height 22
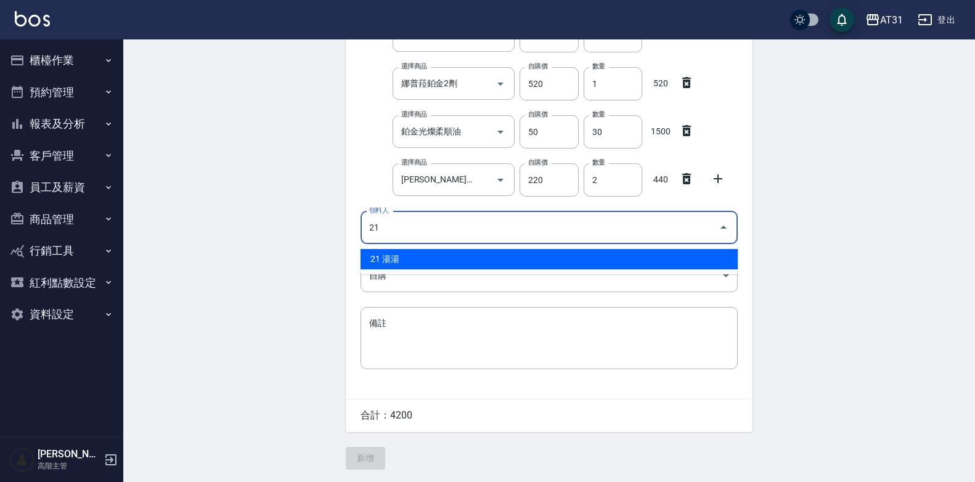
click at [473, 260] on li "21 湯湯" at bounding box center [548, 259] width 377 height 20
type input "21 湯湯"
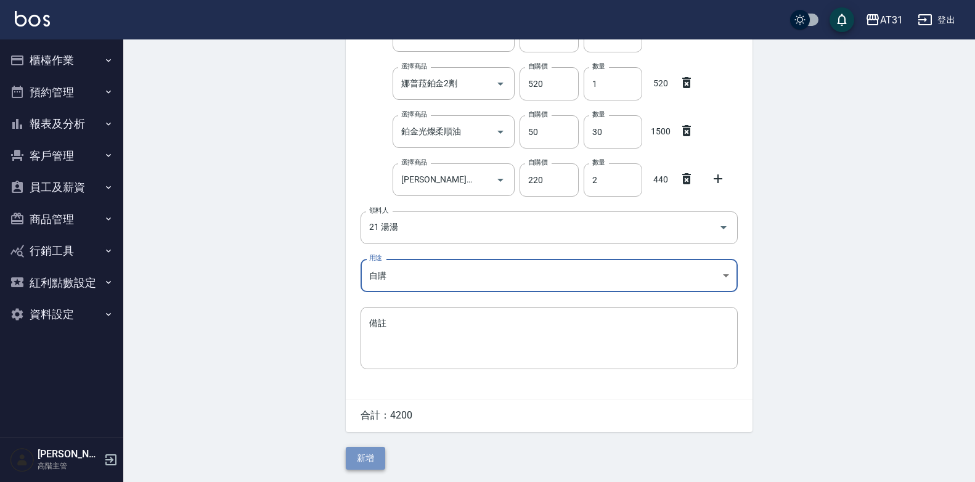
click at [375, 451] on button "新增" at bounding box center [365, 458] width 39 height 23
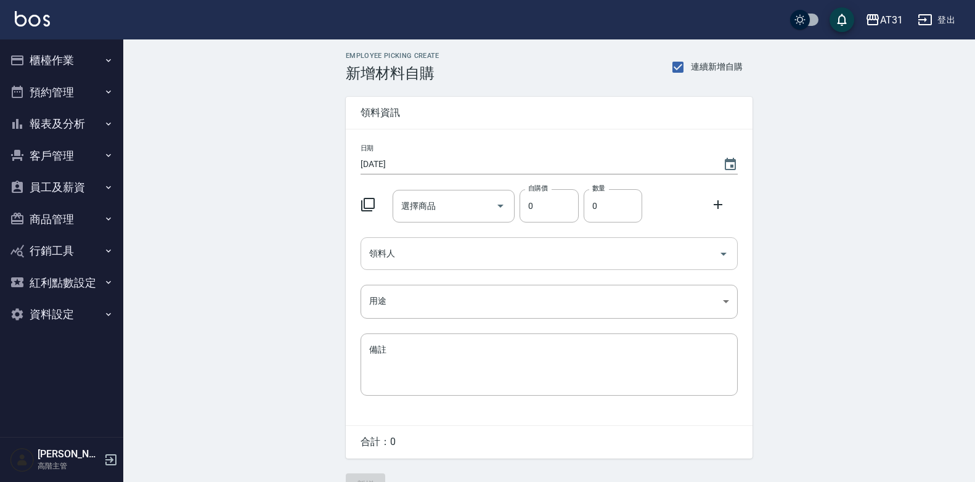
click at [476, 259] on input "領料人" at bounding box center [540, 254] width 348 height 22
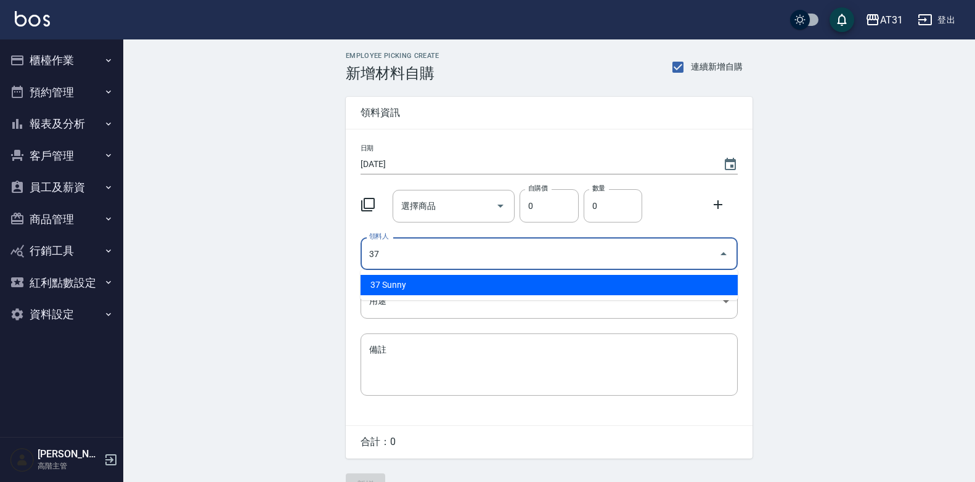
type input "37 Sunny"
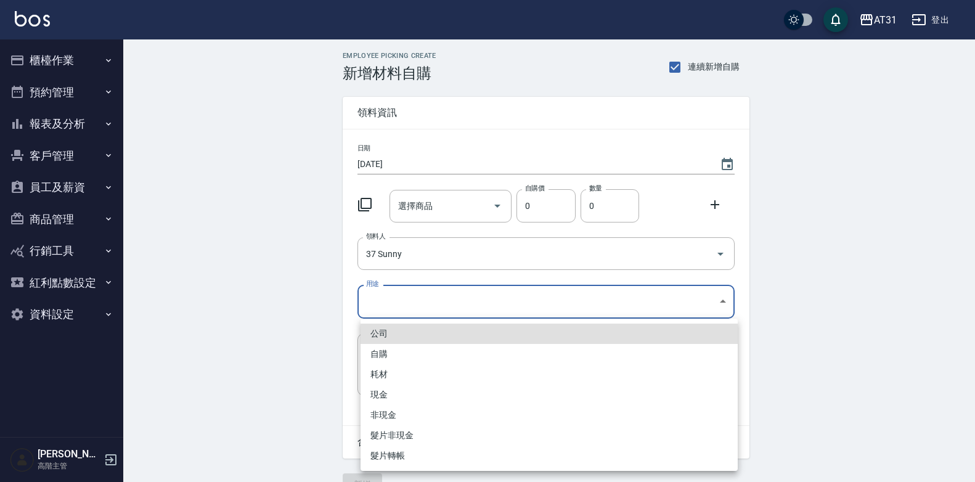
click at [444, 307] on body "AT31 登出 櫃檯作業 打帳單 帳單列表 掛單列表 座位開單 營業儀表板 現金收支登錄 高階收支登錄 材料自購登錄 每日結帳 排班表 現場電腦打卡 掃碼打卡…" at bounding box center [487, 254] width 975 height 508
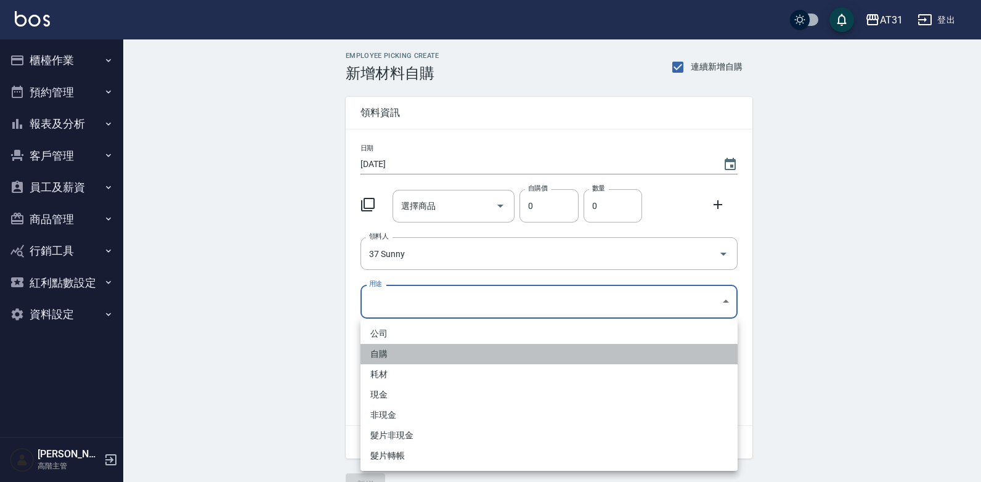
click at [427, 351] on li "自購" at bounding box center [548, 354] width 377 height 20
type input "自購"
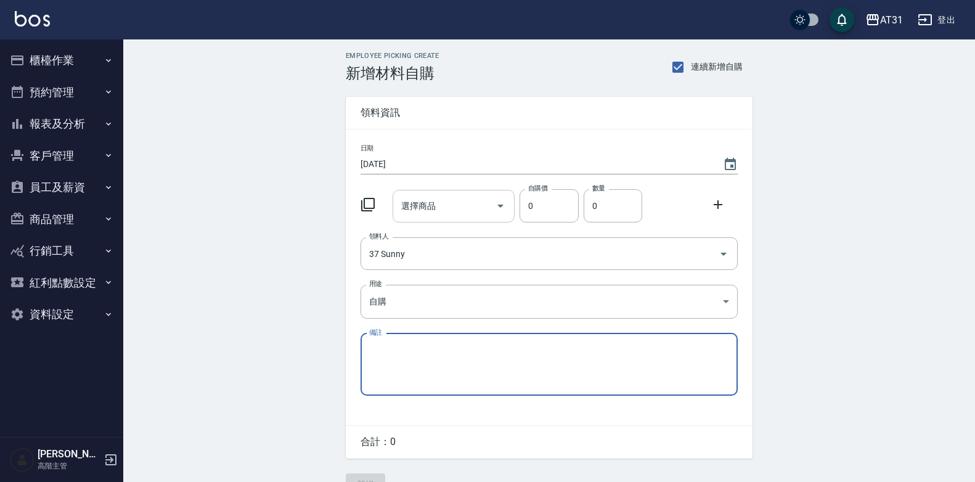
click at [459, 208] on input "選擇商品" at bounding box center [444, 206] width 93 height 22
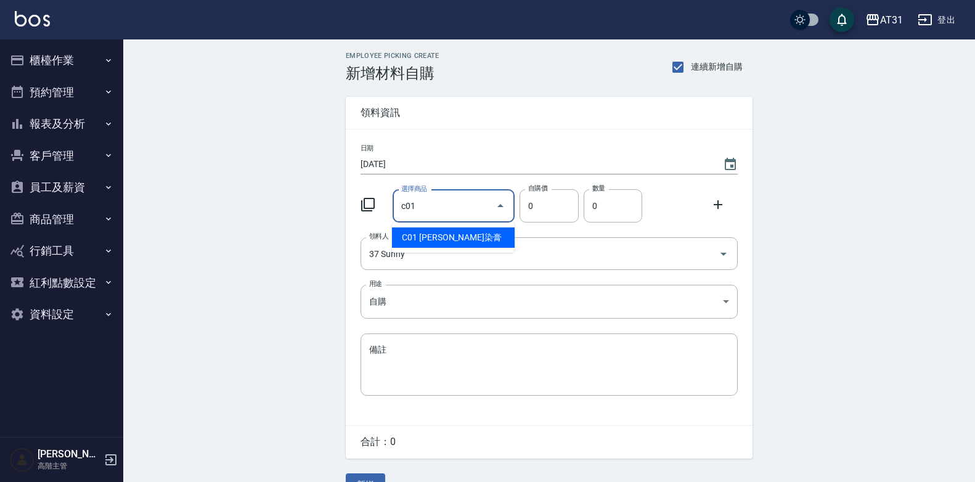
type input "里歐染膏"
type input "90"
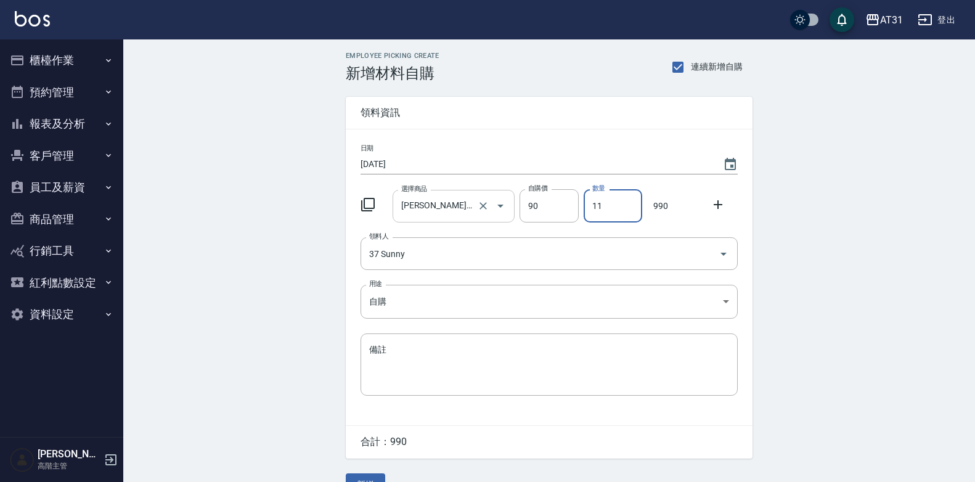
type input "11"
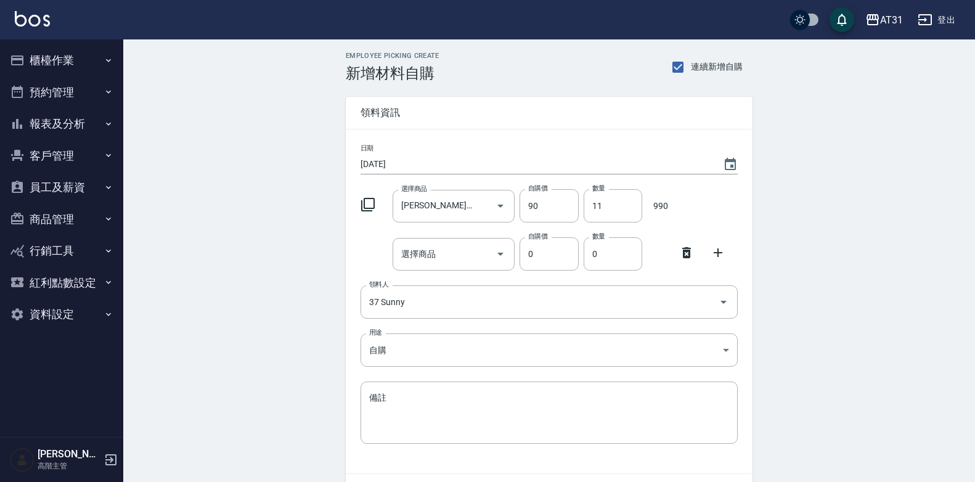
click at [687, 253] on icon at bounding box center [686, 252] width 15 height 15
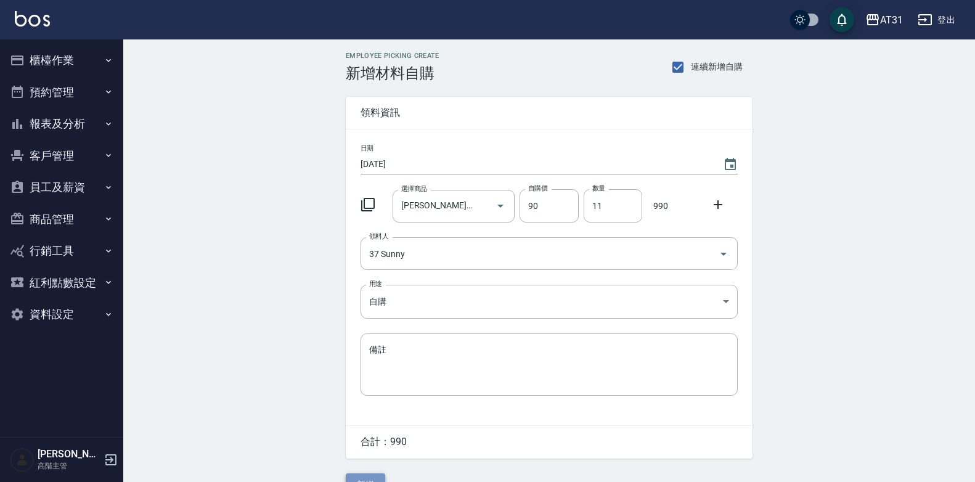
click at [364, 475] on button "新增" at bounding box center [365, 484] width 39 height 23
click at [580, 254] on input "領料人" at bounding box center [540, 254] width 348 height 22
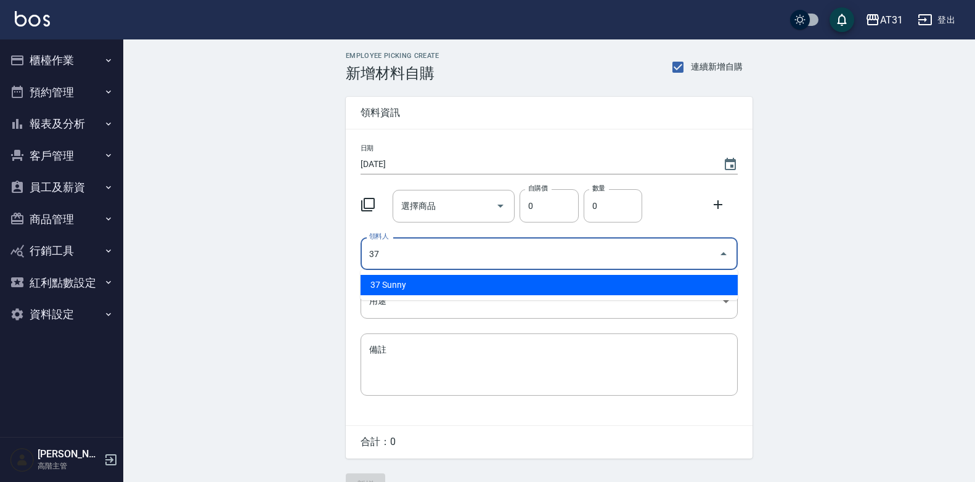
type input "37 Sunny"
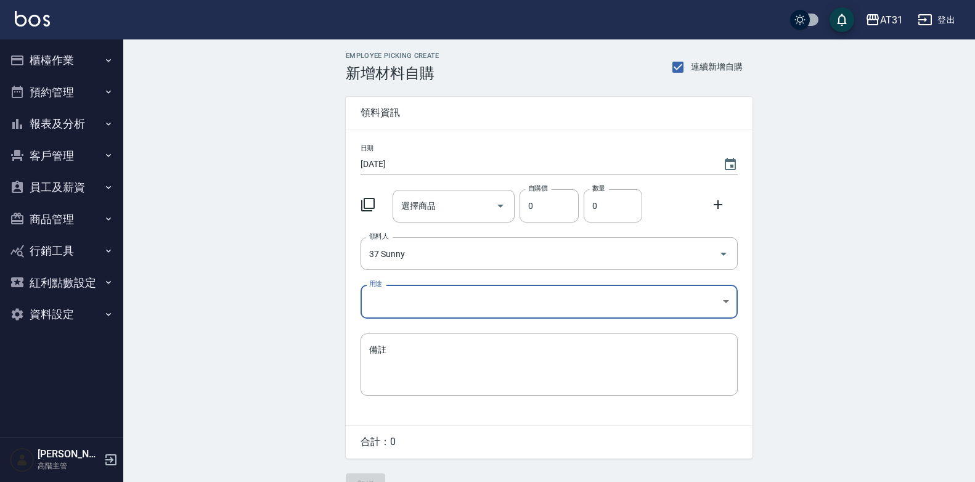
click at [582, 291] on body "AT31 登出 櫃檯作業 打帳單 帳單列表 掛單列表 座位開單 營業儀表板 現金收支登錄 高階收支登錄 材料自購登錄 每日結帳 排班表 現場電腦打卡 掃碼打卡…" at bounding box center [487, 254] width 975 height 508
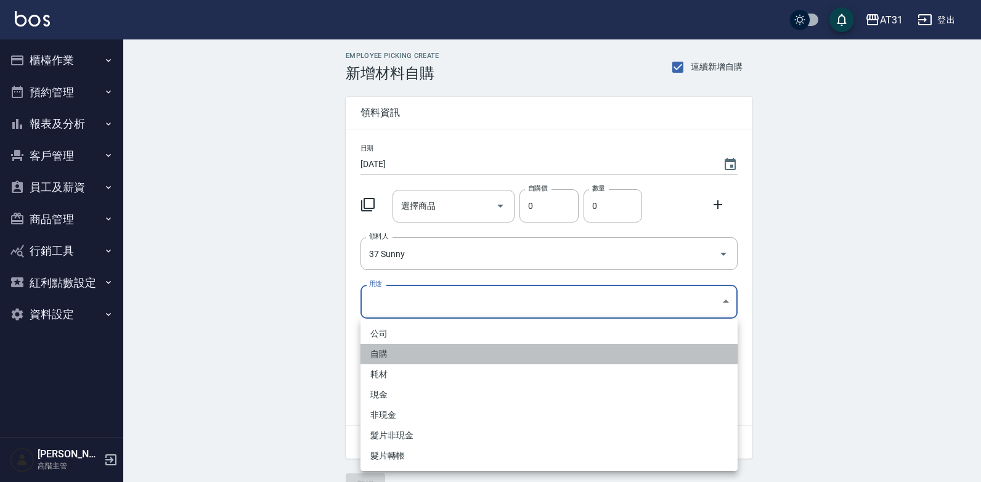
click at [516, 358] on li "自購" at bounding box center [548, 354] width 377 height 20
type input "自購"
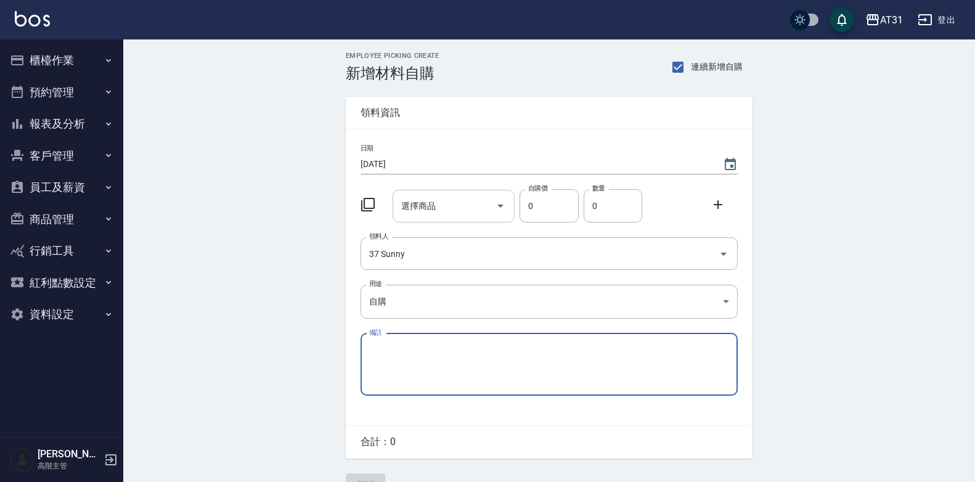
click at [428, 209] on input "選擇商品" at bounding box center [444, 206] width 93 height 22
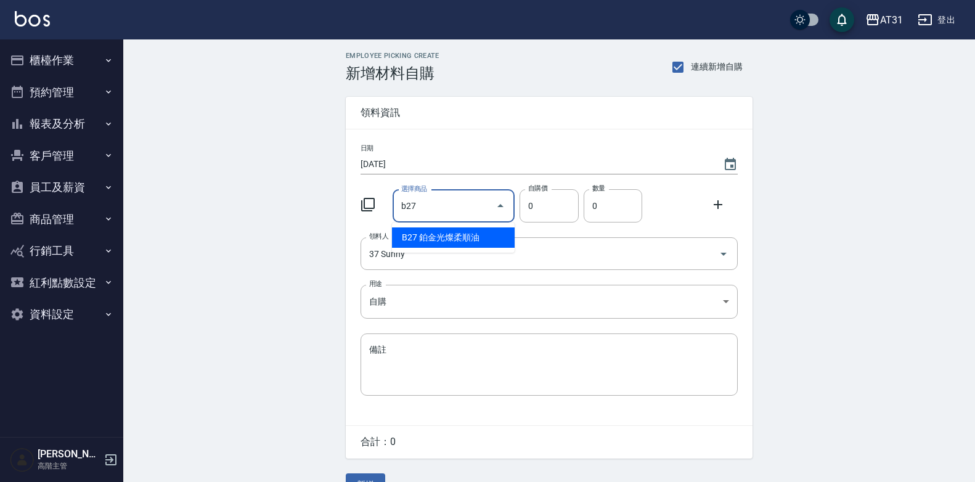
type input "鉑金光燦柔順油"
type input "50"
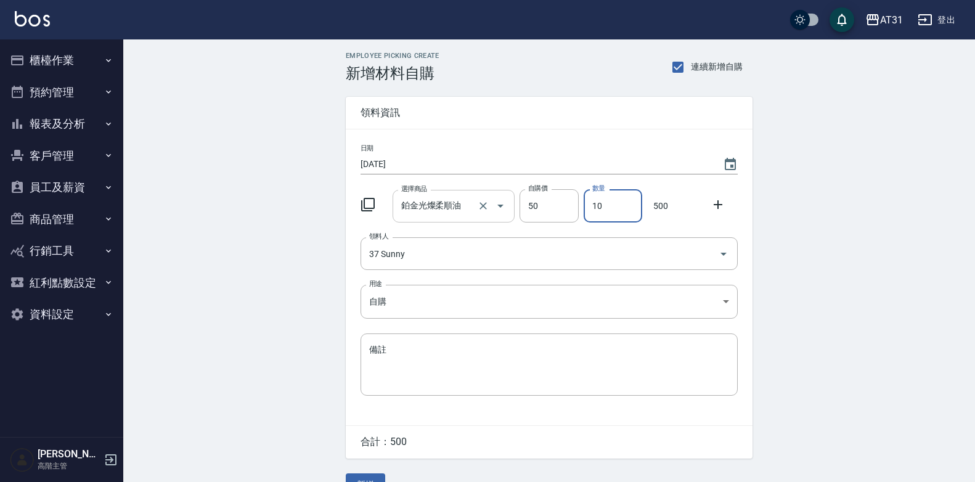
type input "10"
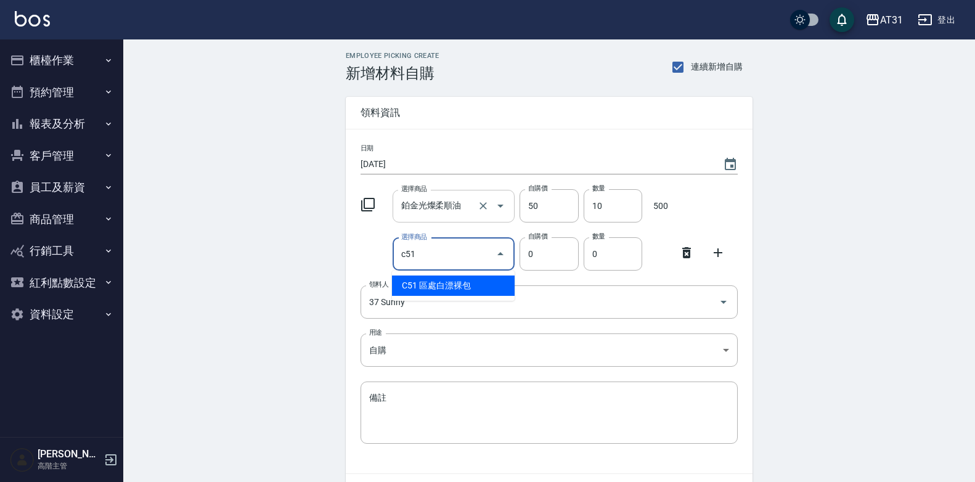
type input "區處白漂裸包"
type input "400"
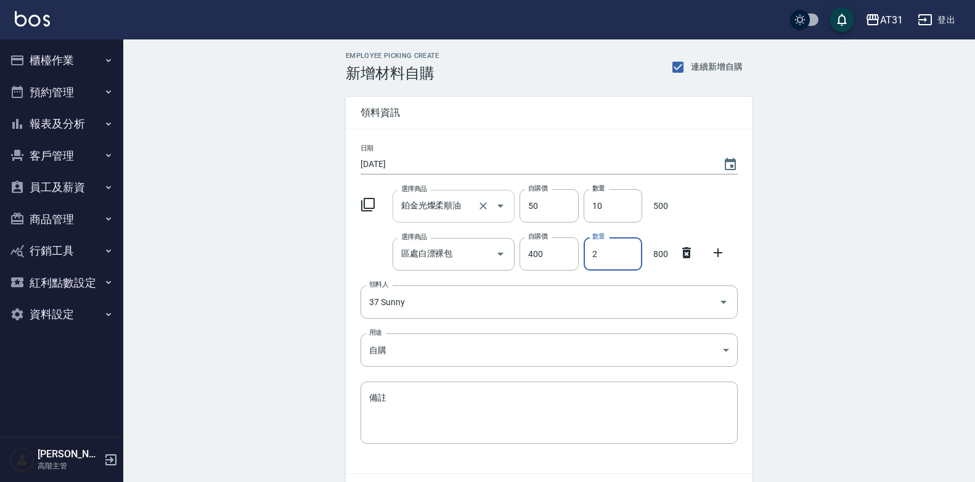
type input "2"
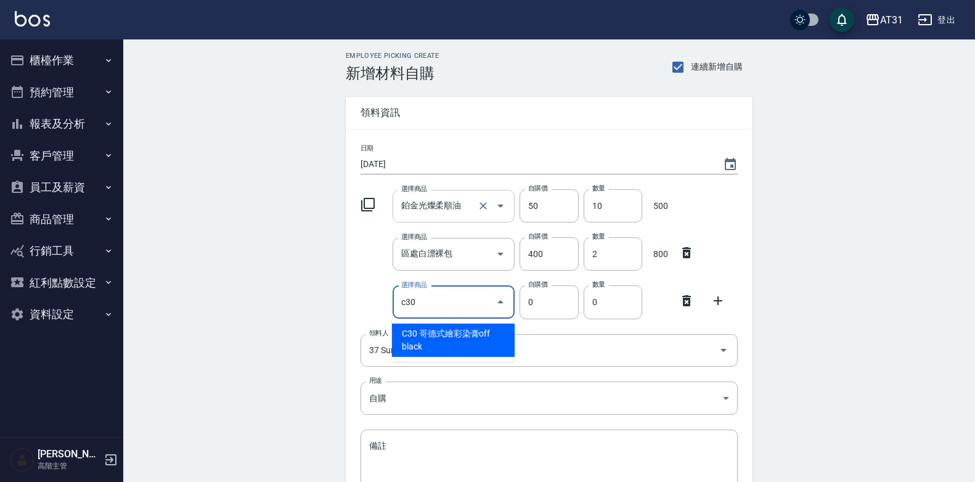
type input "哥德式繪彩染膏off black"
type input "156"
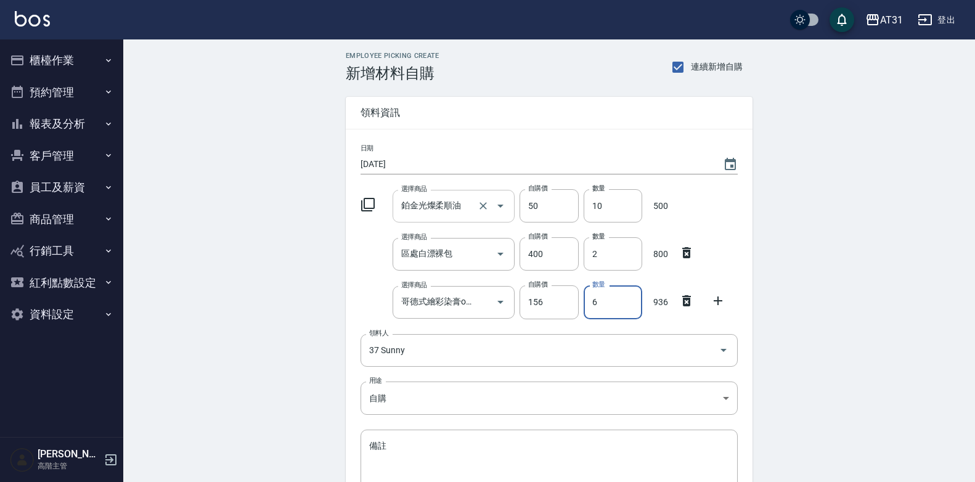
type input "6"
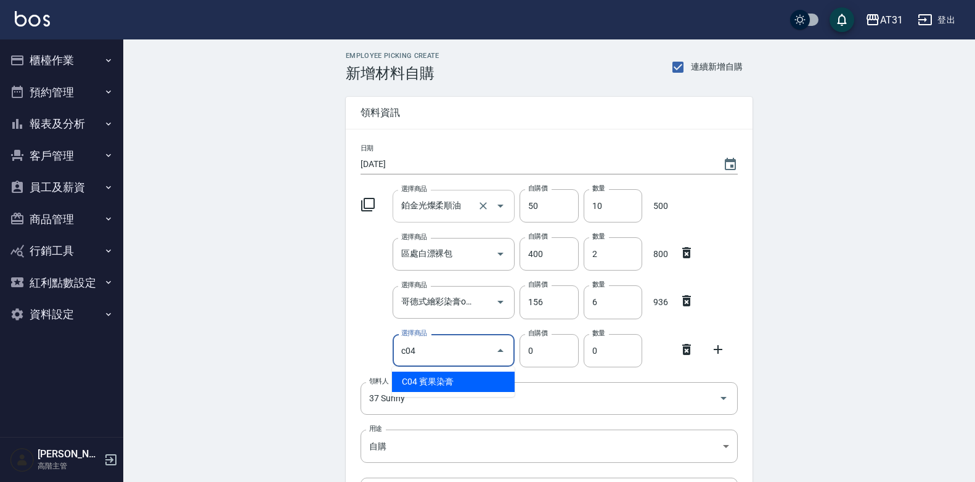
type input "賓果染膏"
type input "90"
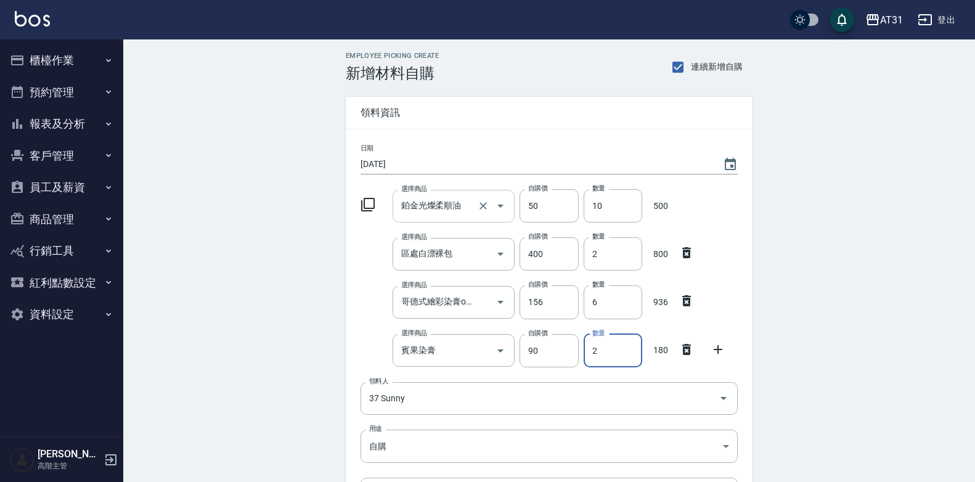
type input "2"
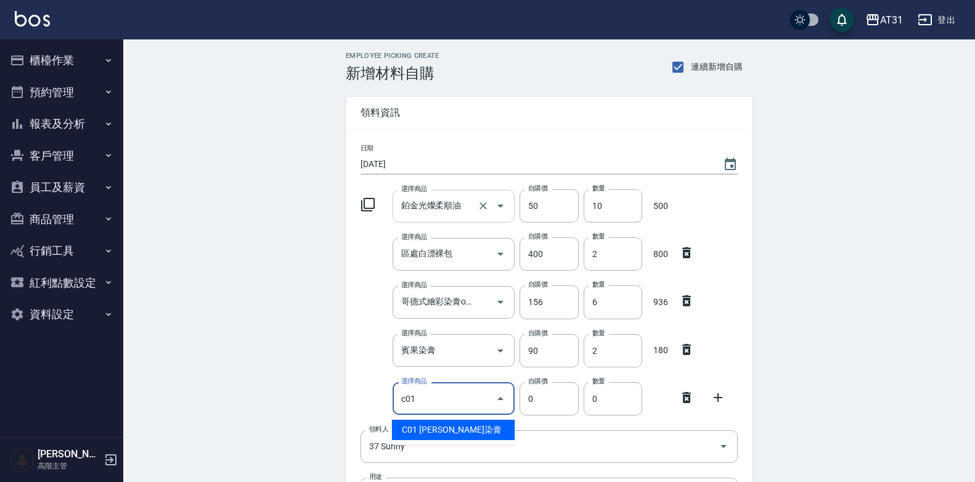
type input "[PERSON_NAME]染膏"
type input "90"
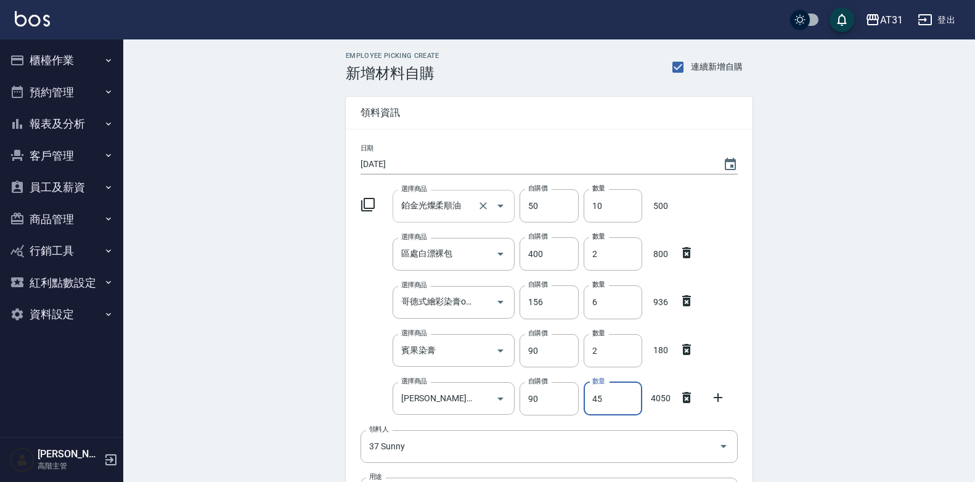
type input "45"
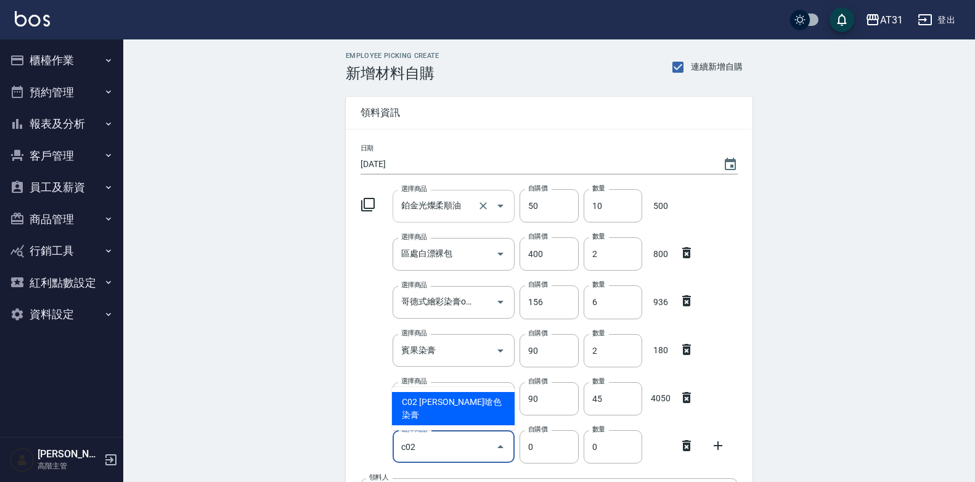
type input "里歐嗆色染膏"
type input "120"
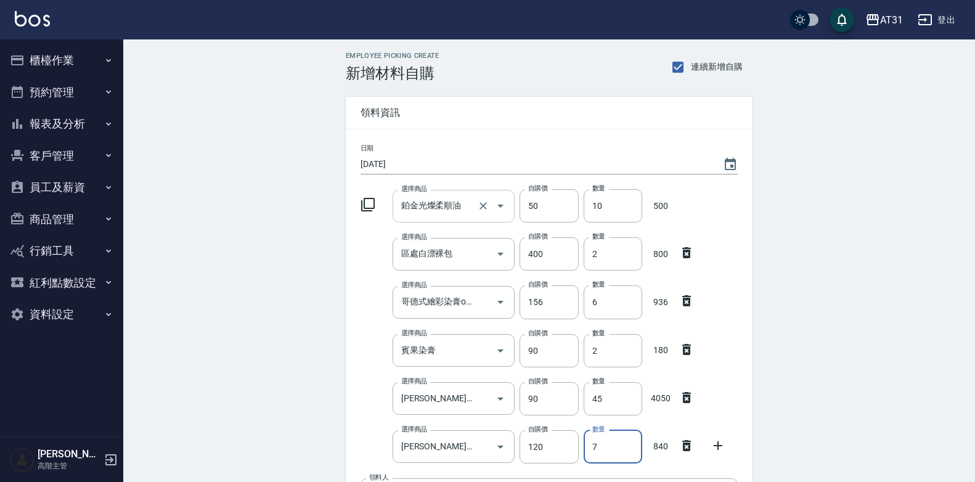
type input "7"
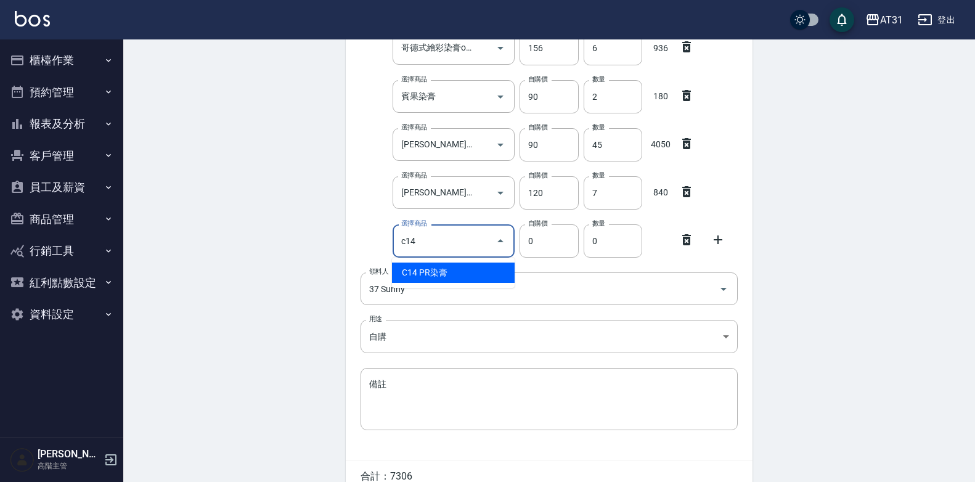
type input "PR染膏"
type input "85"
type input "1"
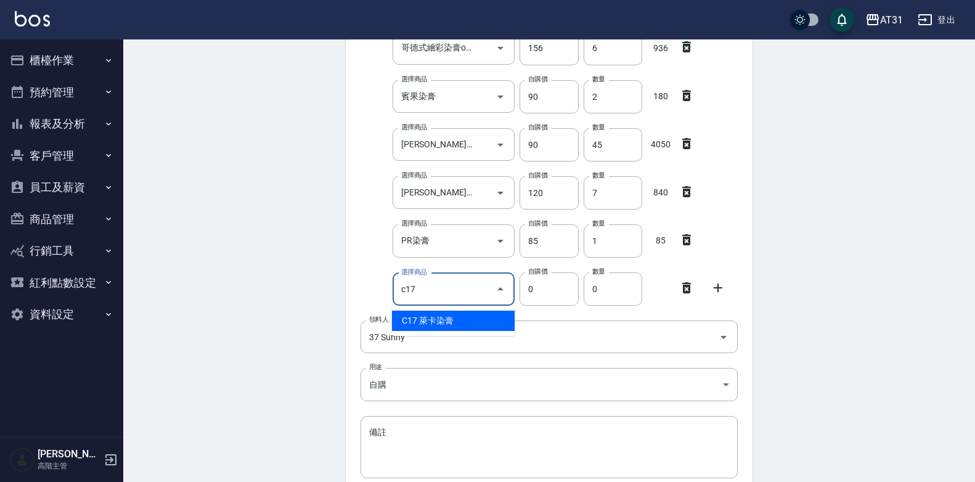
type input "萊卡染膏"
type input "85"
type input "1"
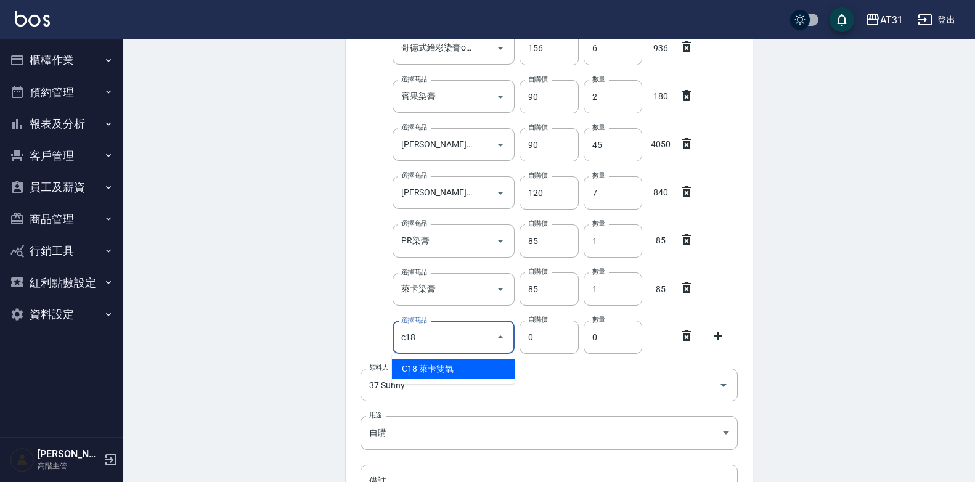
type input "萊卡雙氧"
type input "100"
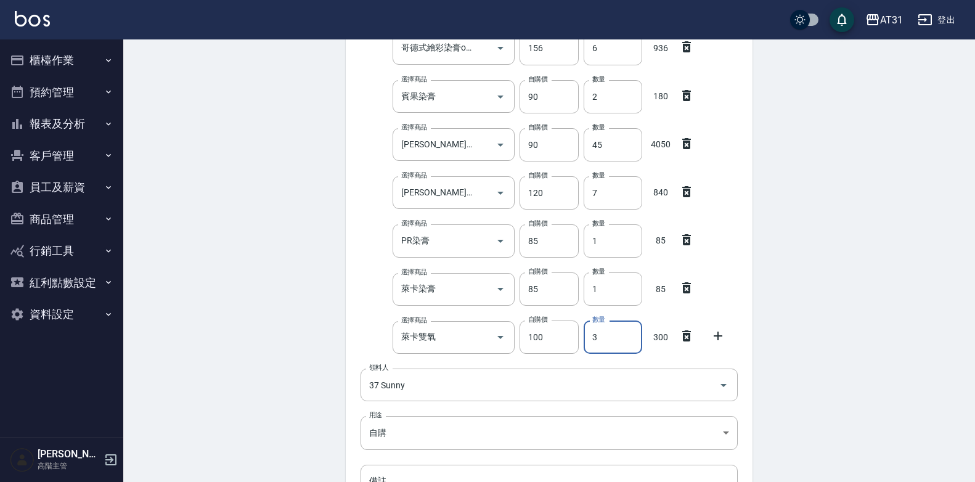
type input "3"
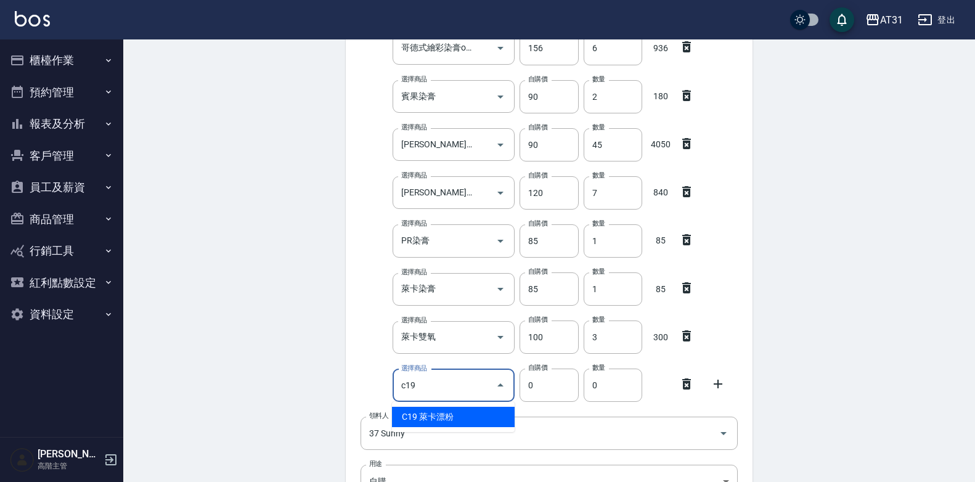
type input "萊卡漂粉"
type input "380"
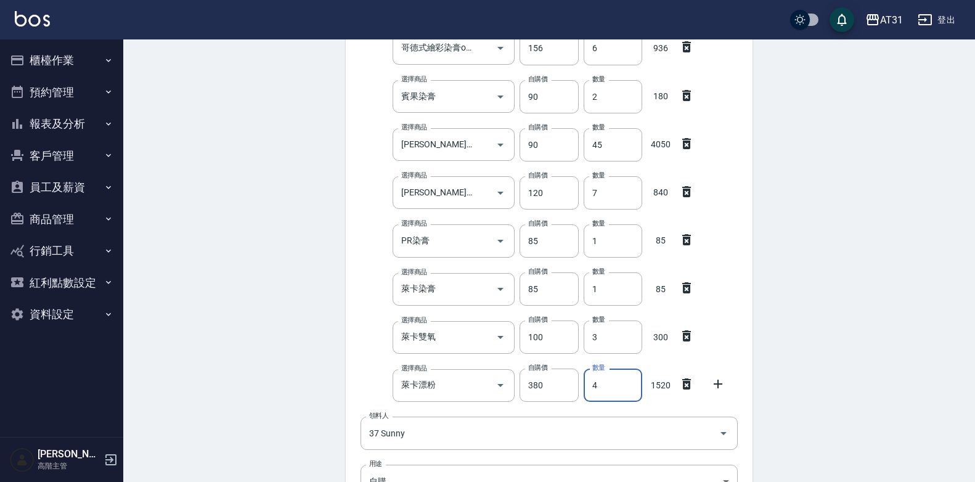
type input "4"
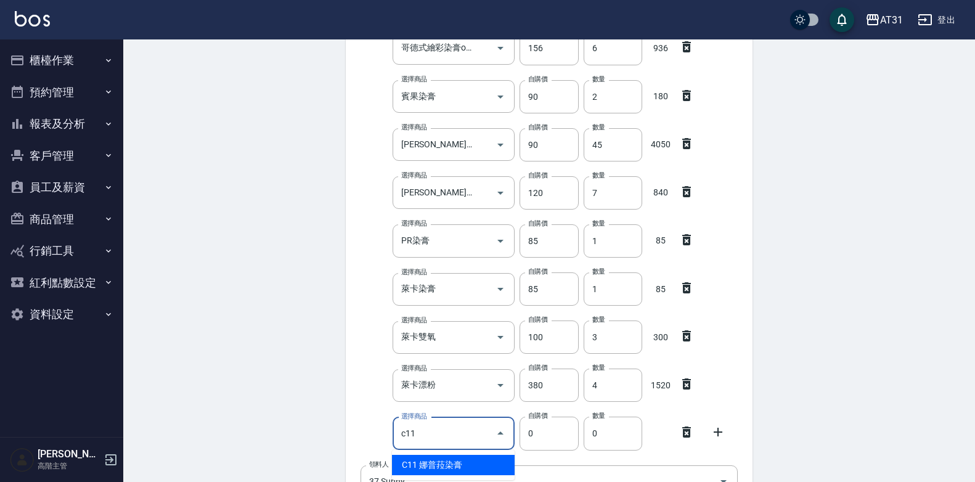
type input "娜普菈染膏"
type input "110"
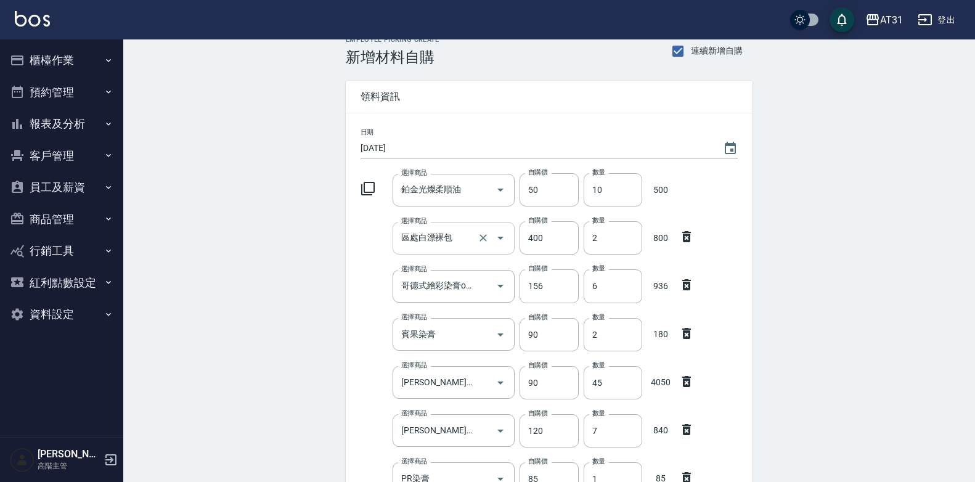
scroll to position [78, 0]
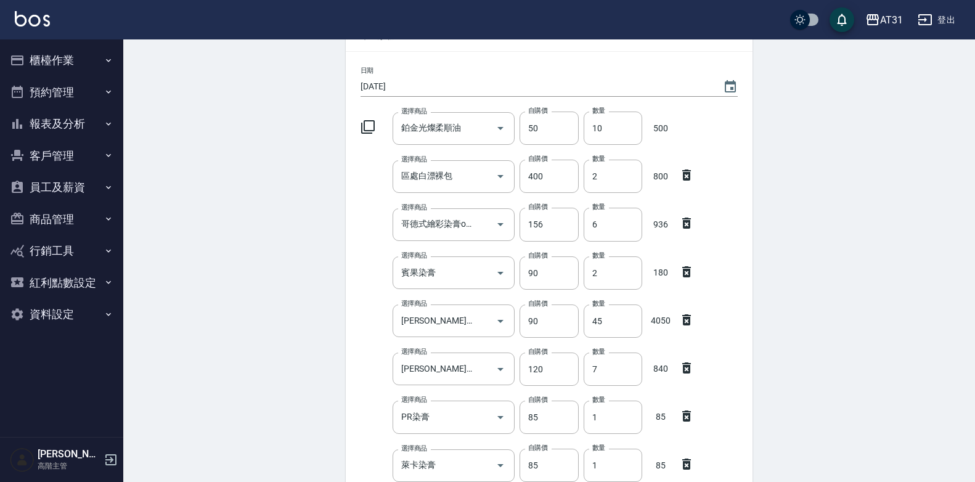
type input "5"
click at [686, 273] on icon at bounding box center [686, 271] width 15 height 15
type input "里歐染膏"
type input "45"
type input "里歐嗆色染膏"
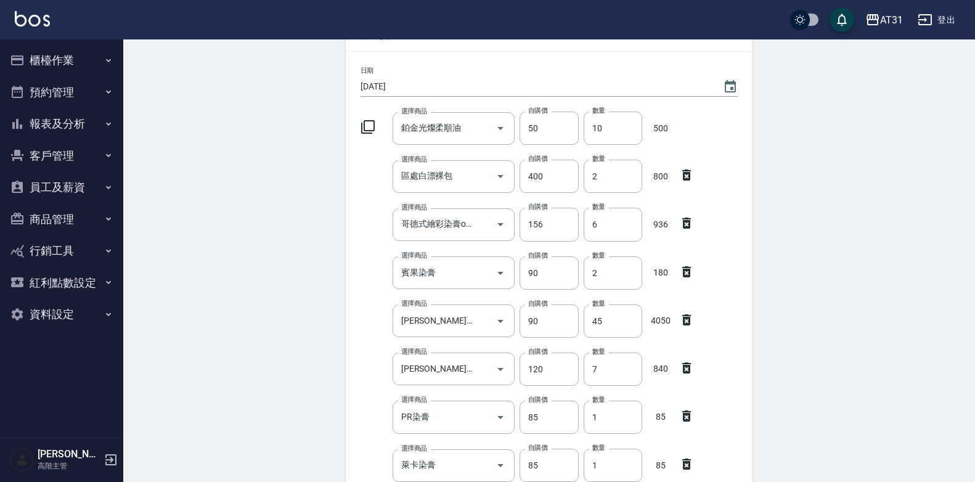
type input "120"
type input "7"
type input "PR染膏"
type input "85"
type input "1"
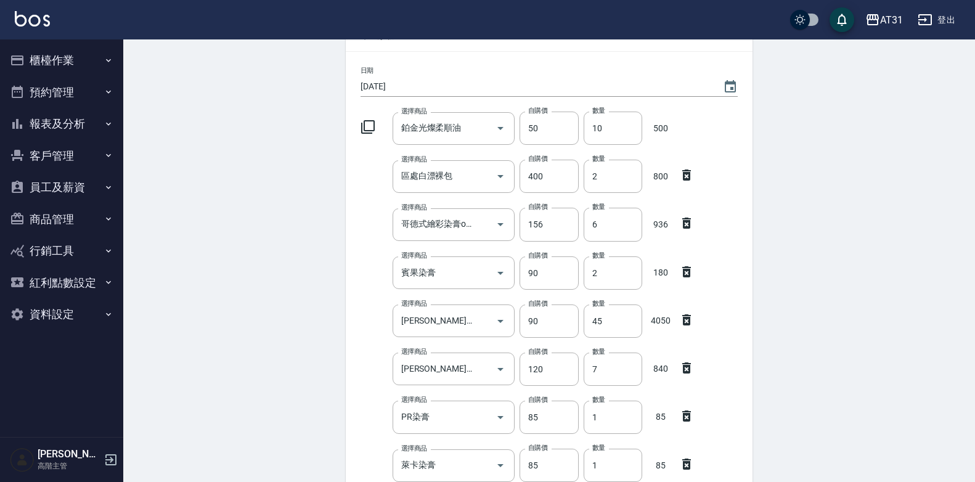
type input "萊卡染膏"
type input "萊卡雙氧"
type input "100"
type input "3"
type input "萊卡漂粉"
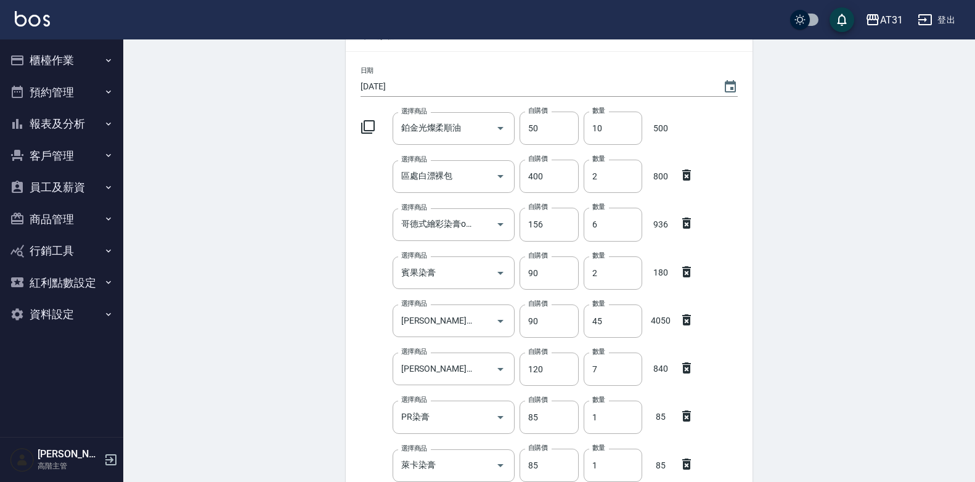
type input "380"
type input "4"
type input "娜普菈染膏"
type input "110"
type input "5"
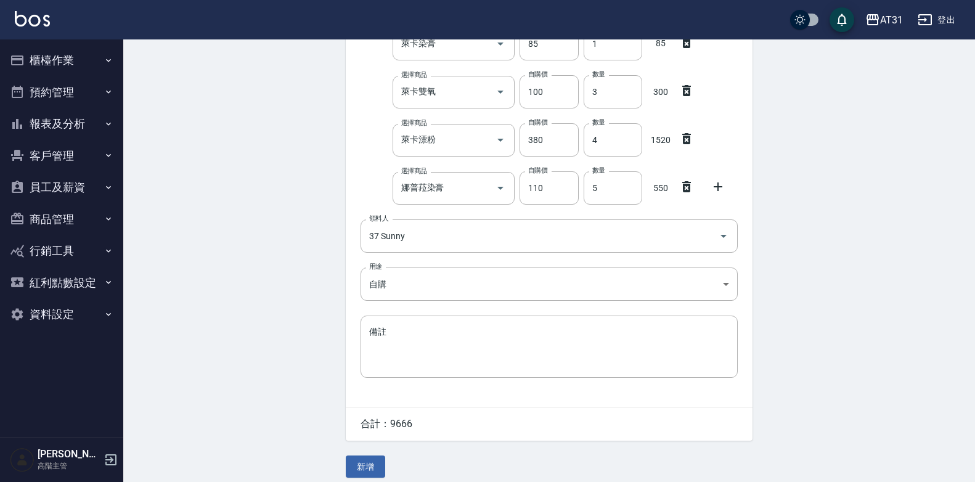
scroll to position [461, 0]
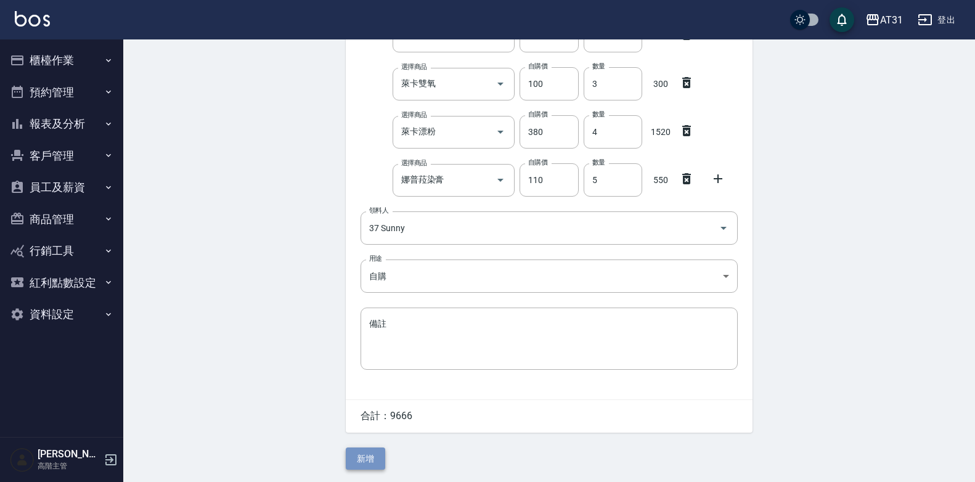
click at [366, 462] on button "新增" at bounding box center [365, 458] width 39 height 23
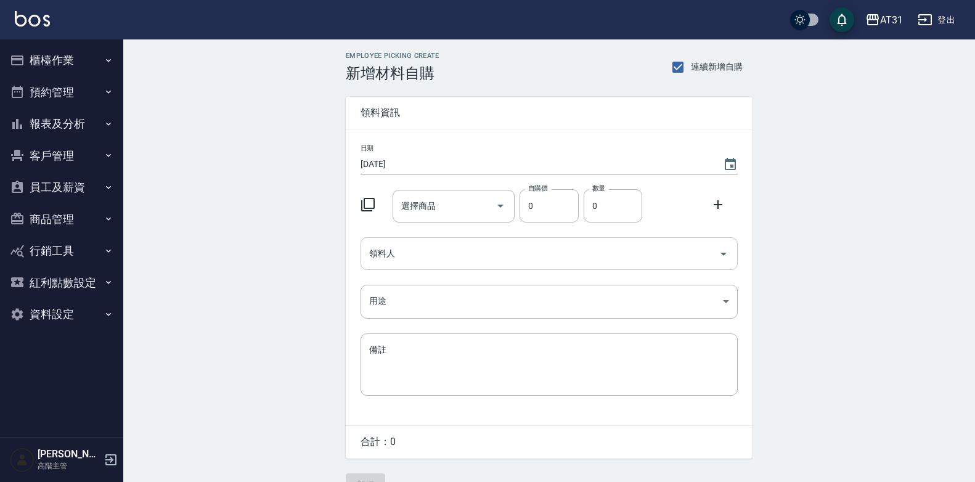
click at [386, 259] on input "領料人" at bounding box center [540, 254] width 348 height 22
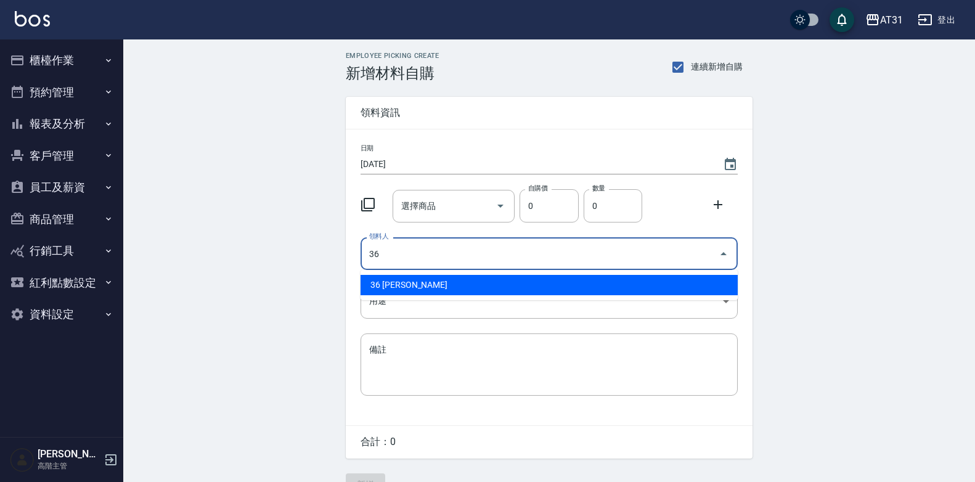
type input "36 [PERSON_NAME]"
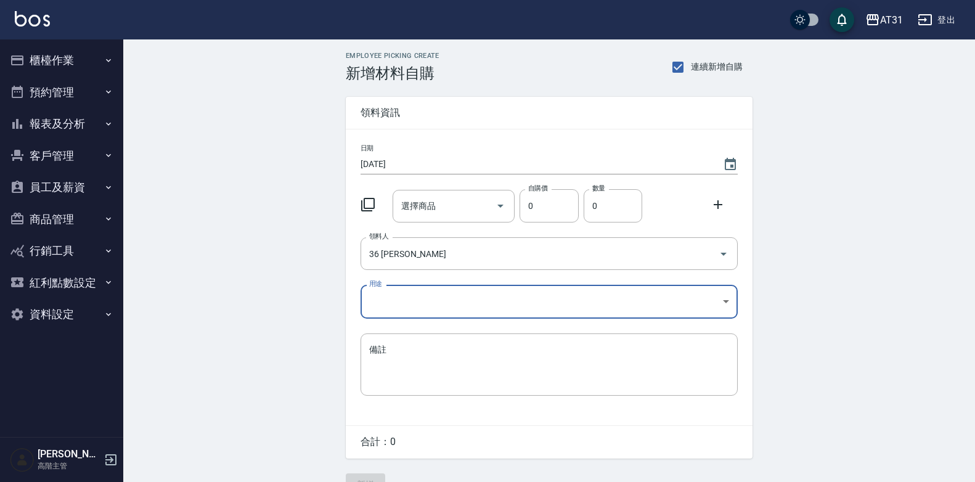
click at [428, 307] on body "AT31 登出 櫃檯作業 打帳單 帳單列表 掛單列表 座位開單 營業儀表板 現金收支登錄 高階收支登錄 材料自購登錄 每日結帳 排班表 現場電腦打卡 掃碼打卡…" at bounding box center [487, 254] width 975 height 508
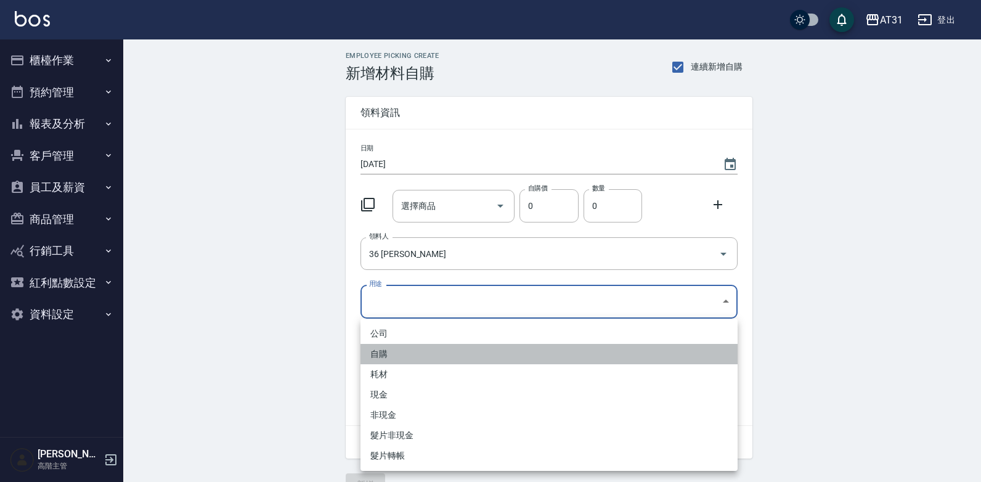
click at [403, 357] on li "自購" at bounding box center [548, 354] width 377 height 20
type input "自購"
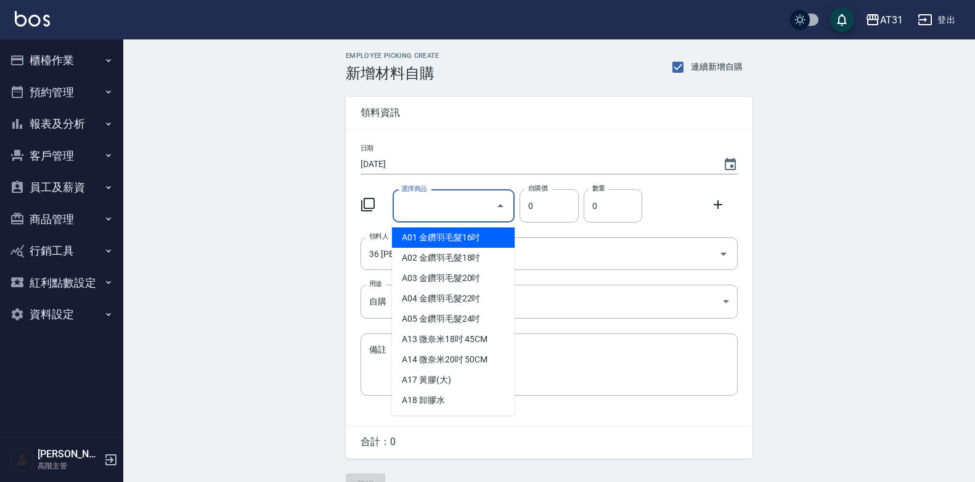
click at [439, 214] on input "選擇商品" at bounding box center [444, 206] width 93 height 22
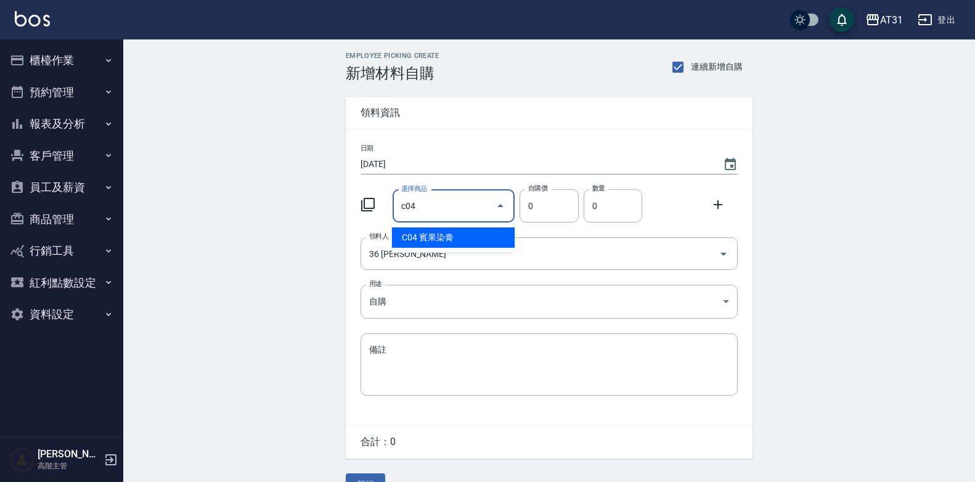
type input "賓果染膏"
type input "90"
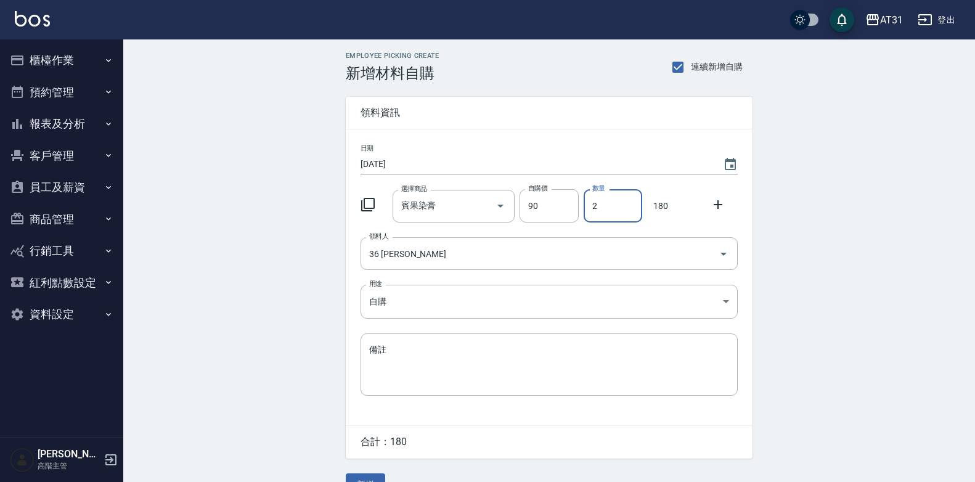
scroll to position [28, 0]
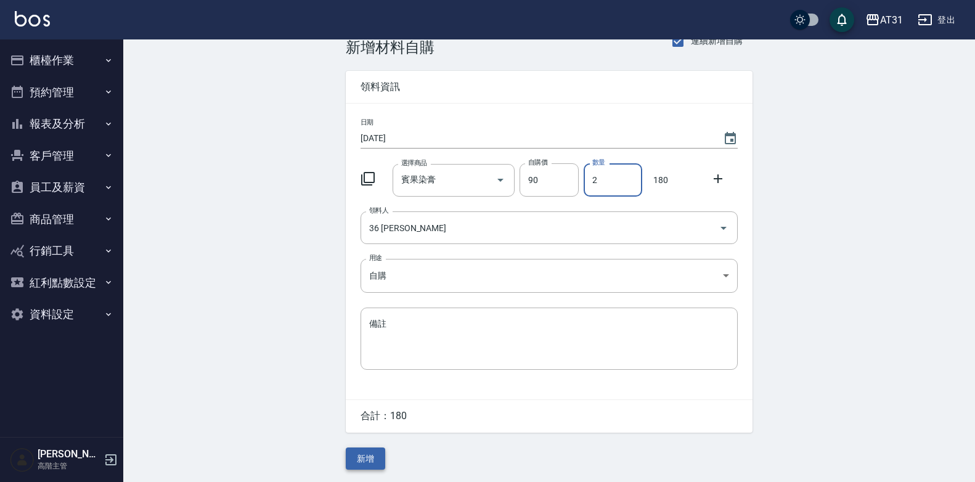
type input "2"
click at [365, 466] on button "新增" at bounding box center [365, 458] width 39 height 23
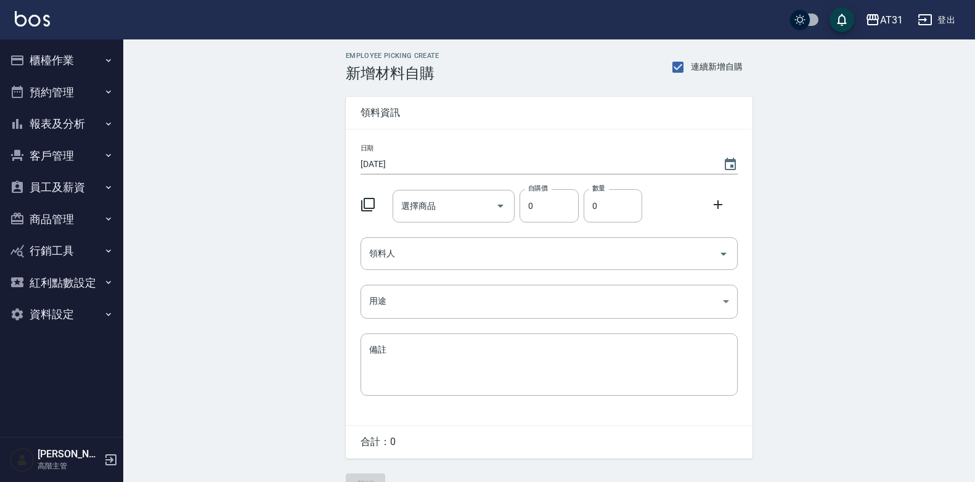
click at [942, 19] on button "登出" at bounding box center [936, 20] width 47 height 23
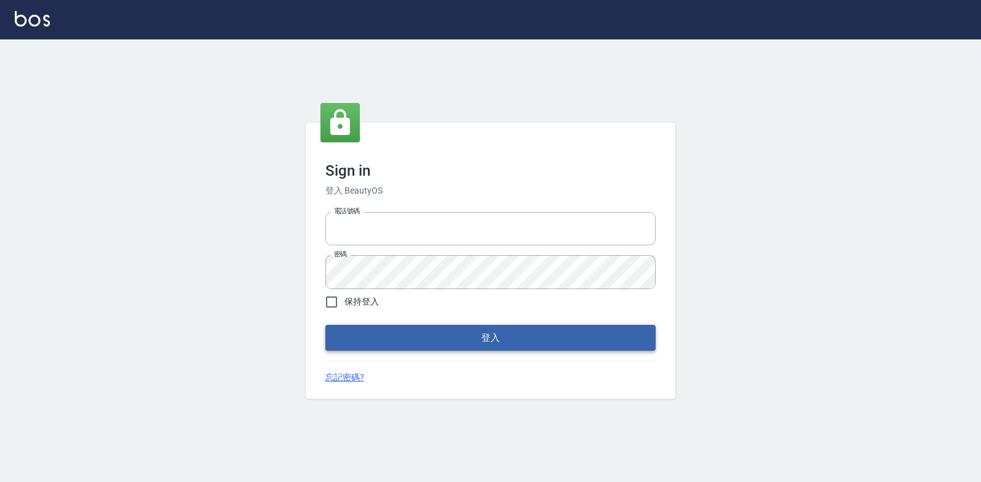
type input "0223312194"
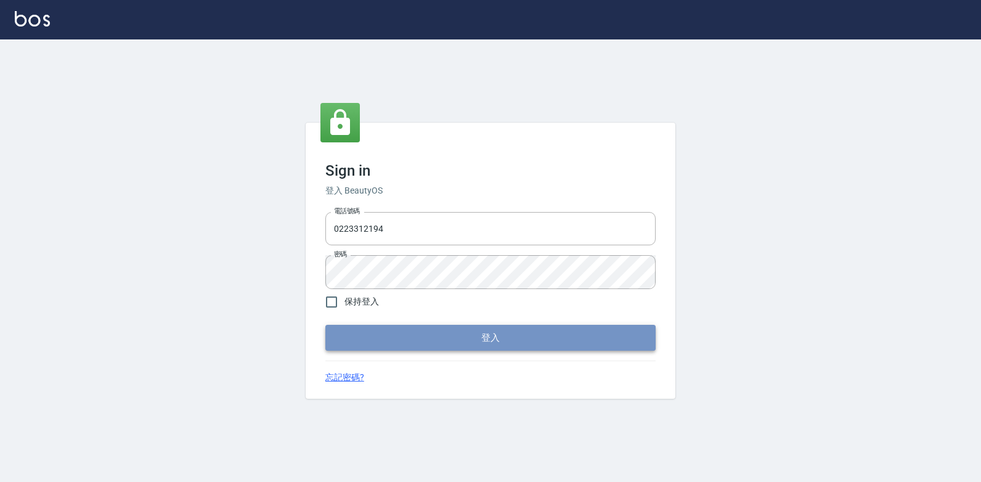
click at [433, 337] on button "登入" at bounding box center [490, 338] width 330 height 26
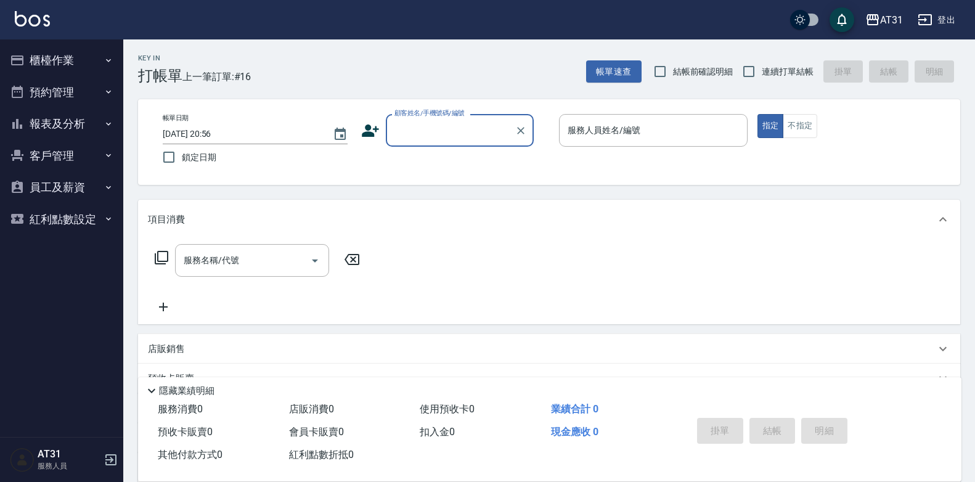
drag, startPoint x: 770, startPoint y: 67, endPoint x: 733, endPoint y: 79, distance: 39.0
click at [767, 66] on span "連續打單結帳" at bounding box center [788, 71] width 52 height 13
click at [762, 66] on input "連續打單結帳" at bounding box center [749, 72] width 26 height 26
checkbox input "true"
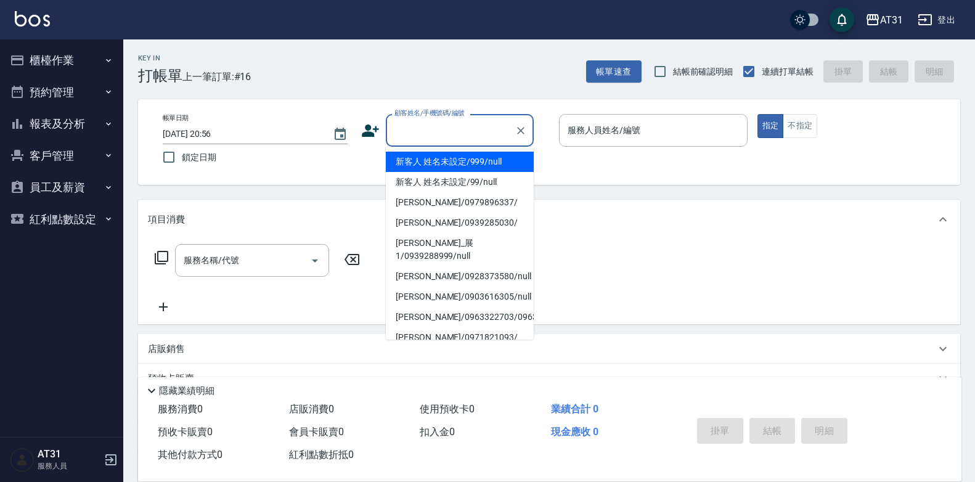
click at [499, 137] on input "顧客姓名/手機號碼/編號" at bounding box center [450, 131] width 118 height 22
type input "新客人 姓名未設定/999/null"
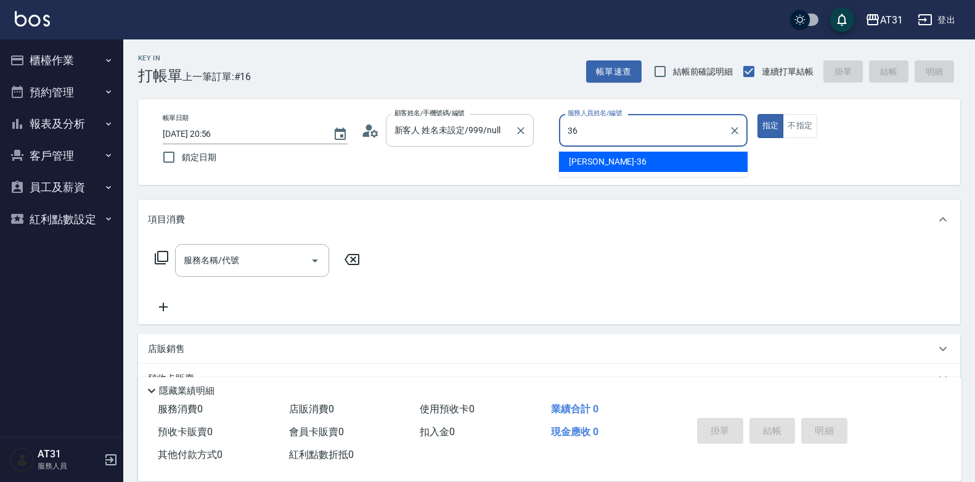
type input "Rita-36"
type button "true"
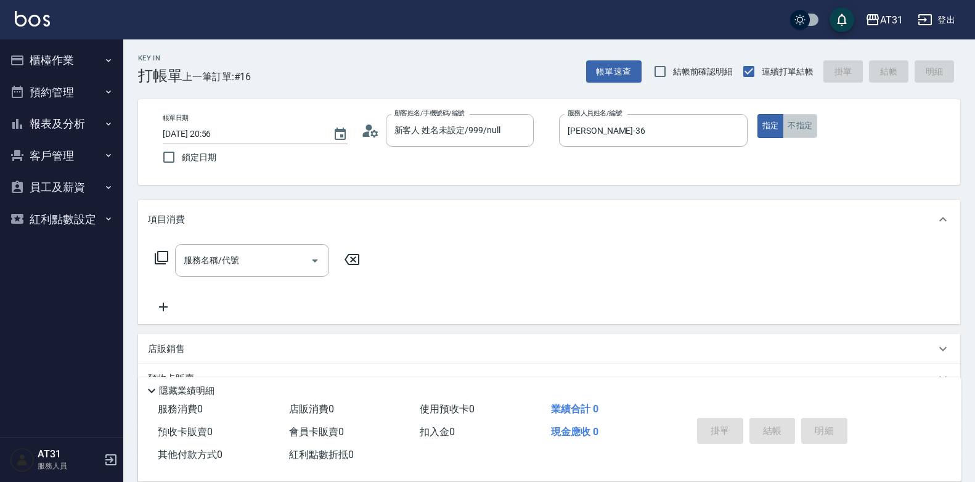
click at [790, 128] on button "不指定" at bounding box center [800, 126] width 35 height 24
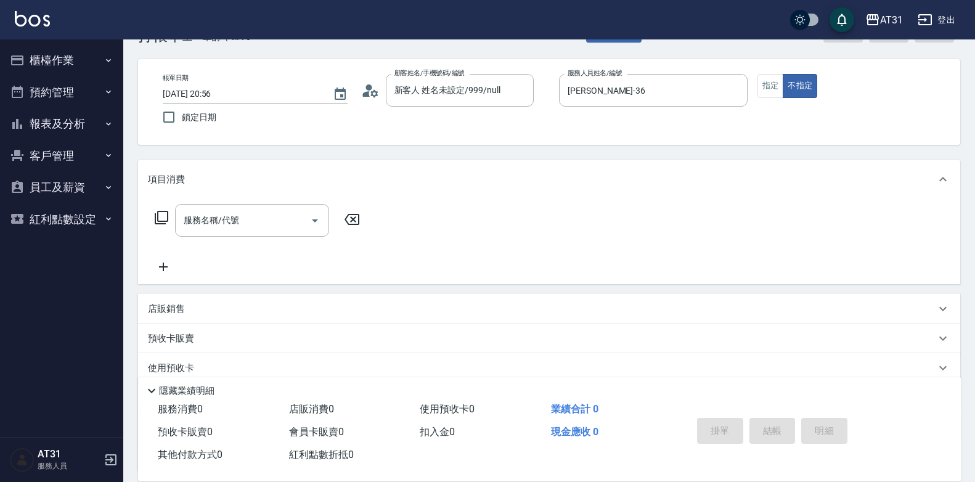
scroll to position [62, 0]
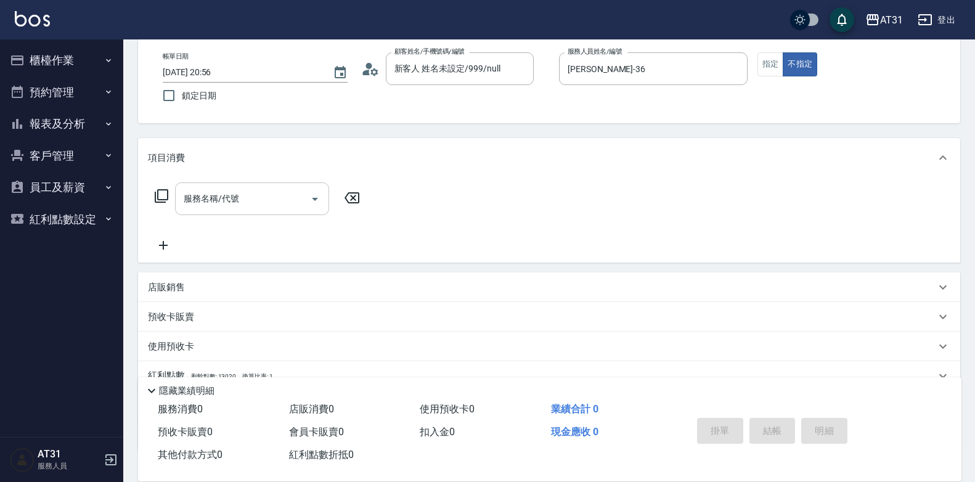
click at [237, 205] on input "服務名稱/代號" at bounding box center [243, 199] width 124 height 22
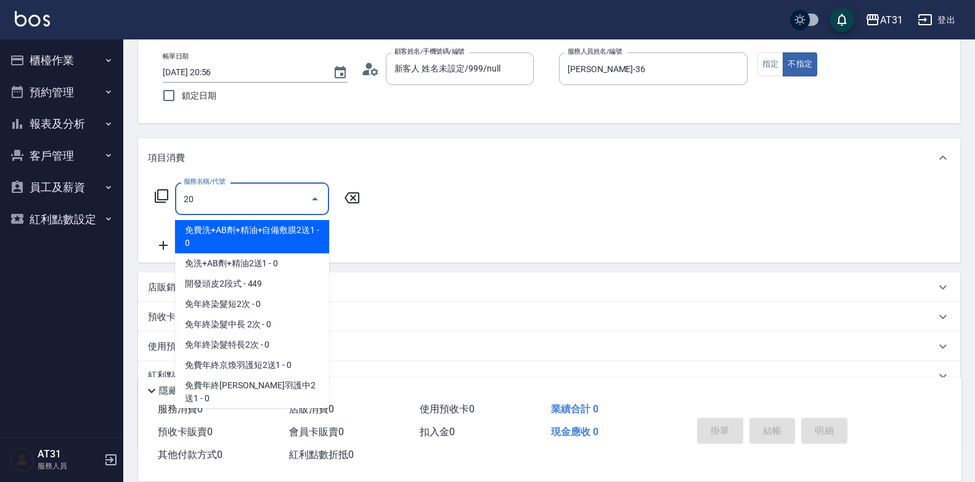
type input "201"
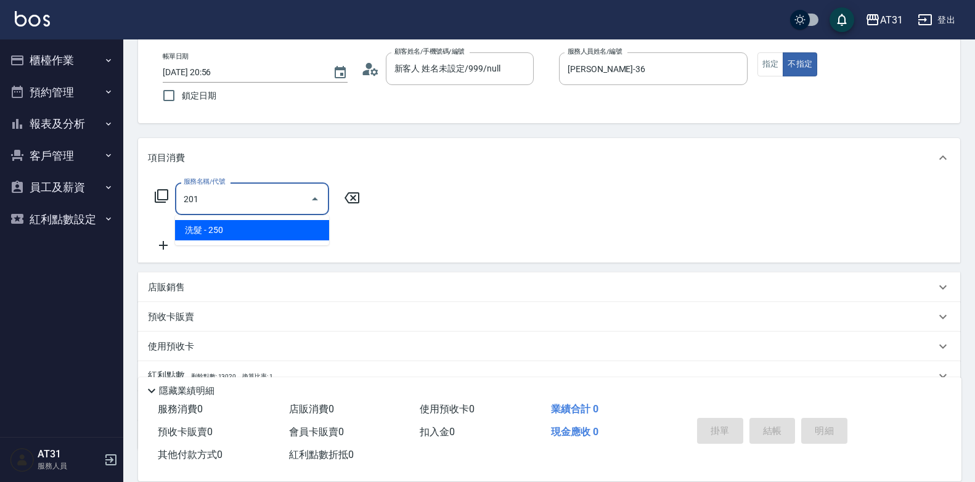
type input "20"
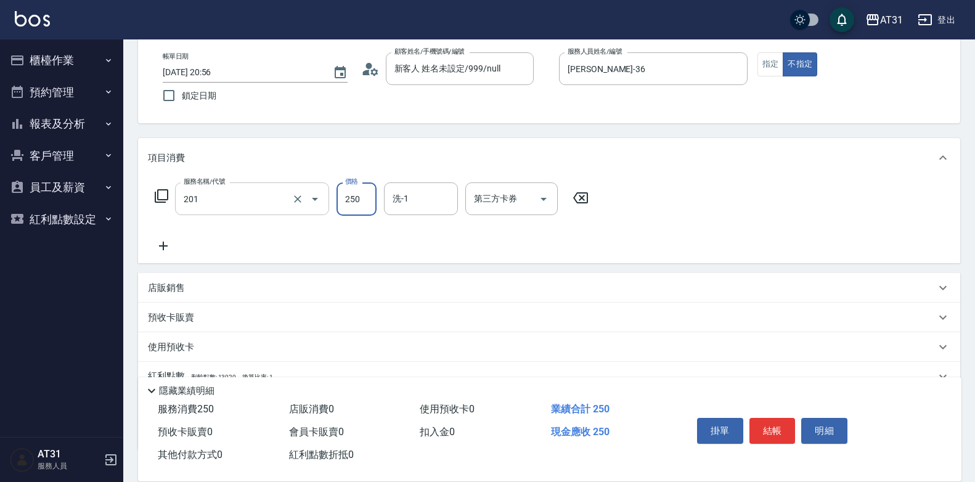
type input "洗髮(201)"
type input "0"
type input "60"
type input "600"
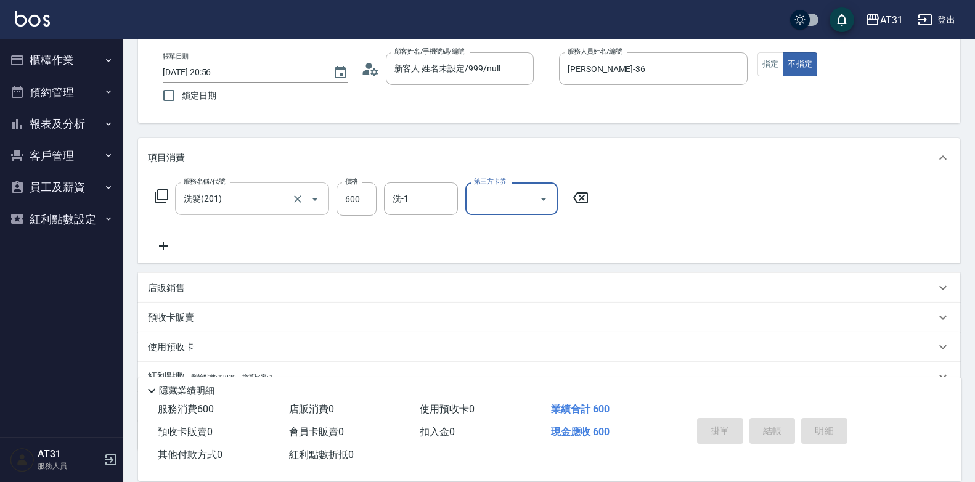
type input "2025/08/18 21:22"
type input "0"
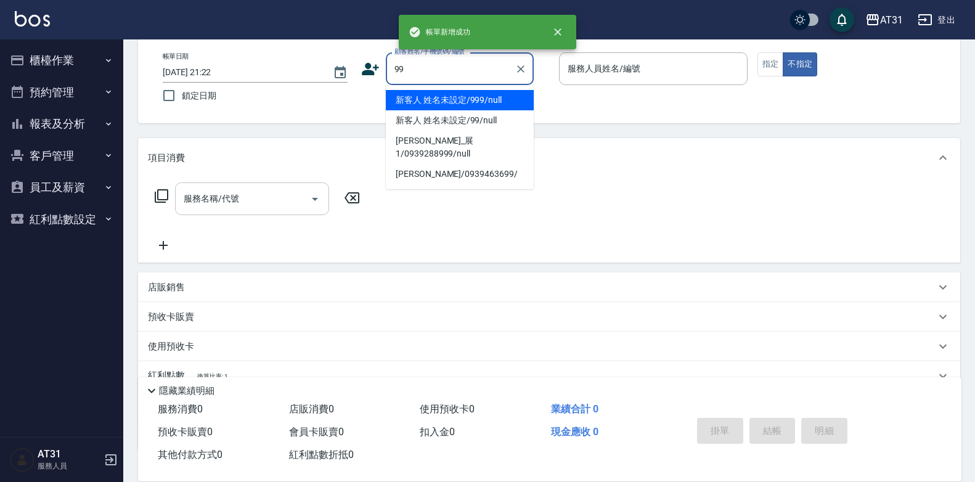
type input "新客人 姓名未設定/999/null"
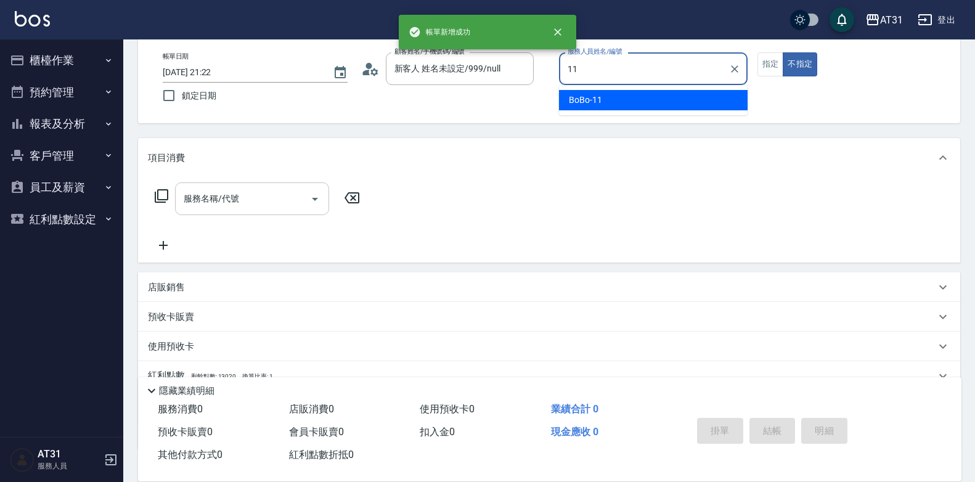
type input "BoBo-11"
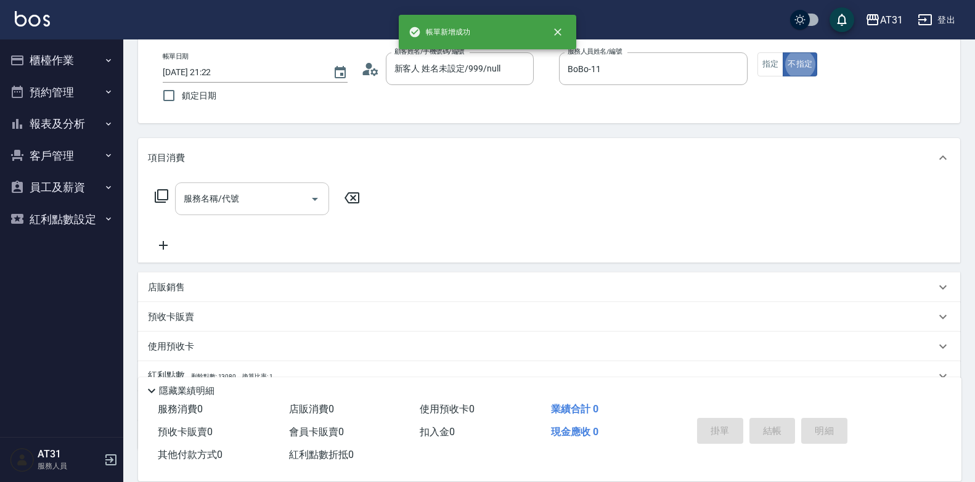
type button "false"
type input "新客人 姓名未設定/99/null"
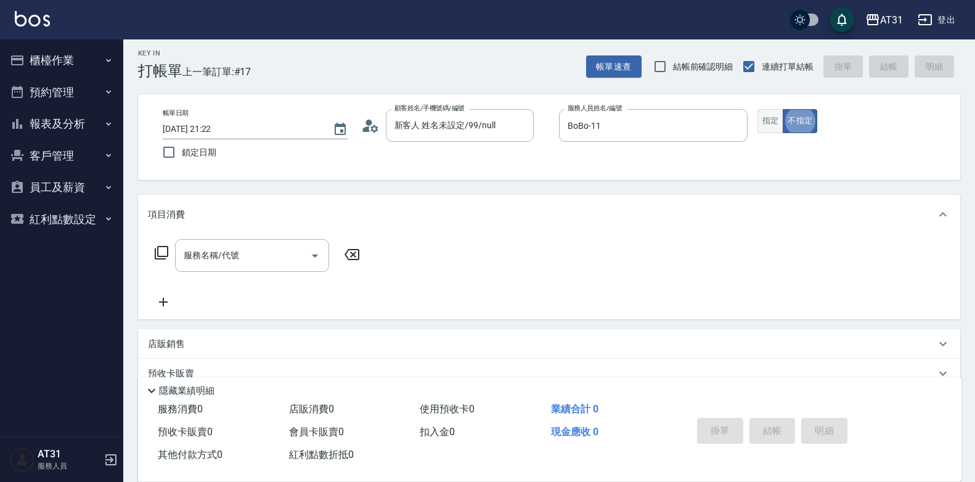
scroll to position [0, 0]
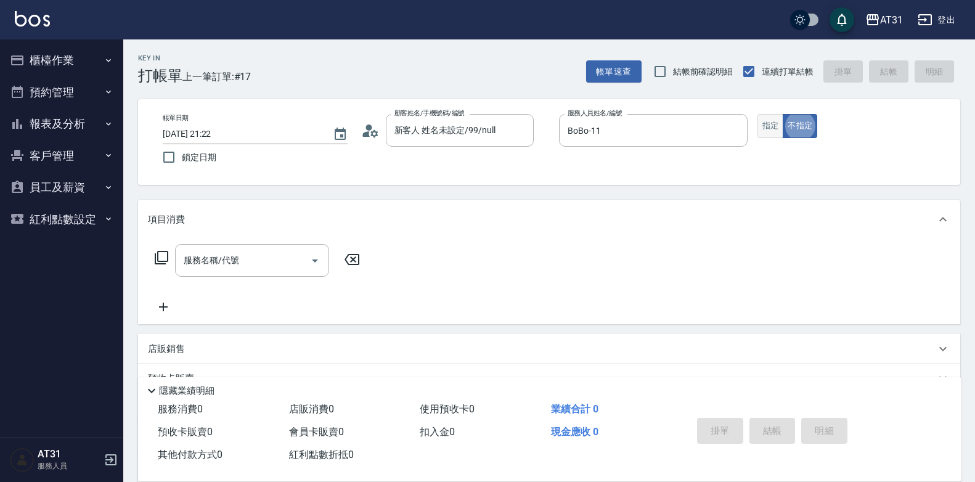
click at [774, 130] on button "指定" at bounding box center [770, 126] width 26 height 24
click at [263, 258] on input "服務名稱/代號" at bounding box center [243, 261] width 124 height 22
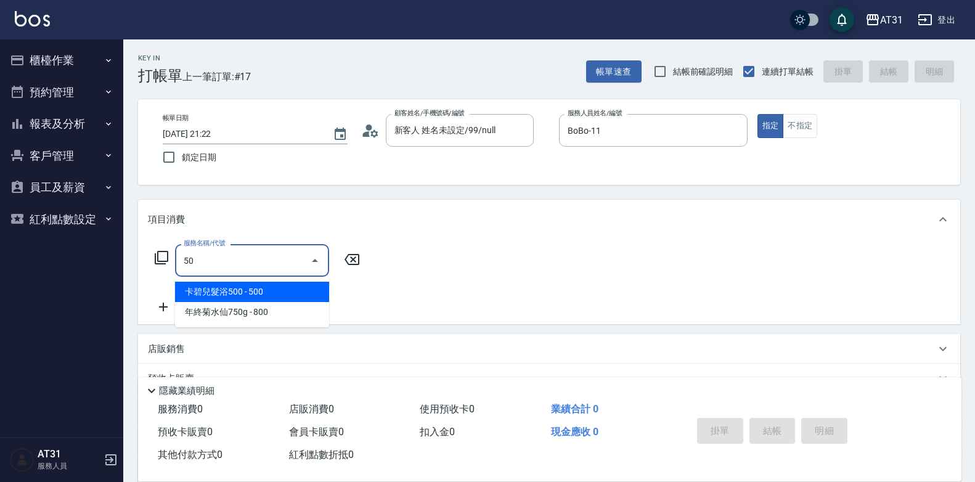
type input "501"
type input "160"
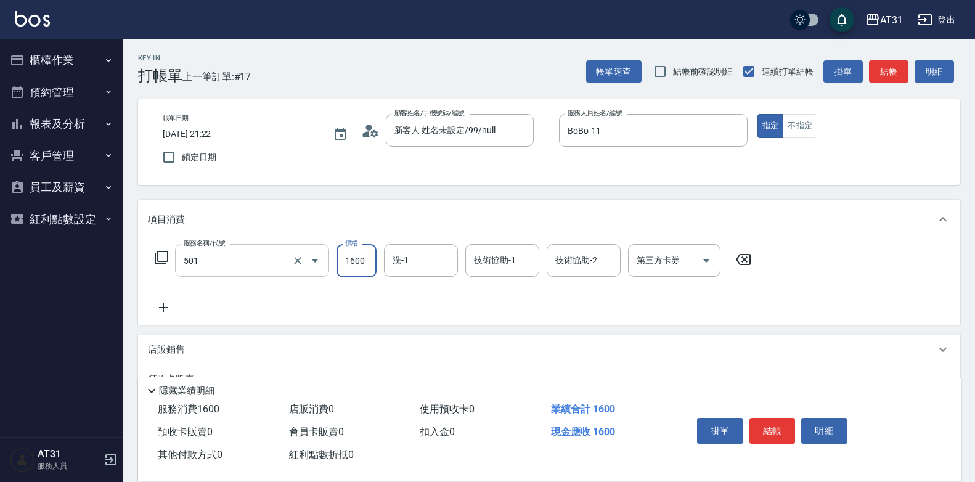
type input "染髮(501)"
type input "0"
type input "120"
type input "1200"
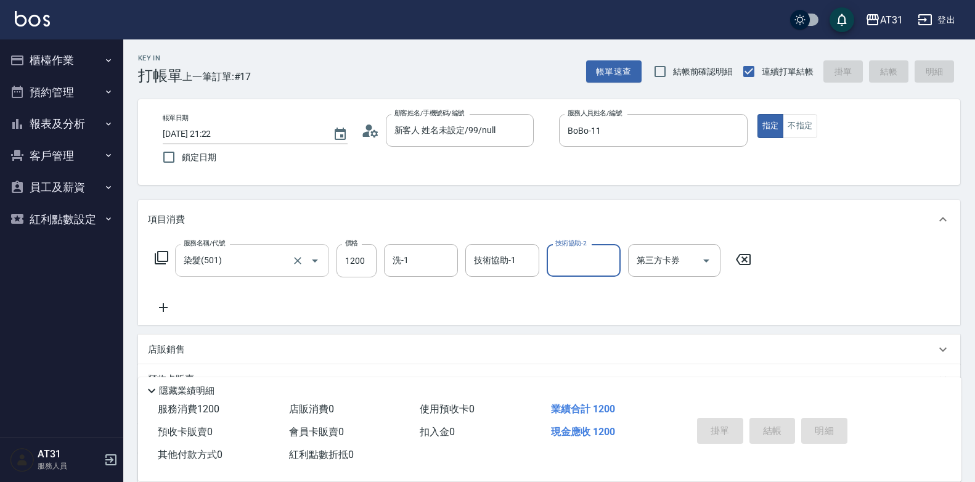
type input "0"
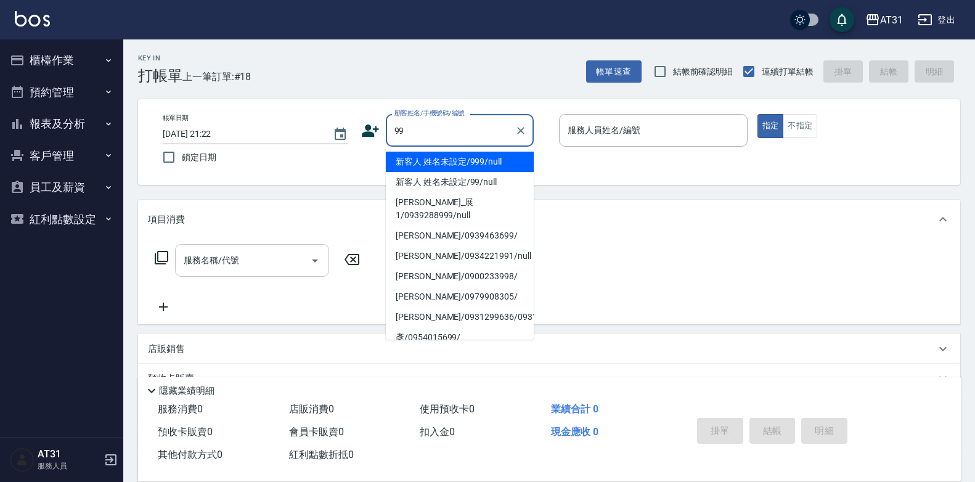
type input "新客人 姓名未設定/999/null"
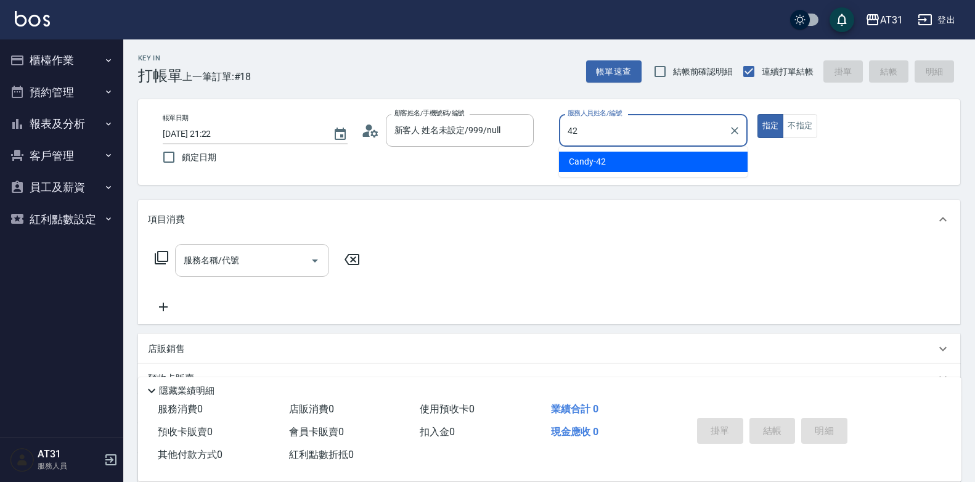
type input "Candy-42"
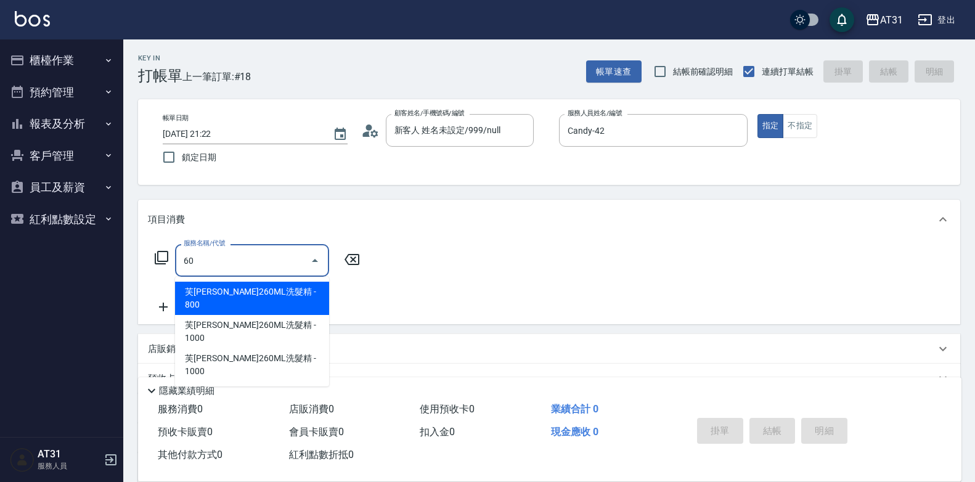
type input "609"
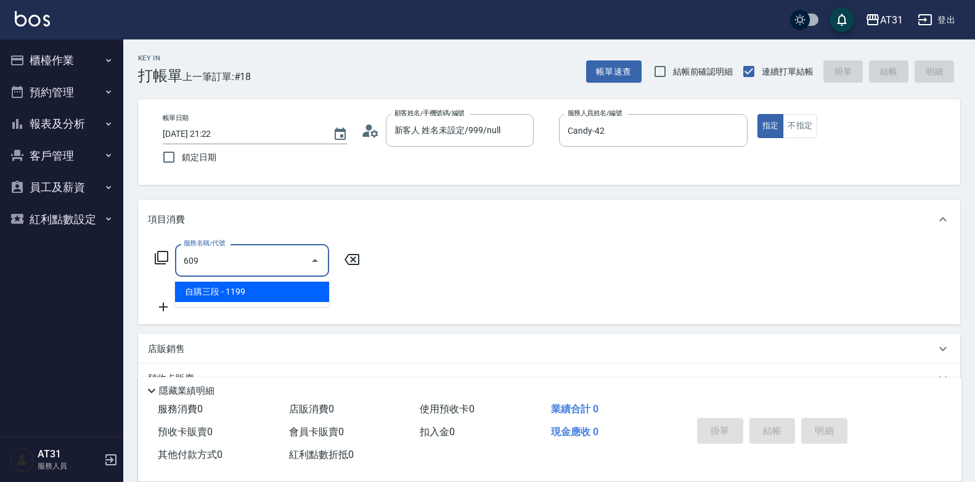
type input "110"
type input "自購三段(609)"
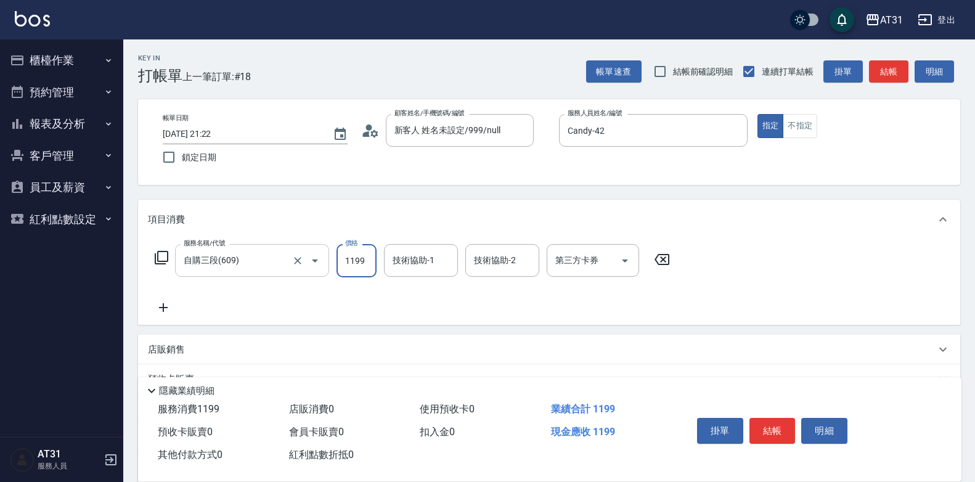
type input "0"
type input "300"
type input "3000"
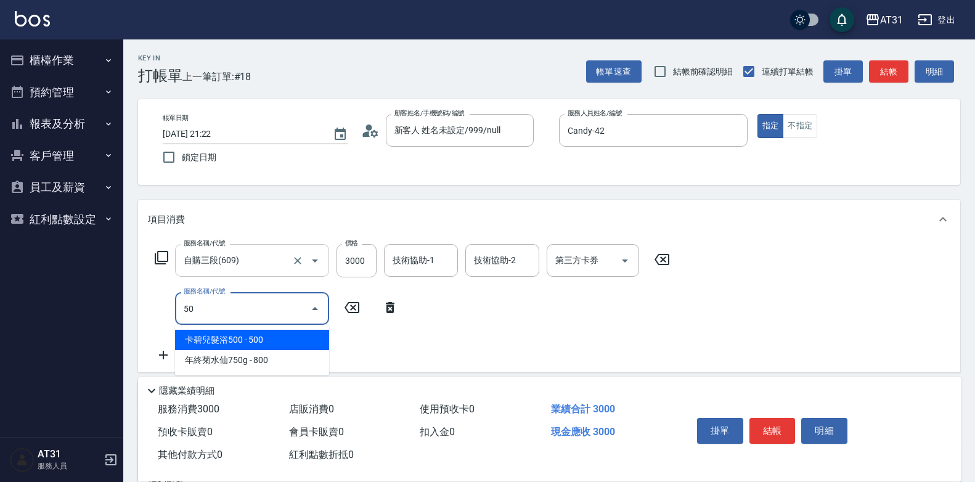
type input "501"
type input "460"
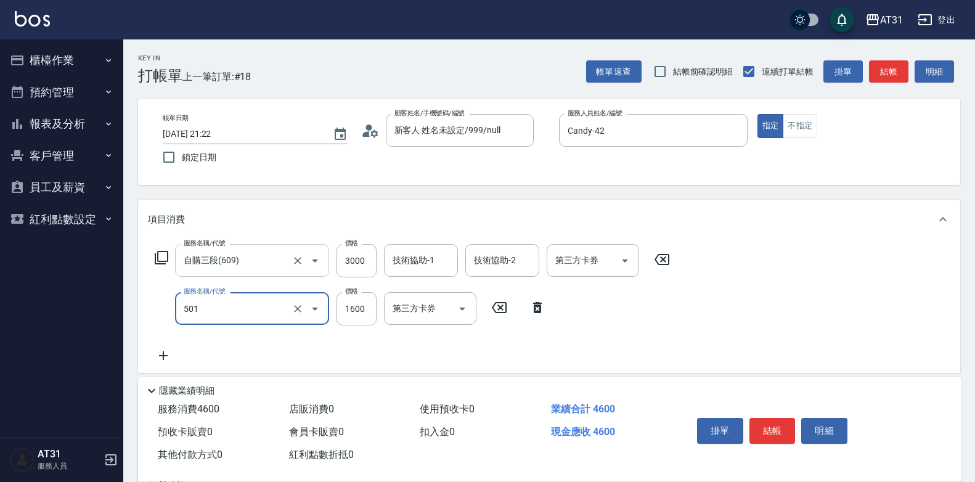
type input "染髮(501)"
type input "300"
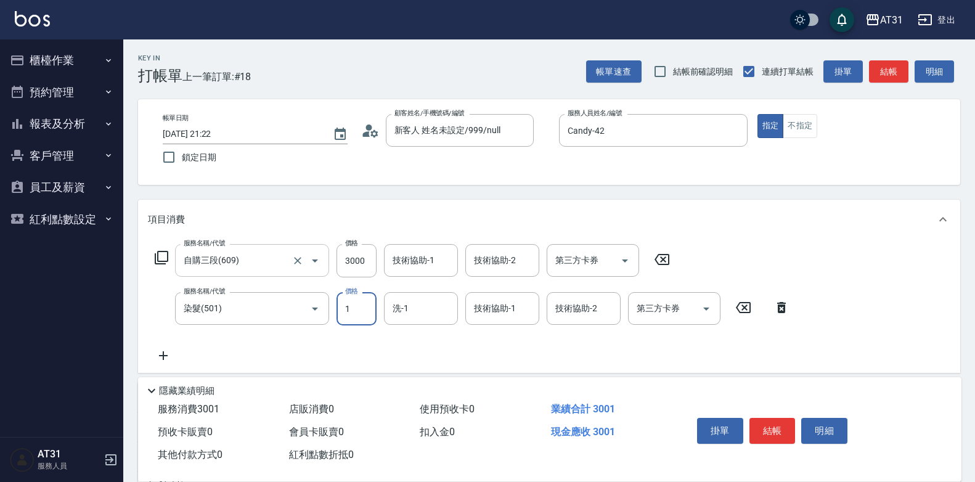
type input "16"
type input "310"
type input "168"
type input "460"
type input "1680"
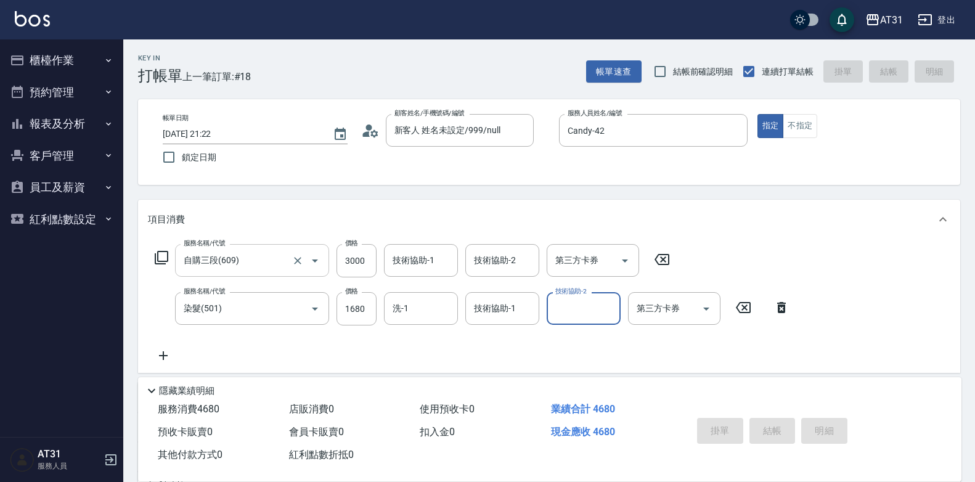
type input "0"
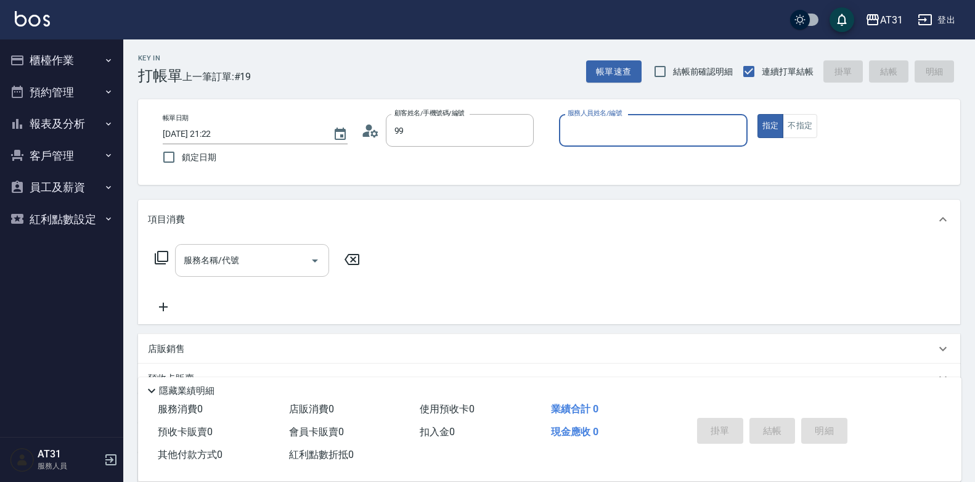
type input "新客人 姓名未設定/999/null"
type input "Candy-42"
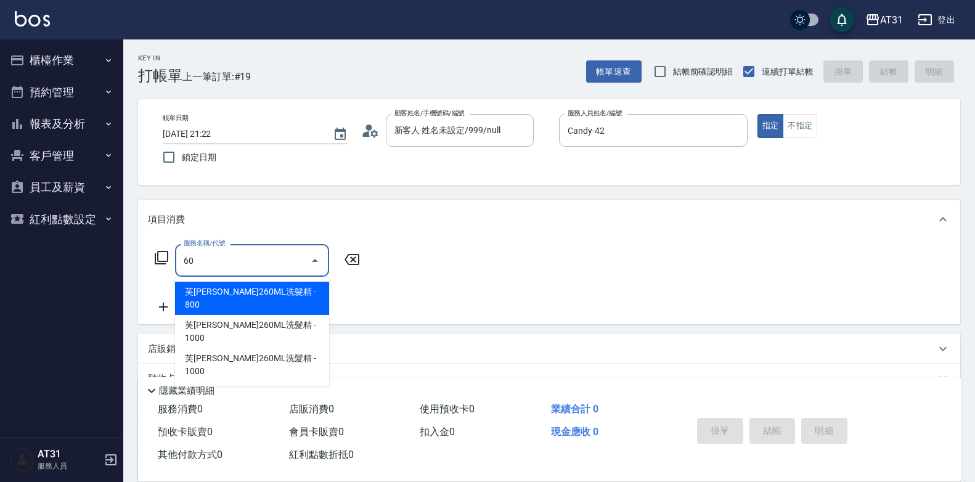
type input "609"
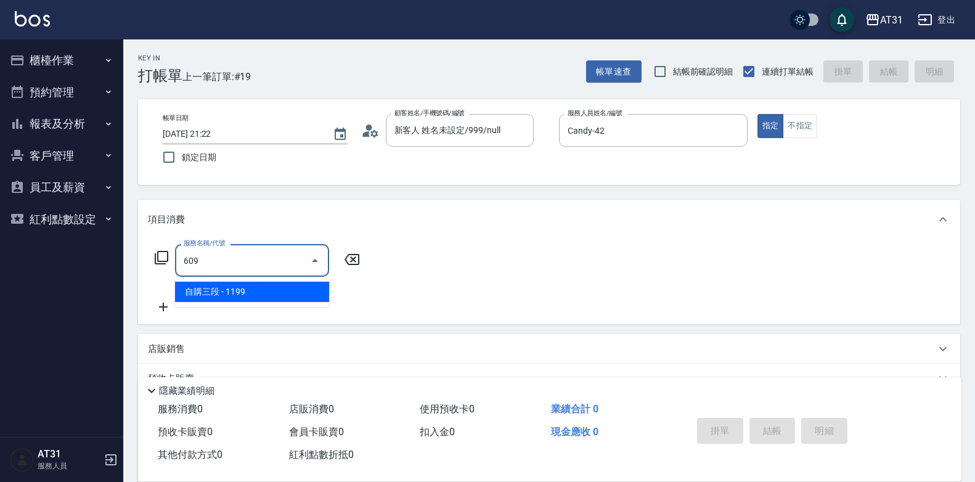
type input "110"
type input "自購三段(609)"
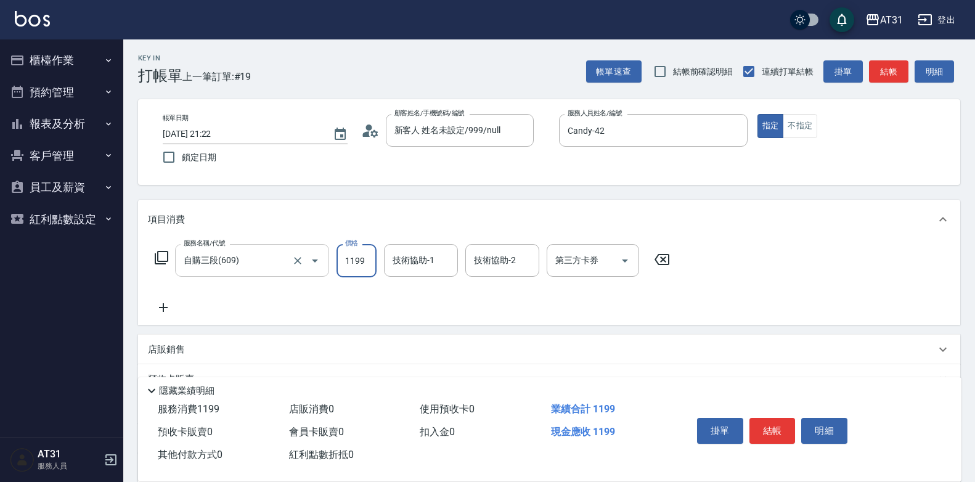
type input "0"
type input "30"
type input "300"
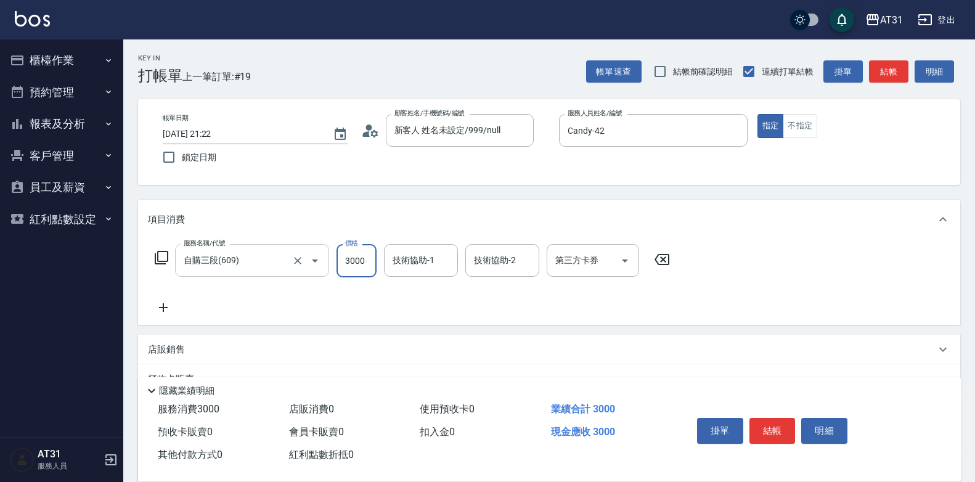
type input "3000"
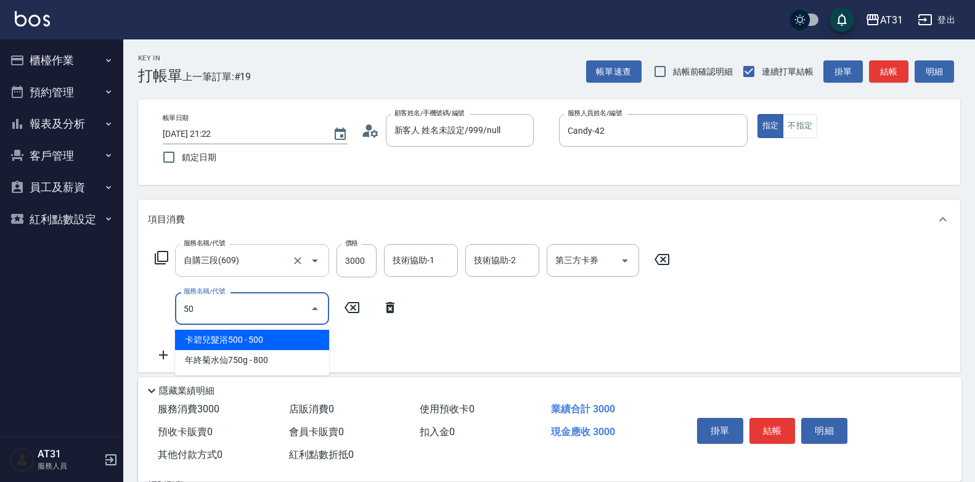
type input "501"
type input "460"
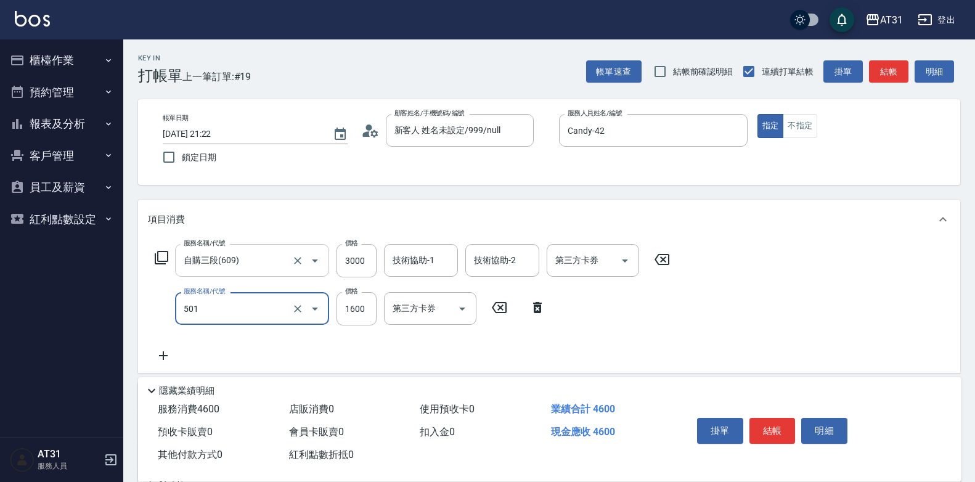
type input "染髮(501)"
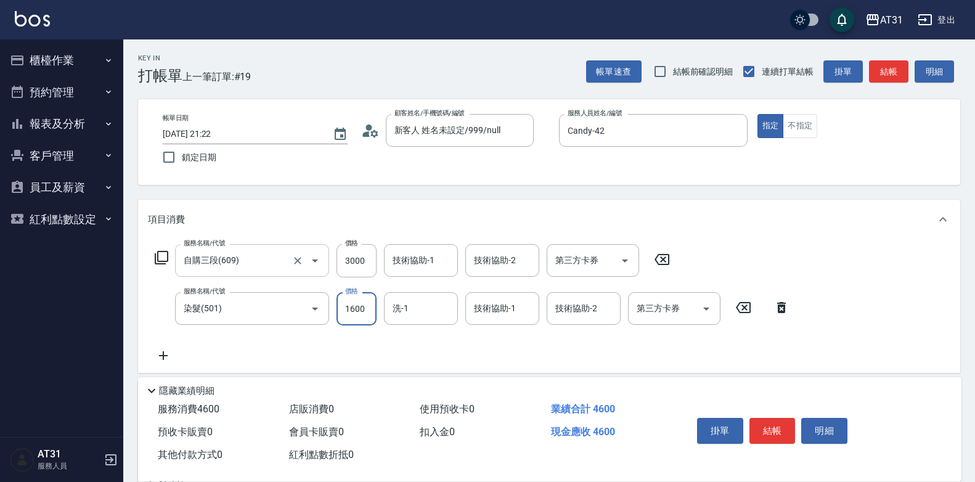
type input "1"
type input "300"
type input "148"
type input "440"
type input "1488"
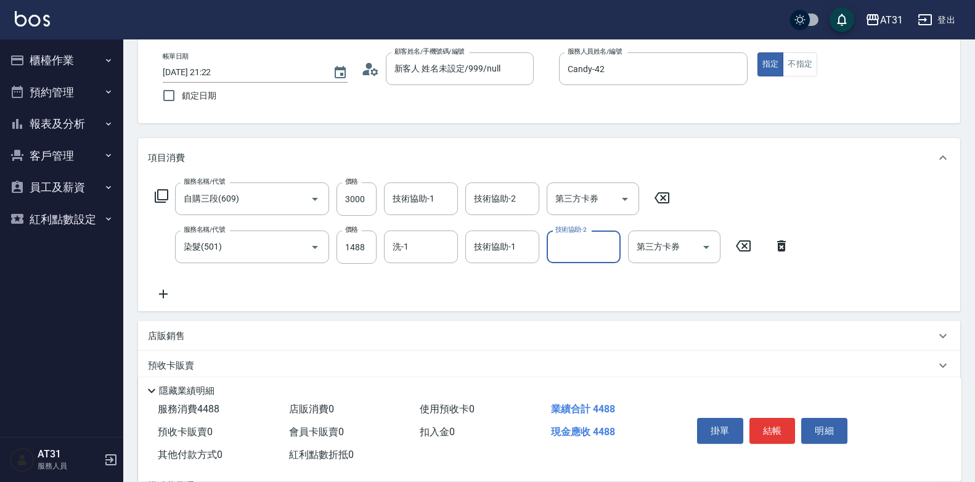
scroll to position [185, 0]
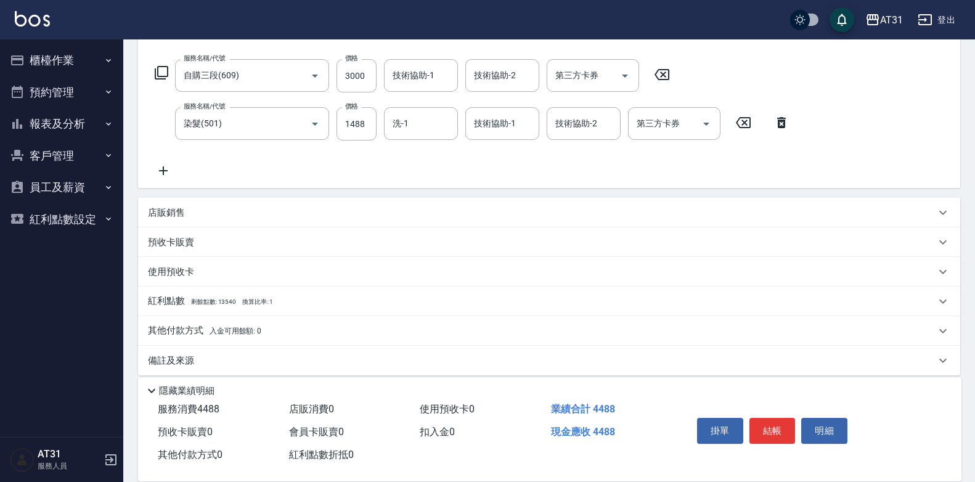
click at [197, 324] on div "其他付款方式 入金可用餘額: 0" at bounding box center [549, 331] width 822 height 30
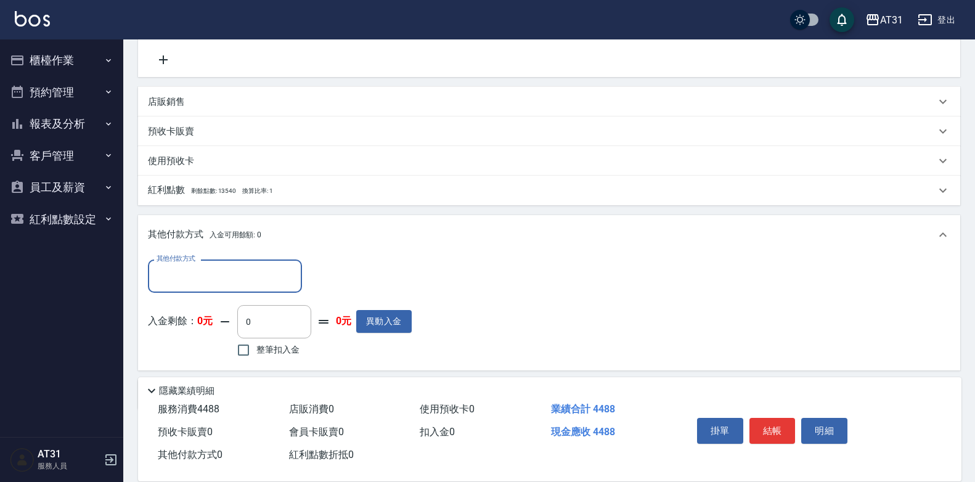
scroll to position [308, 0]
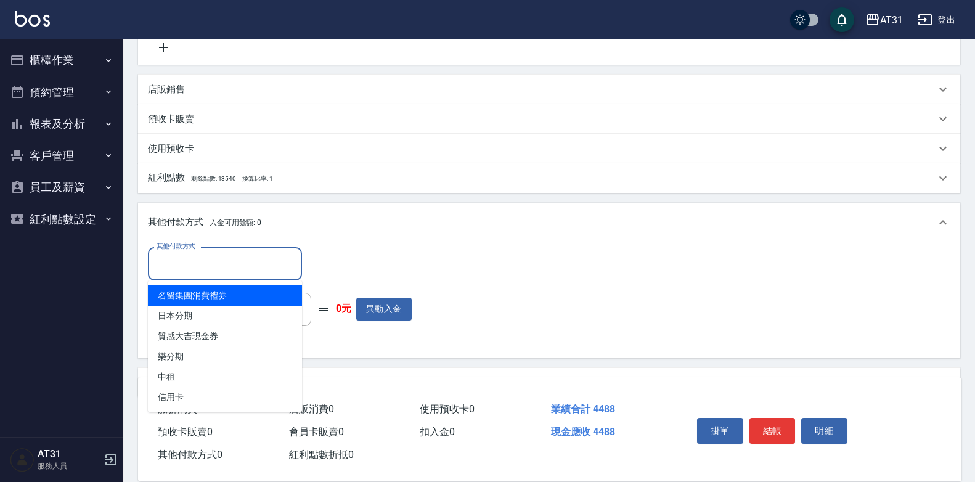
click at [194, 258] on input "其他付款方式" at bounding box center [224, 264] width 143 height 22
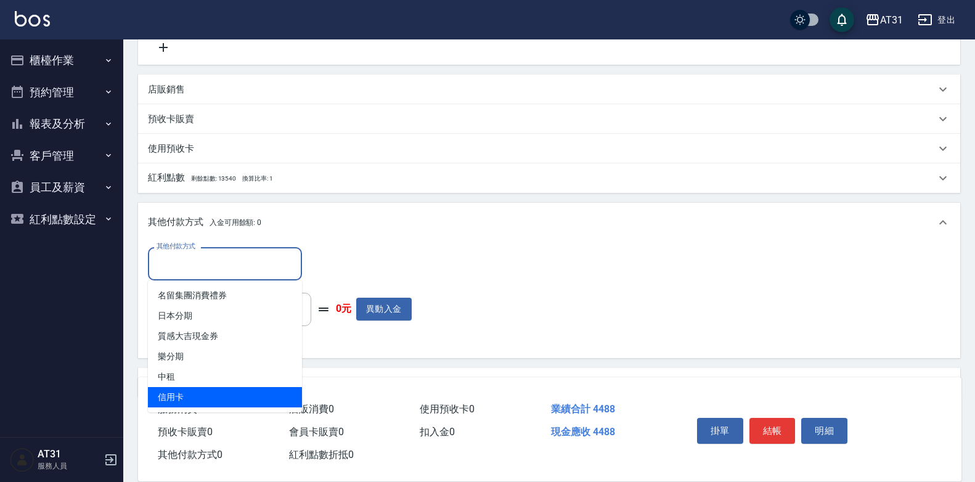
click at [213, 399] on span "信用卡" at bounding box center [225, 397] width 154 height 20
type input "信用卡"
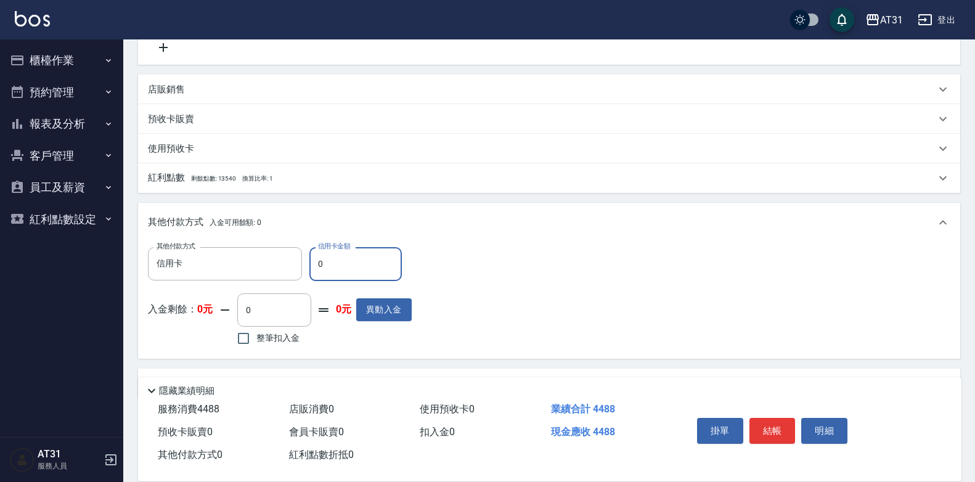
drag, startPoint x: 332, startPoint y: 259, endPoint x: 316, endPoint y: 261, distance: 16.1
click at [316, 261] on input "0" at bounding box center [355, 263] width 92 height 33
type input "448"
type input "0"
type input "4488"
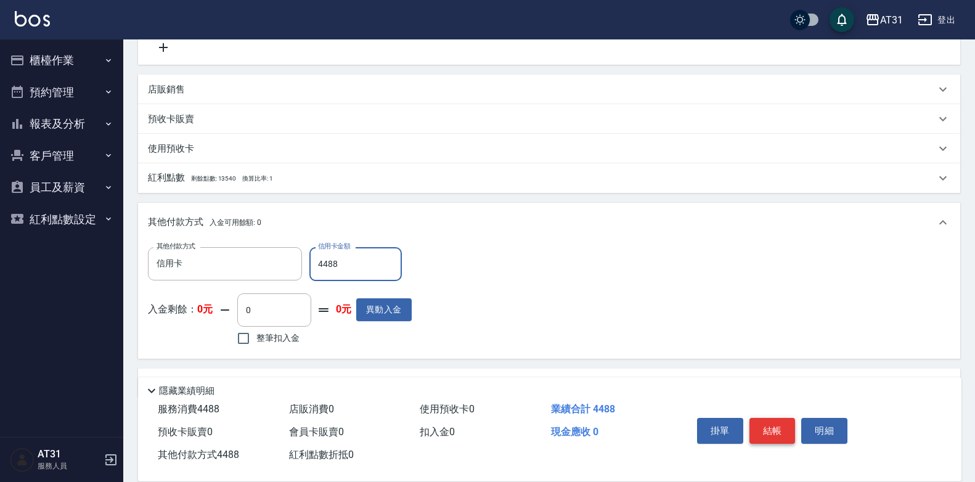
click at [775, 418] on button "結帳" at bounding box center [772, 431] width 46 height 26
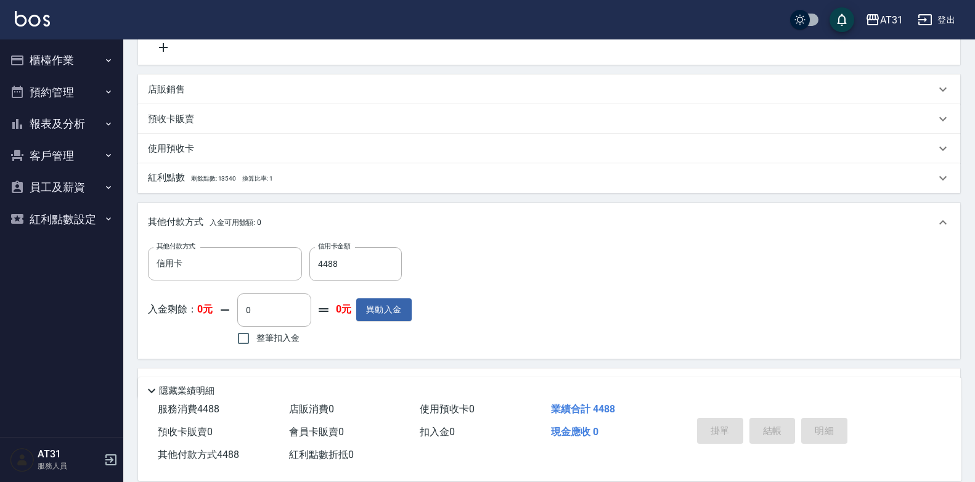
type input "2025/08/18 21:23"
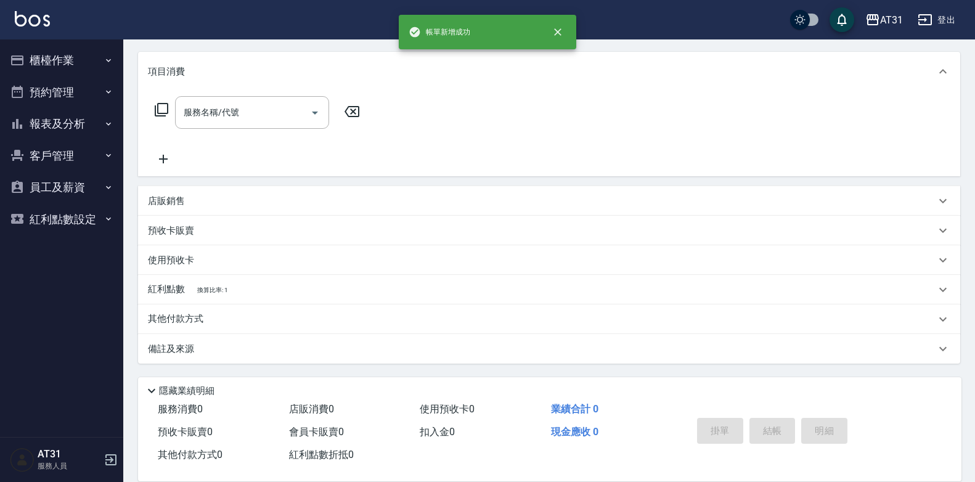
scroll to position [0, 0]
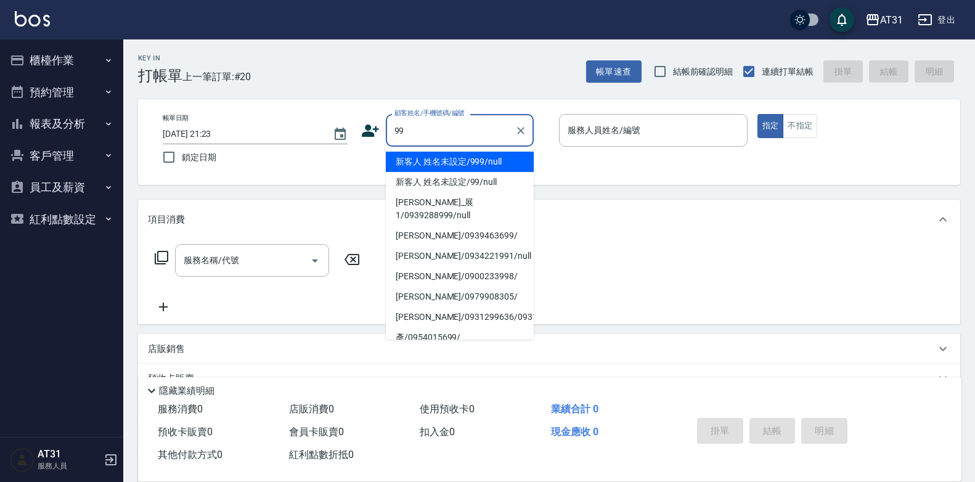
type input "新客人 姓名未設定/999/null"
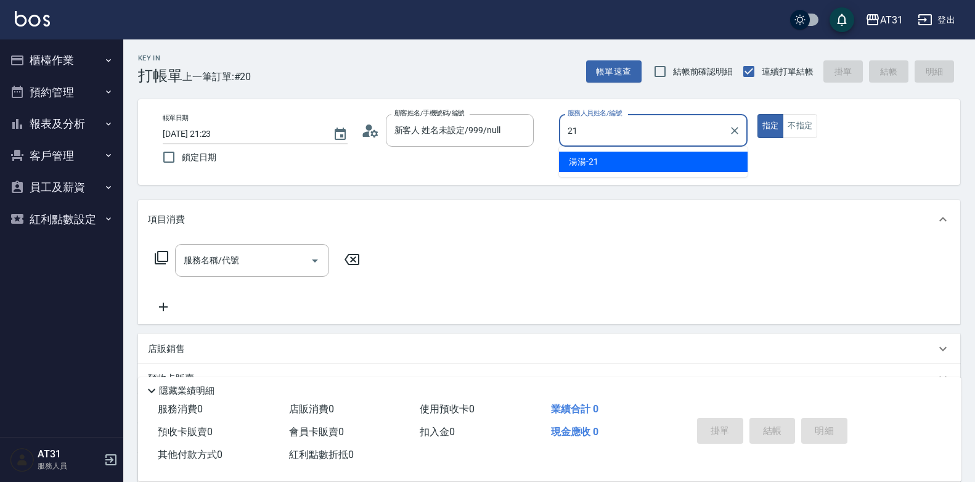
type input "湯湯-21"
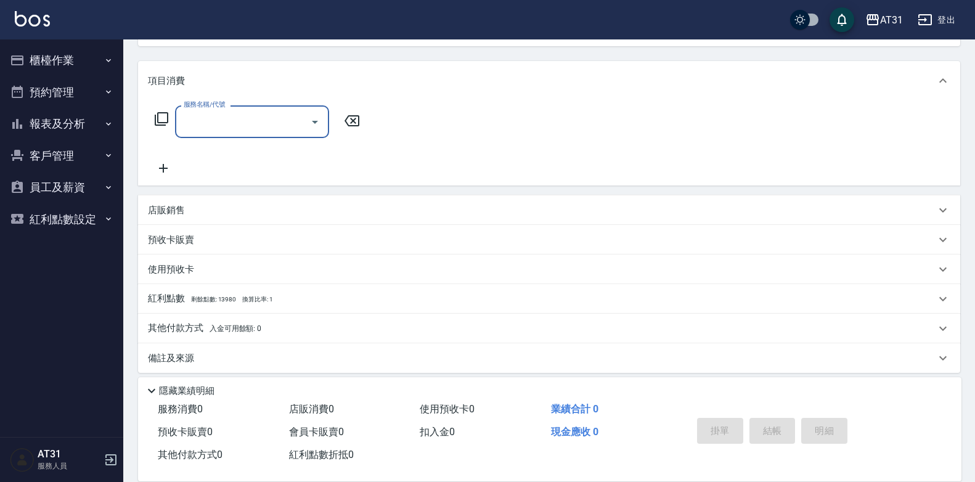
scroll to position [148, 0]
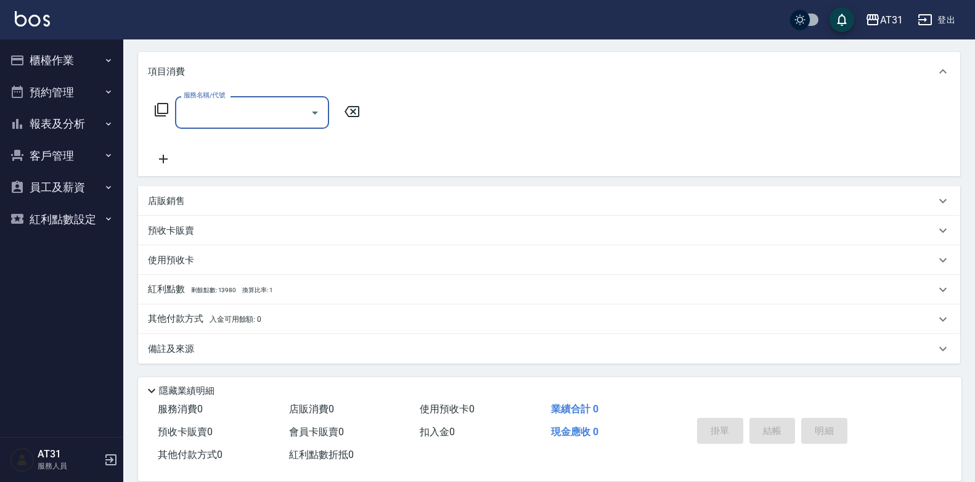
click at [184, 319] on p "其他付款方式 入金可用餘額: 0" at bounding box center [204, 319] width 113 height 14
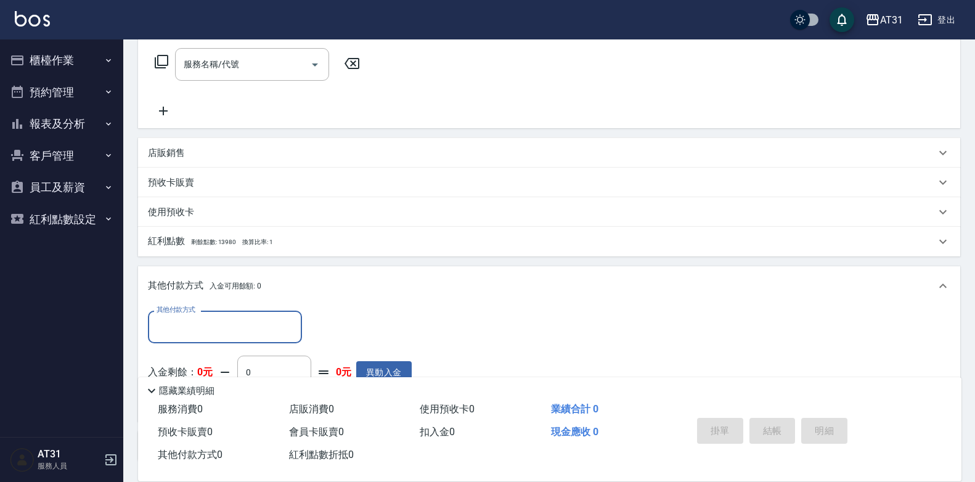
scroll to position [0, 0]
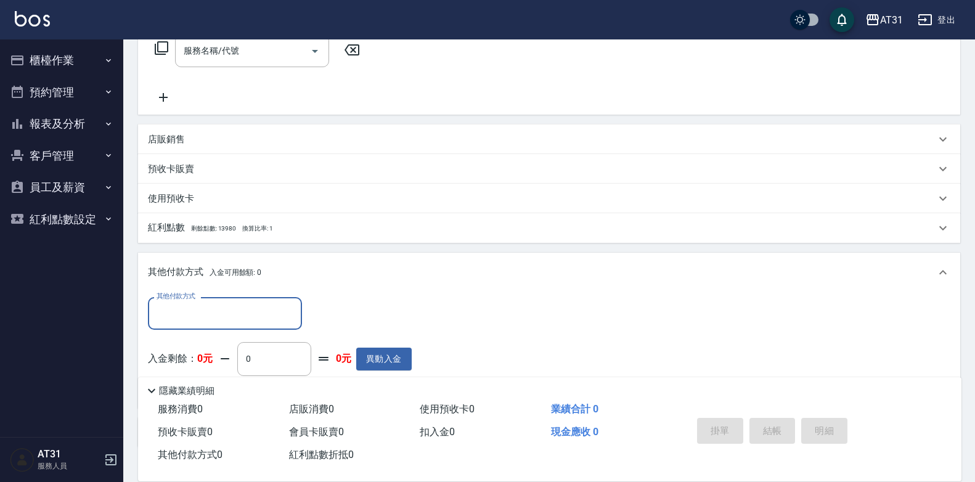
click at [211, 137] on div "店販銷售" at bounding box center [542, 139] width 788 height 13
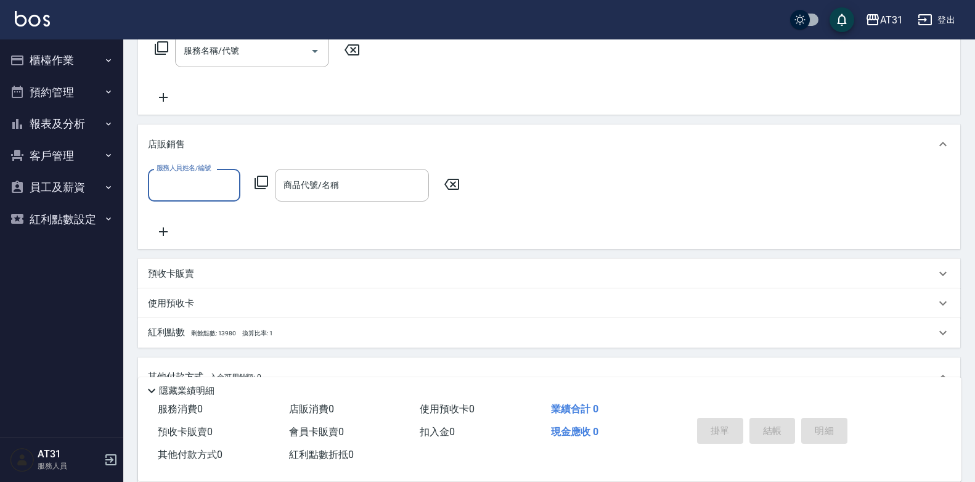
click at [194, 182] on input "服務人員姓名/編號" at bounding box center [193, 185] width 81 height 22
type input "湯湯-21"
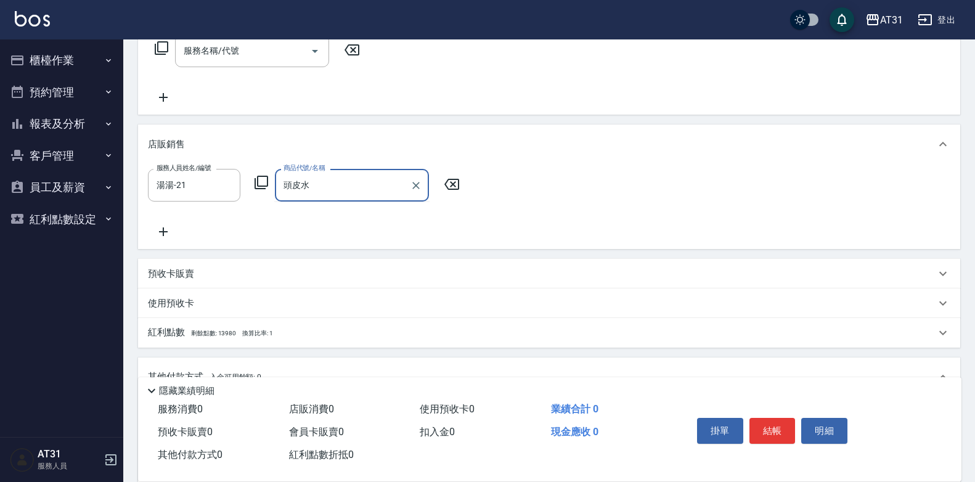
click at [328, 189] on input "頭皮水" at bounding box center [342, 185] width 124 height 22
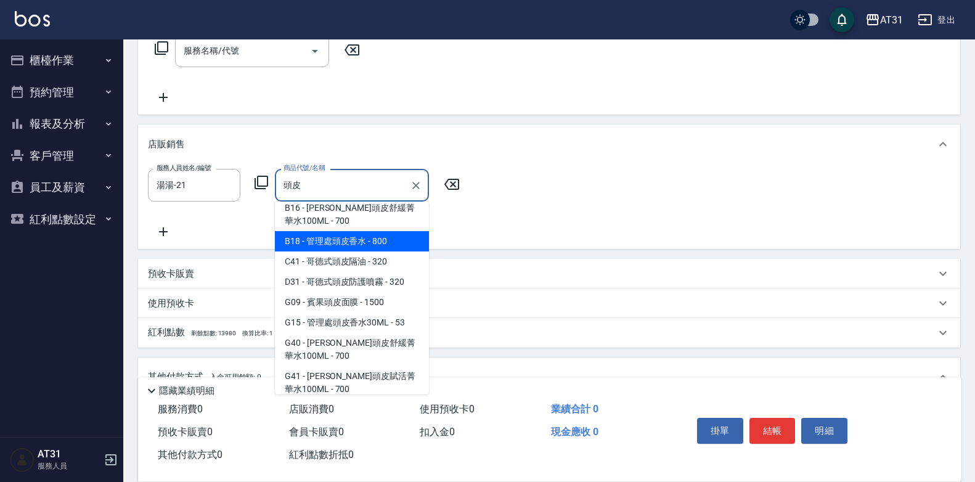
scroll to position [46, 0]
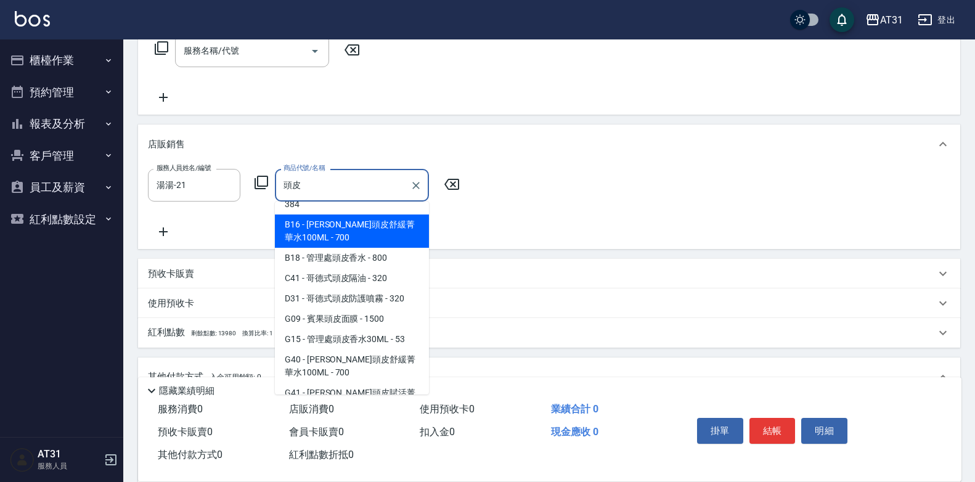
click at [315, 185] on input "頭皮" at bounding box center [342, 185] width 124 height 22
type input "頭"
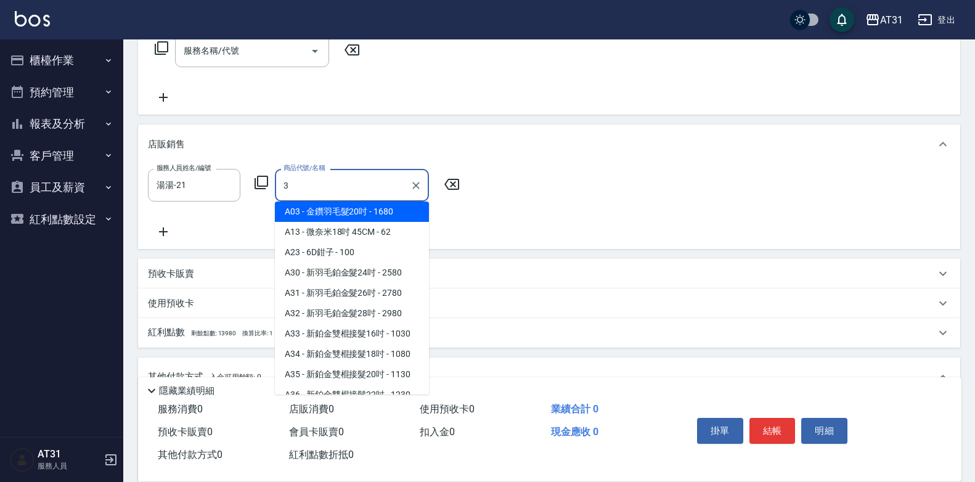
scroll to position [0, 0]
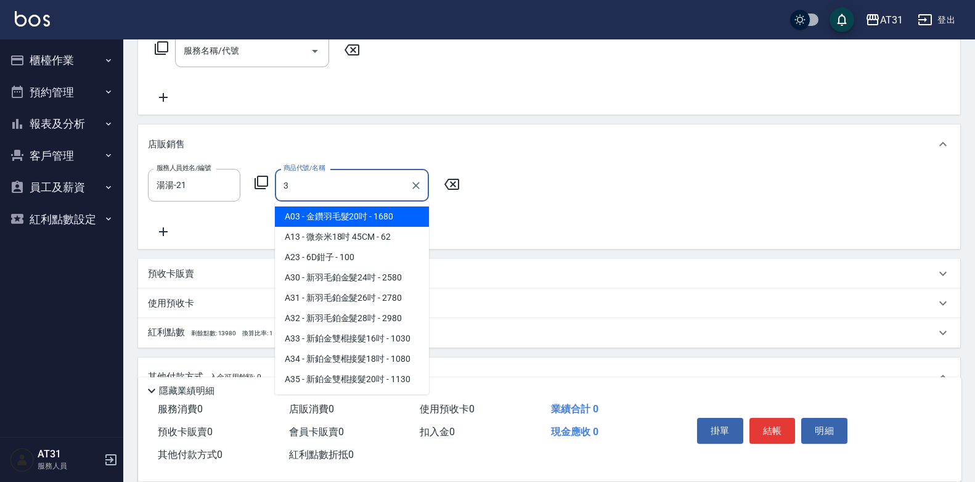
type input "30"
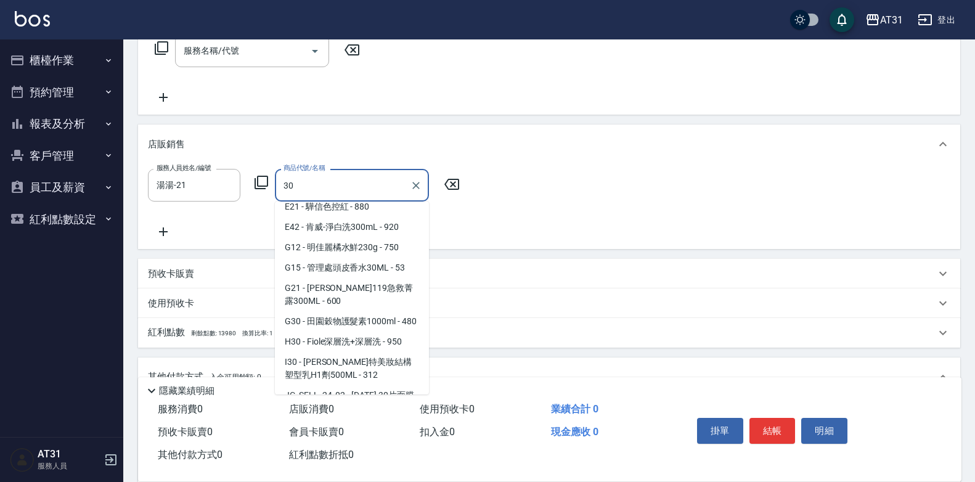
scroll to position [370, 0]
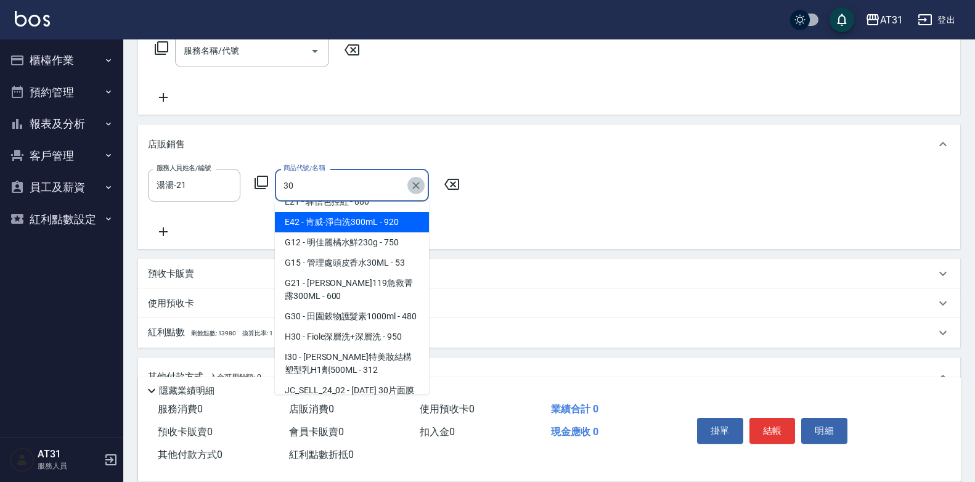
click at [413, 189] on icon "Clear" at bounding box center [416, 185] width 12 height 12
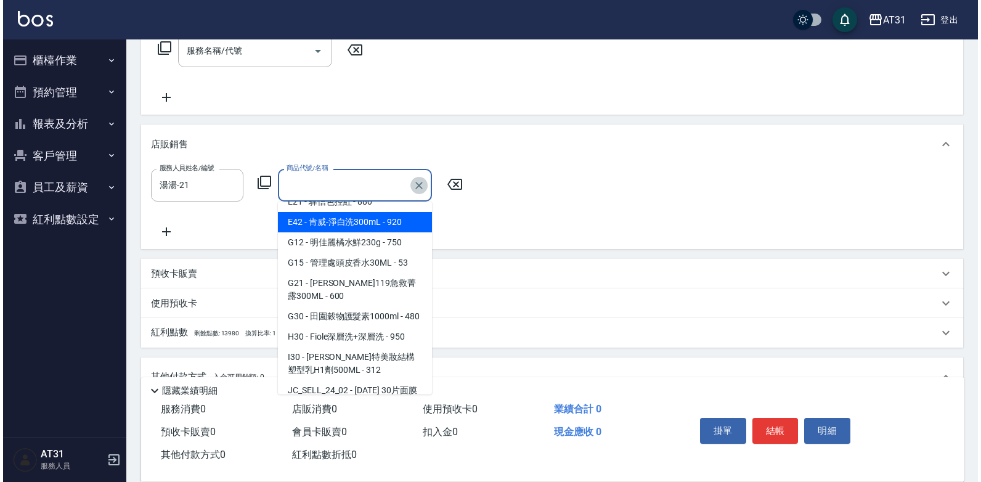
scroll to position [5, 0]
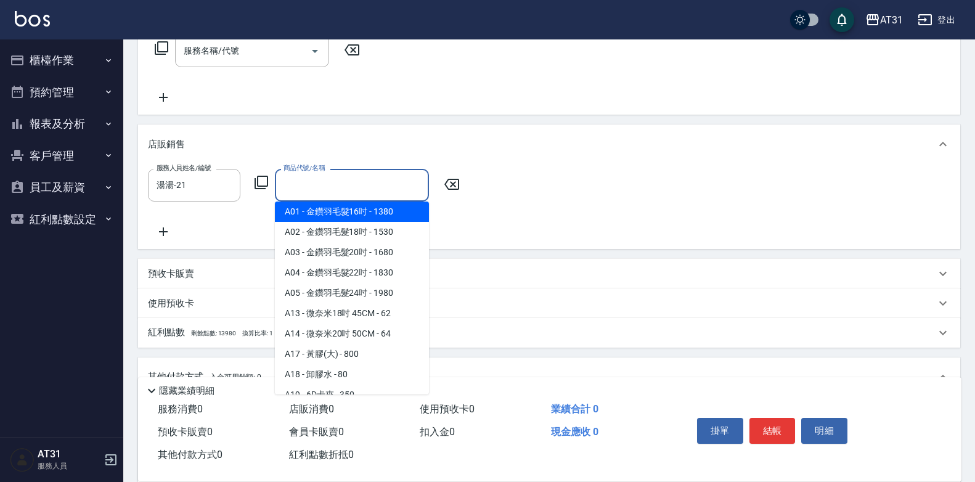
click at [263, 182] on icon at bounding box center [261, 182] width 15 height 15
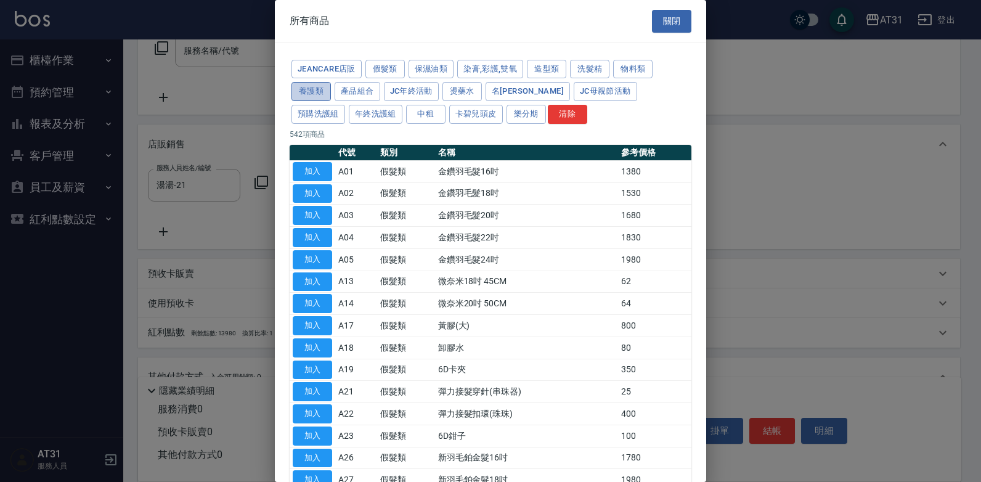
click at [325, 90] on button "養護類" at bounding box center [310, 91] width 39 height 19
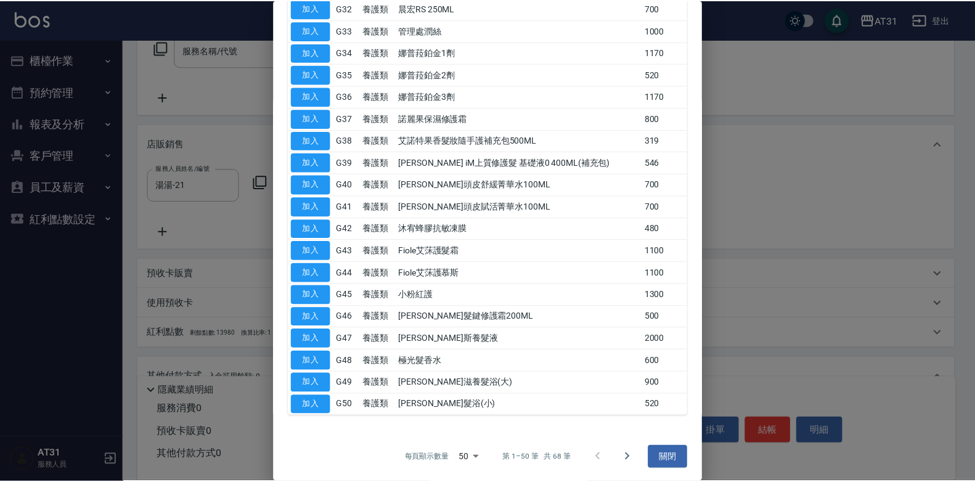
scroll to position [848, 0]
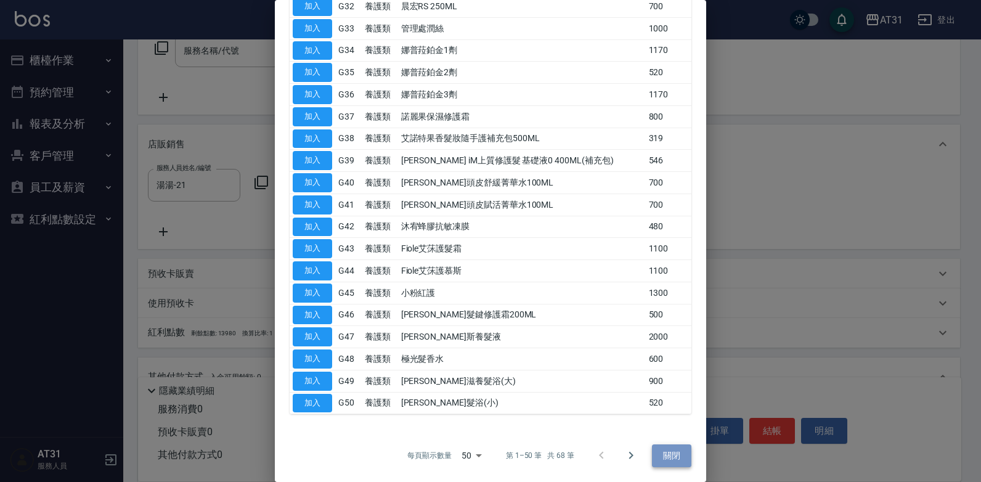
click at [652, 455] on button "關閉" at bounding box center [671, 455] width 39 height 23
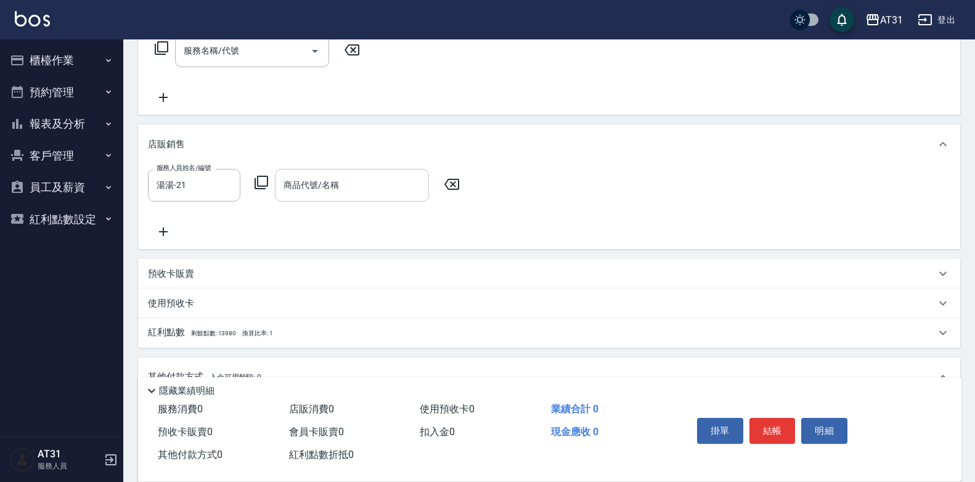
click at [343, 177] on input "商品代號/名稱" at bounding box center [351, 185] width 143 height 22
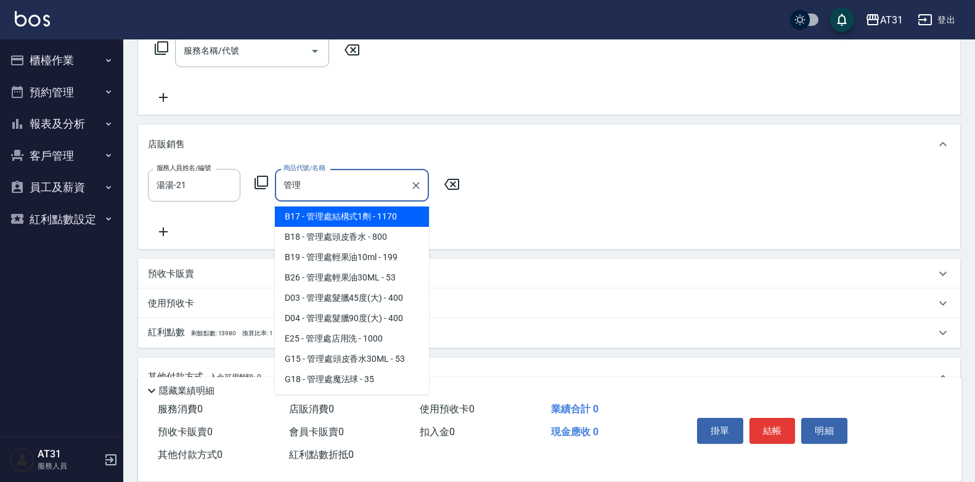
click at [359, 179] on input "管理" at bounding box center [342, 185] width 124 height 22
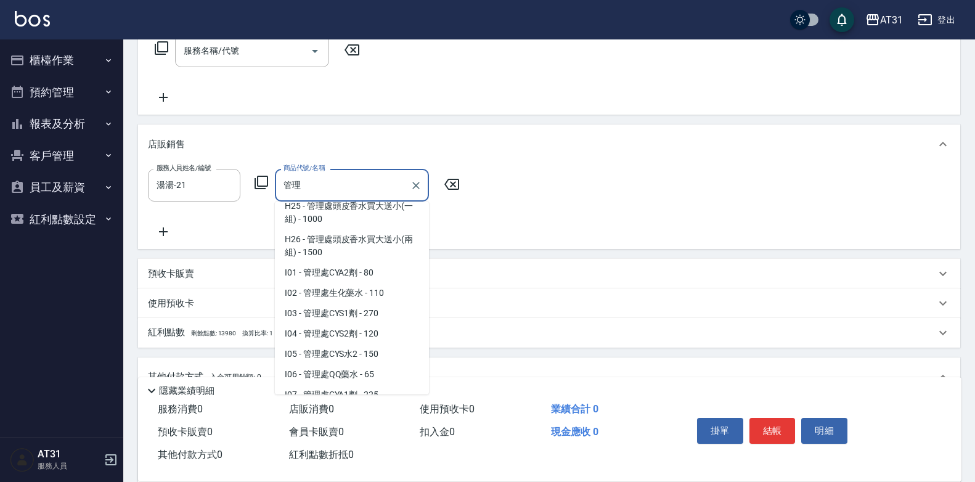
scroll to position [344, 0]
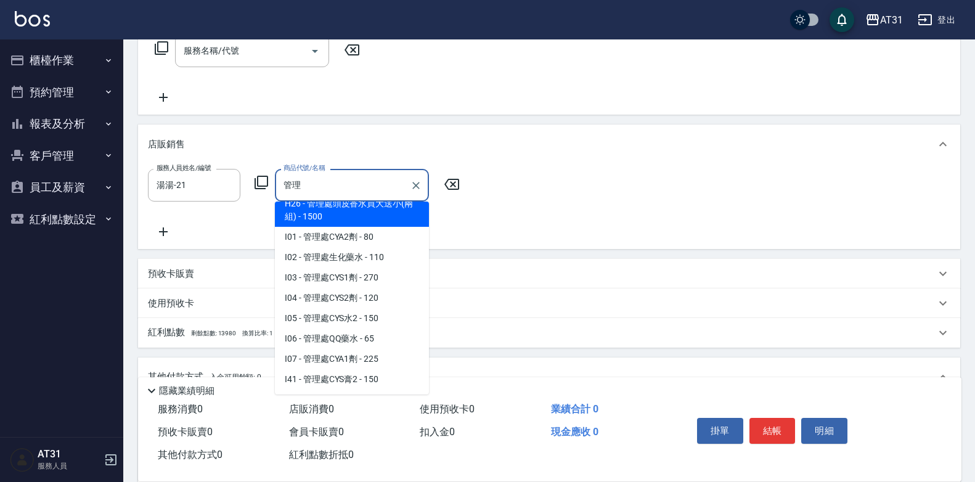
click at [340, 186] on input "管理" at bounding box center [342, 185] width 124 height 22
type input "管"
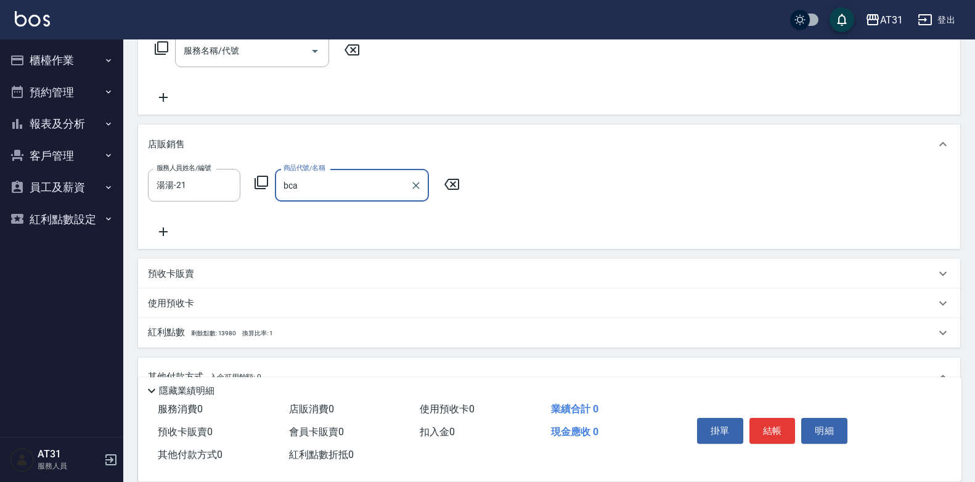
type input "bcar"
click at [340, 185] on input "bcar" at bounding box center [342, 185] width 124 height 22
click at [422, 186] on button "Clear" at bounding box center [415, 185] width 17 height 17
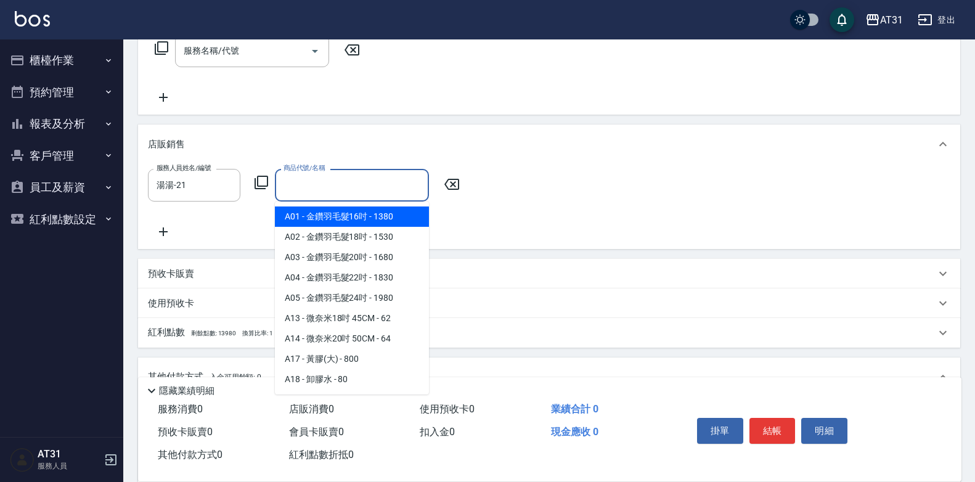
click at [362, 185] on input "商品代號/名稱" at bounding box center [351, 185] width 143 height 22
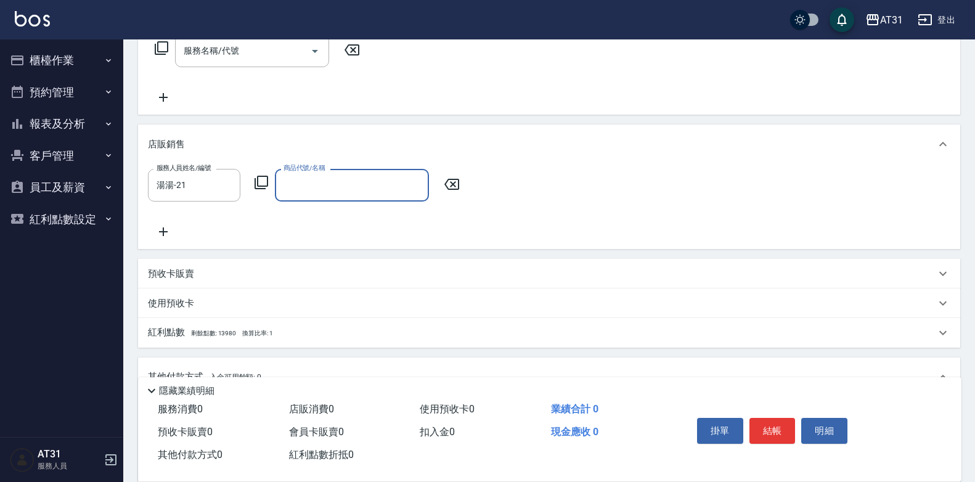
click at [362, 185] on input "商品代號/名稱" at bounding box center [351, 185] width 143 height 22
type input "z"
type input "粉"
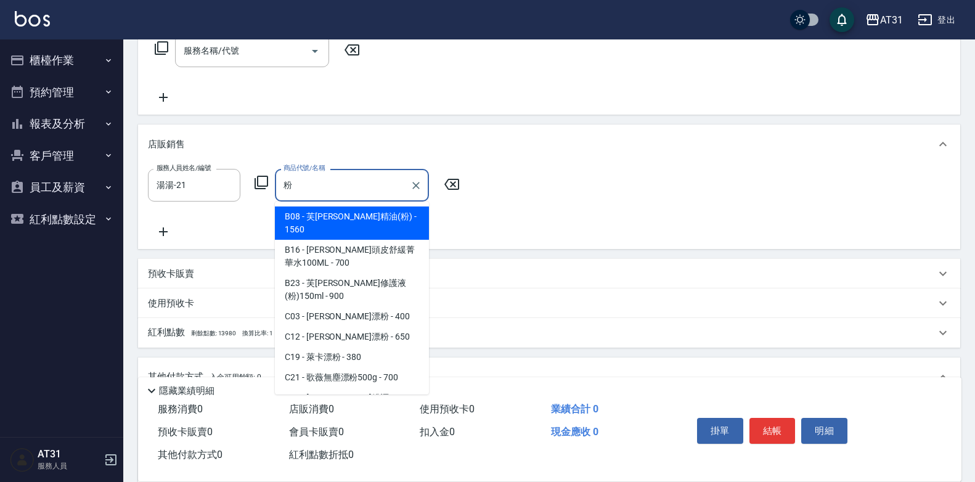
click at [362, 185] on input "粉" at bounding box center [342, 185] width 124 height 22
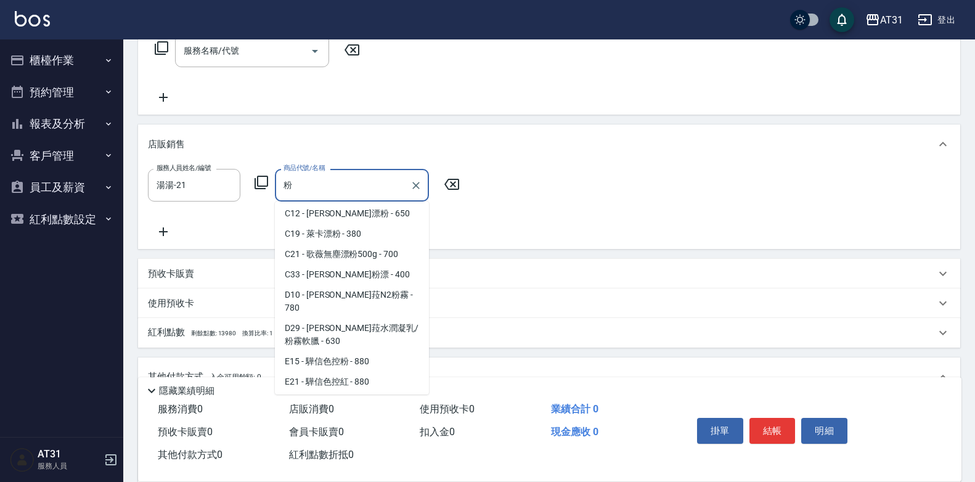
scroll to position [174, 0]
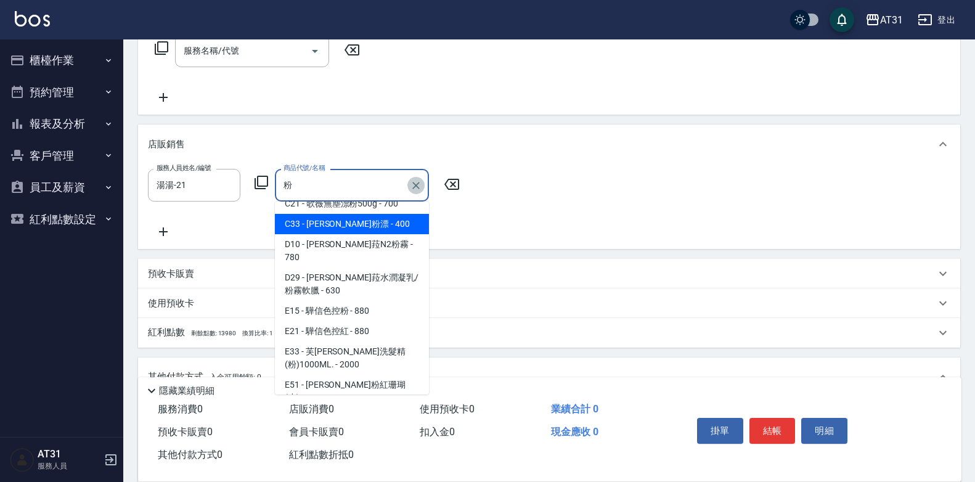
click at [417, 185] on icon "Clear" at bounding box center [416, 185] width 12 height 12
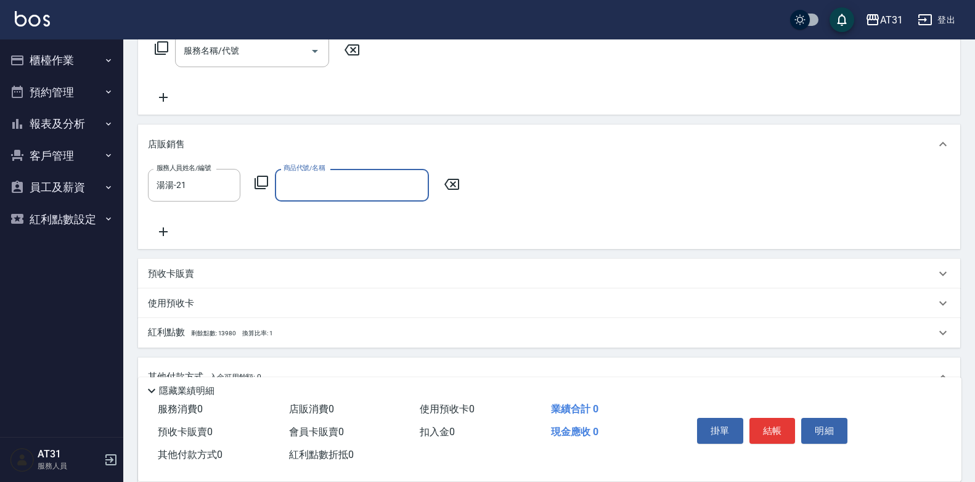
click at [378, 178] on input "商品代號/名稱" at bounding box center [351, 185] width 143 height 22
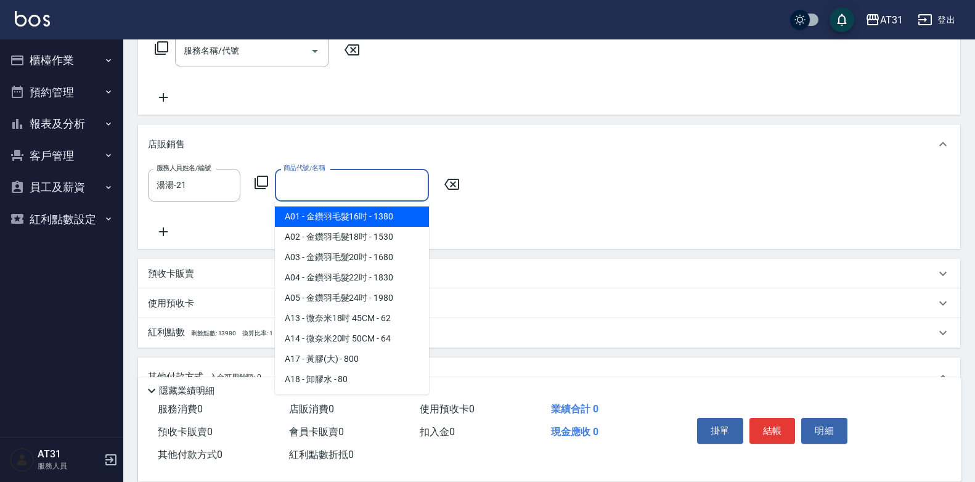
click at [378, 178] on input "商品代號/名稱" at bounding box center [351, 185] width 143 height 22
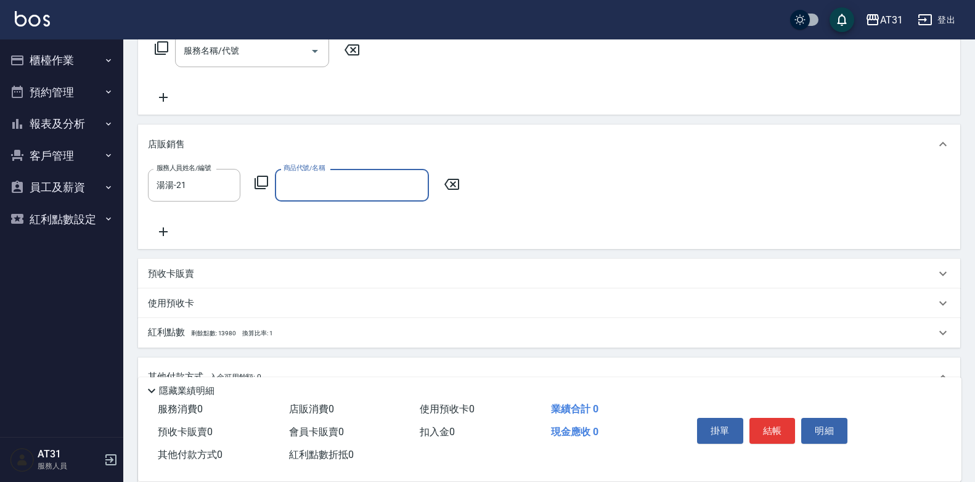
click at [378, 178] on input "商品代號/名稱" at bounding box center [351, 185] width 143 height 22
click at [378, 178] on input "粉鑽" at bounding box center [342, 185] width 124 height 22
type input "粉"
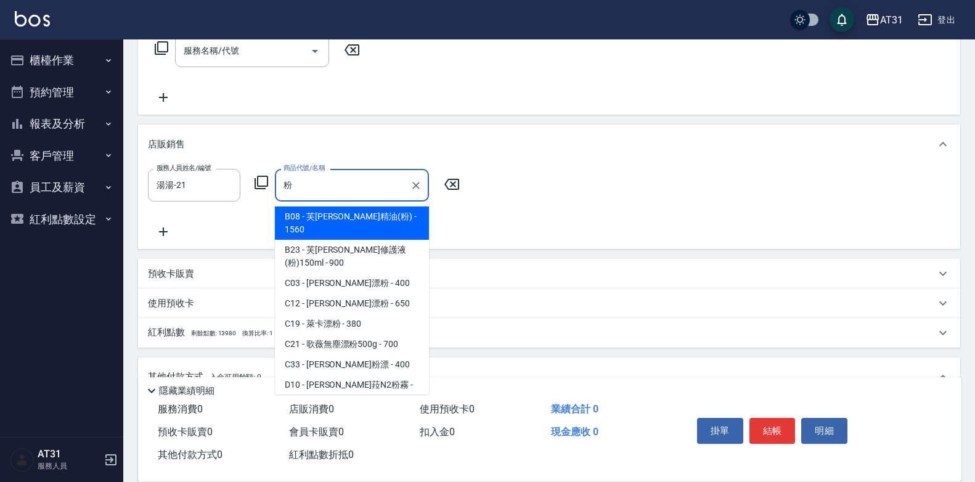
click at [378, 179] on input "粉" at bounding box center [342, 185] width 124 height 22
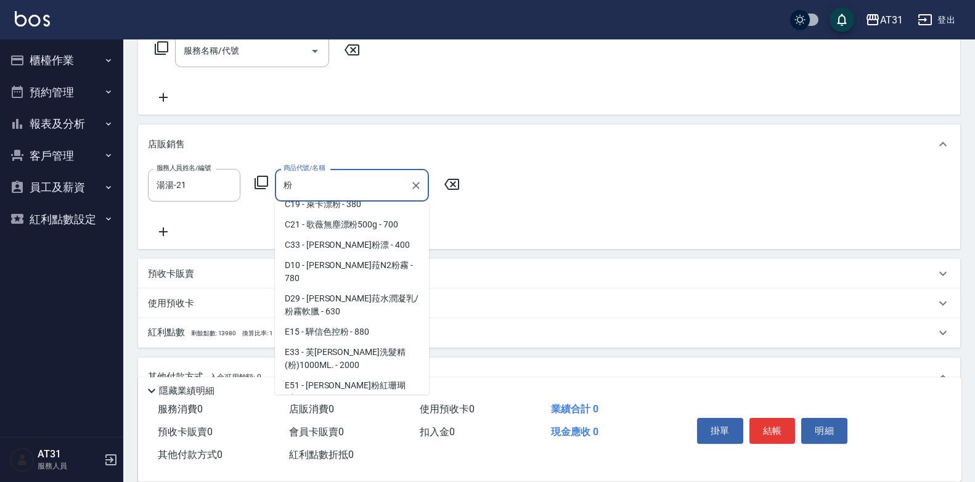
scroll to position [120, 0]
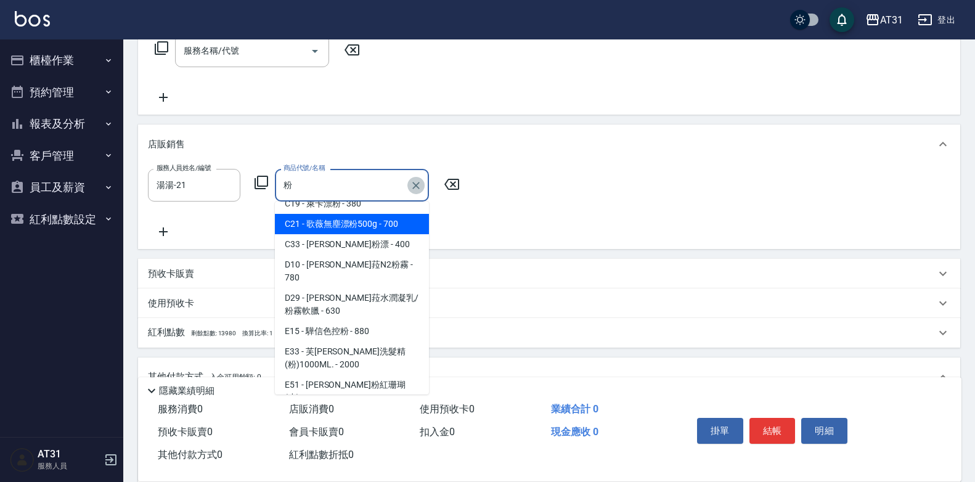
click at [415, 181] on icon "Clear" at bounding box center [416, 185] width 12 height 12
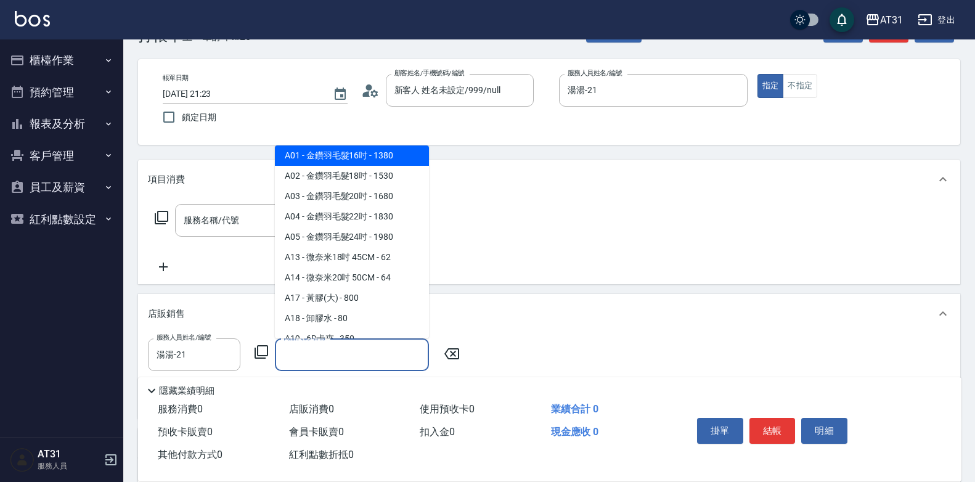
scroll to position [25, 0]
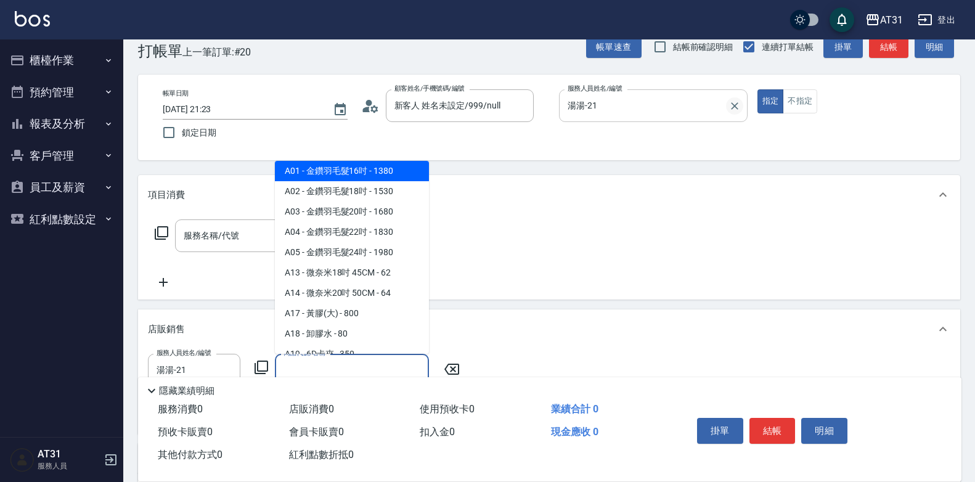
click at [736, 106] on icon "Clear" at bounding box center [734, 106] width 12 height 12
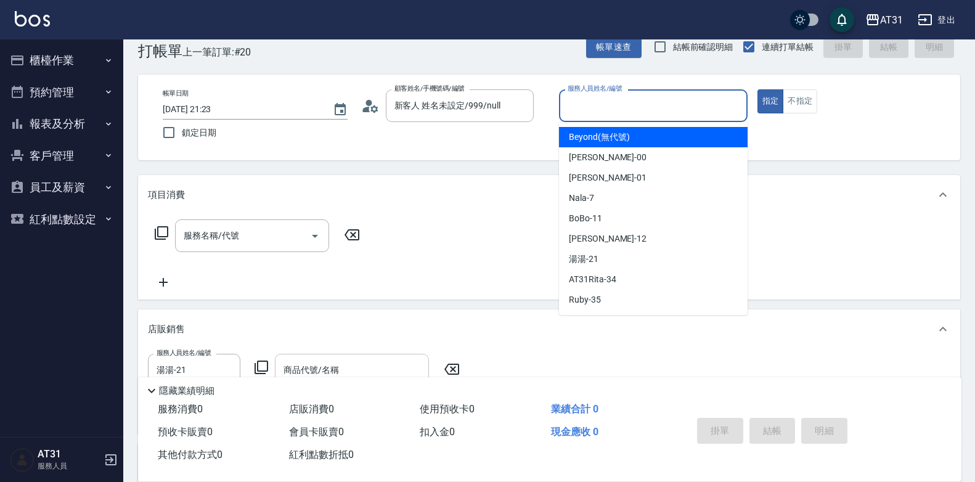
click at [670, 108] on input "服務人員姓名/編號" at bounding box center [652, 106] width 177 height 22
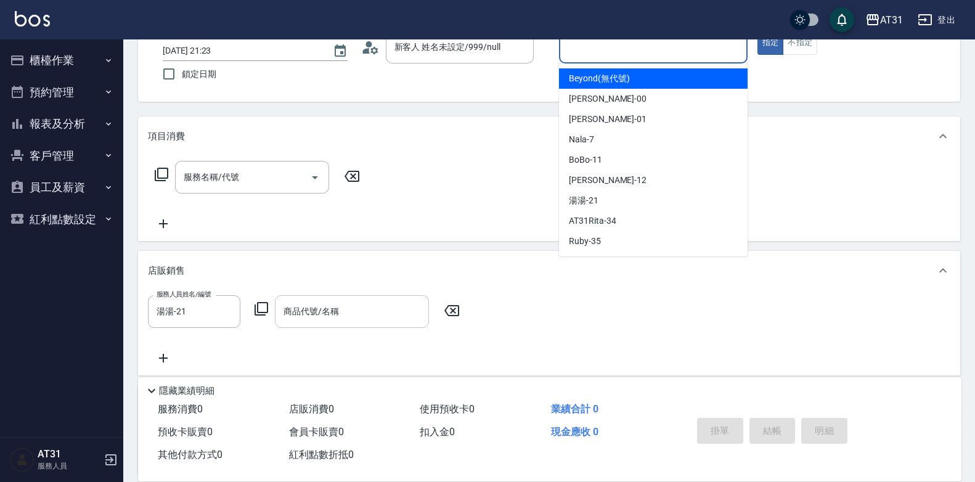
scroll to position [148, 0]
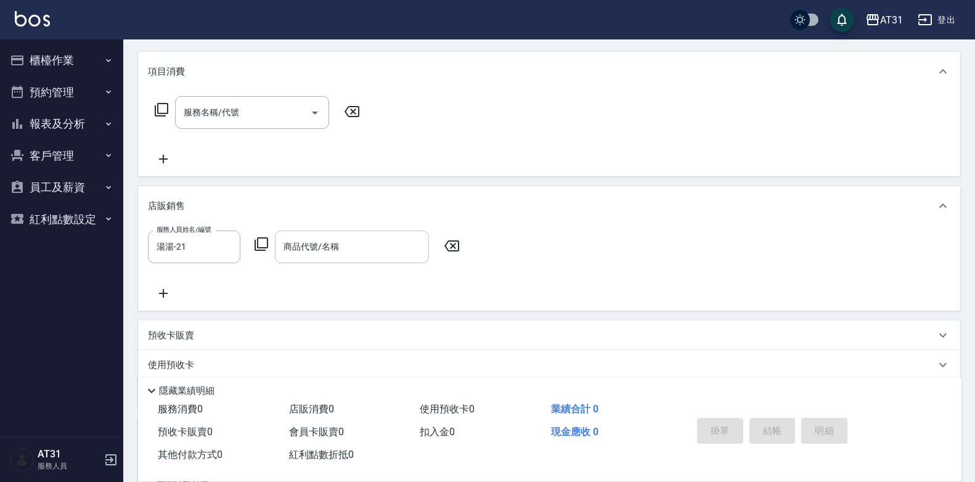
click at [454, 245] on icon at bounding box center [451, 245] width 15 height 11
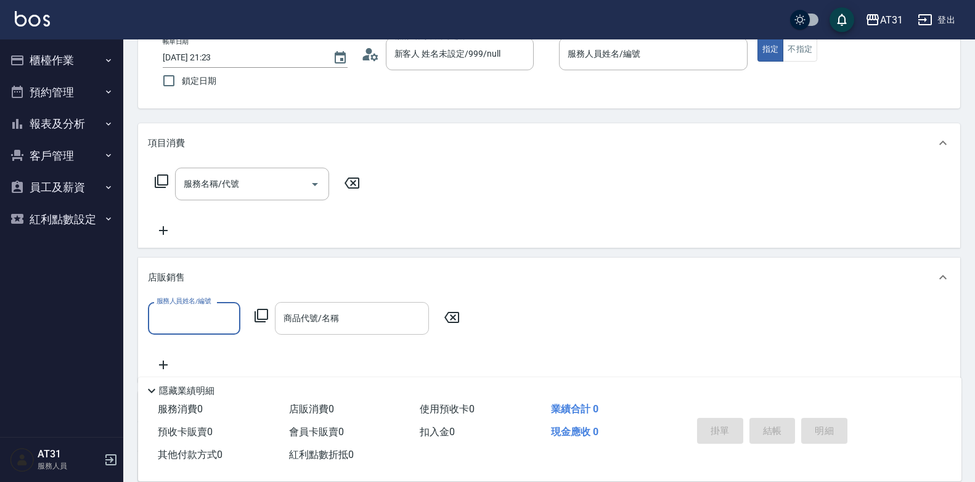
scroll to position [25, 0]
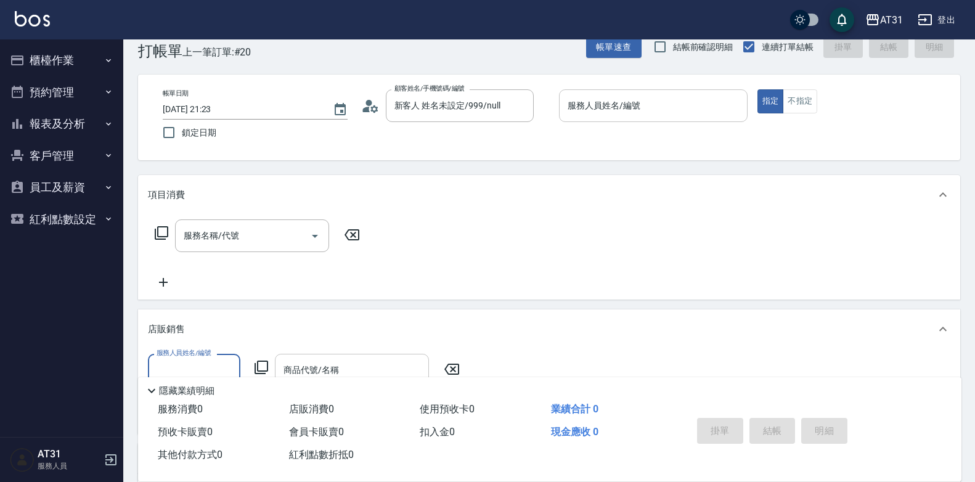
click at [659, 100] on input "服務人員姓名/編號" at bounding box center [652, 106] width 177 height 22
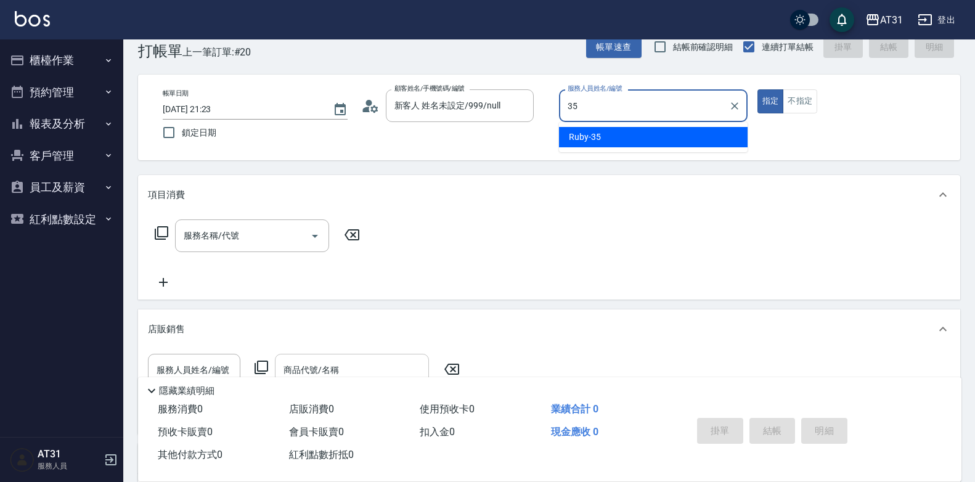
type input "Ruby-35"
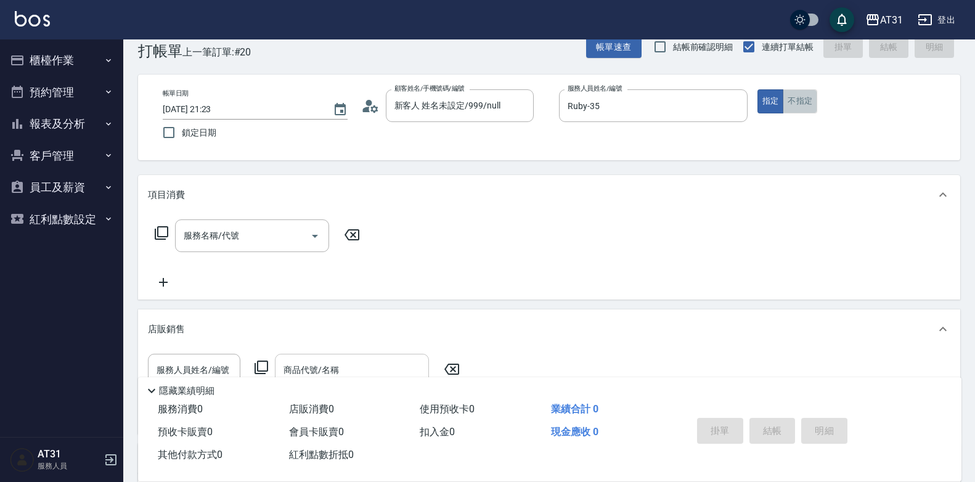
click at [797, 97] on button "不指定" at bounding box center [800, 101] width 35 height 24
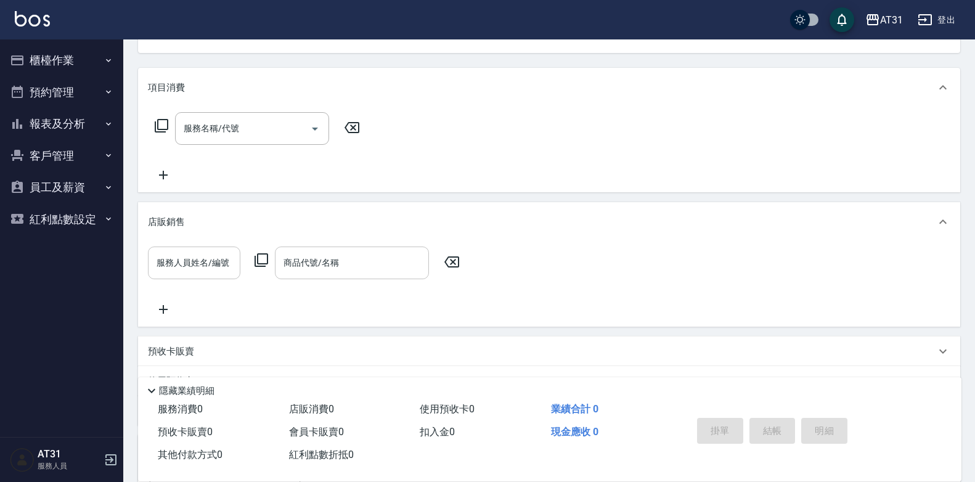
scroll to position [148, 0]
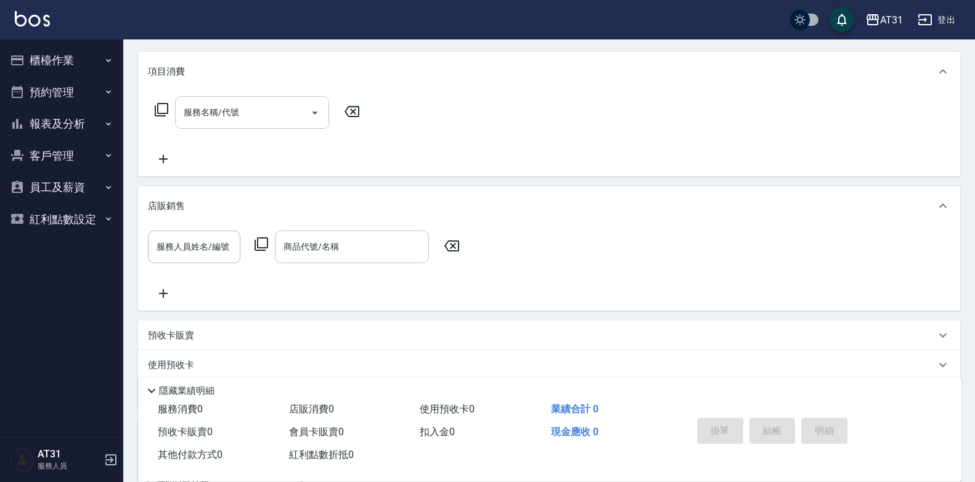
click at [231, 116] on input "服務名稱/代號" at bounding box center [243, 113] width 124 height 22
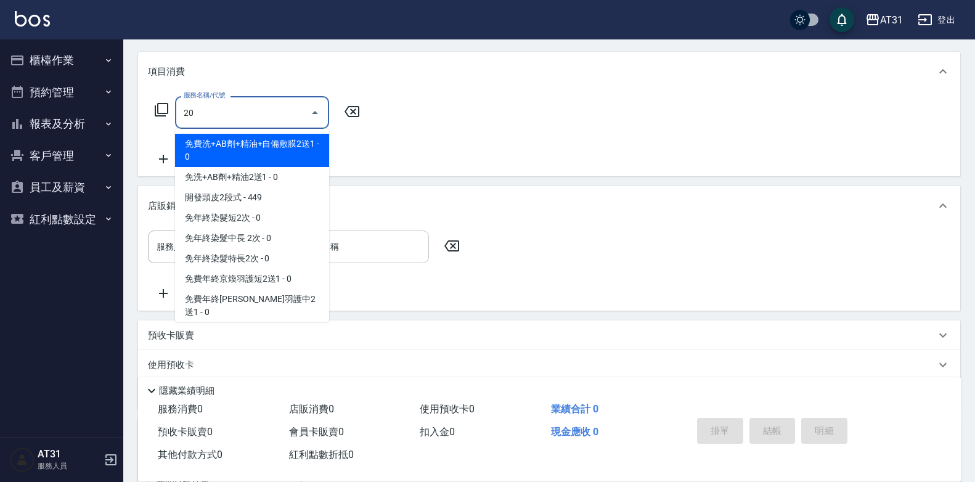
type input "201"
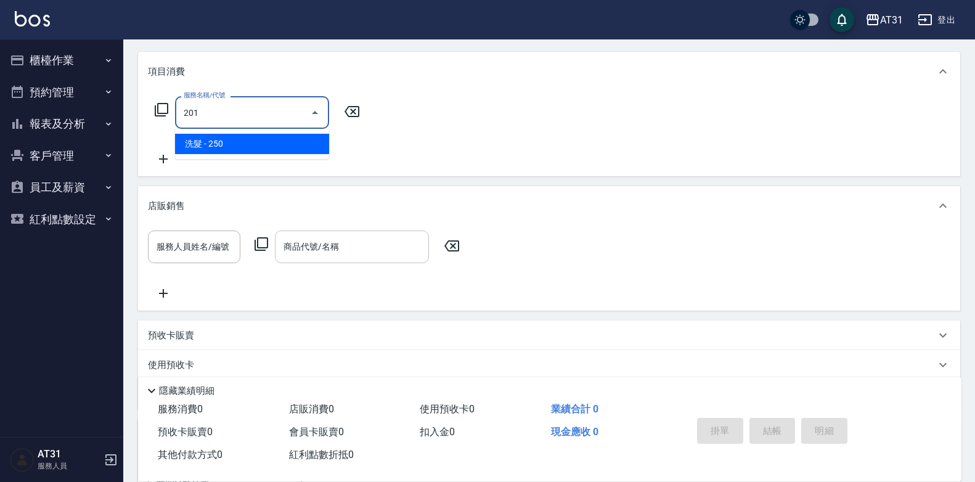
type input "20"
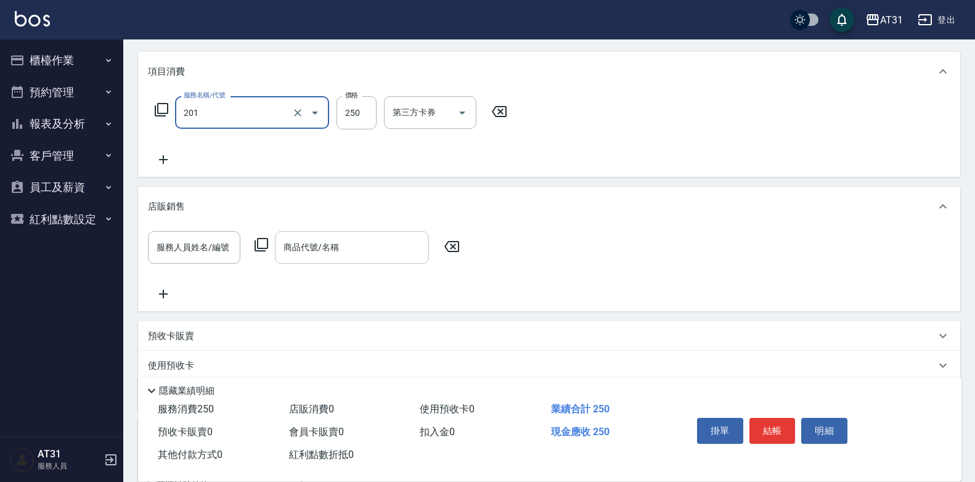
type input "洗髮(201)"
type input "0"
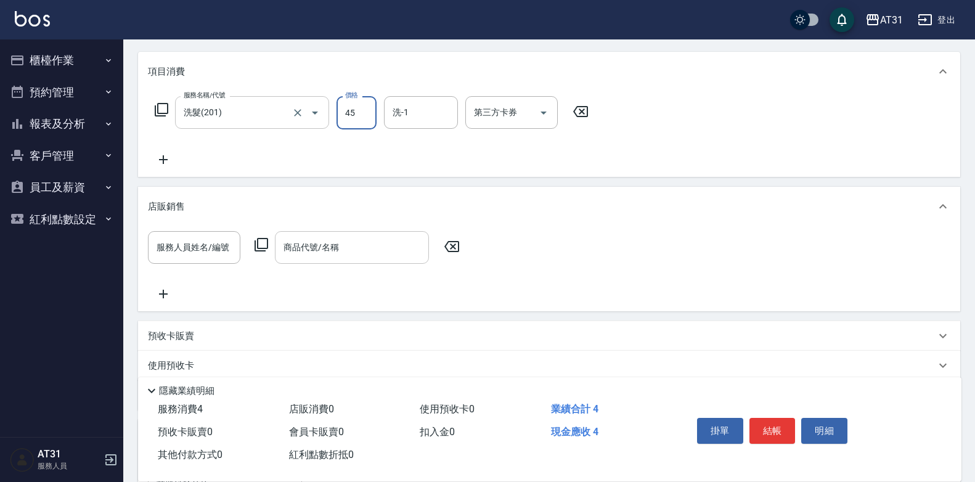
type input "450"
type input "40"
type input "450"
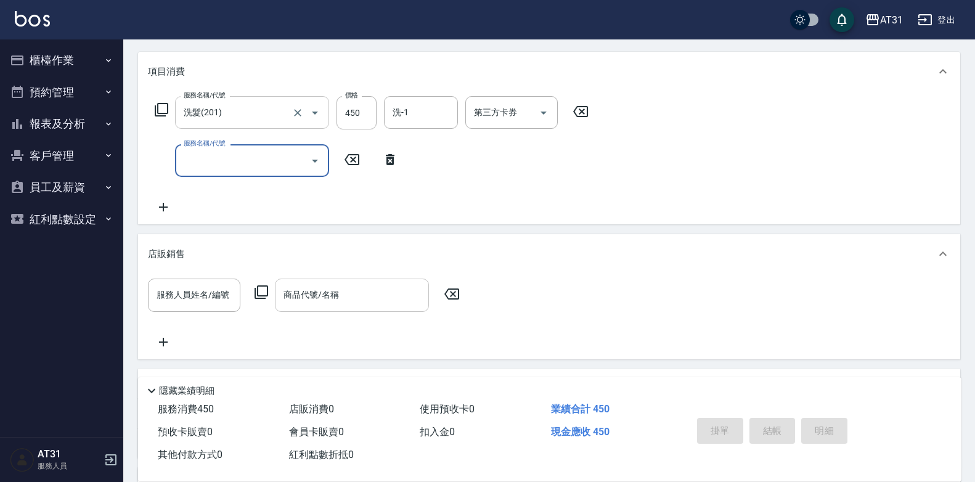
type input "2025/08/18 21:26"
type input "0"
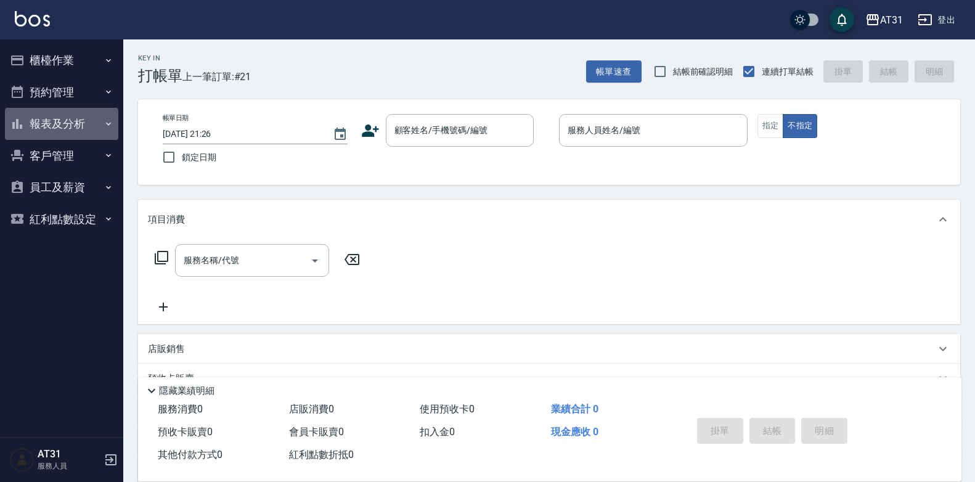
click at [101, 117] on button "報表及分析" at bounding box center [61, 124] width 113 height 32
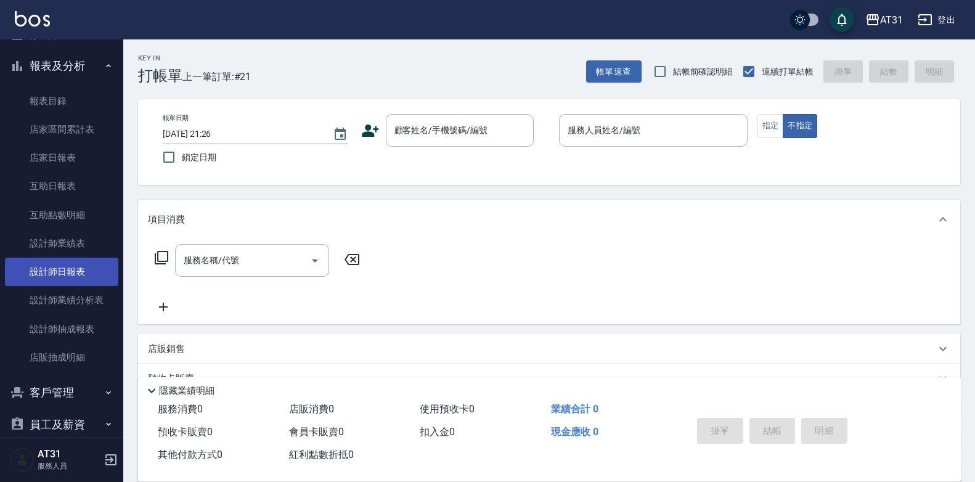
scroll to position [62, 0]
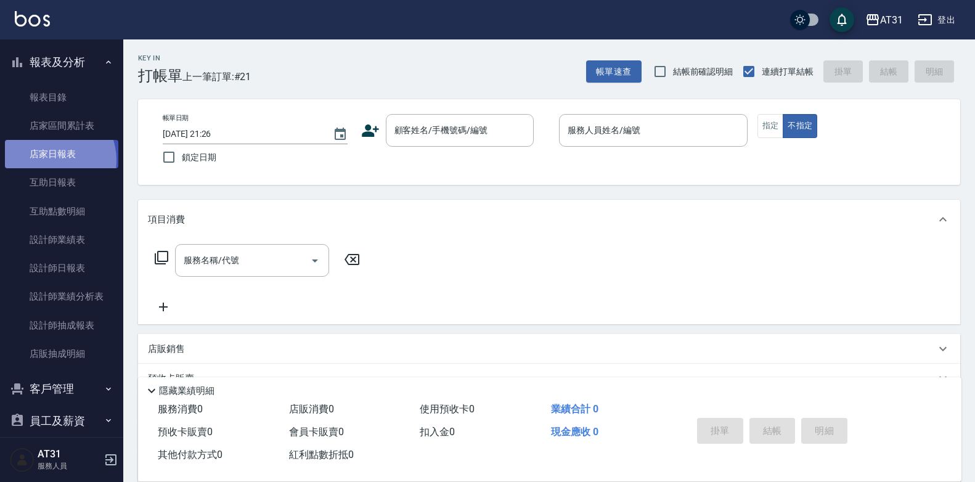
click at [50, 160] on link "店家日報表" at bounding box center [61, 154] width 113 height 28
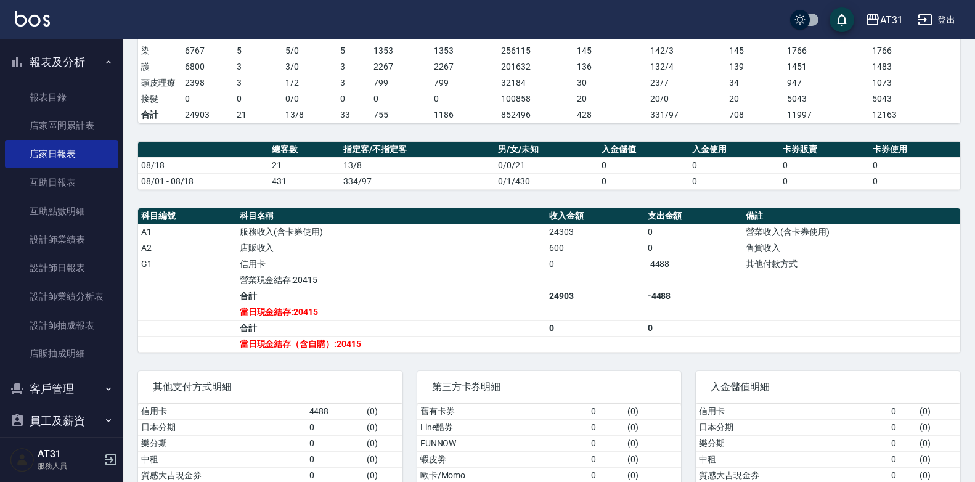
scroll to position [246, 0]
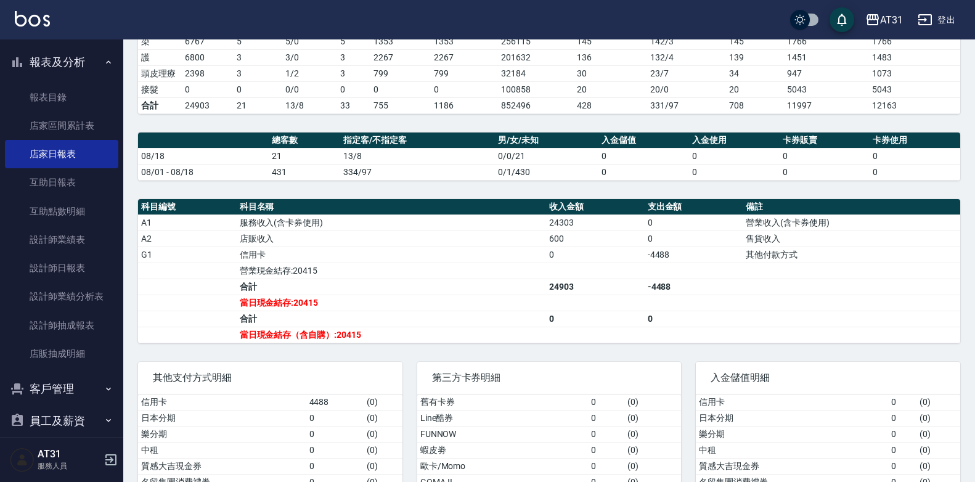
click at [659, 233] on td "0" at bounding box center [694, 238] width 99 height 16
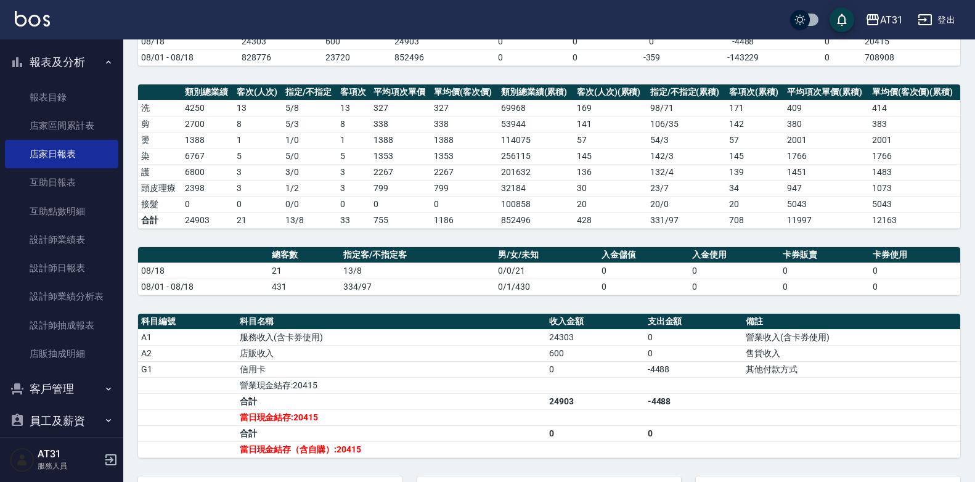
scroll to position [114, 0]
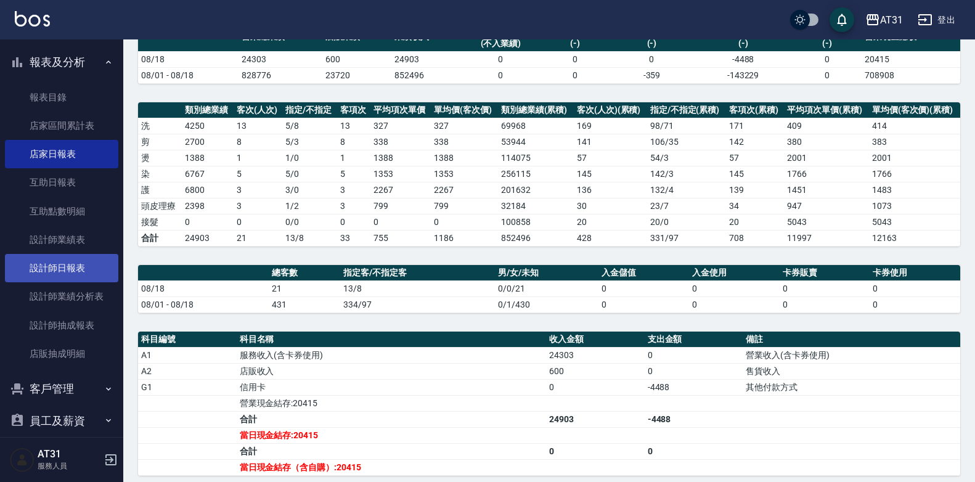
click at [55, 263] on link "設計師日報表" at bounding box center [61, 268] width 113 height 28
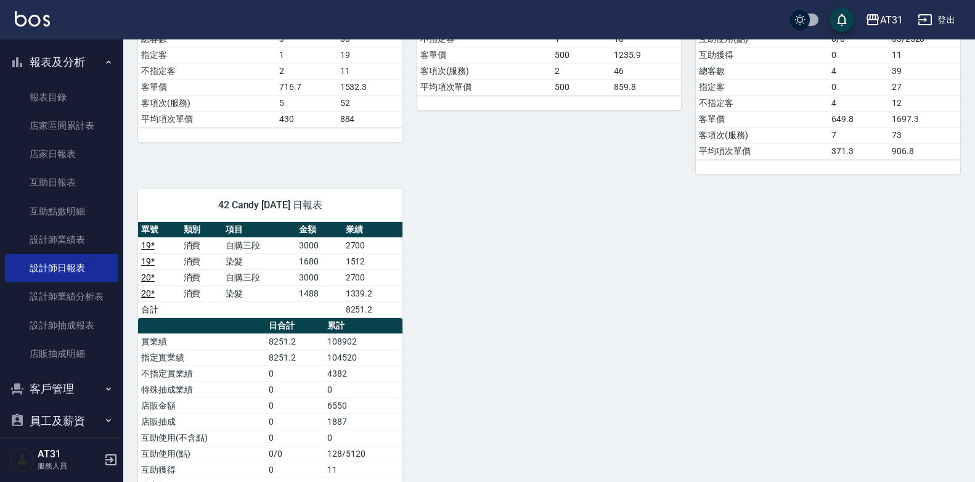
scroll to position [849, 0]
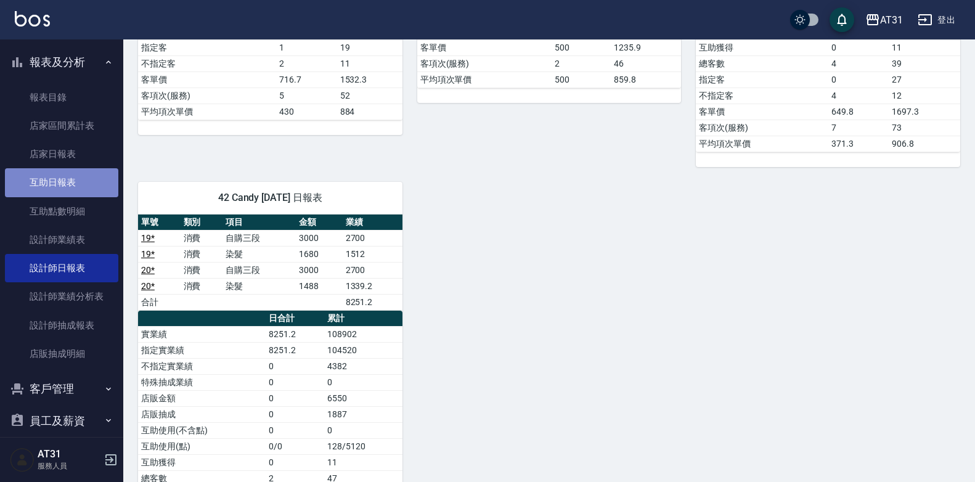
click at [82, 177] on link "互助日報表" at bounding box center [61, 182] width 113 height 28
